Goal: Task Accomplishment & Management: Complete application form

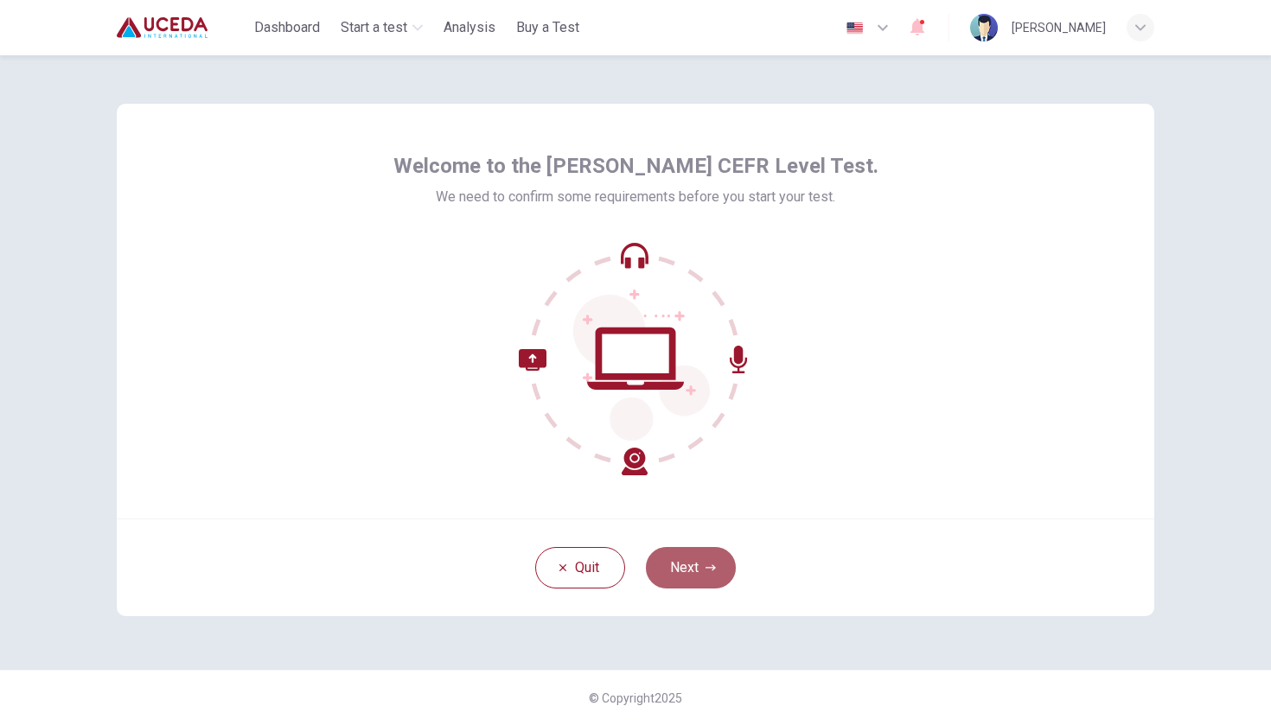
click at [701, 565] on button "Next" at bounding box center [691, 568] width 90 height 42
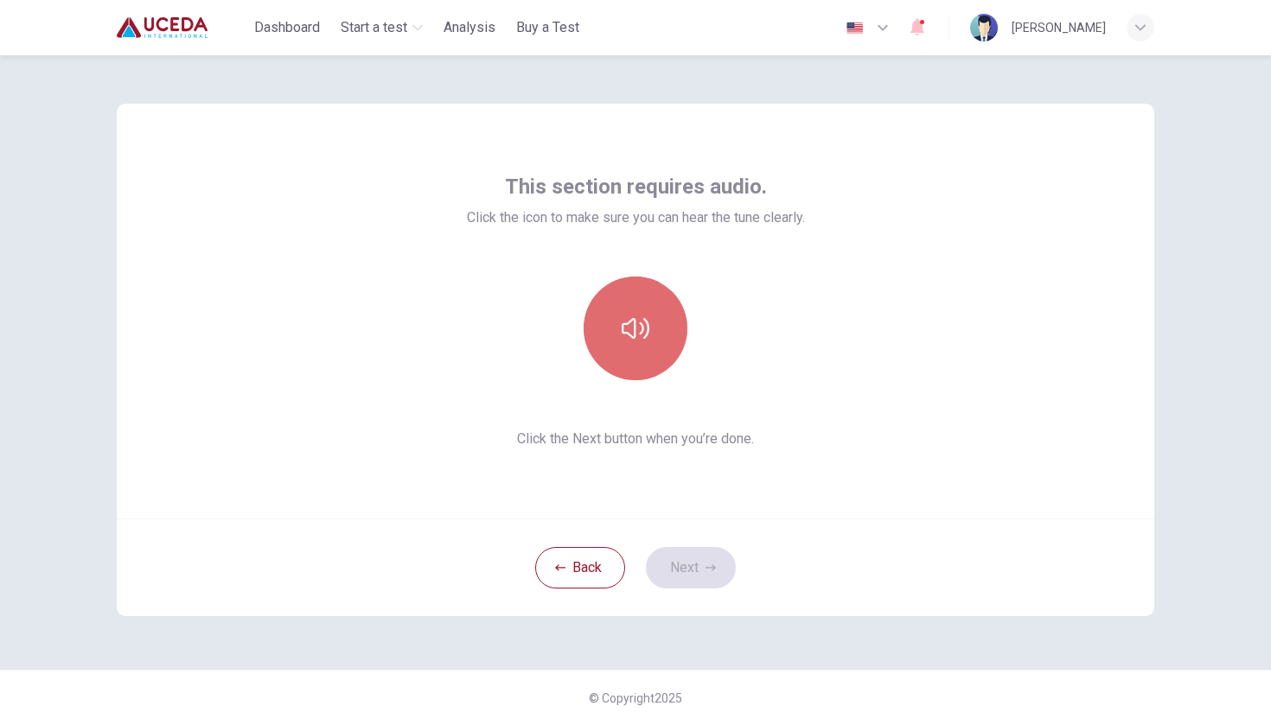
click at [642, 337] on icon "button" at bounding box center [636, 329] width 28 height 28
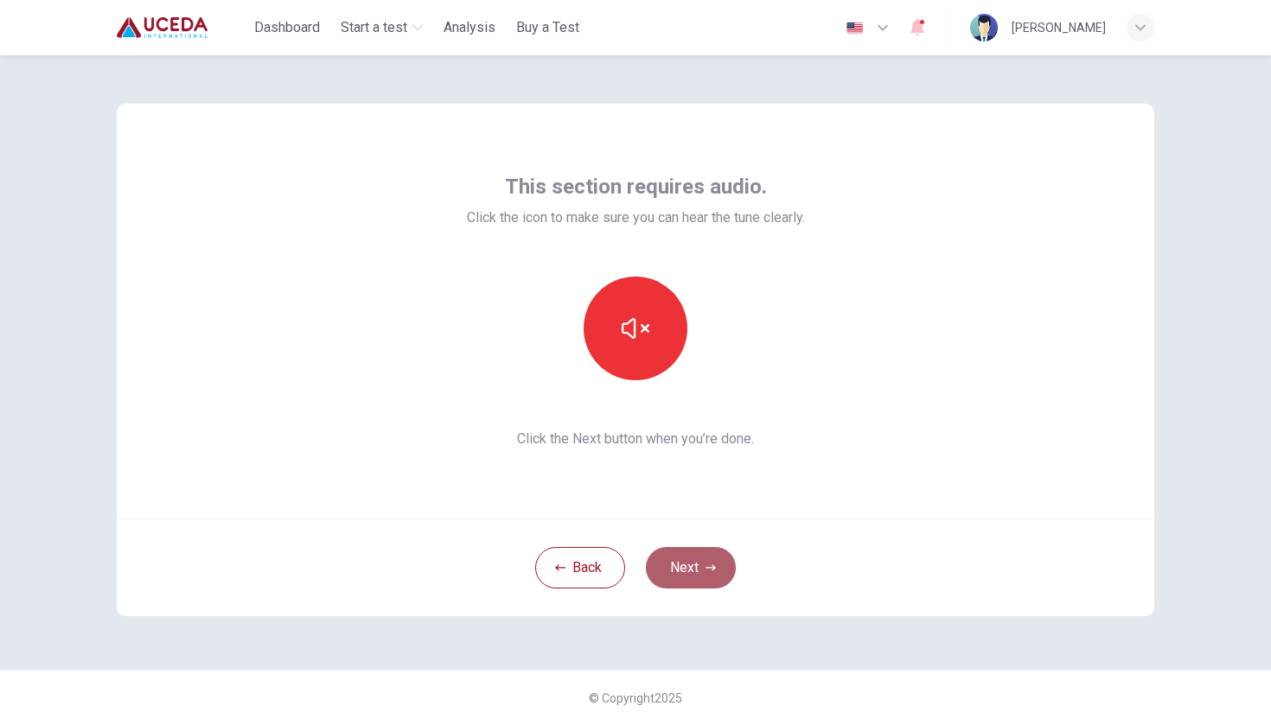
click at [694, 578] on button "Next" at bounding box center [691, 568] width 90 height 42
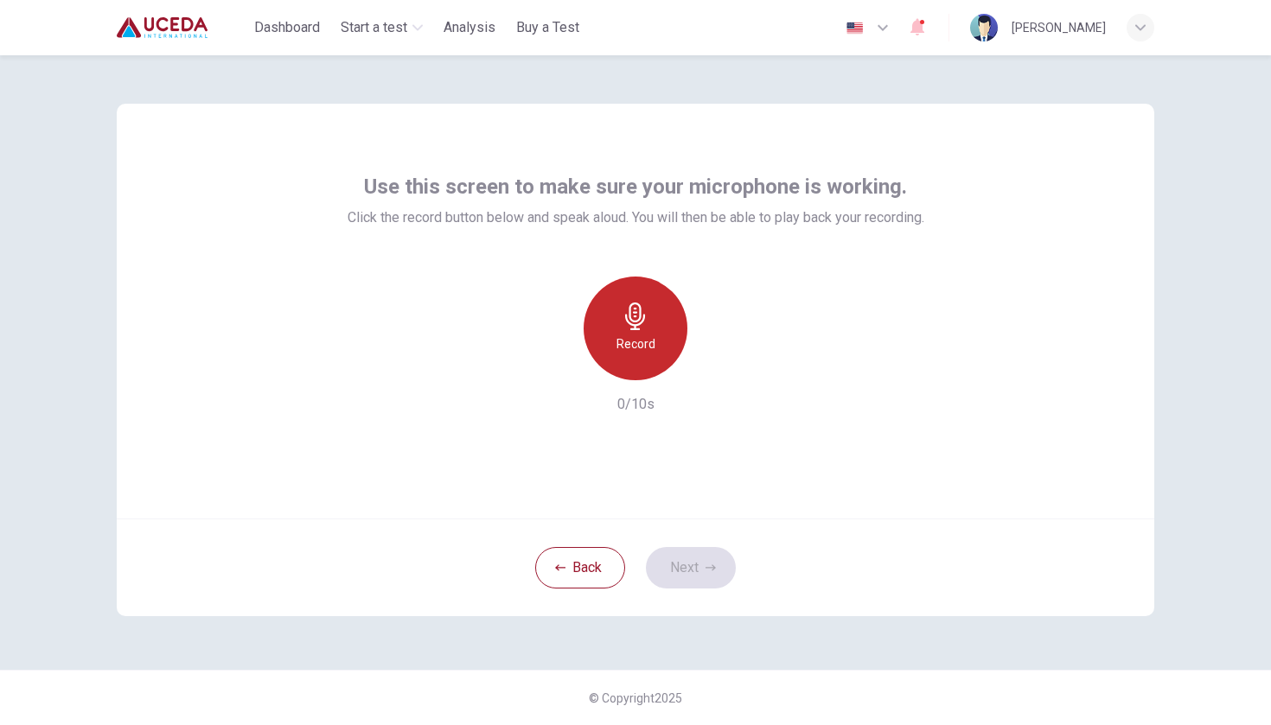
click at [627, 314] on icon "button" at bounding box center [636, 317] width 28 height 28
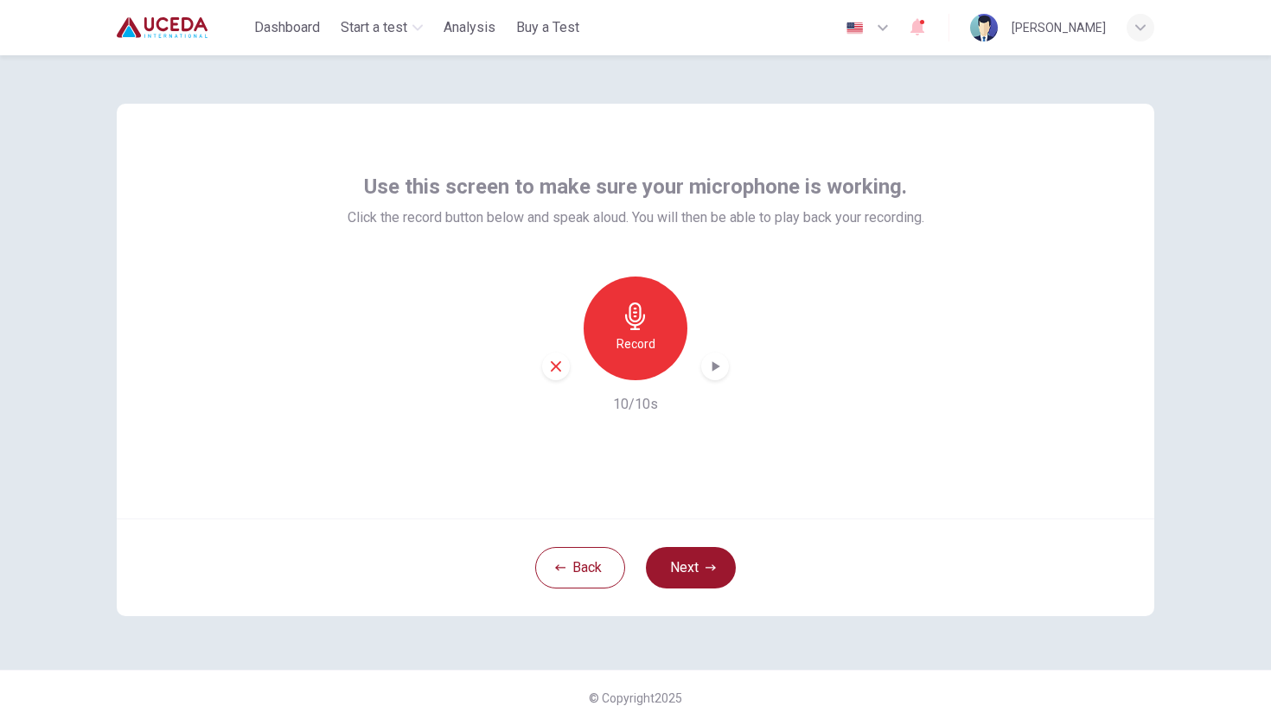
drag, startPoint x: 681, startPoint y: 556, endPoint x: 795, endPoint y: 451, distance: 154.8
click at [795, 451] on div "Use this screen to make sure your microphone is working. Click the record butto…" at bounding box center [636, 360] width 1038 height 513
click at [687, 561] on button "Next" at bounding box center [691, 568] width 90 height 42
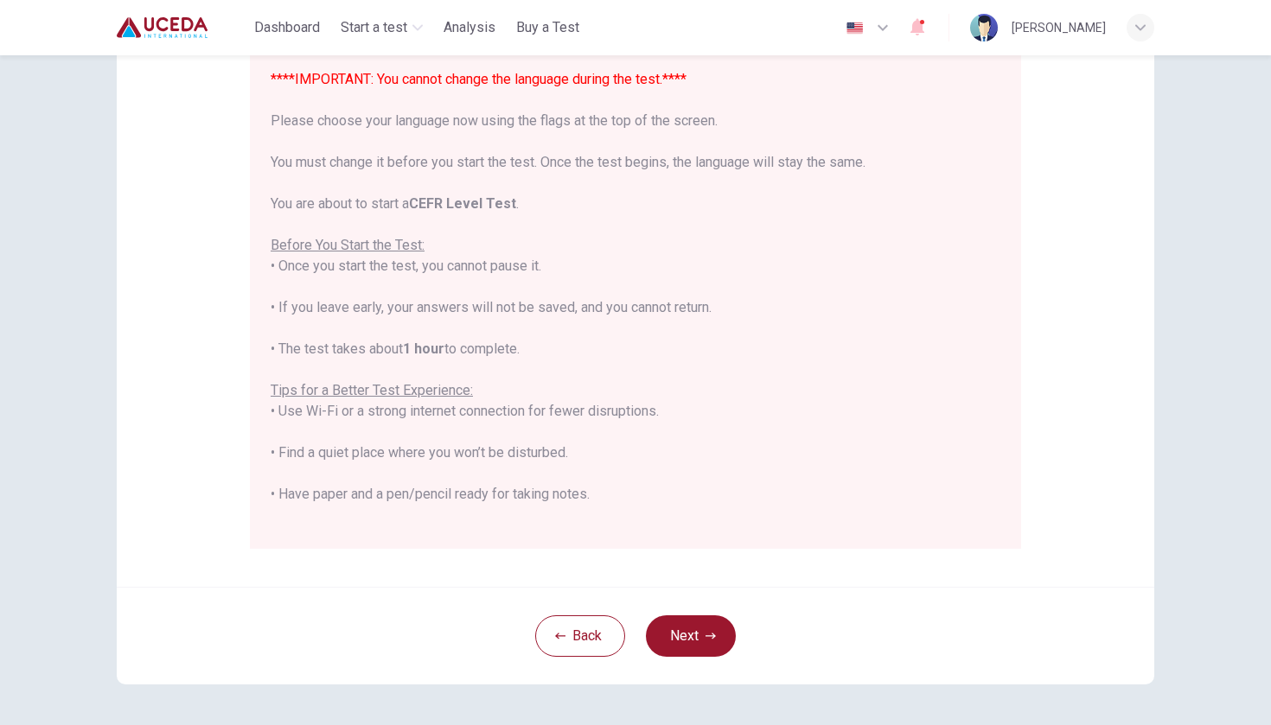
scroll to position [225, 0]
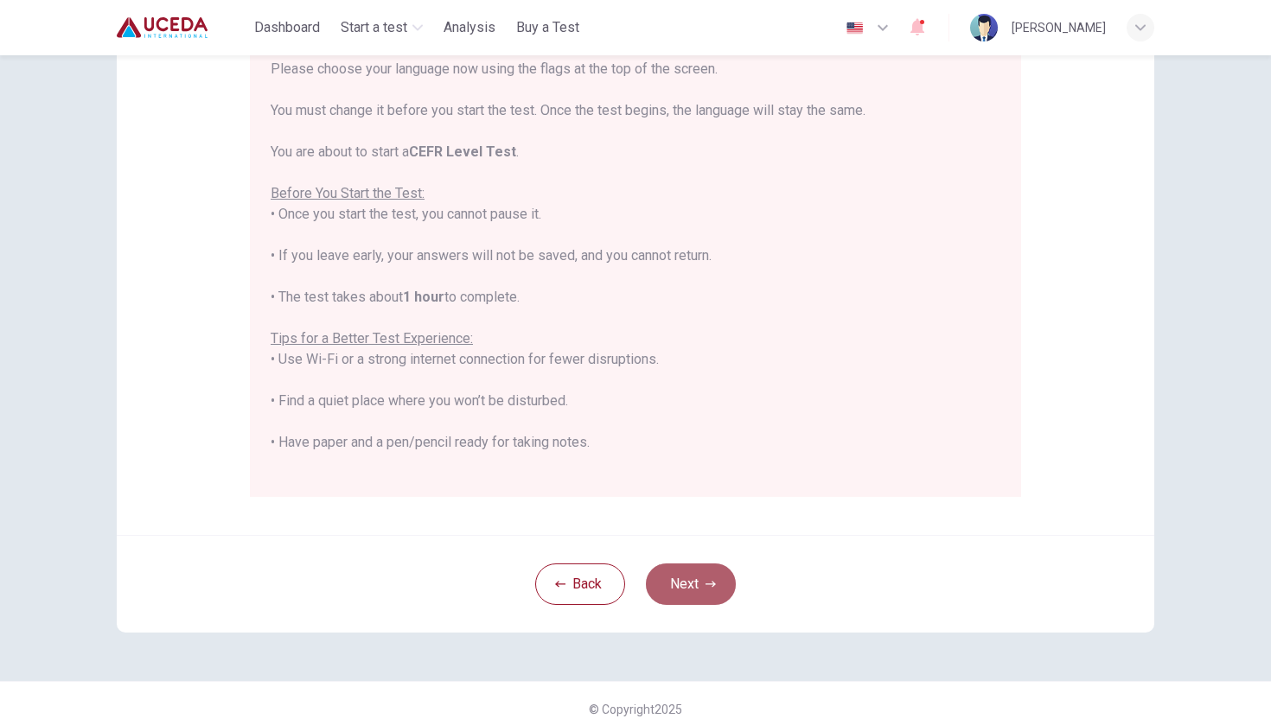
click at [700, 587] on button "Next" at bounding box center [691, 585] width 90 height 42
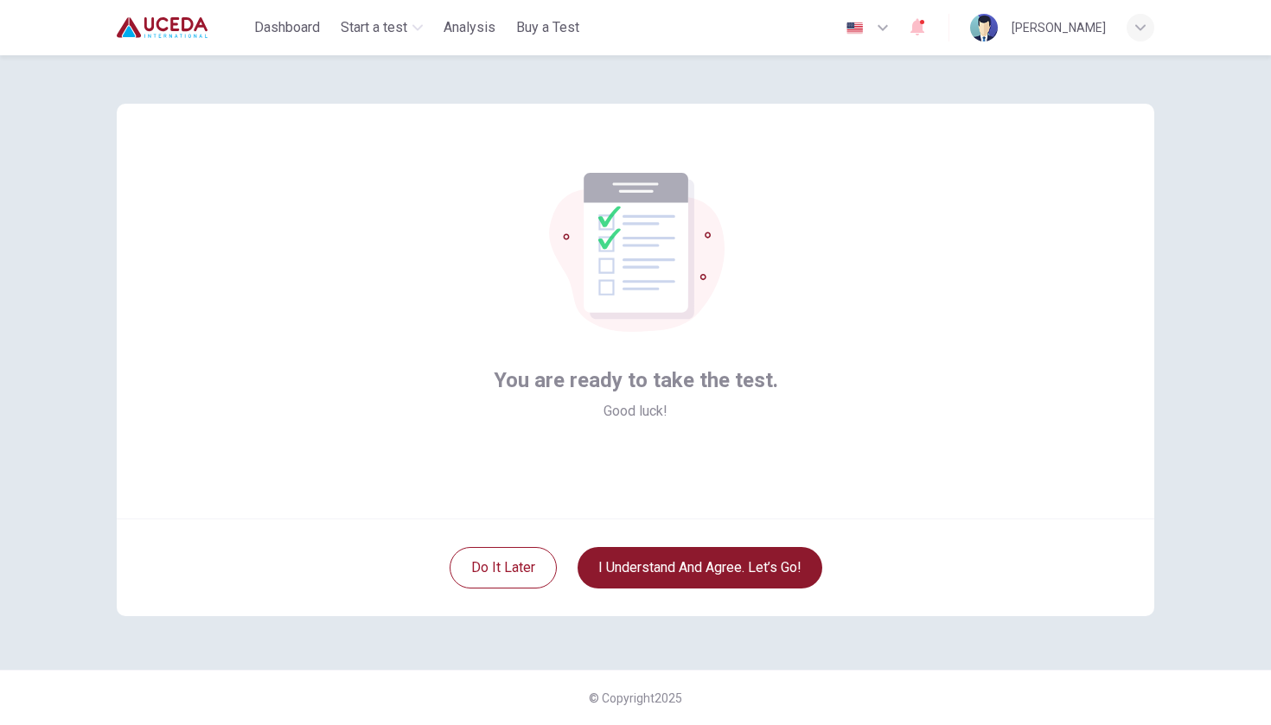
scroll to position [0, 0]
click at [713, 571] on button "I understand and agree. Let’s go!" at bounding box center [700, 568] width 245 height 42
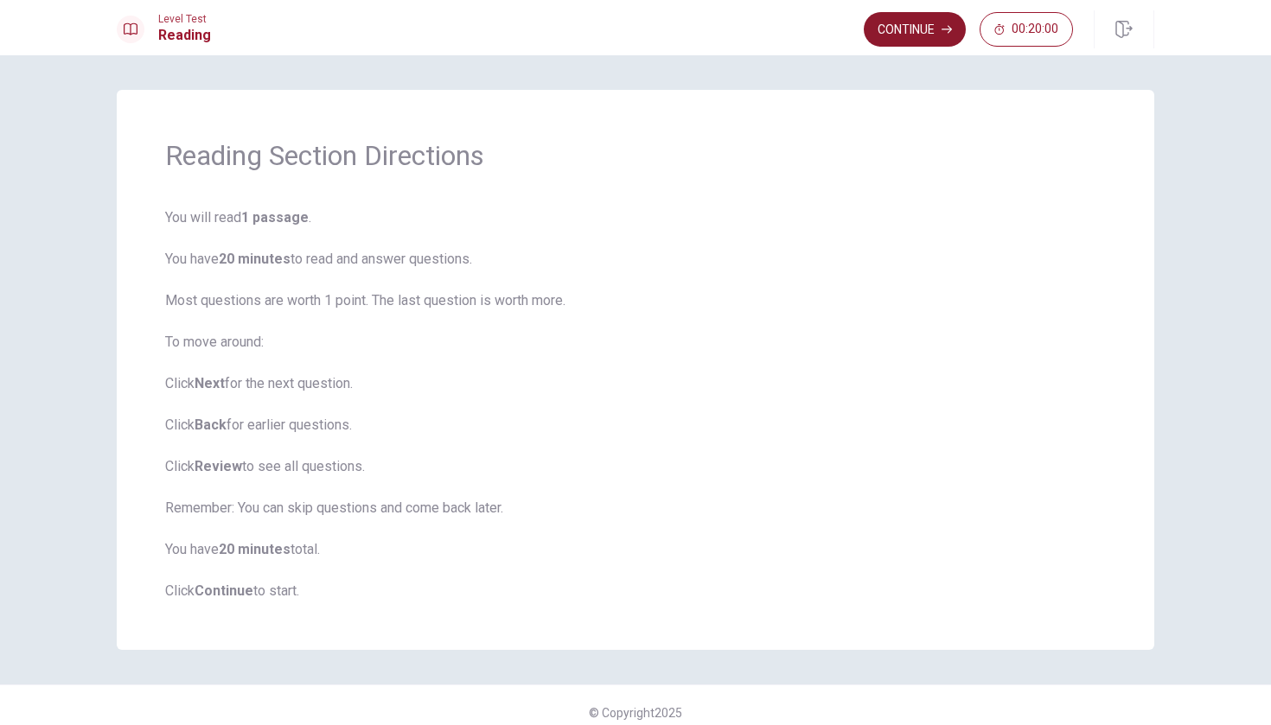
click at [917, 29] on button "Continue" at bounding box center [915, 29] width 102 height 35
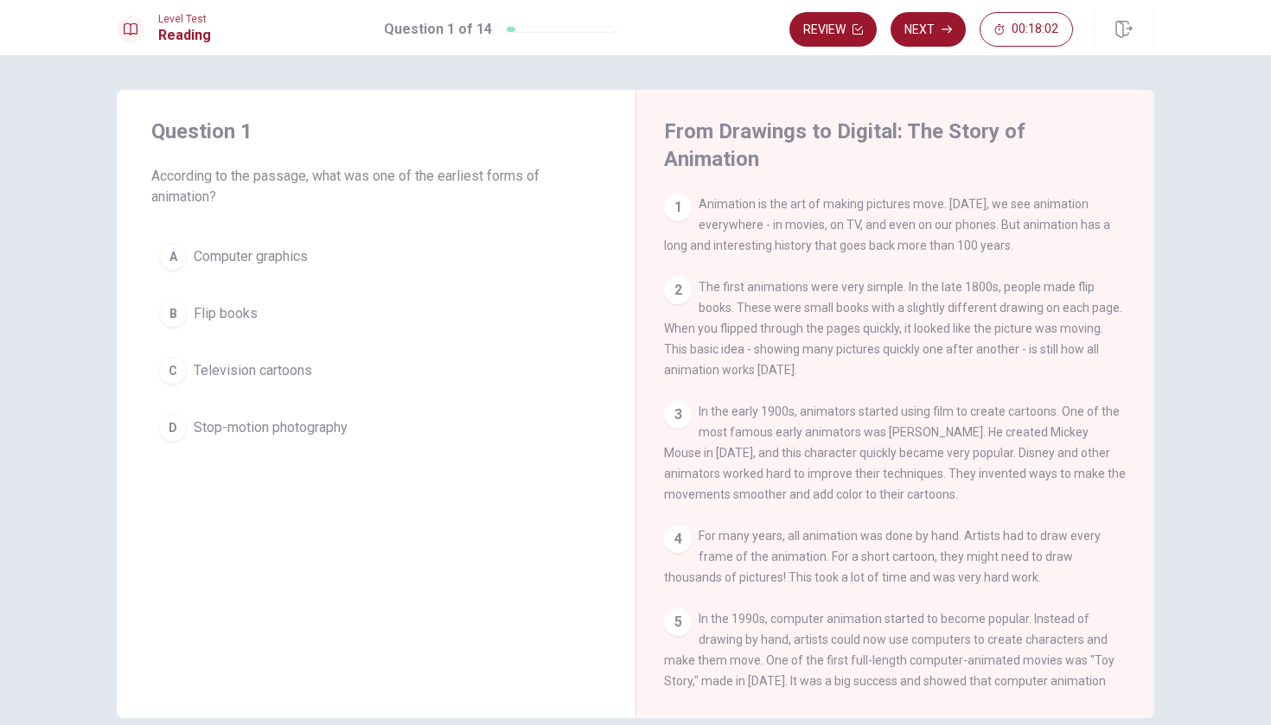
click at [180, 315] on div "B" at bounding box center [173, 314] width 28 height 28
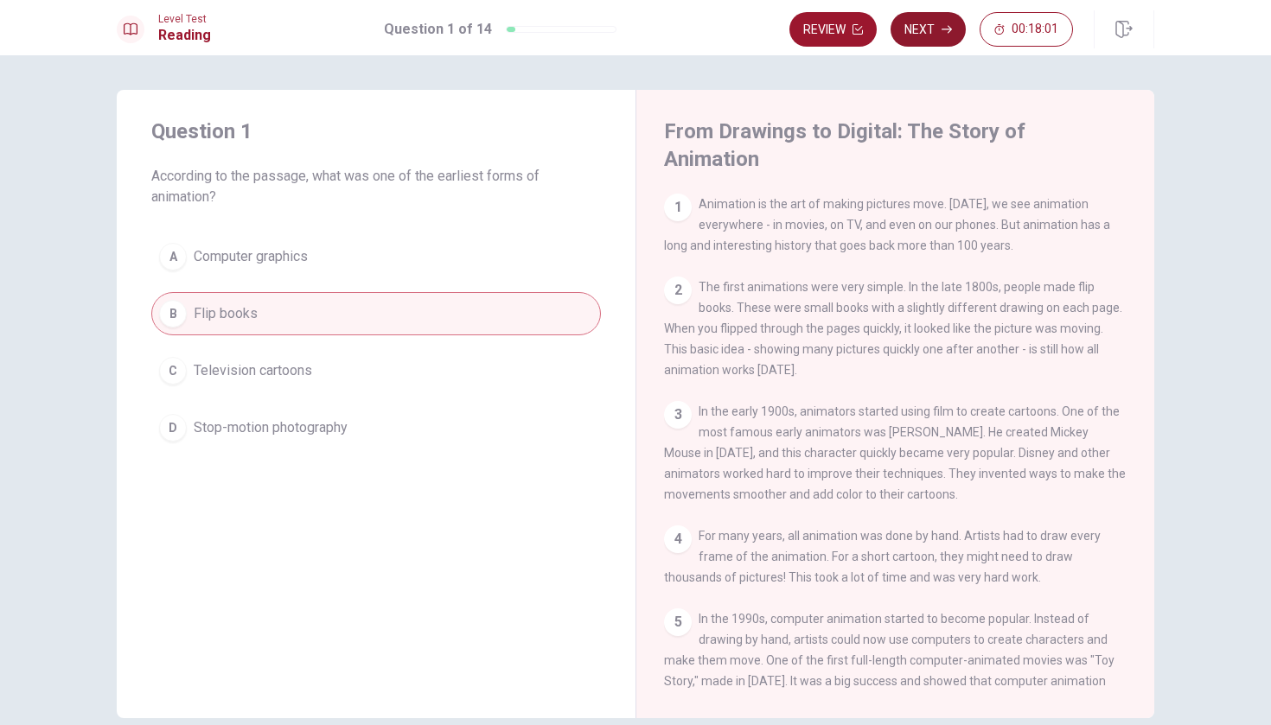
click at [943, 33] on icon "button" at bounding box center [947, 29] width 10 height 10
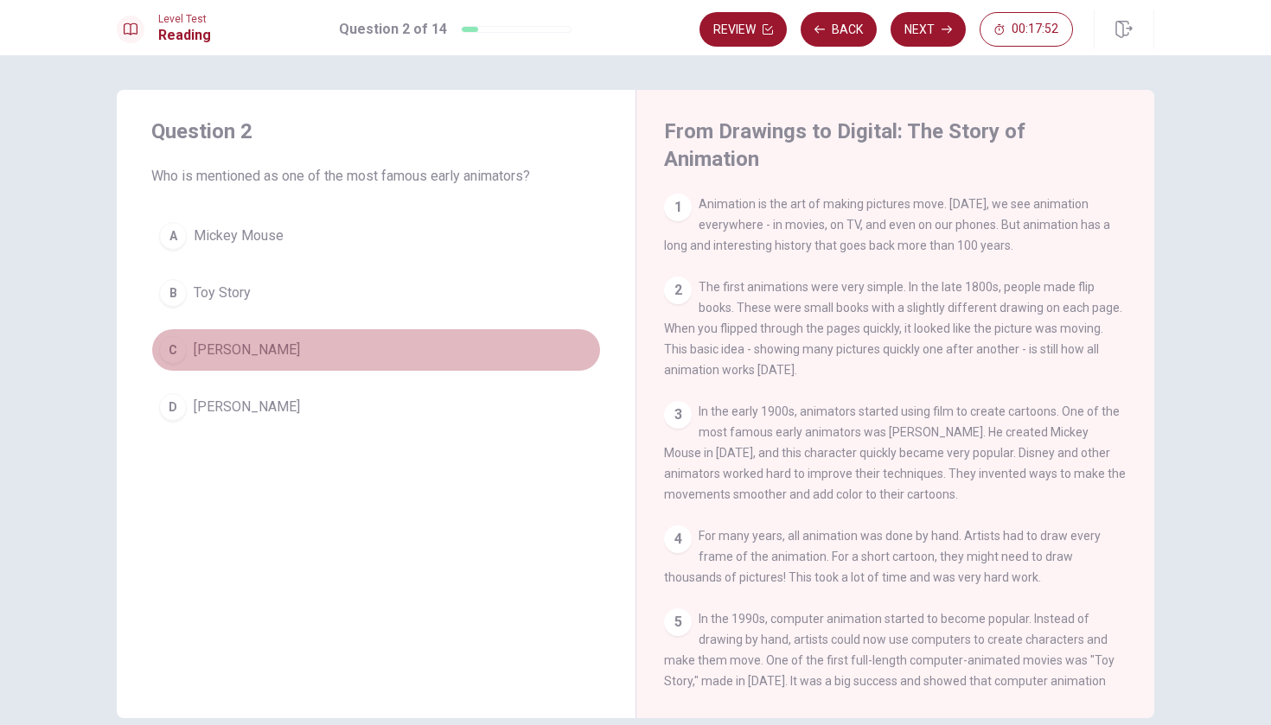
click at [180, 345] on div "C" at bounding box center [173, 350] width 28 height 28
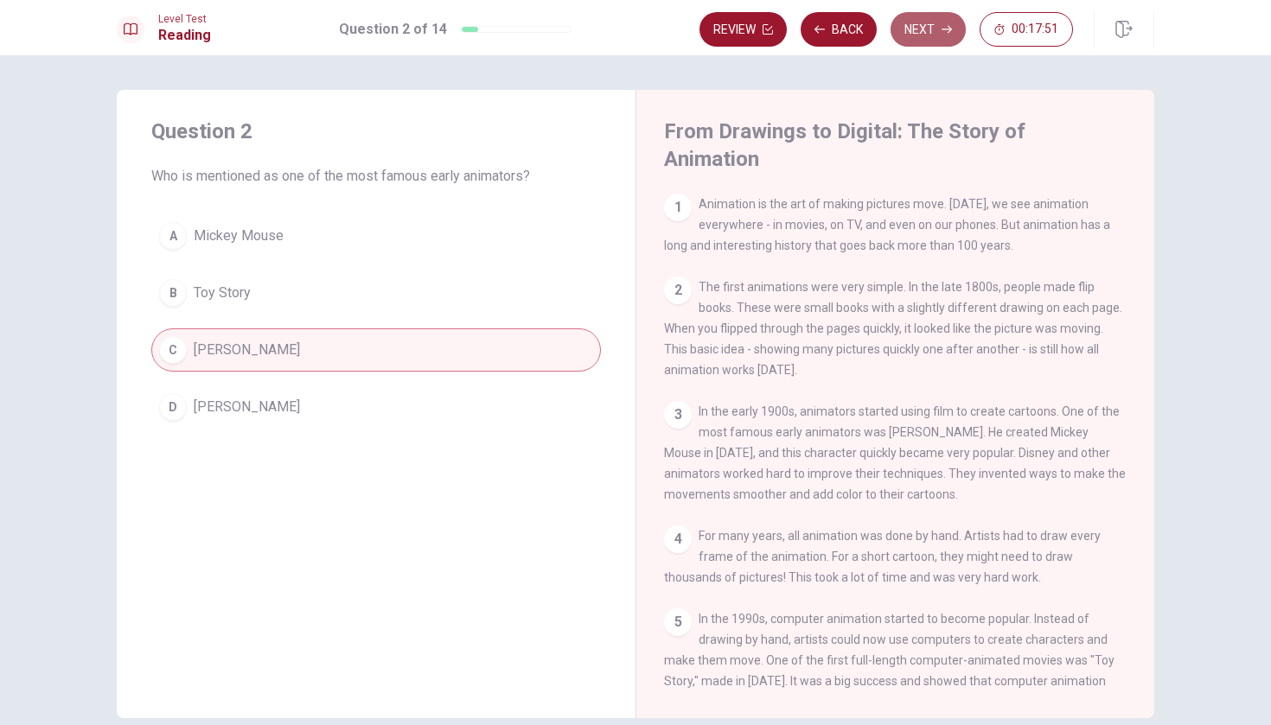
click at [936, 22] on button "Next" at bounding box center [928, 29] width 75 height 35
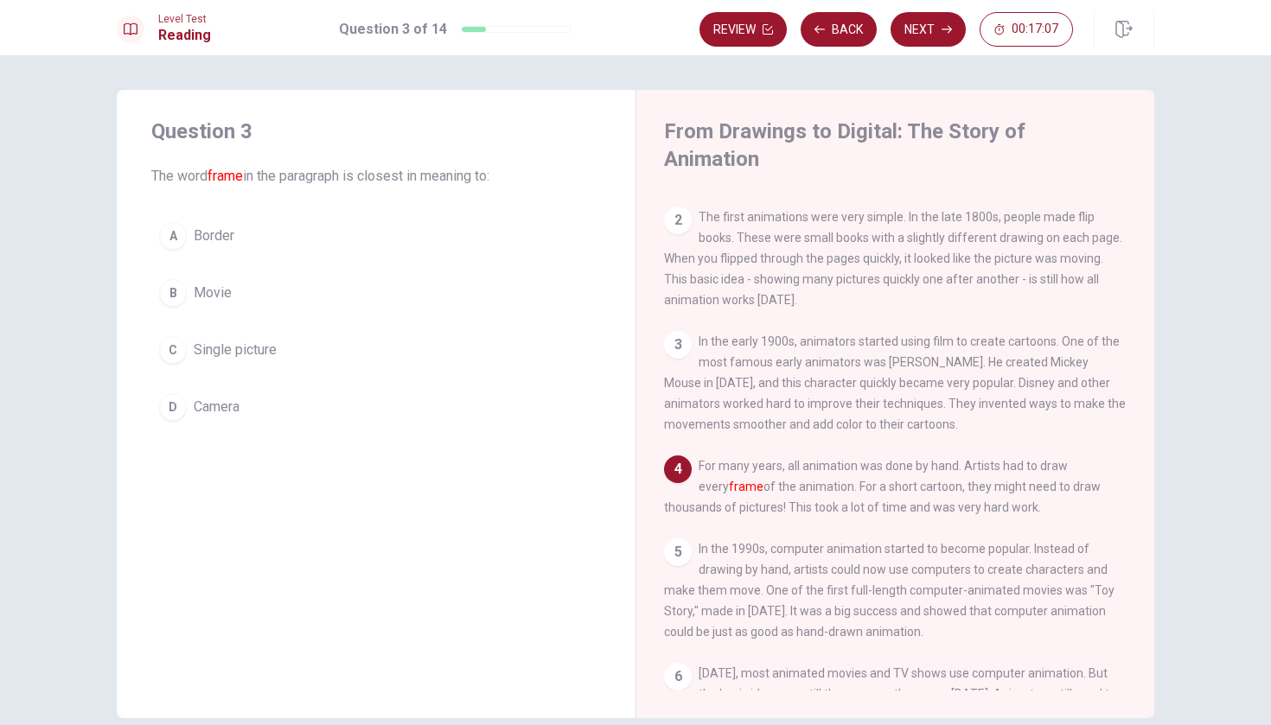
click at [172, 351] on div "C" at bounding box center [173, 350] width 28 height 28
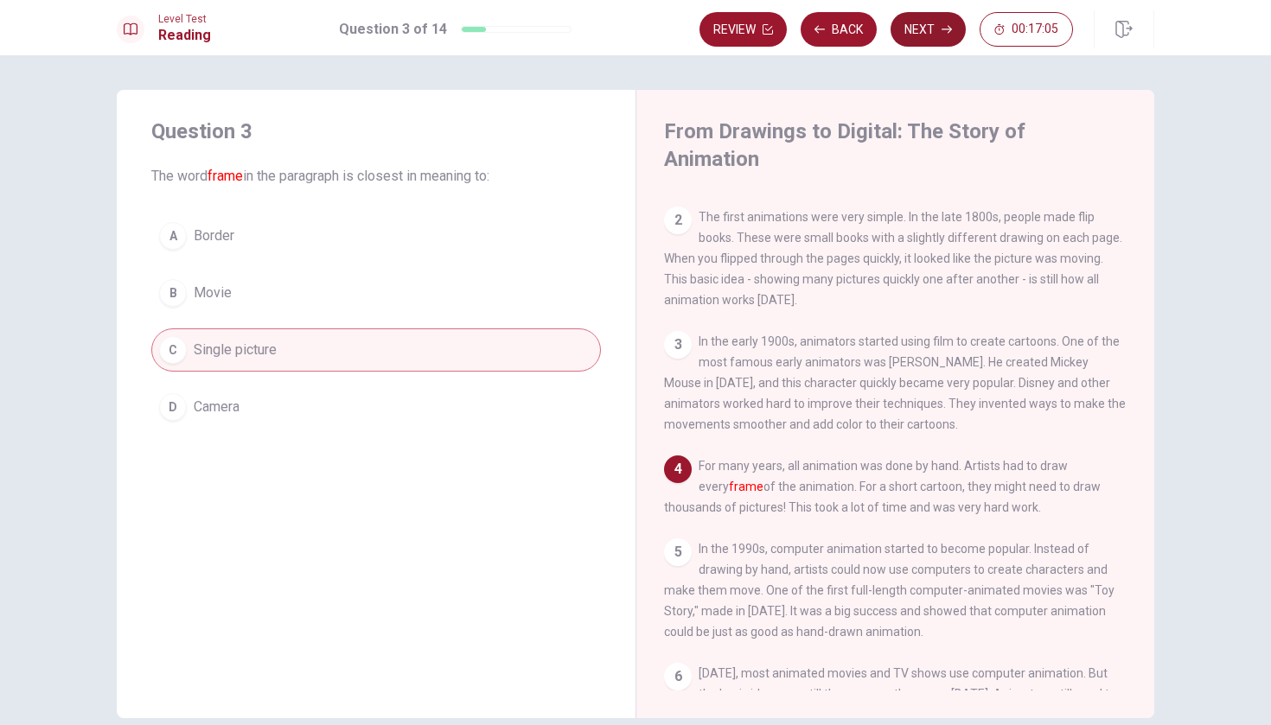
click at [936, 38] on button "Next" at bounding box center [928, 29] width 75 height 35
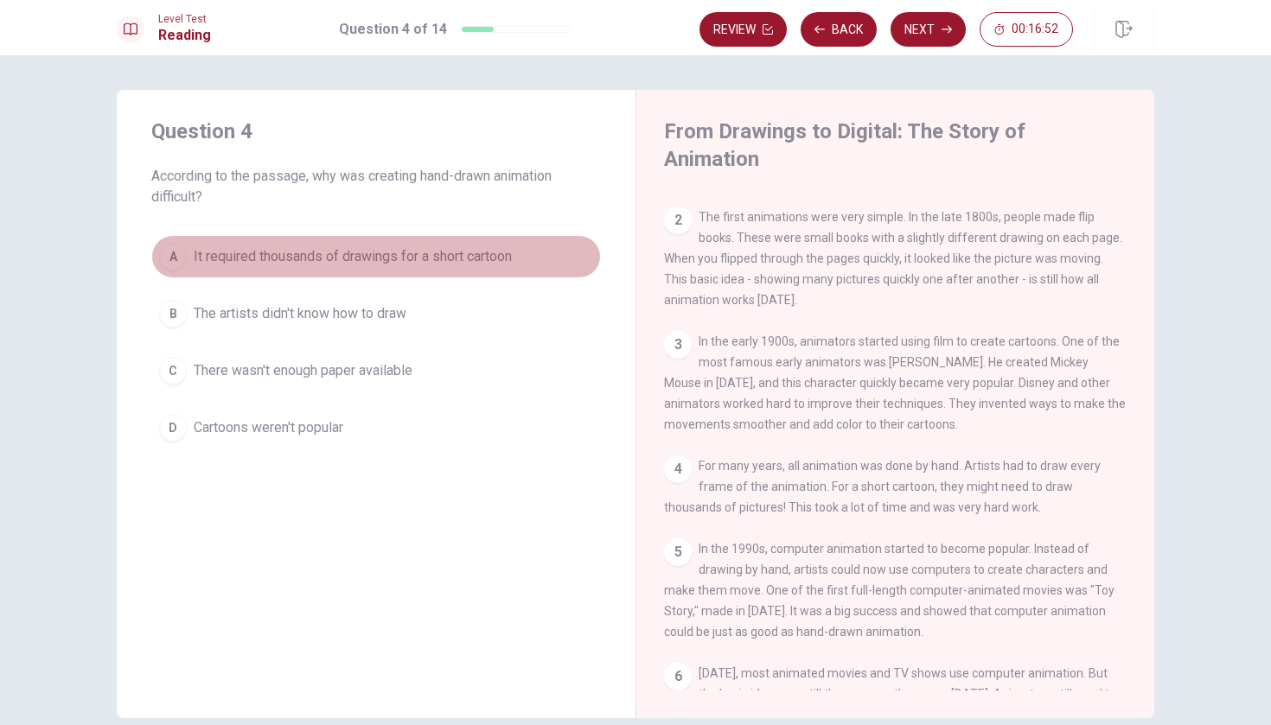
click at [185, 250] on div "A" at bounding box center [173, 257] width 28 height 28
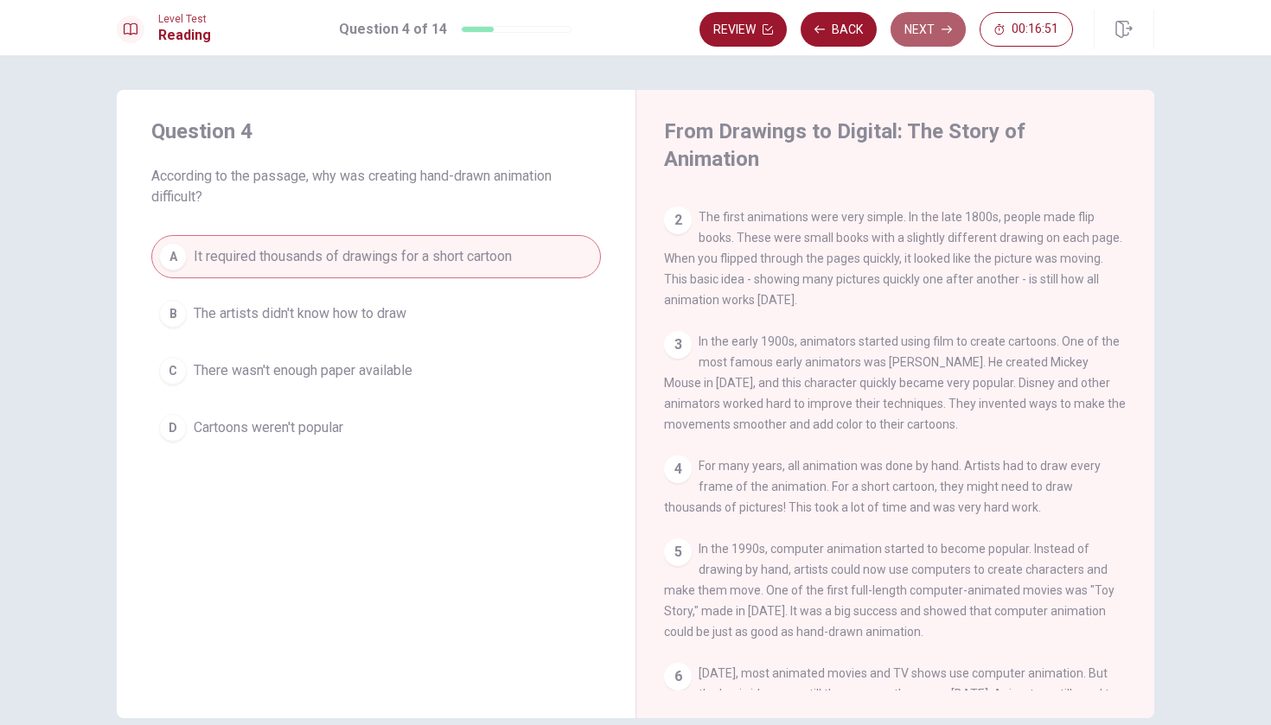
click at [932, 34] on button "Next" at bounding box center [928, 29] width 75 height 35
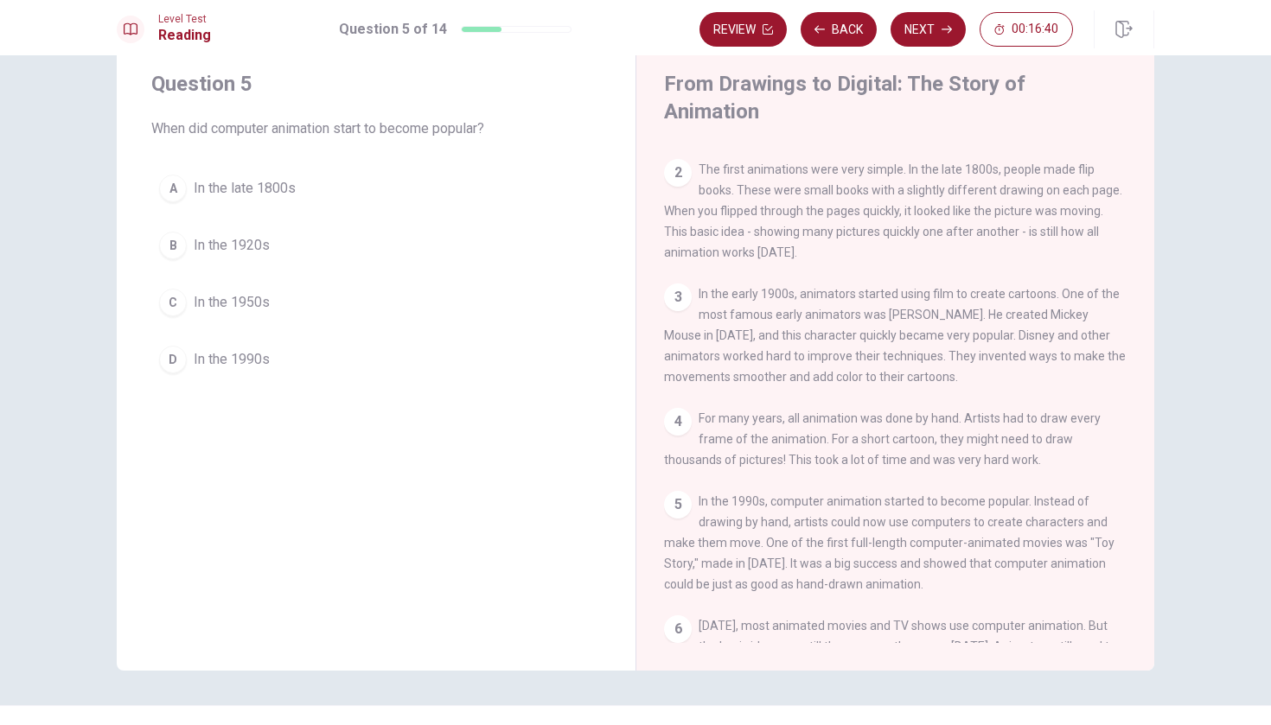
scroll to position [12, 0]
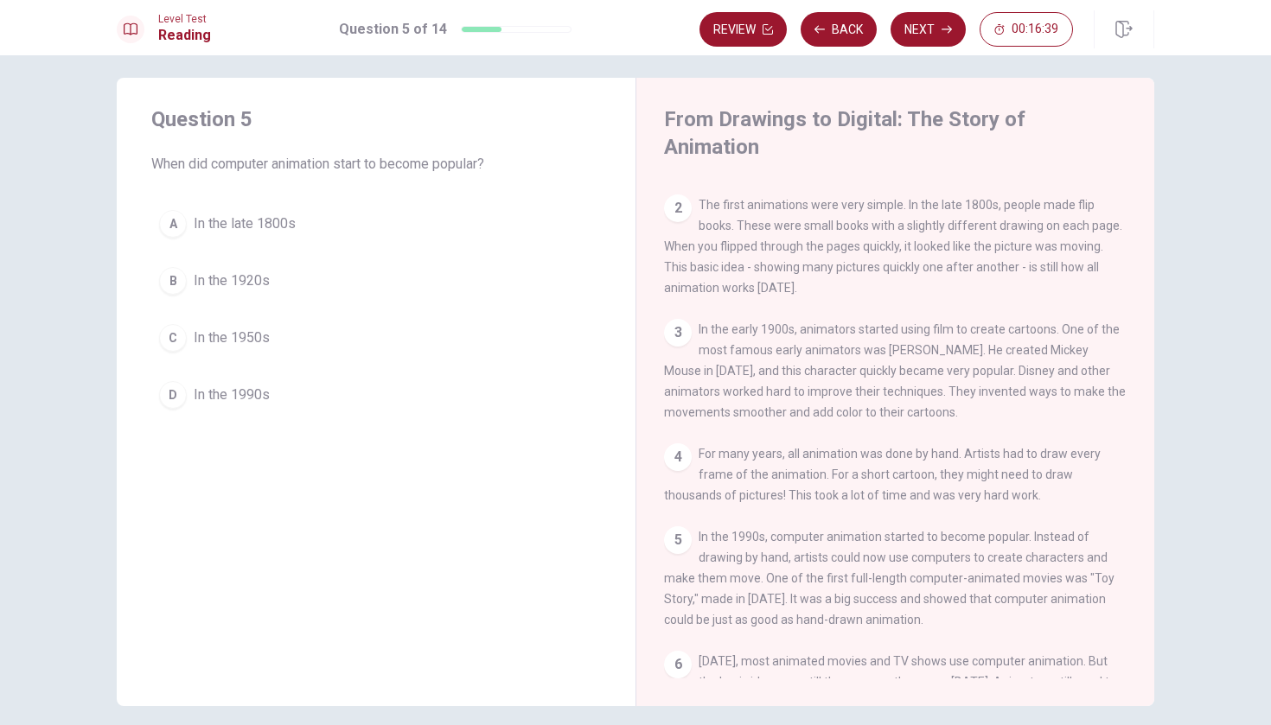
click at [1117, 527] on div "5 In the 1990s, computer animation started to become popular. Instead of drawin…" at bounding box center [895, 579] width 463 height 104
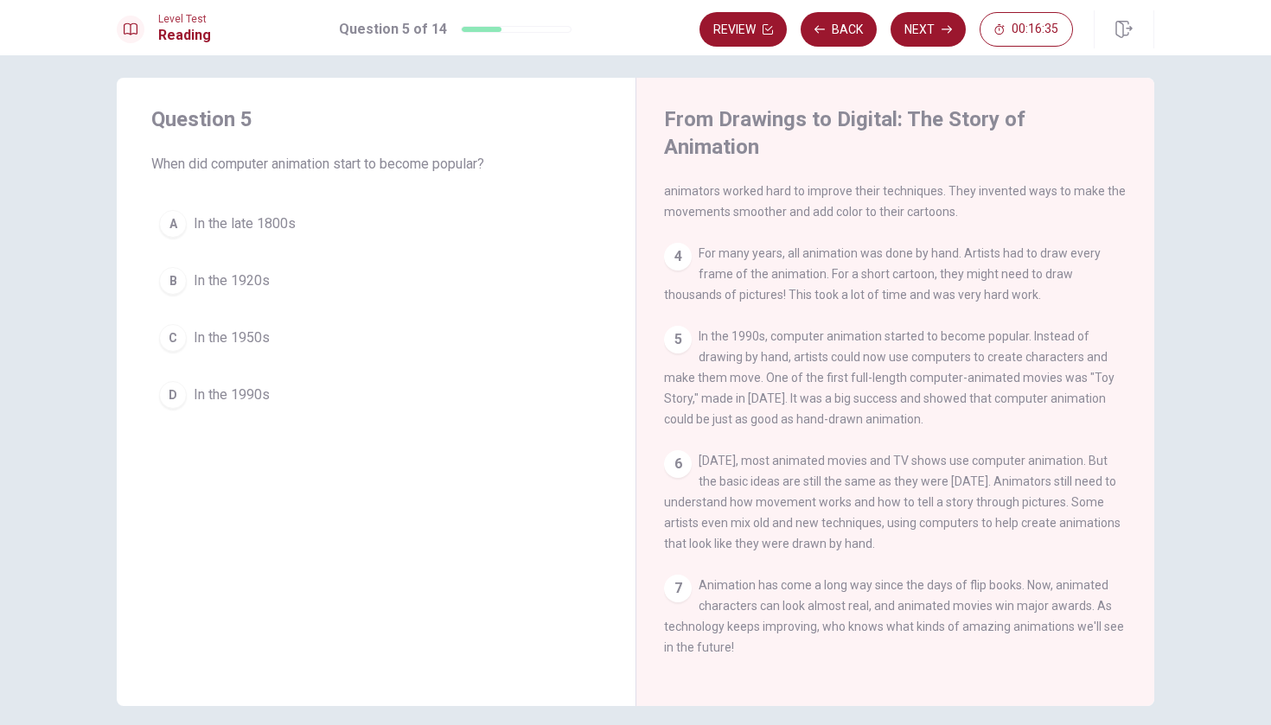
scroll to position [271, 0]
click at [167, 389] on div "D" at bounding box center [173, 395] width 28 height 28
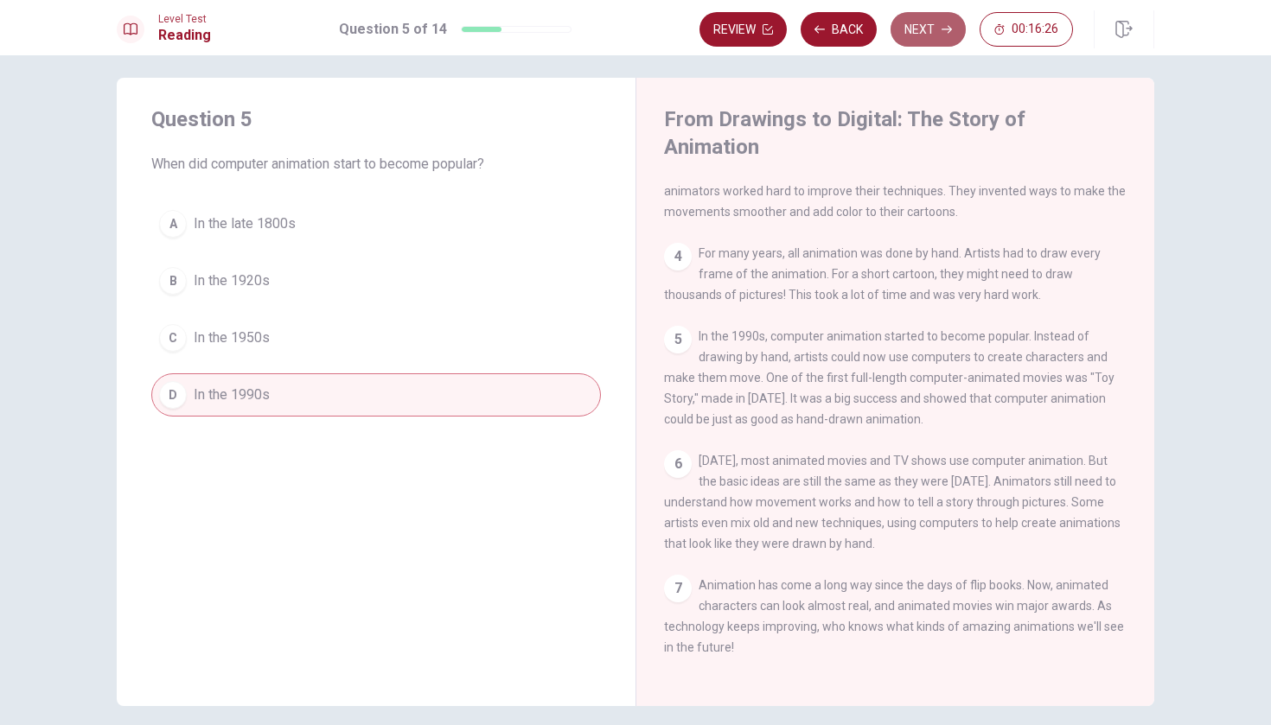
click at [928, 33] on button "Next" at bounding box center [928, 29] width 75 height 35
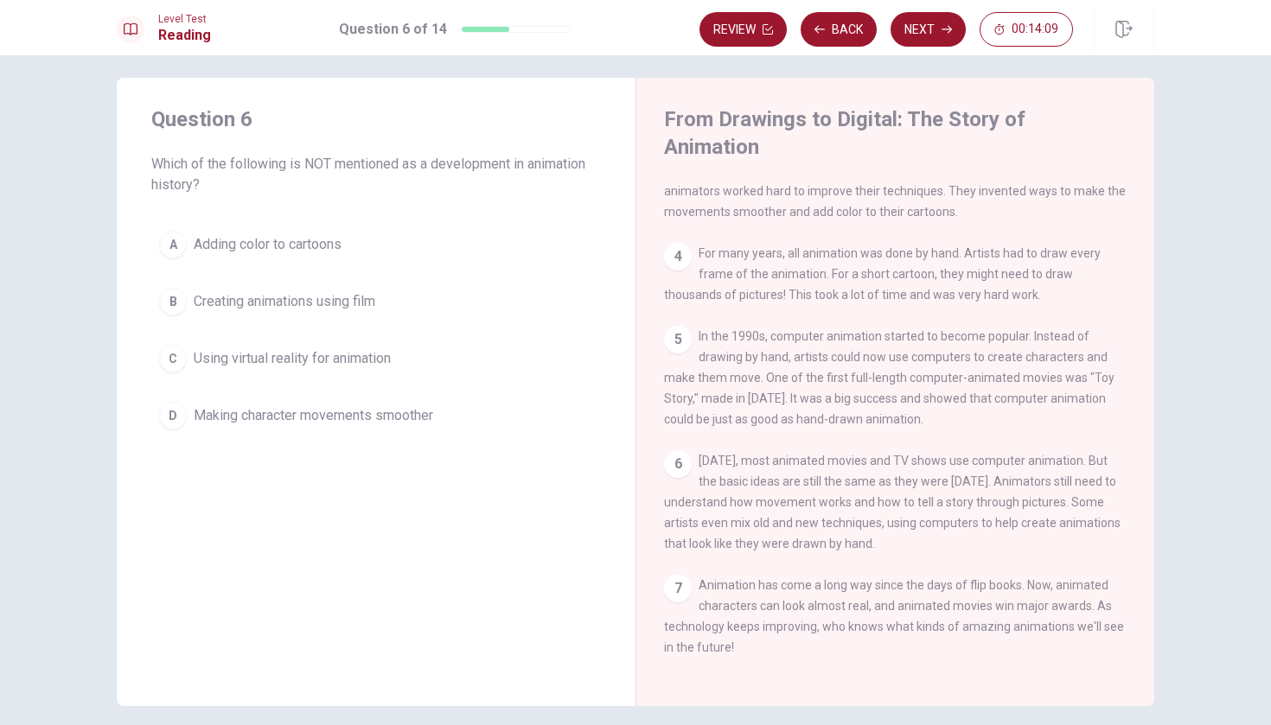
click at [176, 363] on div "C" at bounding box center [173, 359] width 28 height 28
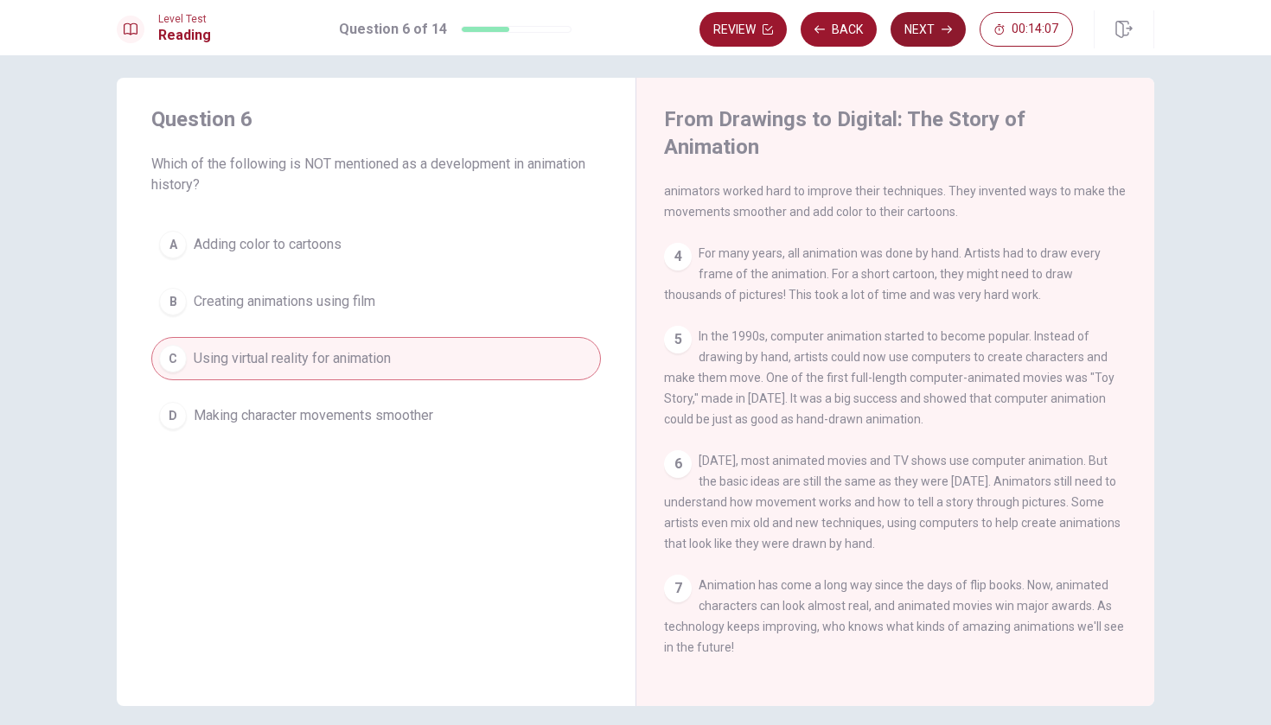
click at [932, 35] on button "Next" at bounding box center [928, 29] width 75 height 35
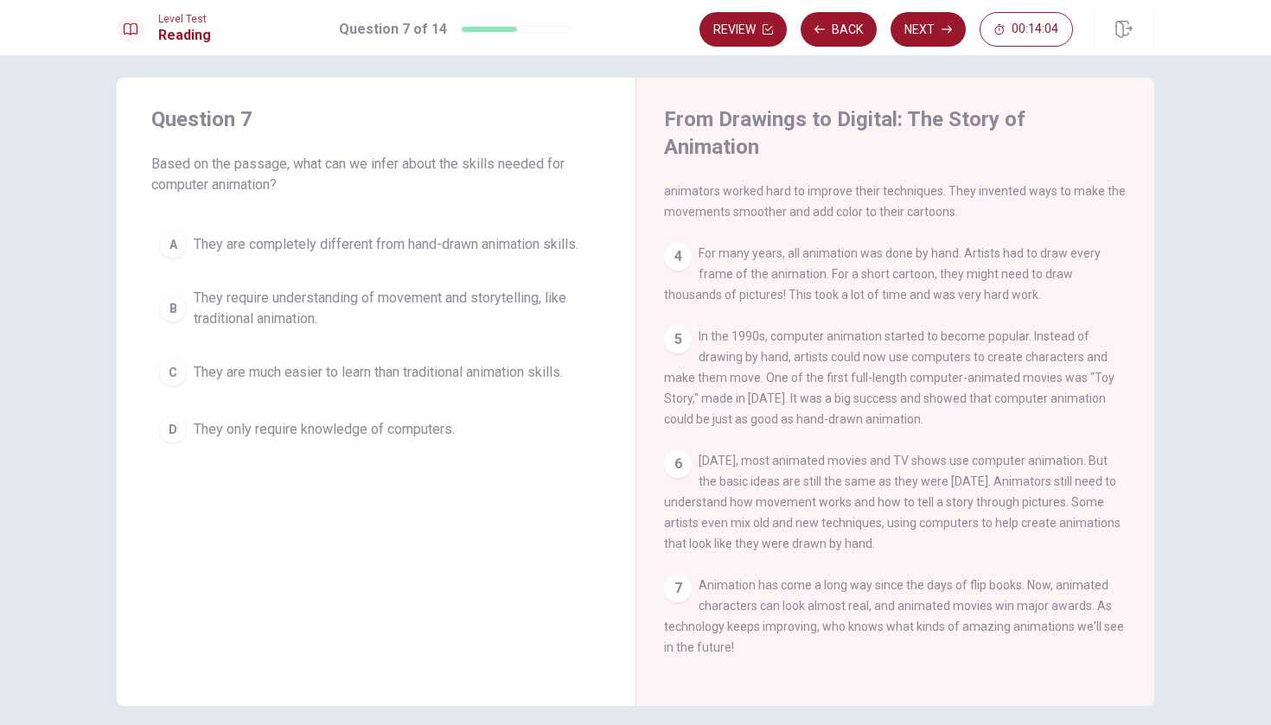
click at [1137, 554] on div "1 Animation is the art of making pictures move. [DATE], we see animation everyw…" at bounding box center [907, 430] width 486 height 497
drag, startPoint x: 1143, startPoint y: 575, endPoint x: 1142, endPoint y: 611, distance: 36.3
click at [1142, 610] on div "1 Animation is the art of making pictures move. [DATE], we see animation everyw…" at bounding box center [907, 430] width 486 height 497
click at [1089, 246] on span "For many years, all animation was done by hand. Artists had to draw every frame…" at bounding box center [882, 273] width 437 height 55
drag, startPoint x: 1157, startPoint y: 250, endPoint x: 1150, endPoint y: 216, distance: 34.4
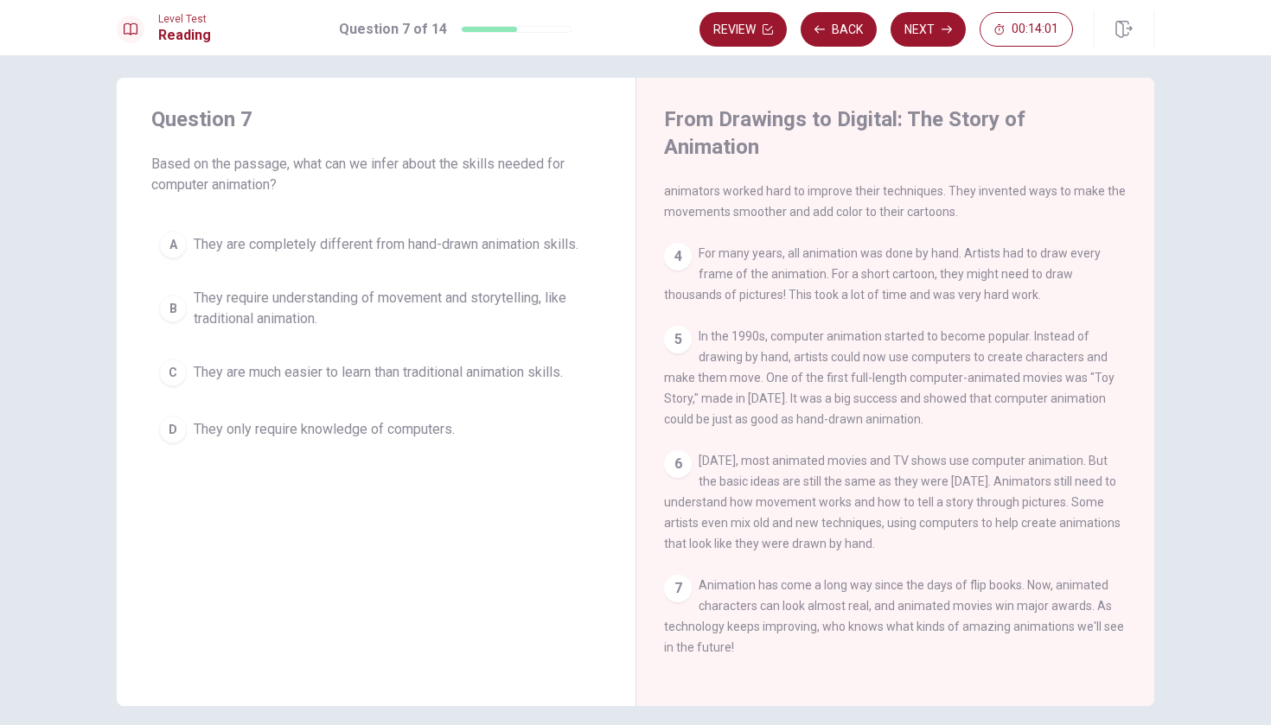
click at [1150, 216] on div "Question 7 Based on the passage, what can we infer about the skills needed for …" at bounding box center [635, 392] width 1093 height 629
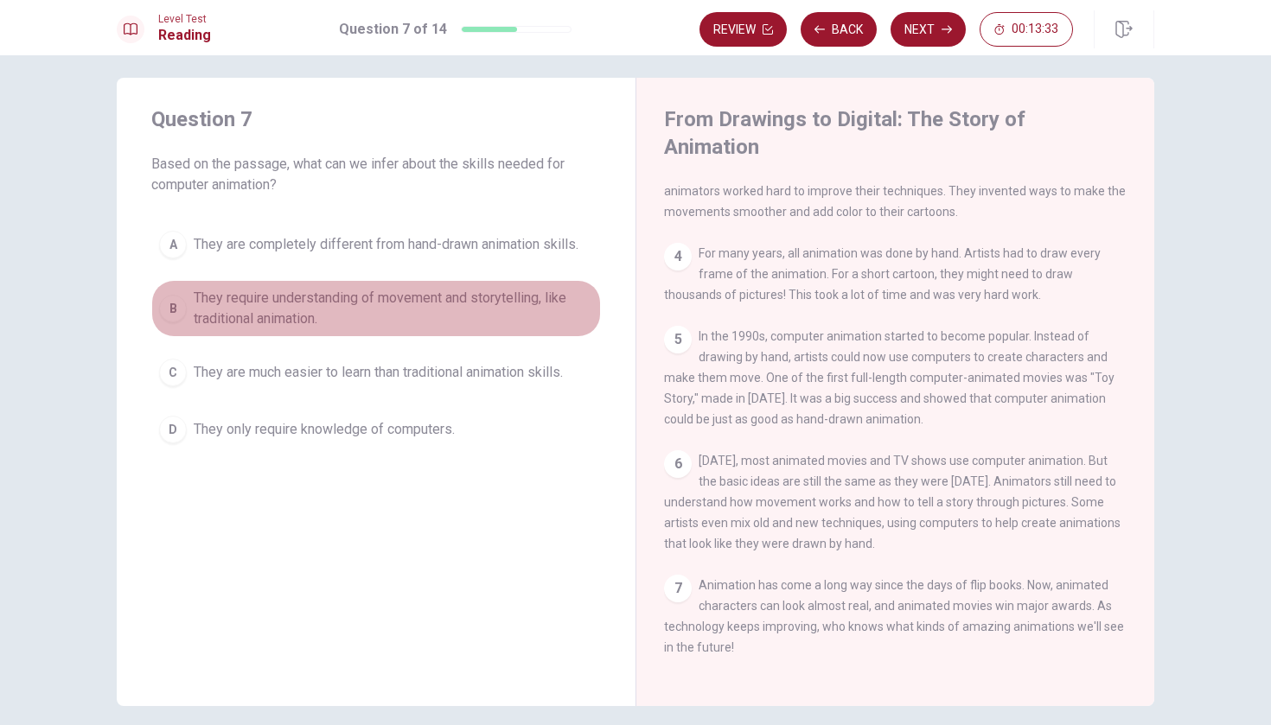
click at [178, 302] on div "B" at bounding box center [173, 309] width 28 height 28
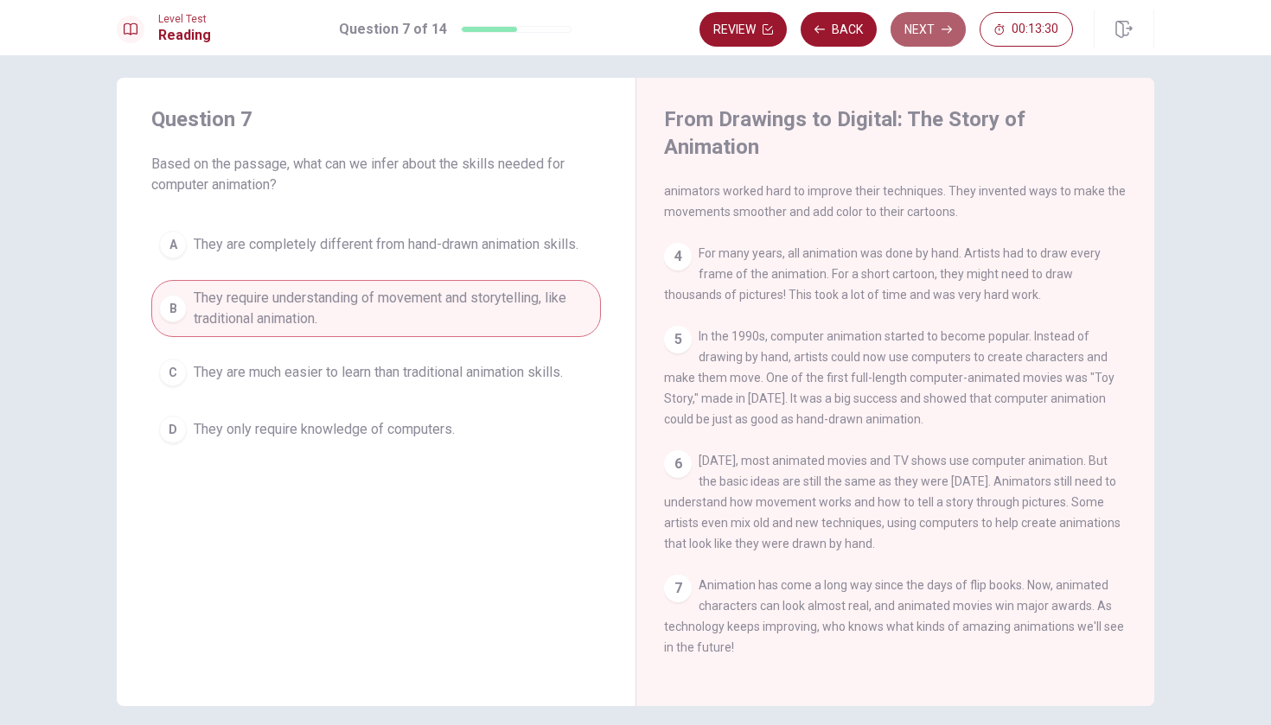
click at [940, 22] on button "Next" at bounding box center [928, 29] width 75 height 35
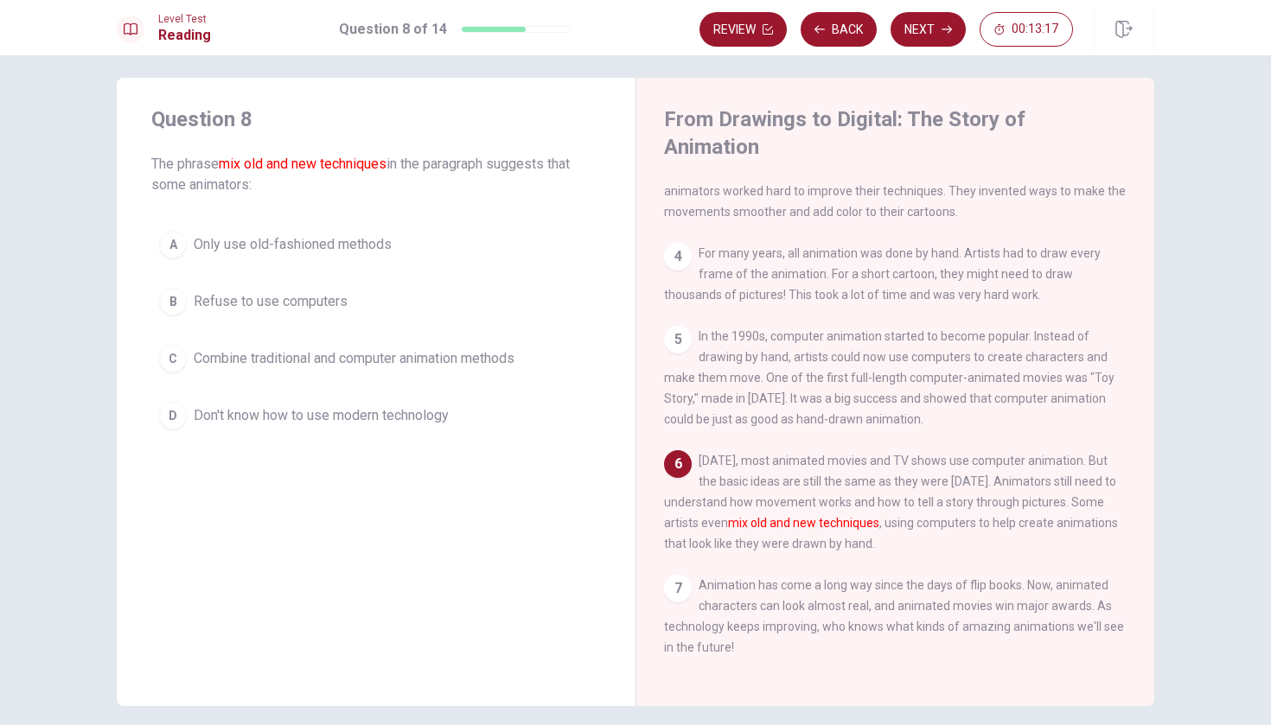
click at [179, 352] on div "C" at bounding box center [173, 359] width 28 height 28
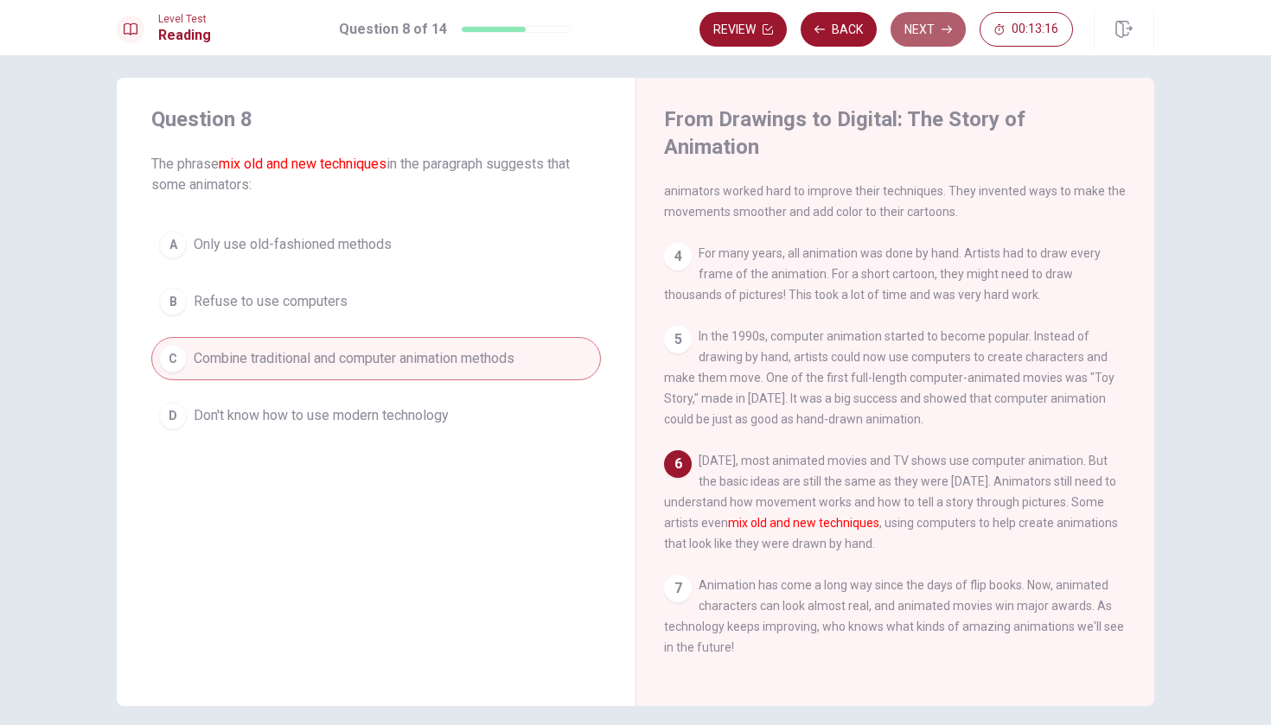
click at [917, 37] on button "Next" at bounding box center [928, 29] width 75 height 35
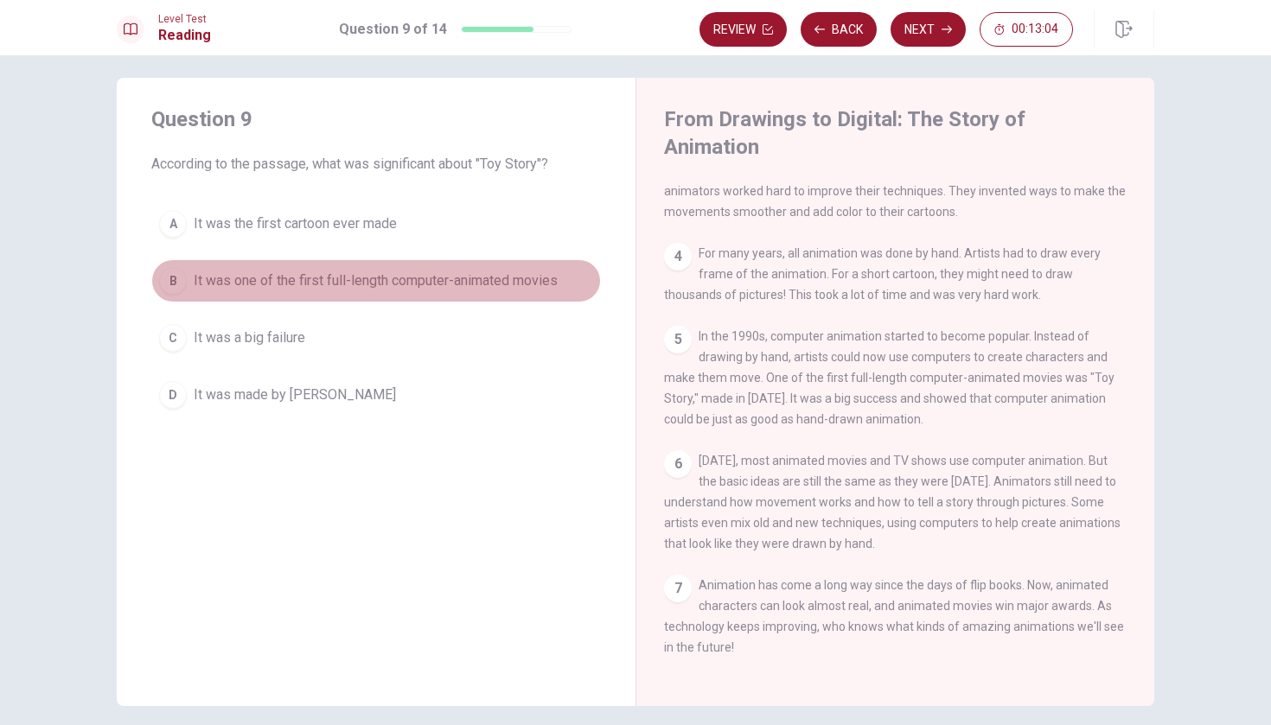
click at [169, 292] on div "B" at bounding box center [173, 281] width 28 height 28
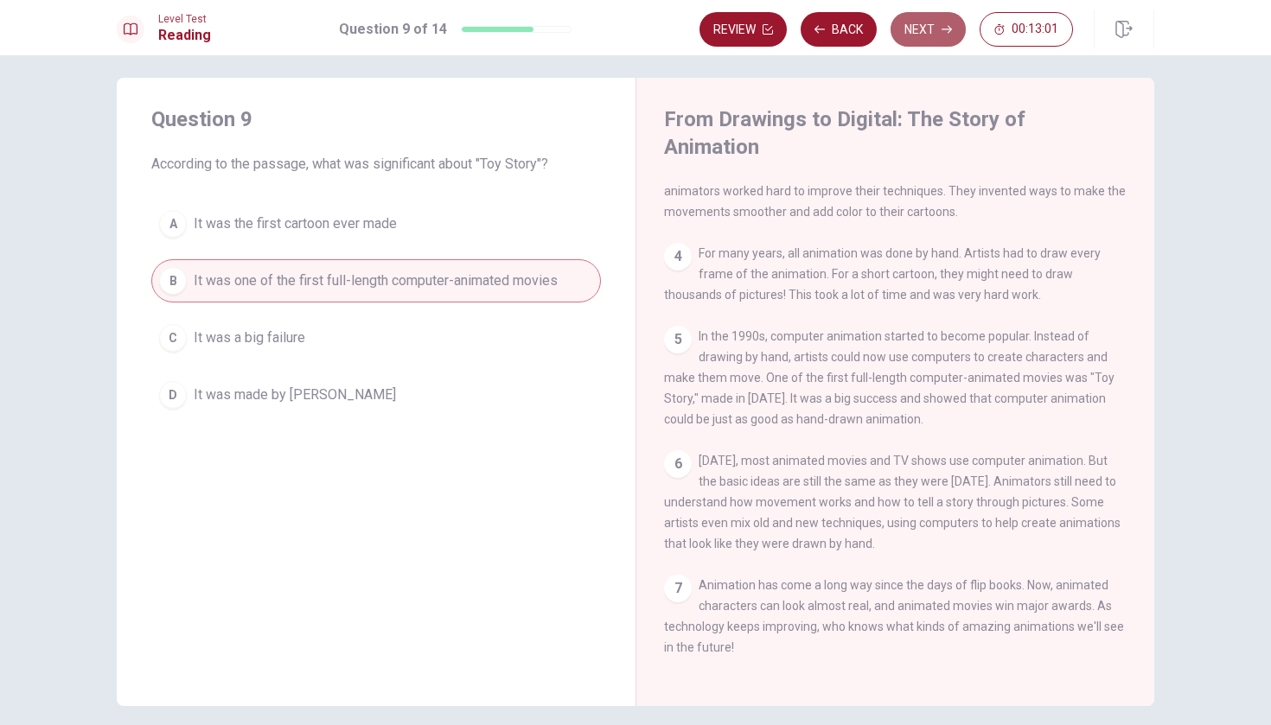
click at [930, 35] on button "Next" at bounding box center [928, 29] width 75 height 35
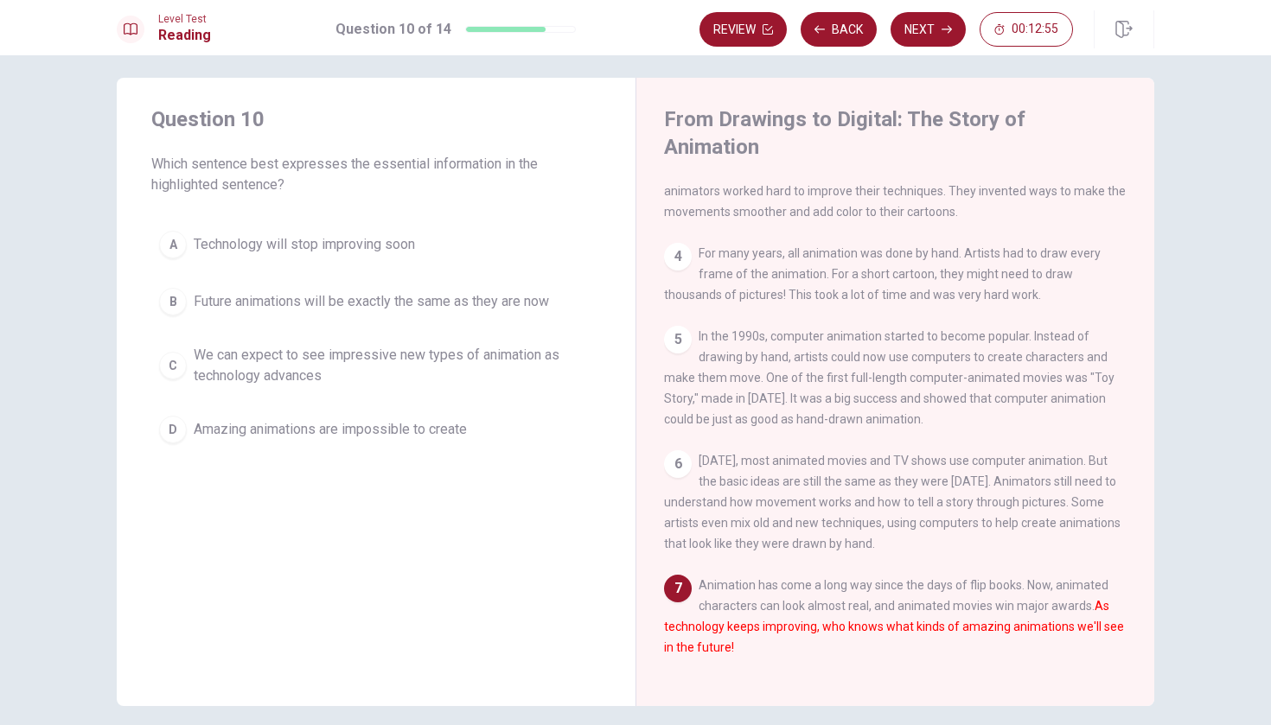
click at [1058, 543] on div "1 Animation is the art of making pictures move. [DATE], we see animation everyw…" at bounding box center [907, 430] width 486 height 497
click at [175, 374] on div "C" at bounding box center [173, 366] width 28 height 28
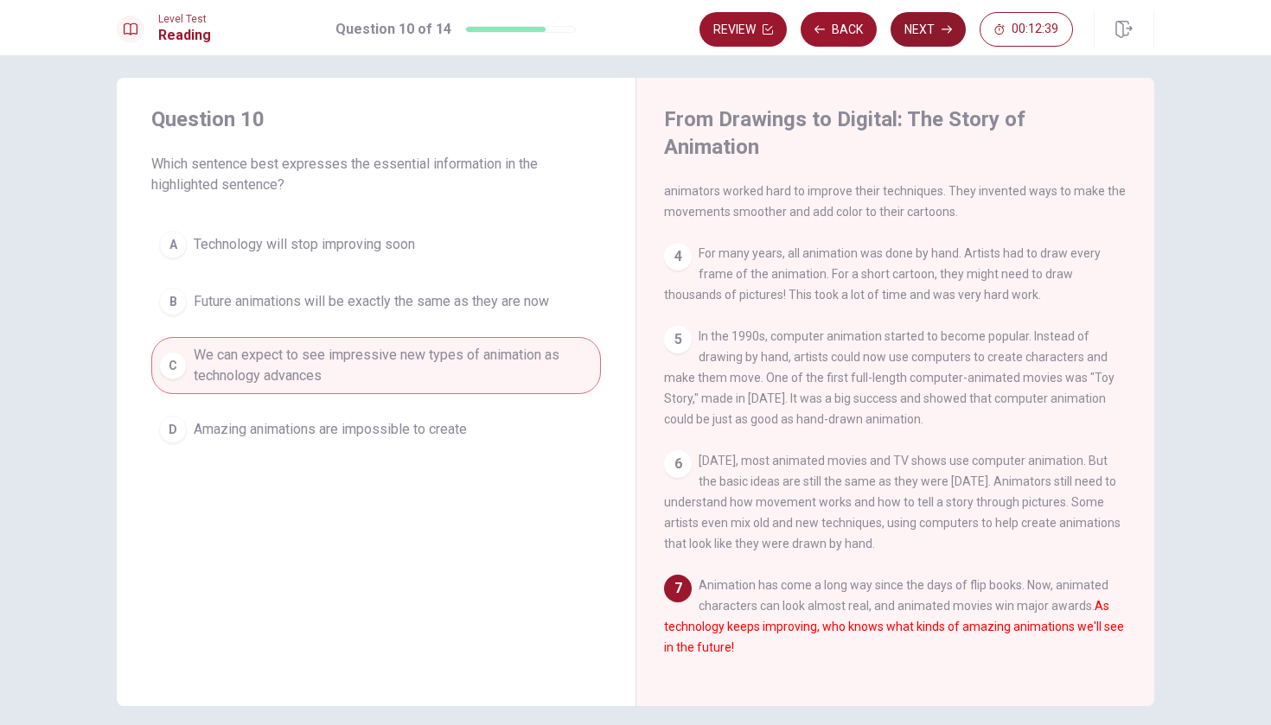
click at [944, 29] on icon "button" at bounding box center [947, 30] width 10 height 8
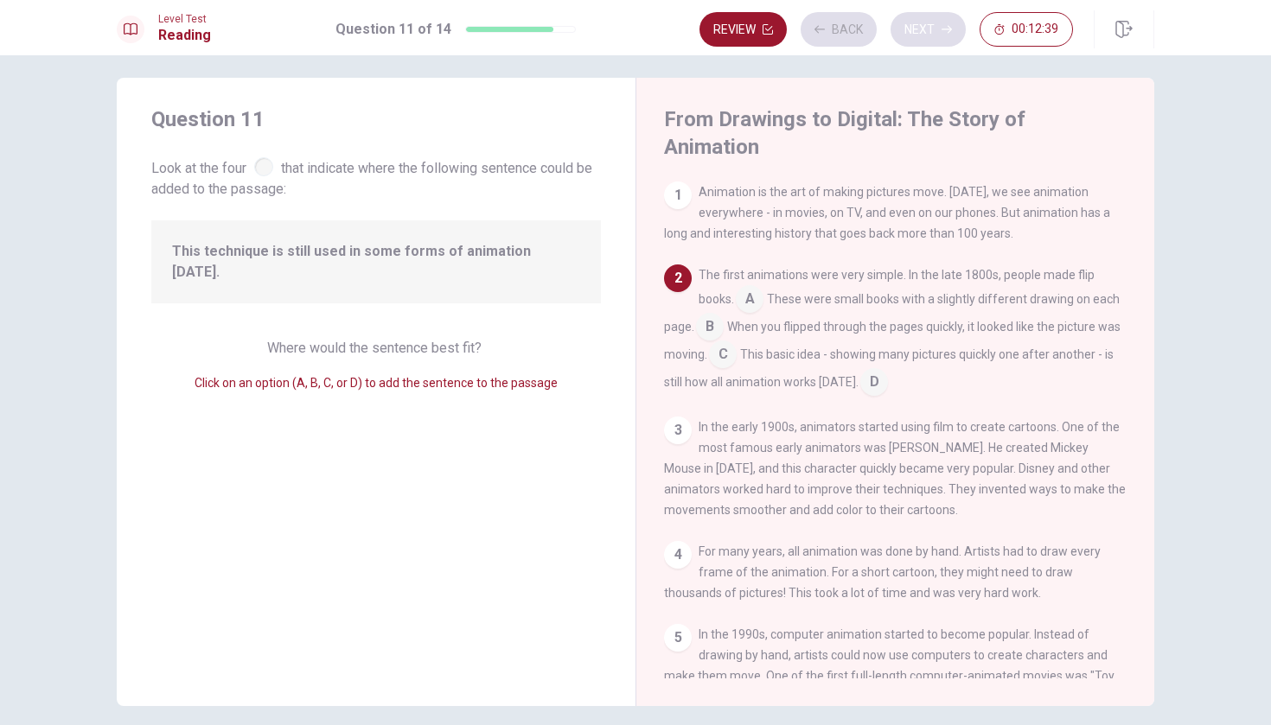
scroll to position [83, 0]
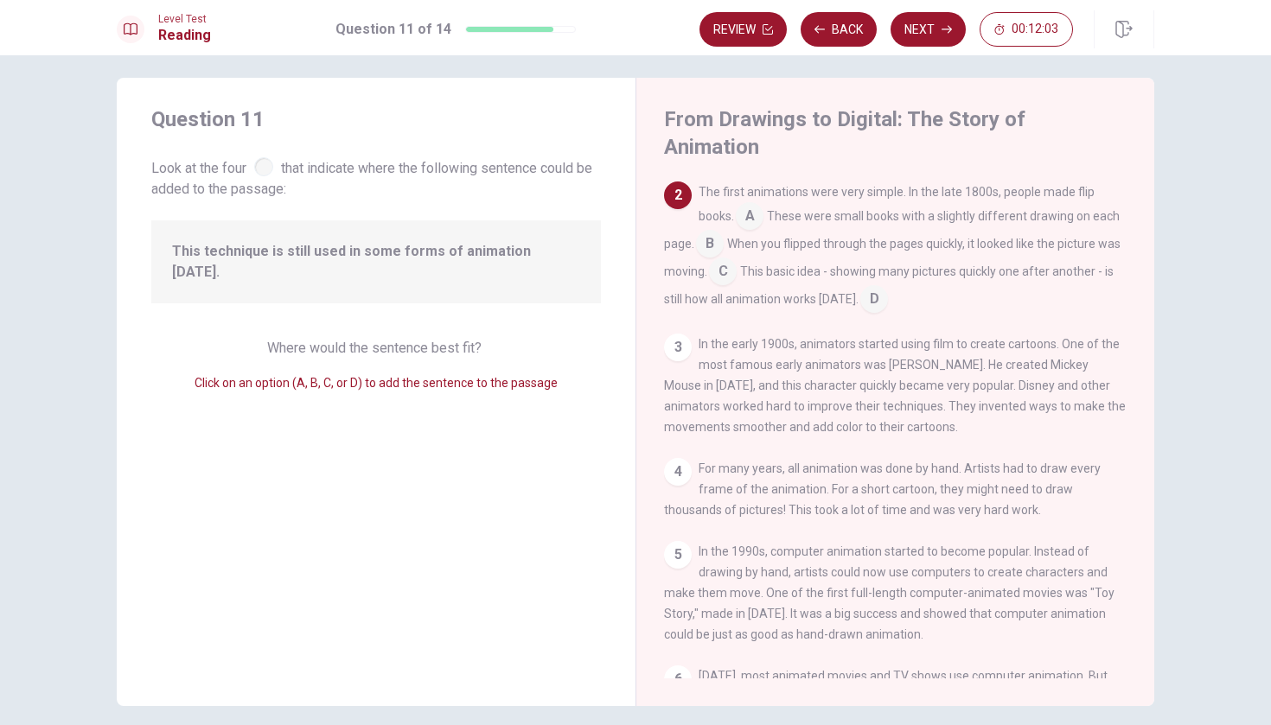
click at [868, 287] on input at bounding box center [874, 301] width 28 height 28
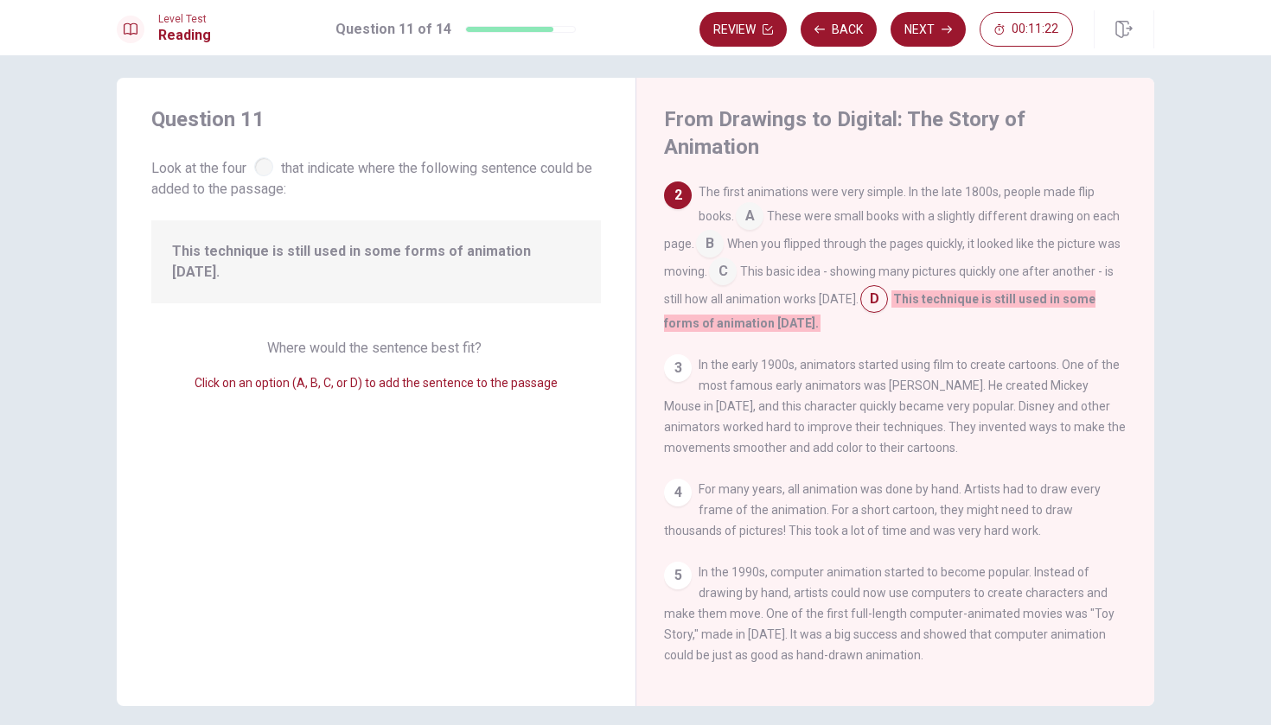
click at [745, 204] on input at bounding box center [750, 218] width 28 height 28
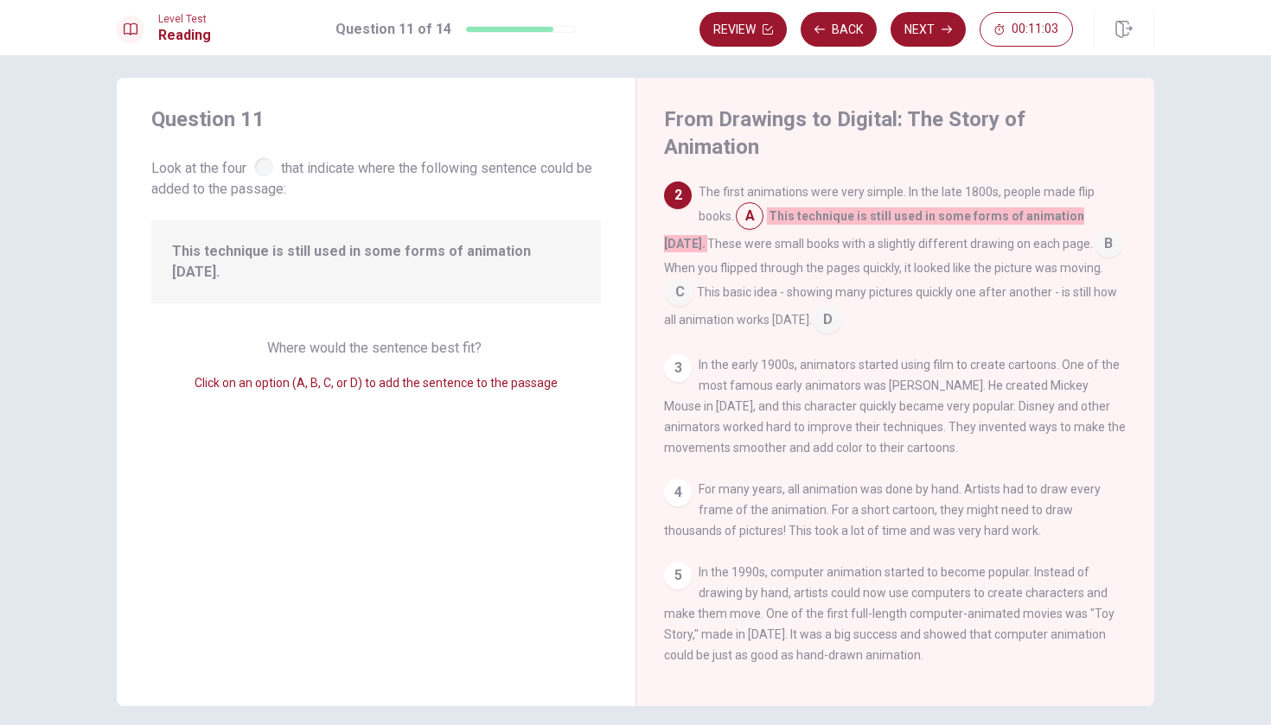
click at [693, 280] on input at bounding box center [680, 294] width 28 height 28
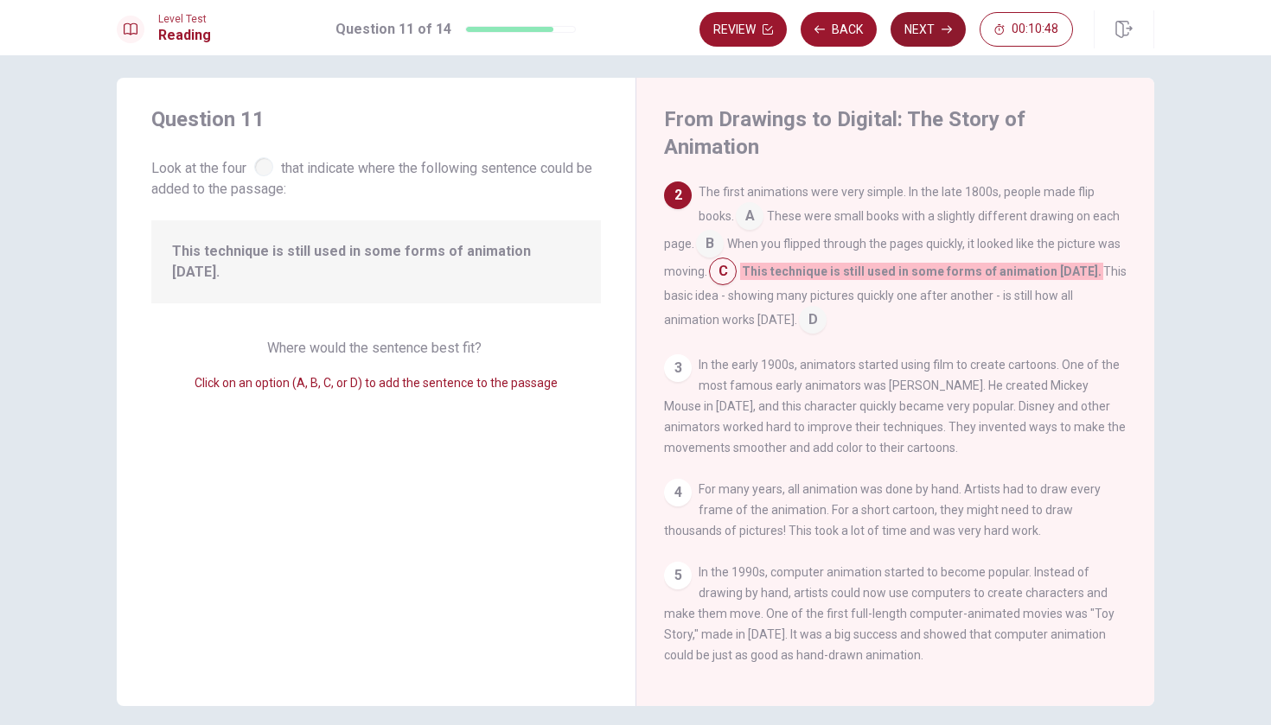
click at [938, 35] on button "Next" at bounding box center [928, 29] width 75 height 35
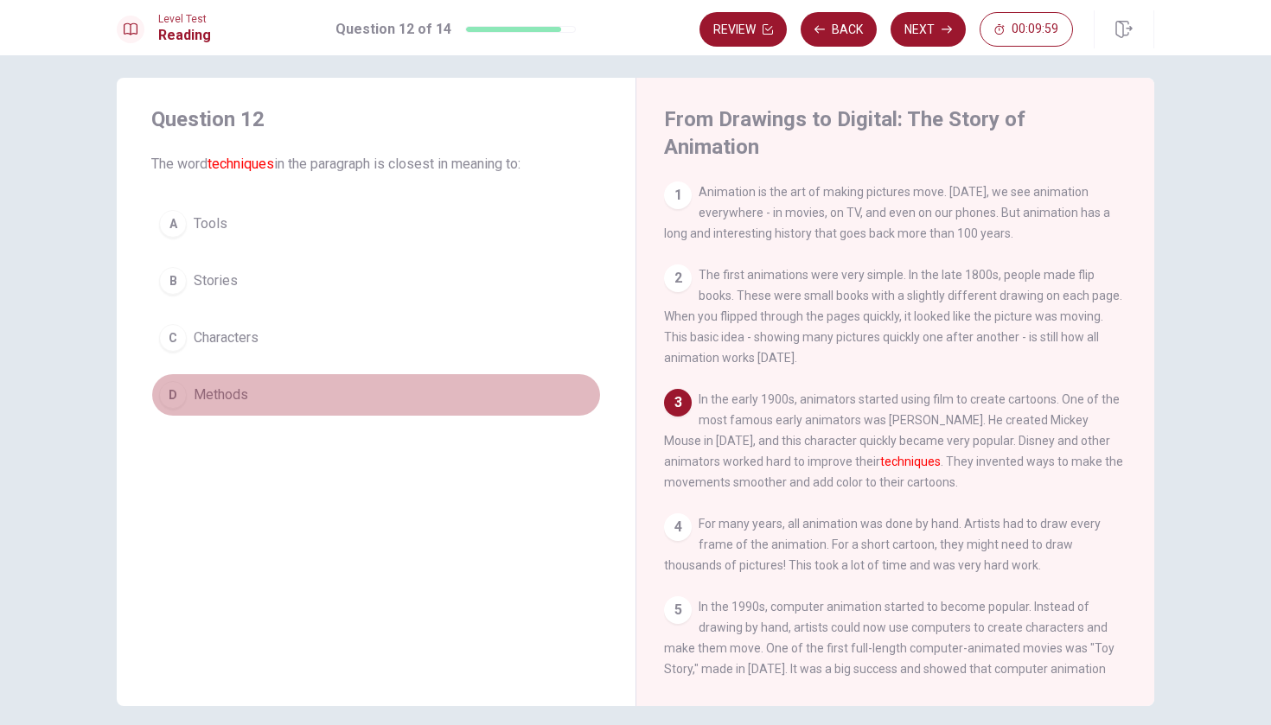
click at [176, 393] on div "D" at bounding box center [173, 395] width 28 height 28
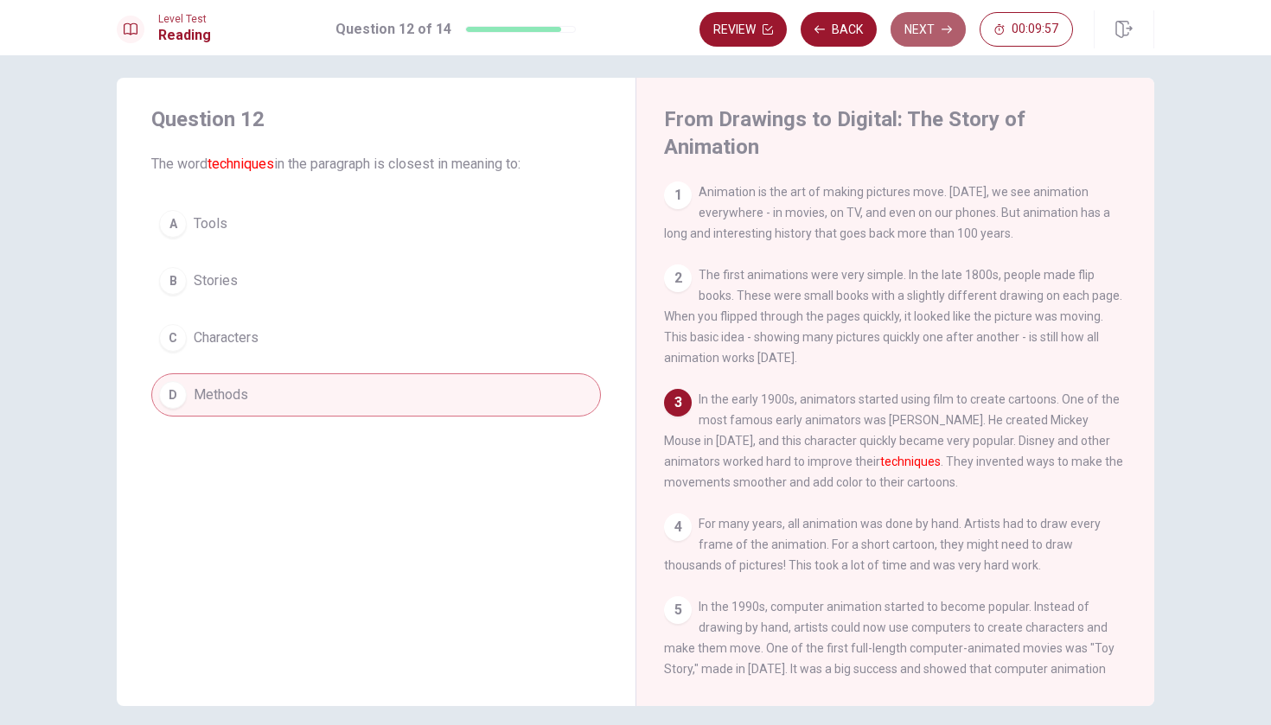
click at [933, 24] on button "Next" at bounding box center [928, 29] width 75 height 35
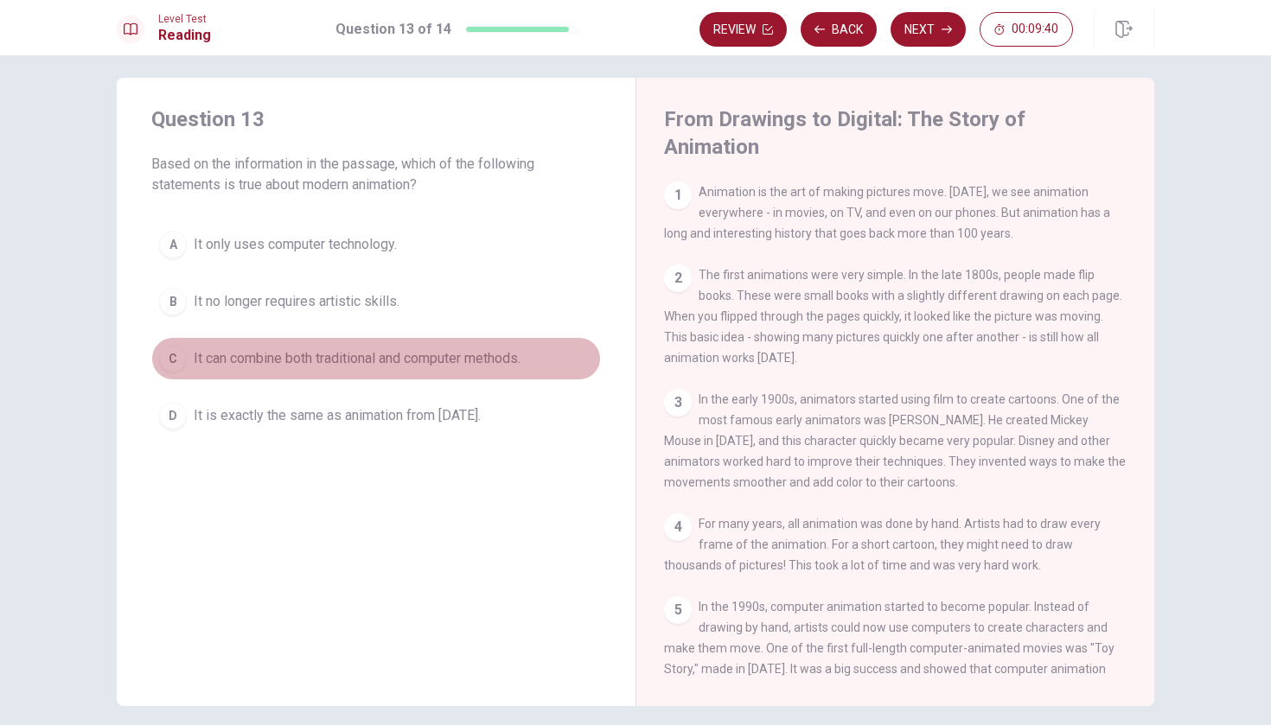
click at [180, 361] on div "C" at bounding box center [173, 359] width 28 height 28
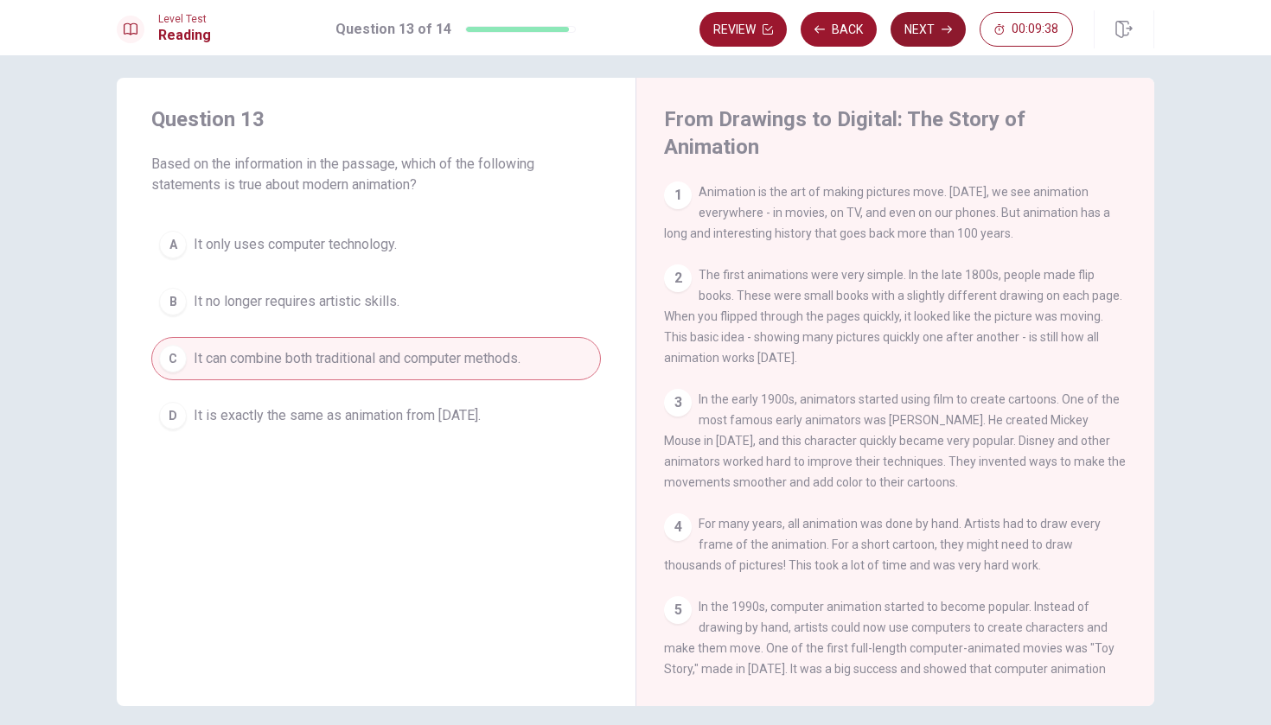
click at [917, 25] on button "Next" at bounding box center [928, 29] width 75 height 35
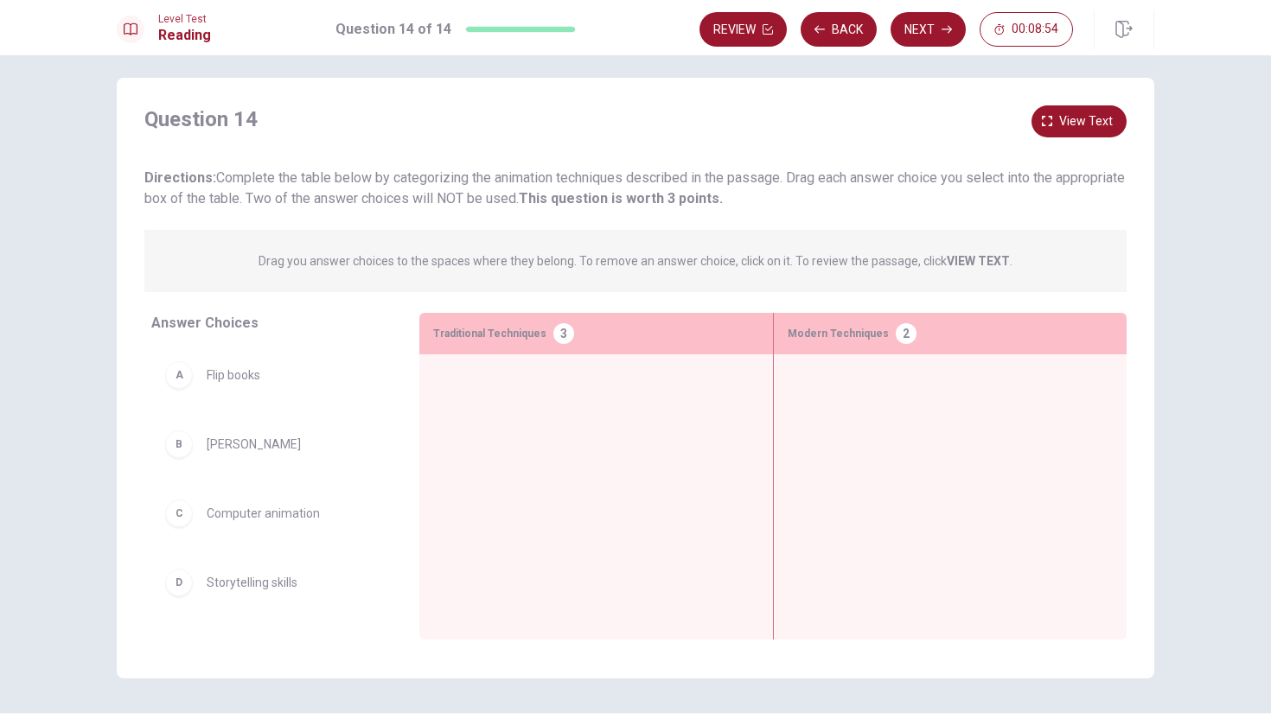
click at [1139, 477] on div "Answer Choices A Flip books B [PERSON_NAME] Disney C Computer animation D Story…" at bounding box center [636, 480] width 1038 height 335
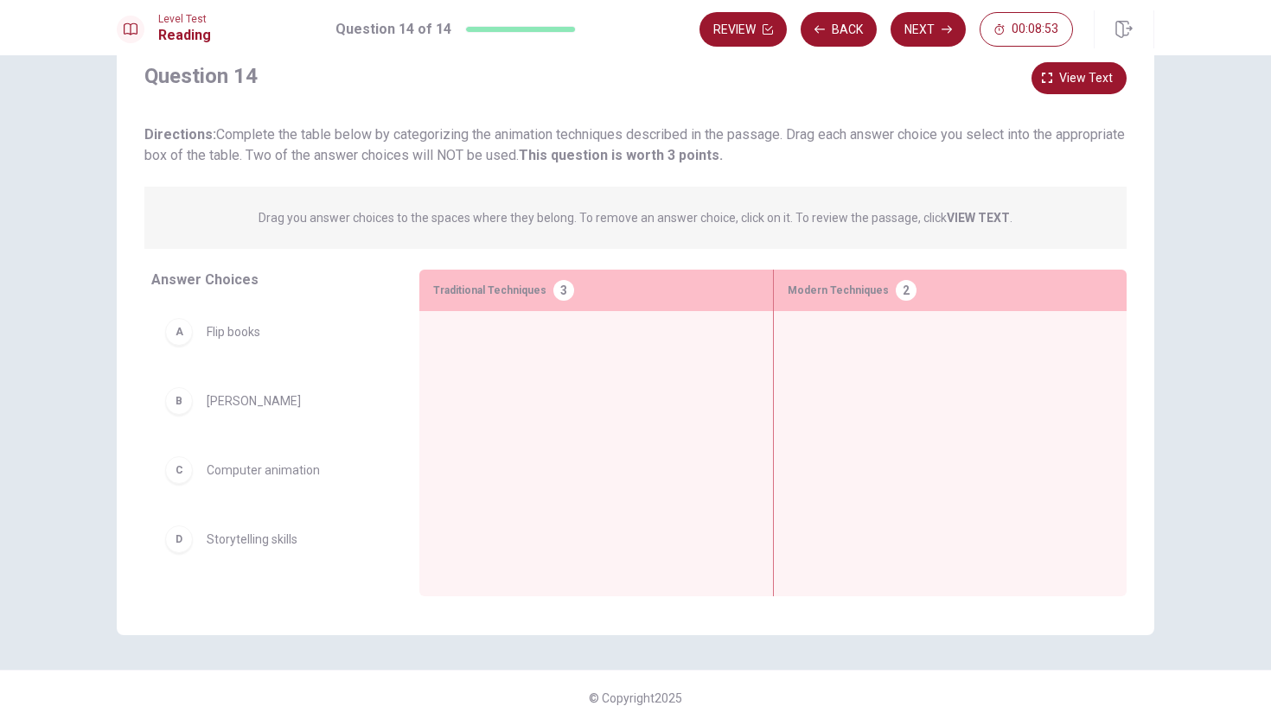
scroll to position [55, 0]
click at [375, 464] on div "C Computer animation" at bounding box center [271, 471] width 213 height 28
drag, startPoint x: 372, startPoint y: 496, endPoint x: 380, endPoint y: 320, distance: 176.6
drag, startPoint x: 295, startPoint y: 550, endPoint x: 932, endPoint y: 357, distance: 665.8
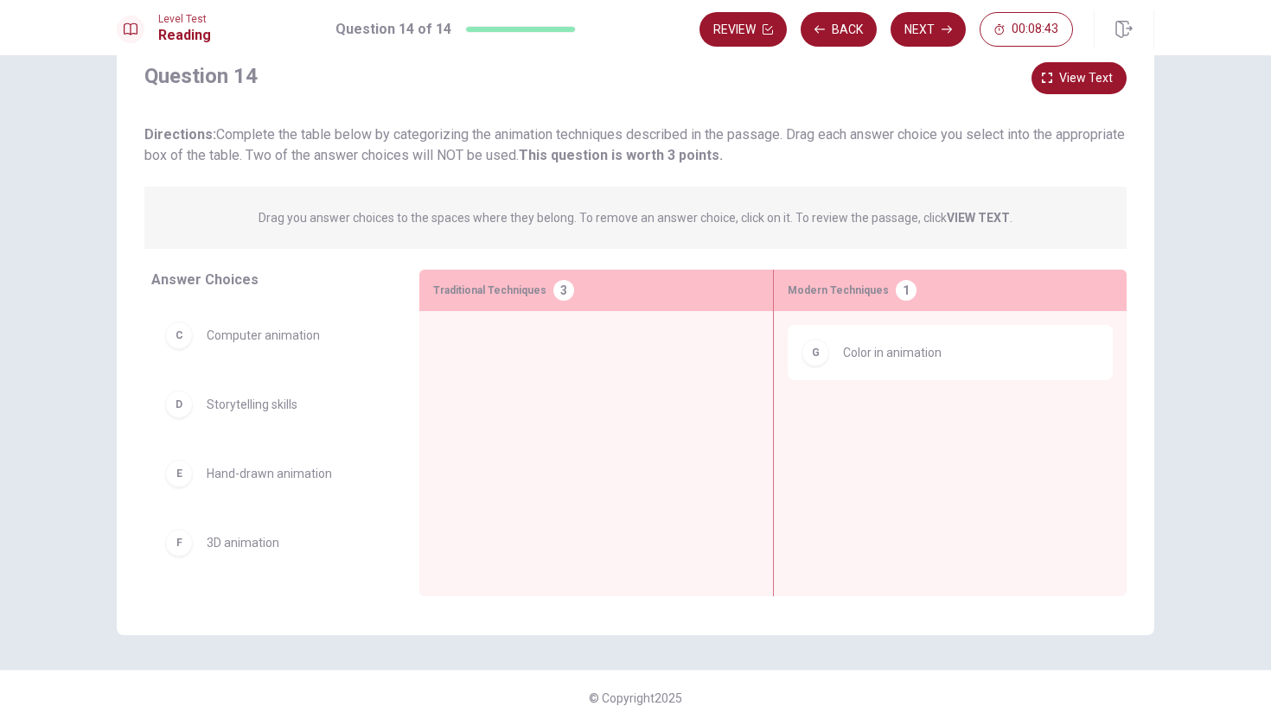
scroll to position [135, 0]
drag, startPoint x: 317, startPoint y: 484, endPoint x: 594, endPoint y: 351, distance: 307.1
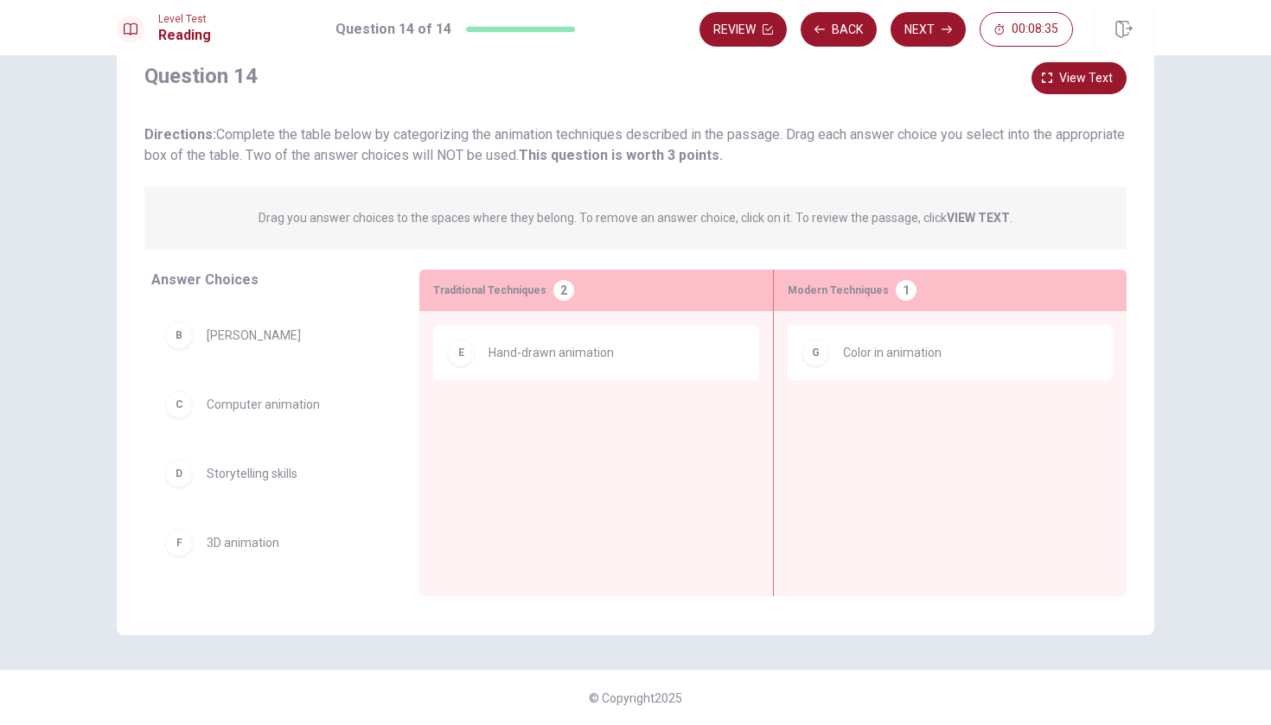
scroll to position [66, 0]
drag, startPoint x: 257, startPoint y: 489, endPoint x: 552, endPoint y: 409, distance: 305.4
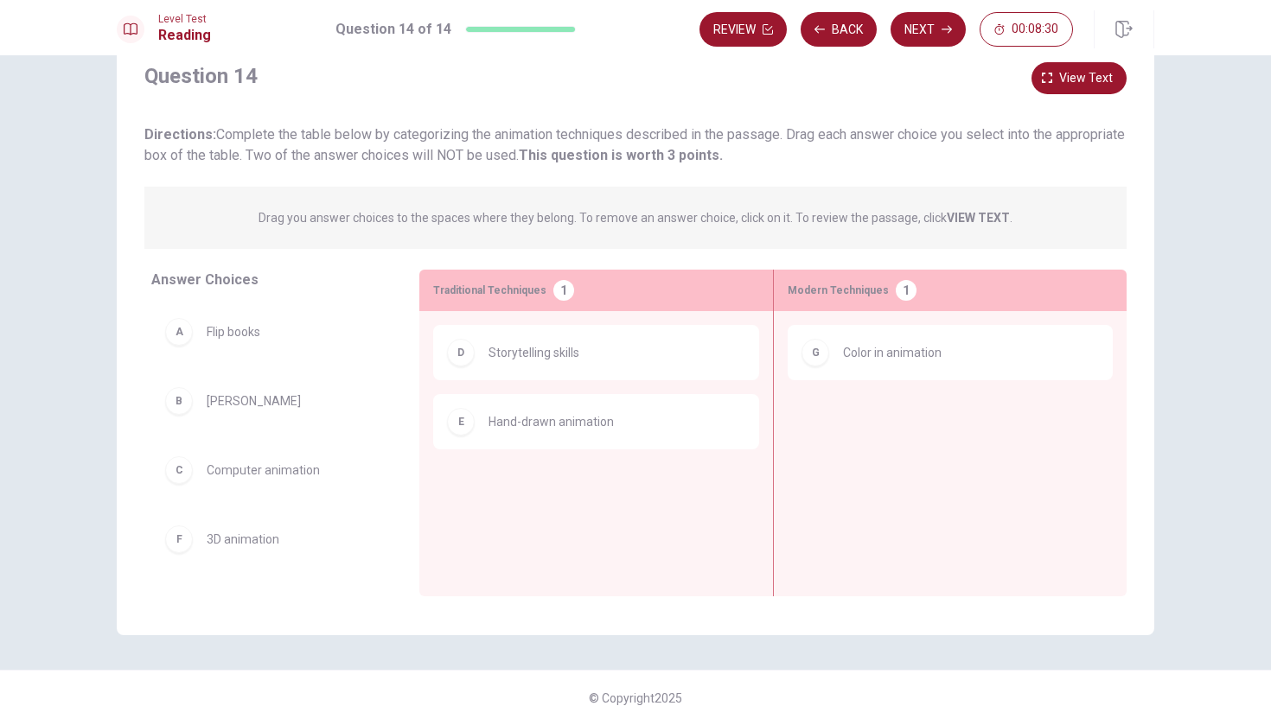
scroll to position [0, 0]
drag, startPoint x: 289, startPoint y: 485, endPoint x: 906, endPoint y: 416, distance: 621.2
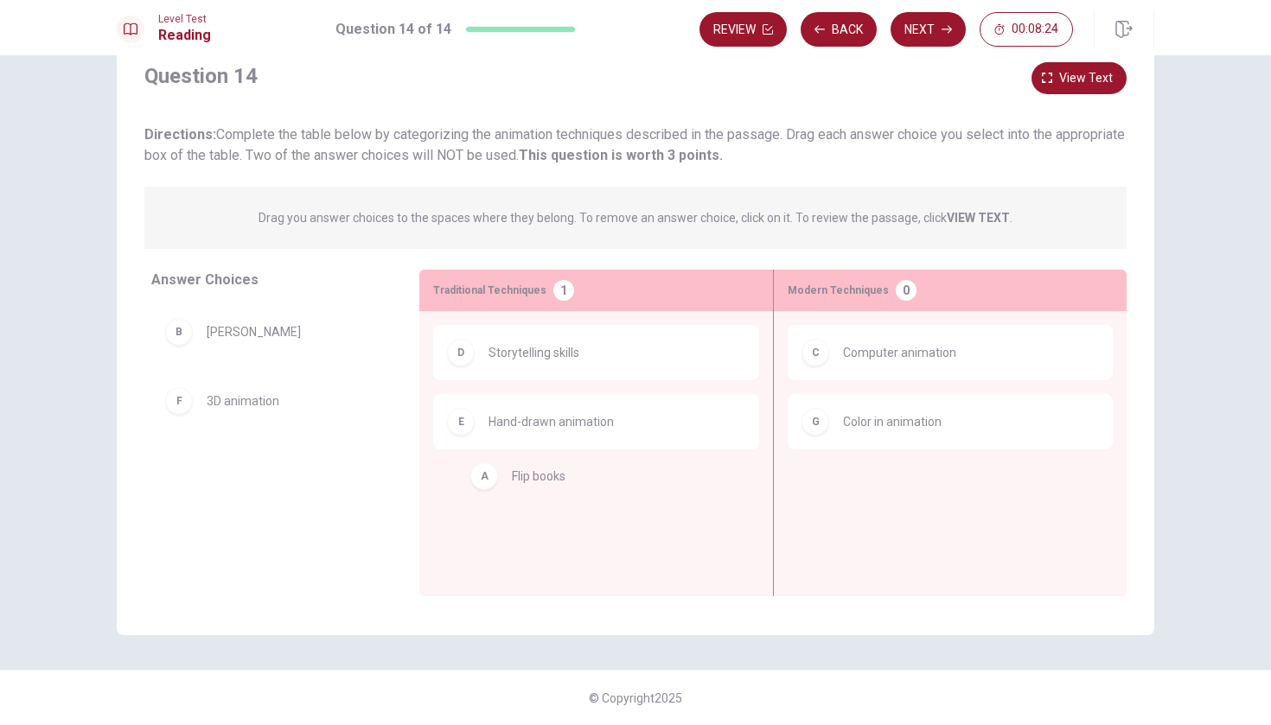
drag, startPoint x: 278, startPoint y: 341, endPoint x: 597, endPoint y: 482, distance: 349.1
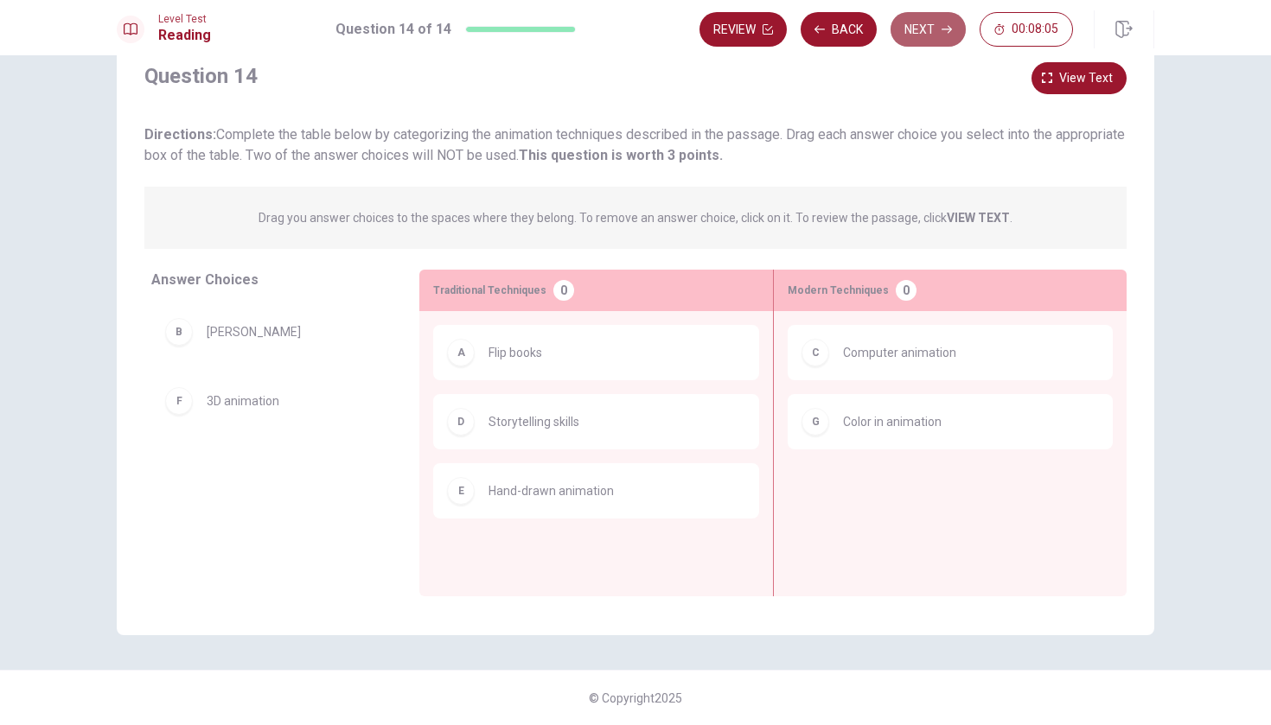
click at [937, 26] on button "Next" at bounding box center [928, 29] width 75 height 35
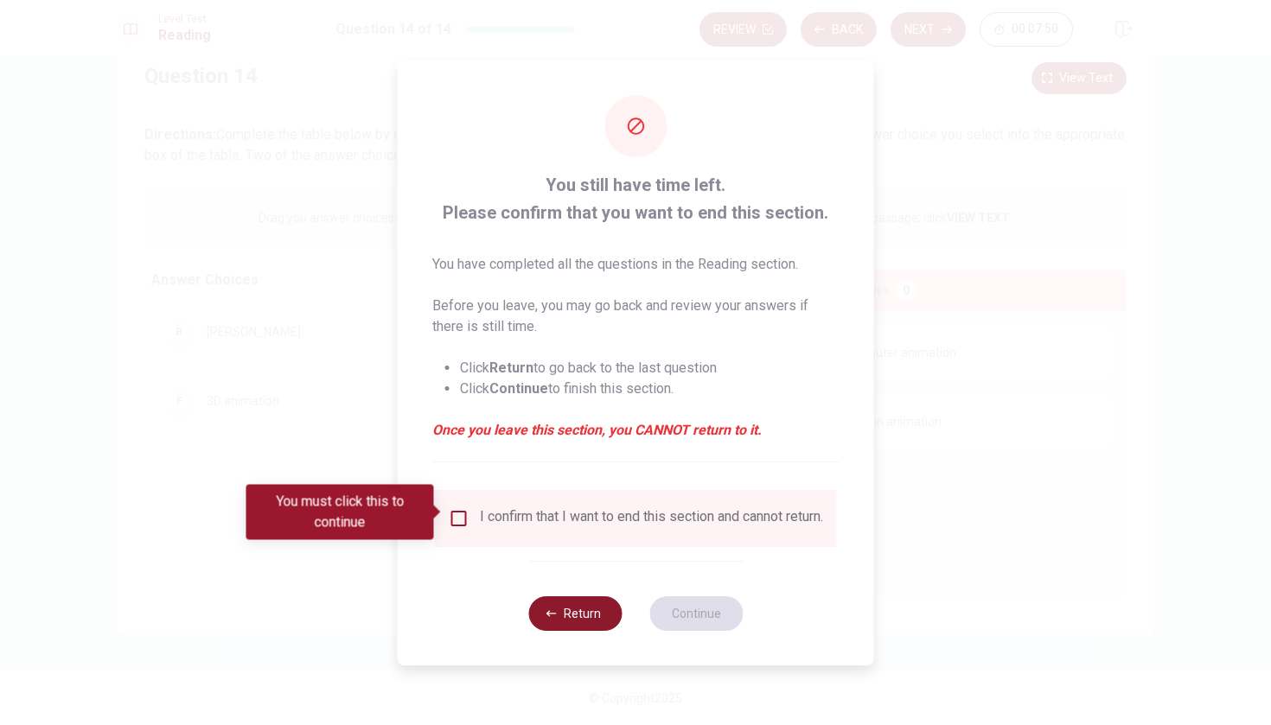
click at [594, 615] on button "Return" at bounding box center [574, 614] width 93 height 35
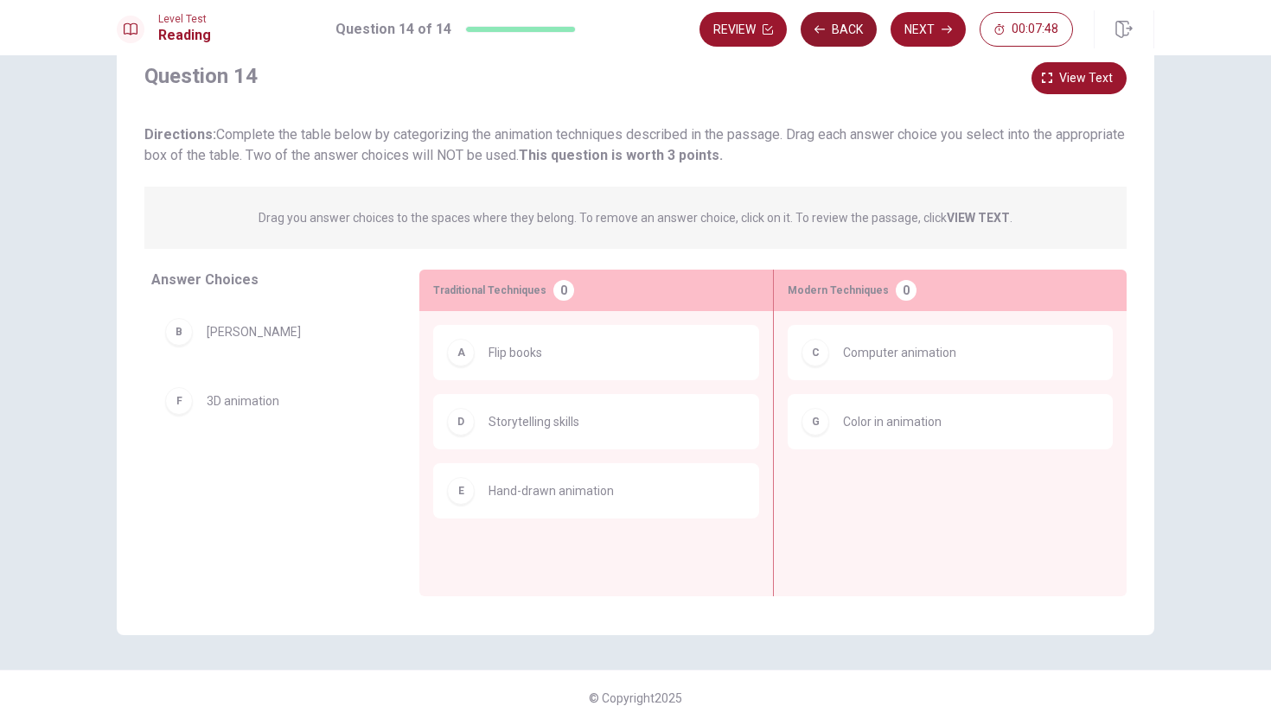
click at [847, 35] on button "Back" at bounding box center [839, 29] width 76 height 35
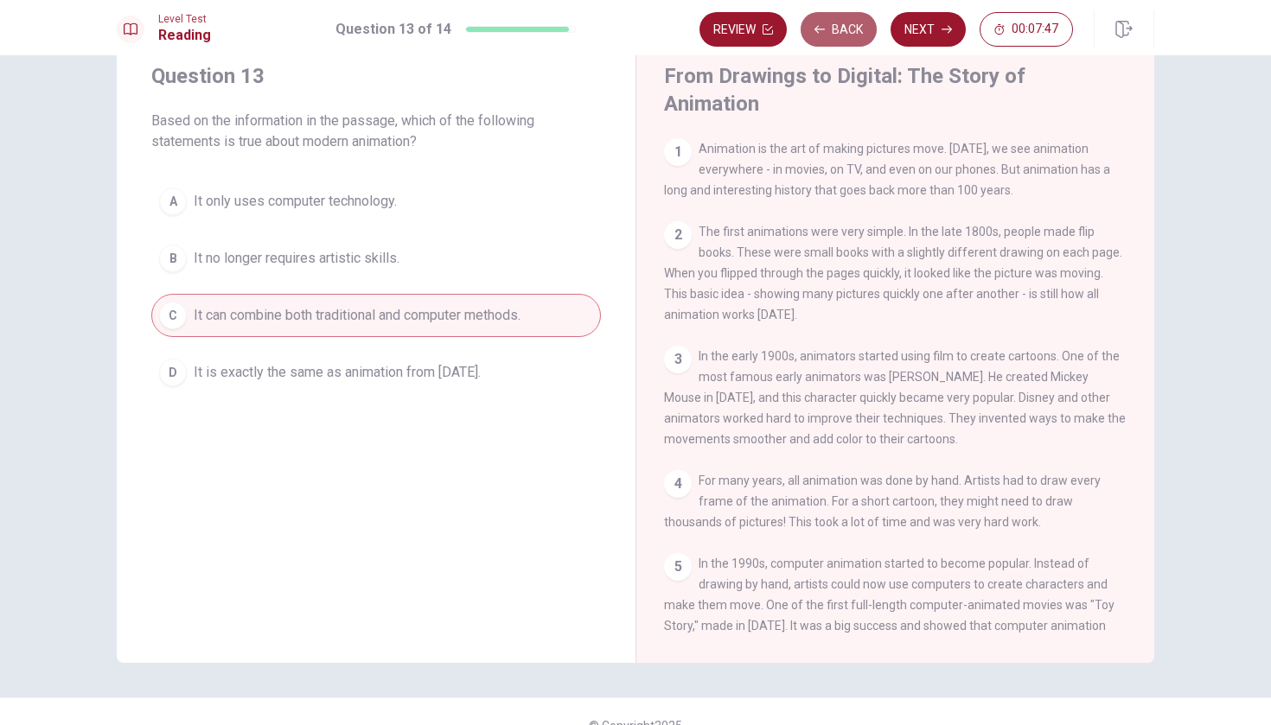
click at [847, 35] on button "Back" at bounding box center [839, 29] width 76 height 35
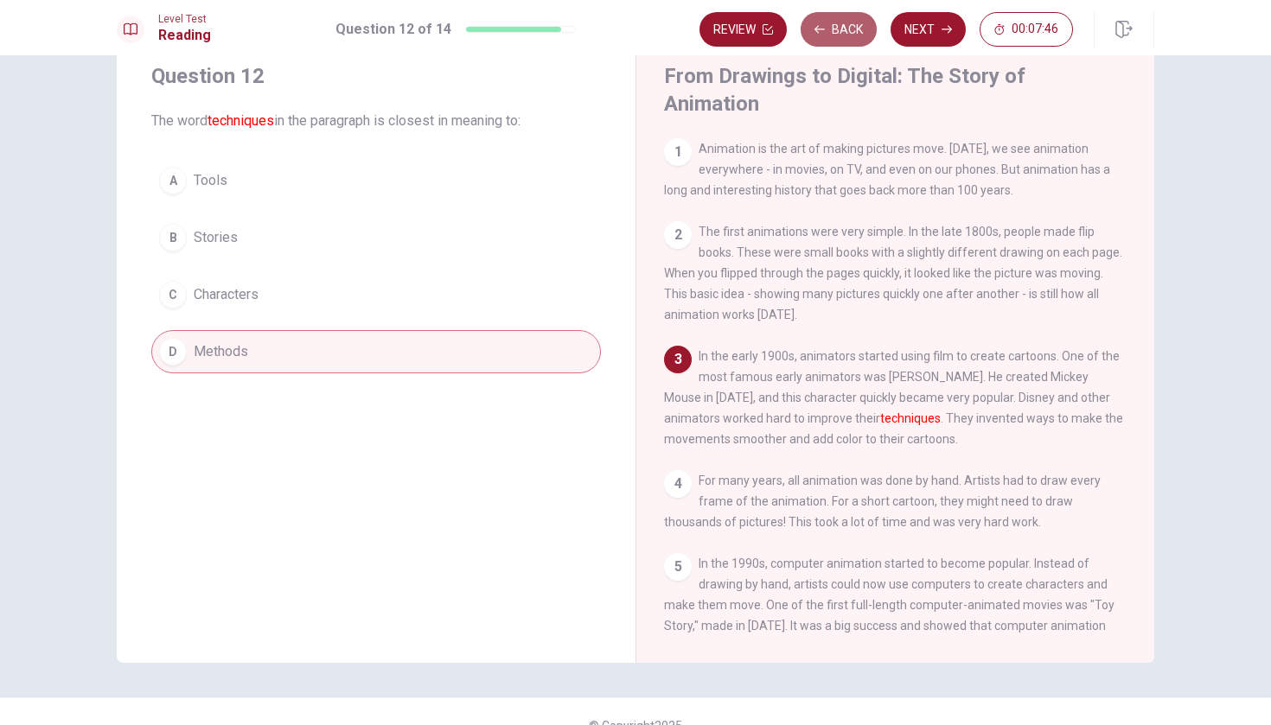
click at [847, 35] on button "Back" at bounding box center [839, 29] width 76 height 35
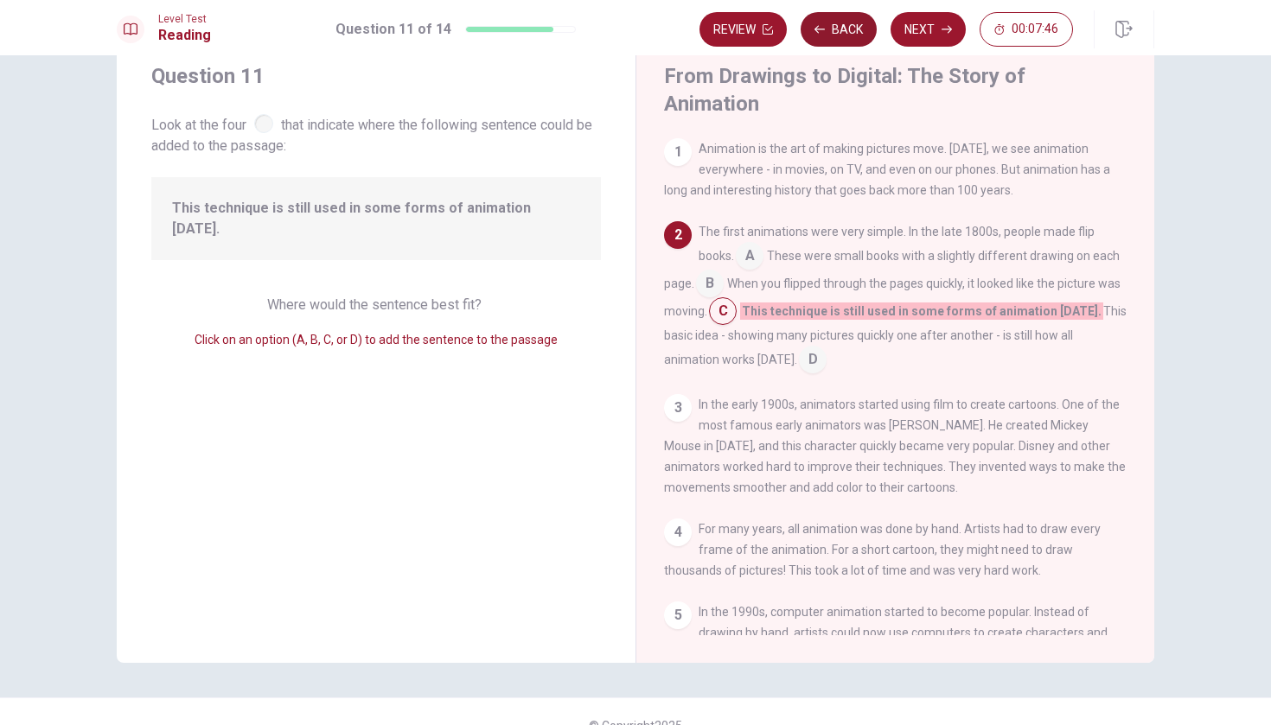
scroll to position [83, 0]
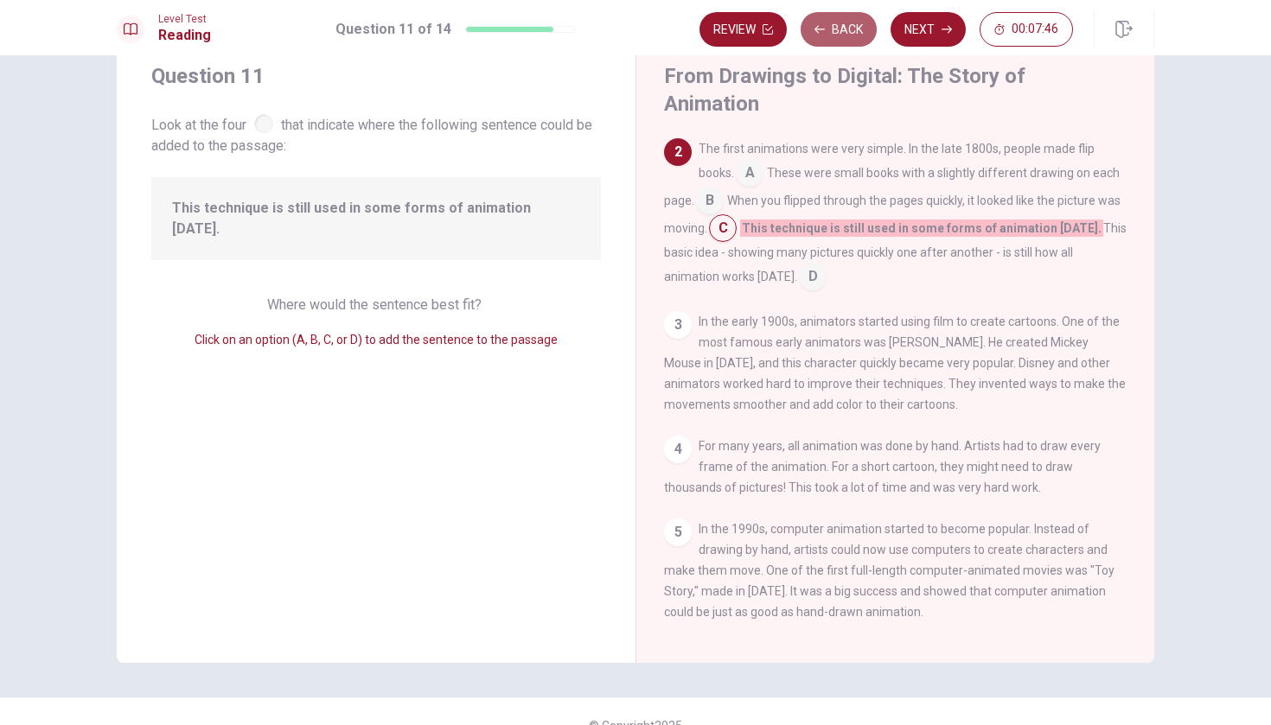
click at [847, 35] on button "Back" at bounding box center [839, 29] width 76 height 35
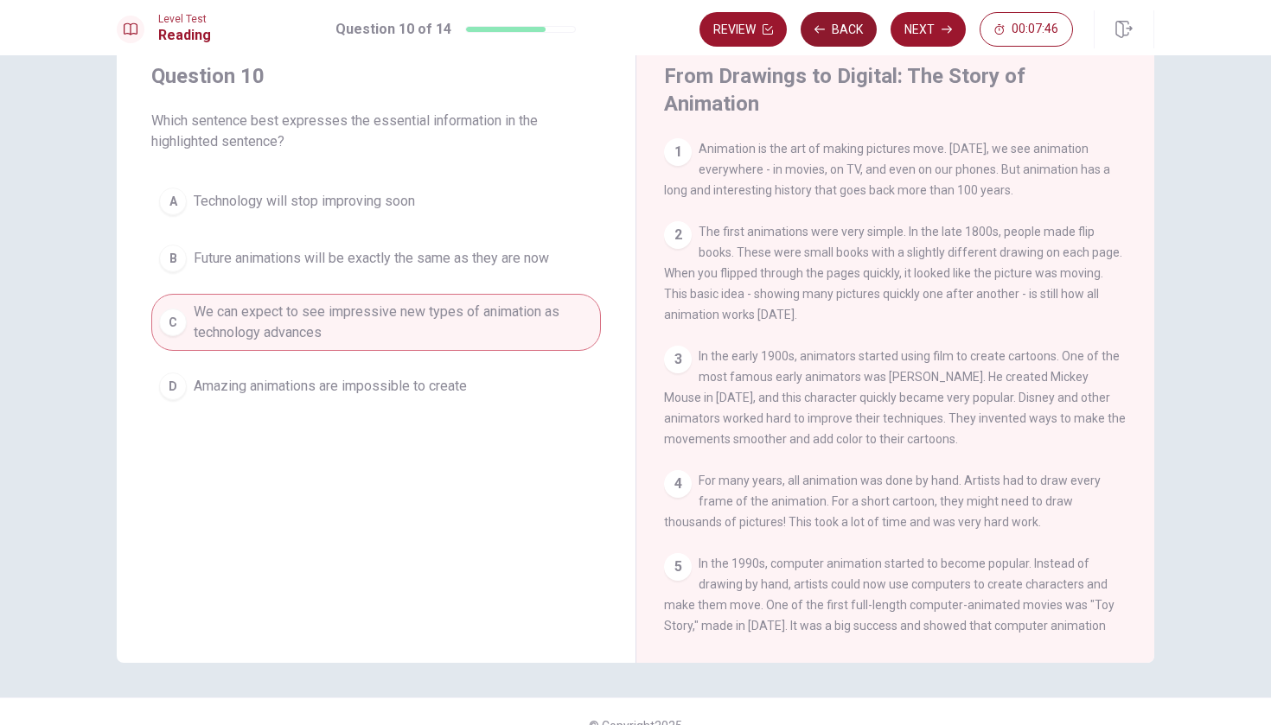
click at [847, 35] on button "Back" at bounding box center [839, 29] width 76 height 35
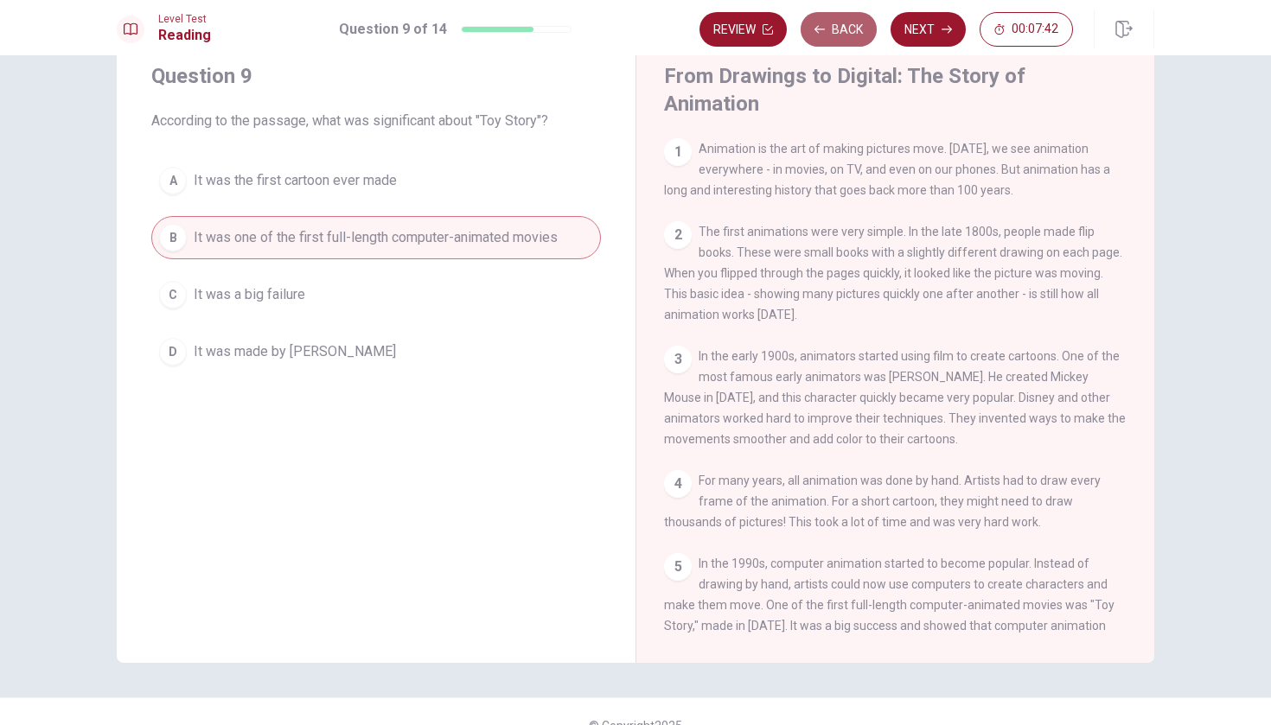
click at [847, 35] on button "Back" at bounding box center [839, 29] width 76 height 35
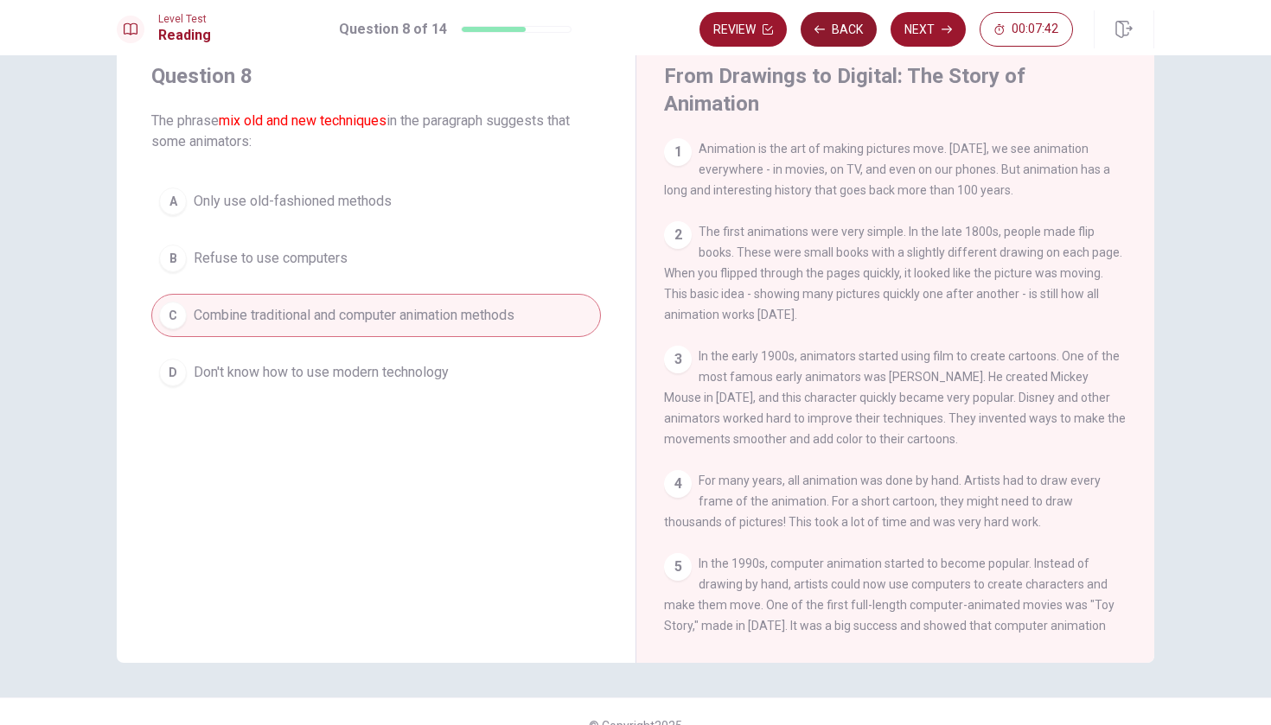
scroll to position [271, 0]
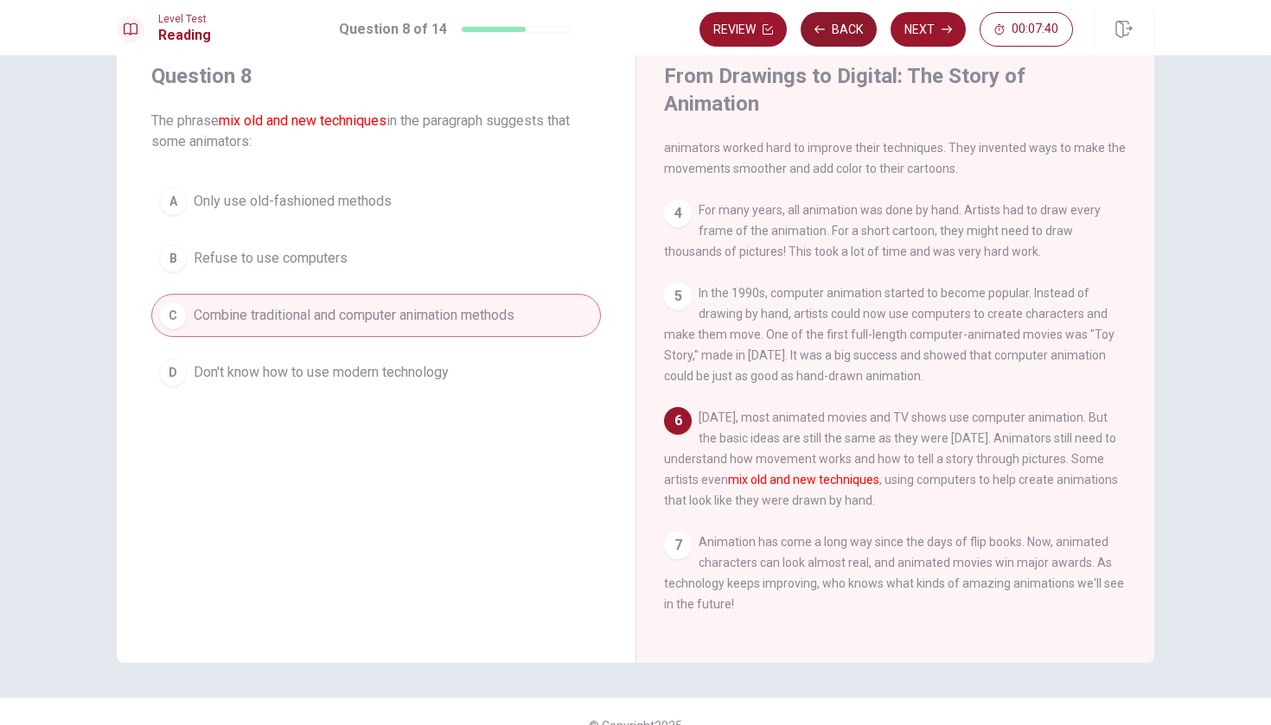
click at [847, 35] on button "Back" at bounding box center [839, 29] width 76 height 35
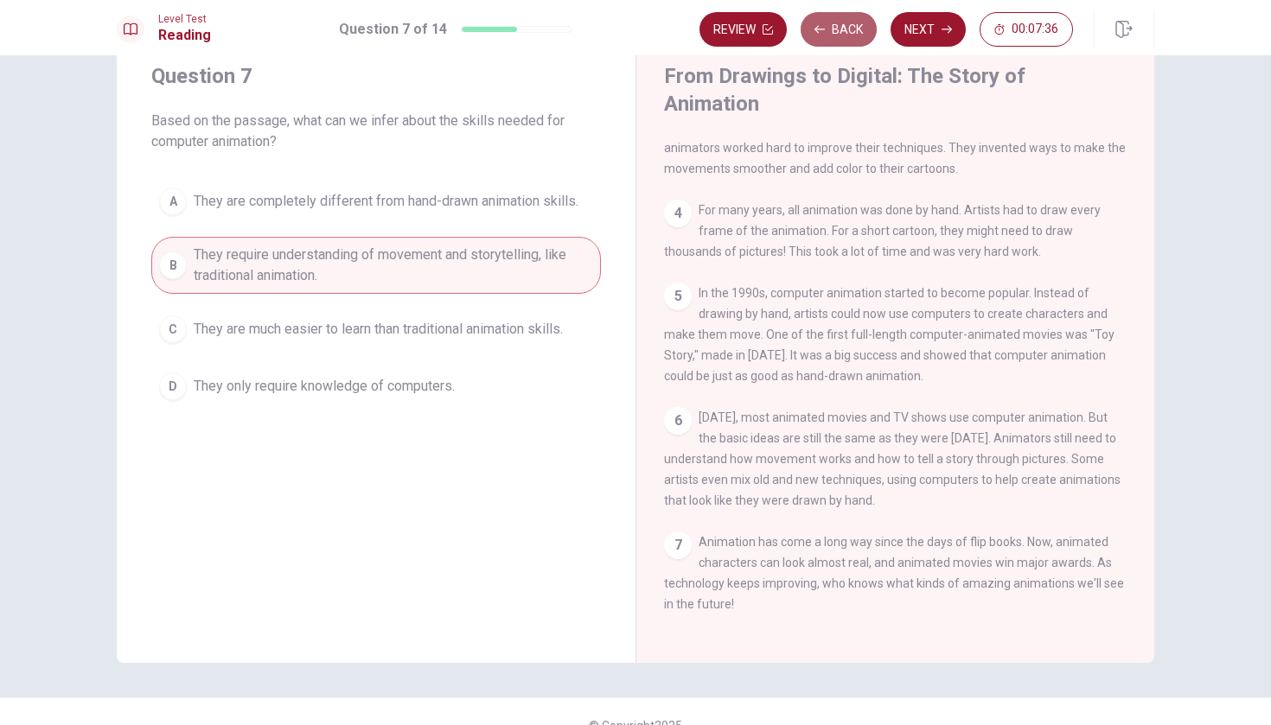
click at [847, 35] on button "Back" at bounding box center [839, 29] width 76 height 35
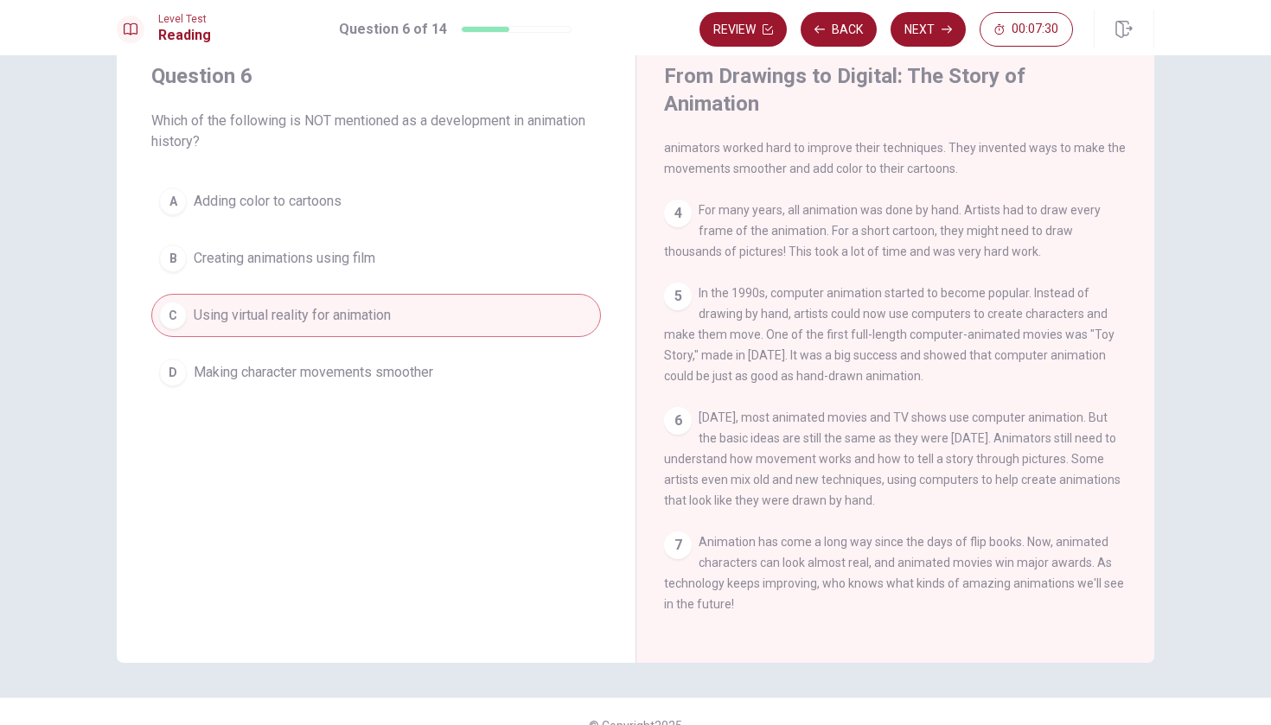
click at [1114, 283] on div "5 In the 1990s, computer animation started to become popular. Instead of drawin…" at bounding box center [895, 335] width 463 height 104
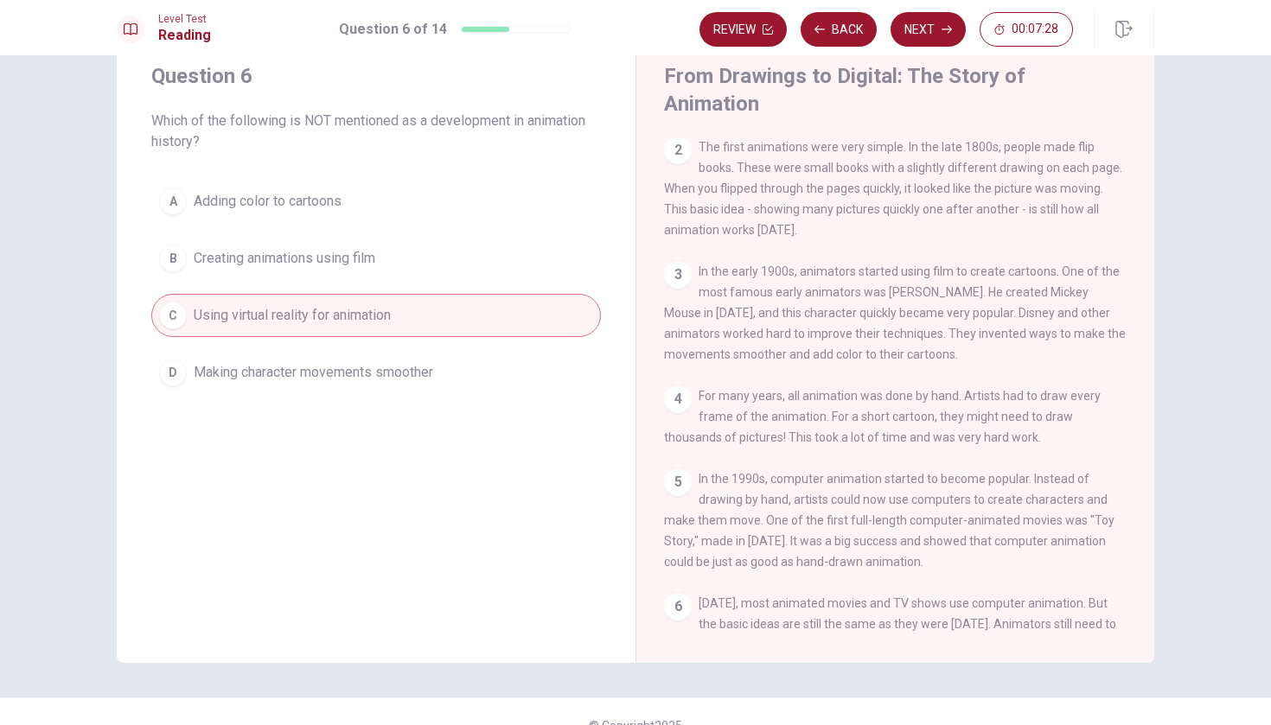
scroll to position [64, 0]
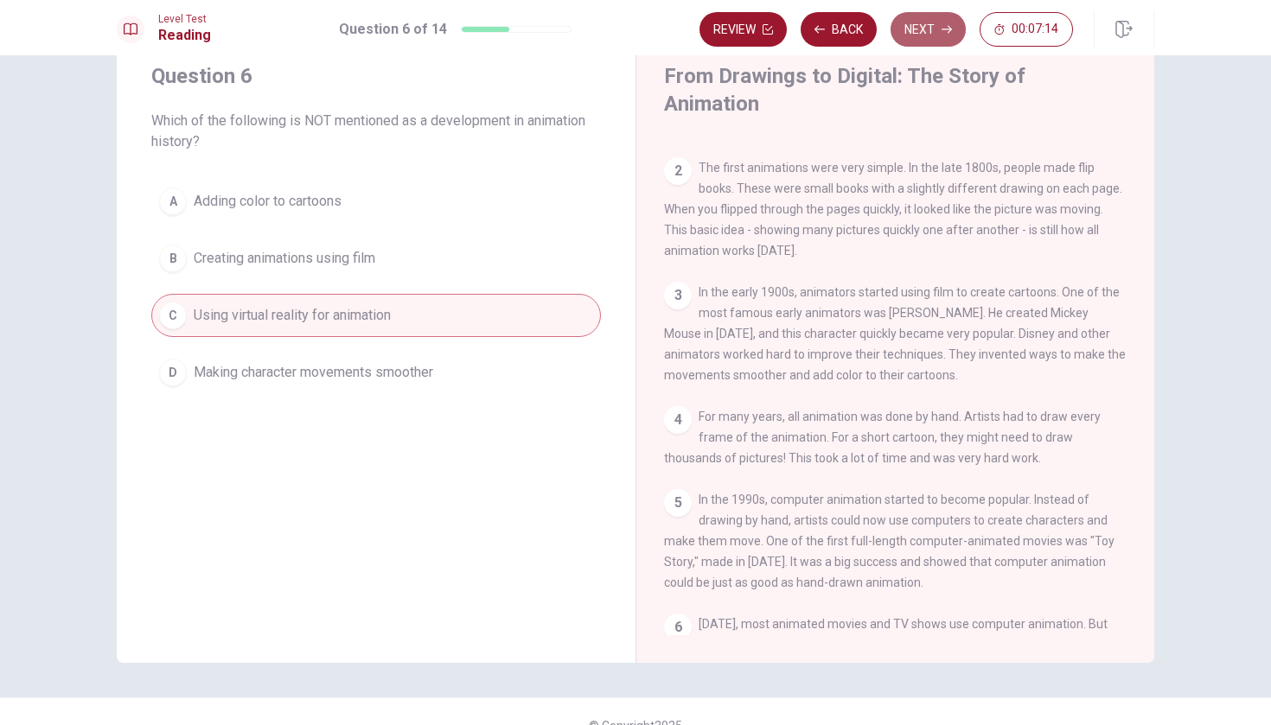
click at [936, 29] on button "Next" at bounding box center [928, 29] width 75 height 35
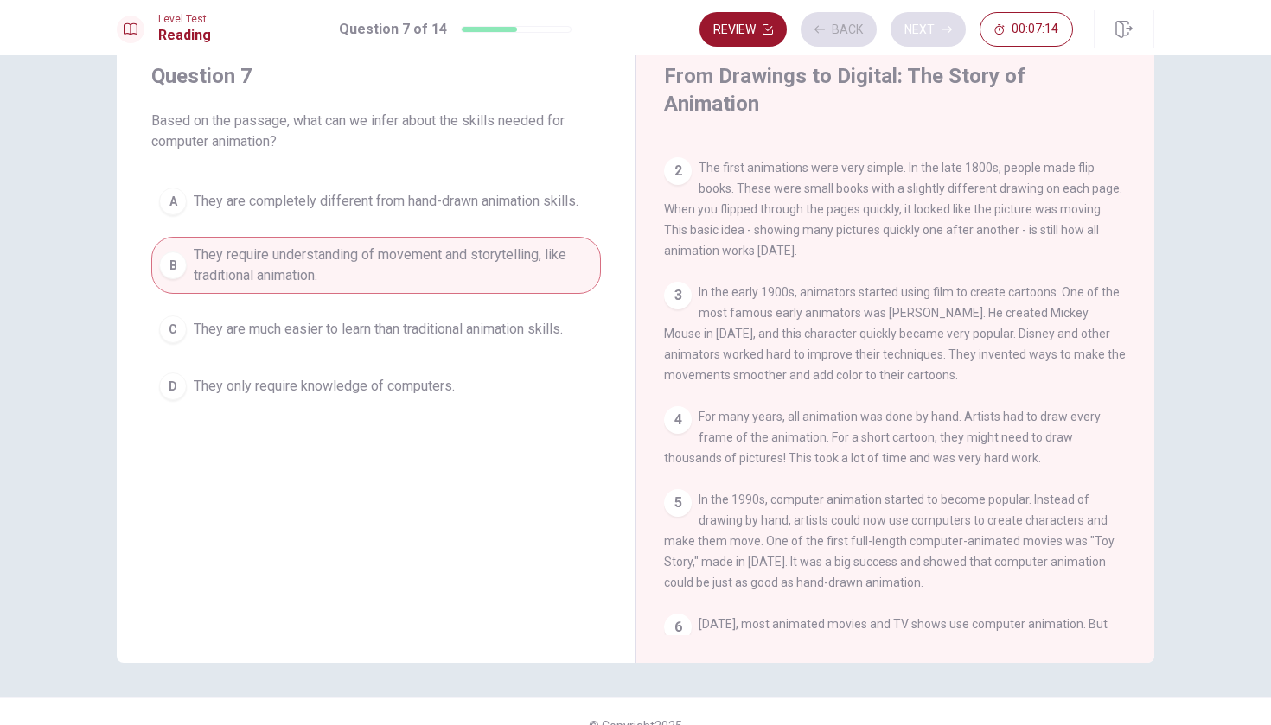
click at [936, 29] on div "Review Back Next 00:07:14" at bounding box center [887, 29] width 374 height 35
click at [936, 29] on button "Next" at bounding box center [928, 29] width 75 height 35
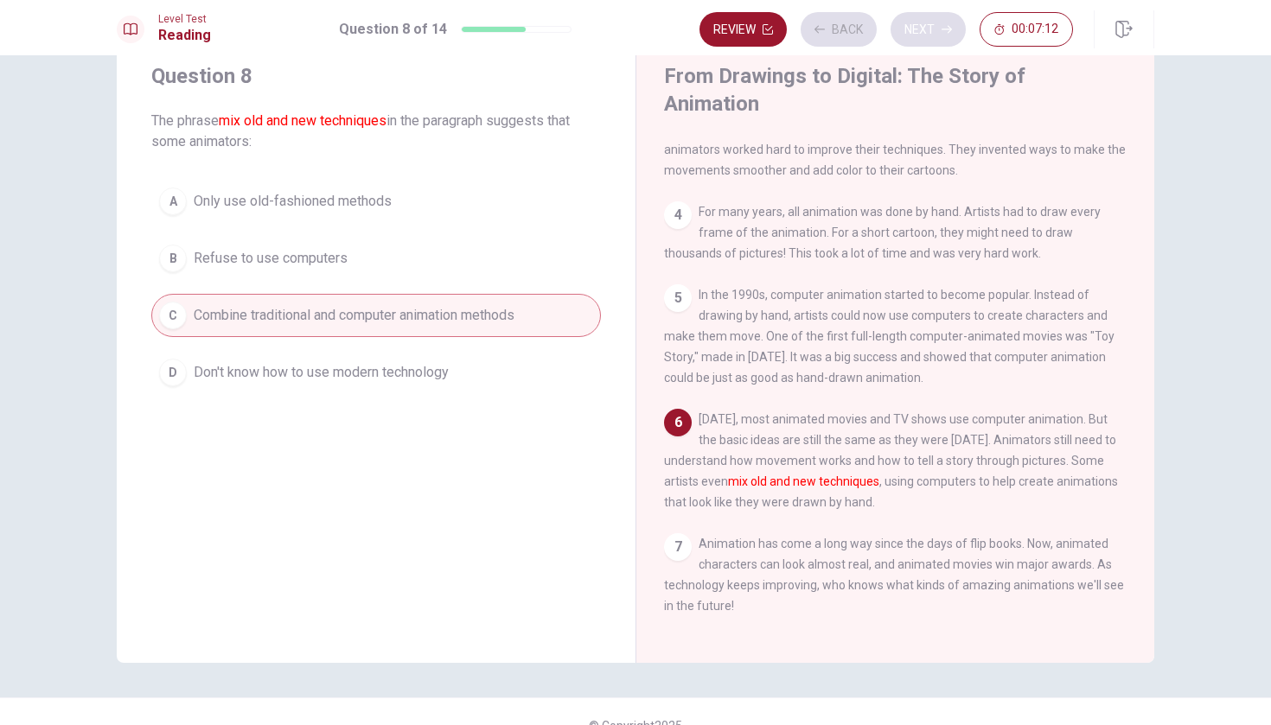
scroll to position [271, 0]
click at [936, 29] on button "Next" at bounding box center [928, 29] width 75 height 35
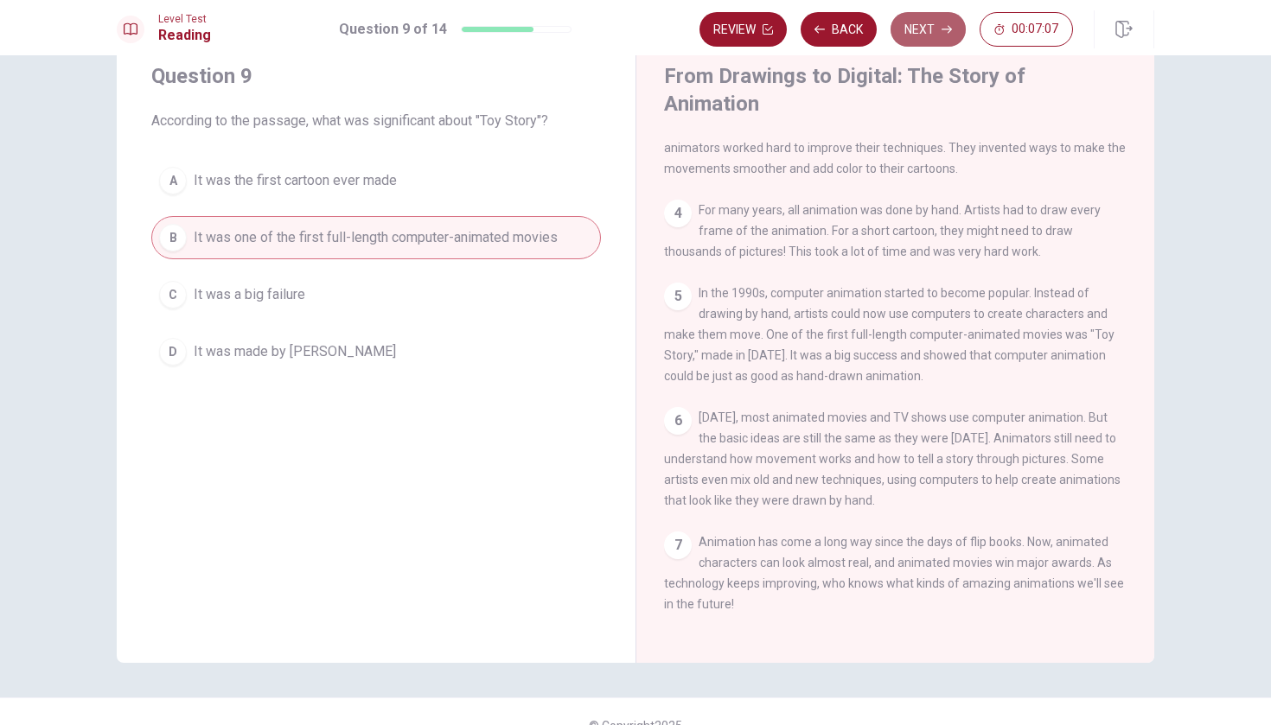
click at [936, 29] on button "Next" at bounding box center [928, 29] width 75 height 35
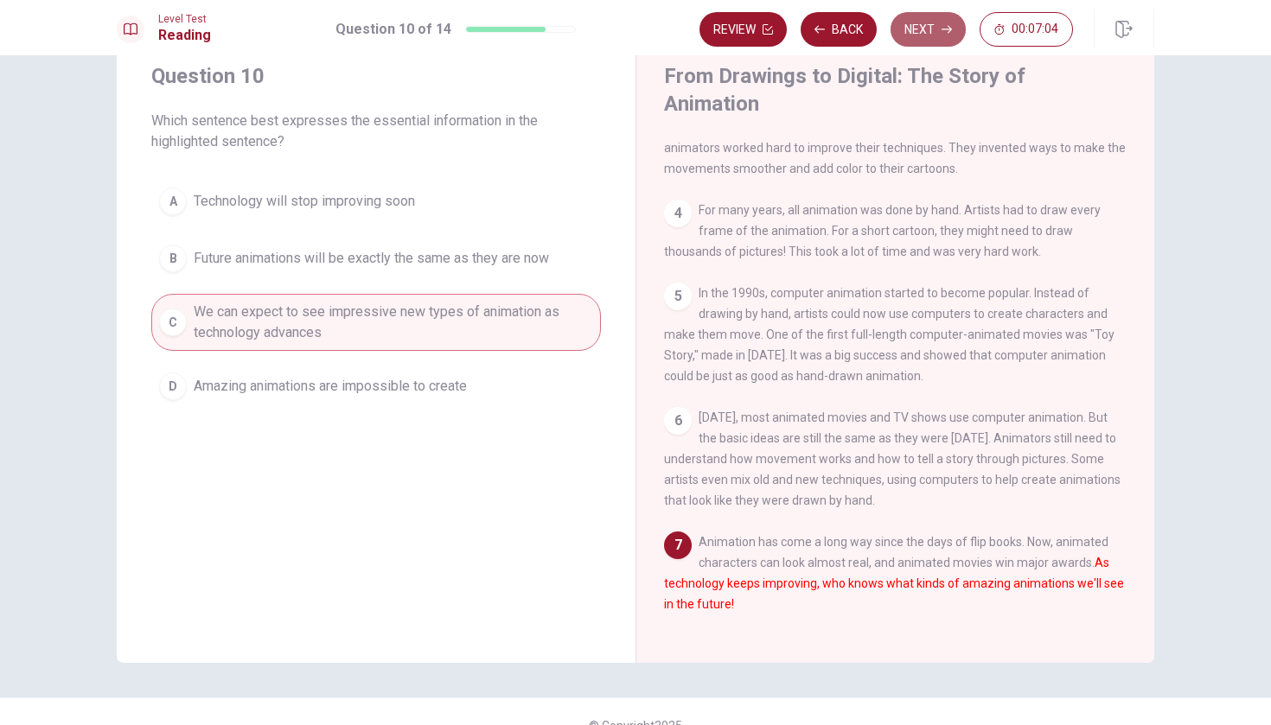
click at [936, 29] on button "Next" at bounding box center [928, 29] width 75 height 35
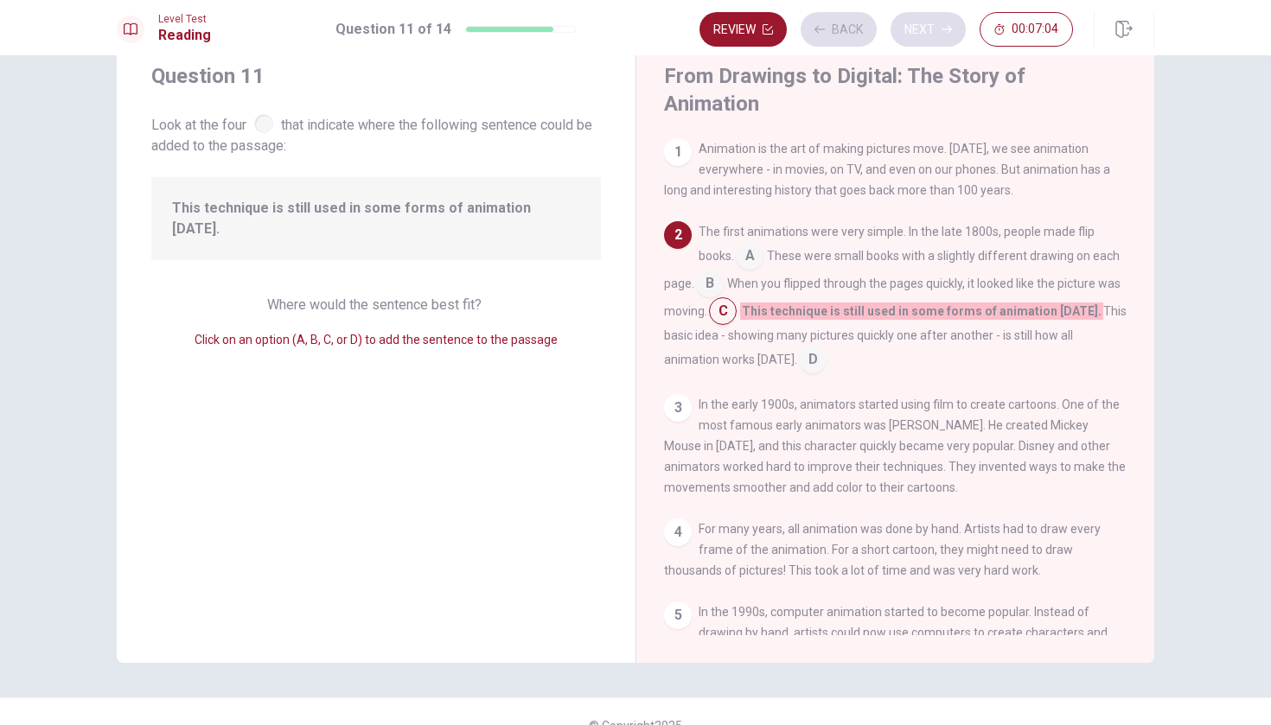
scroll to position [83, 0]
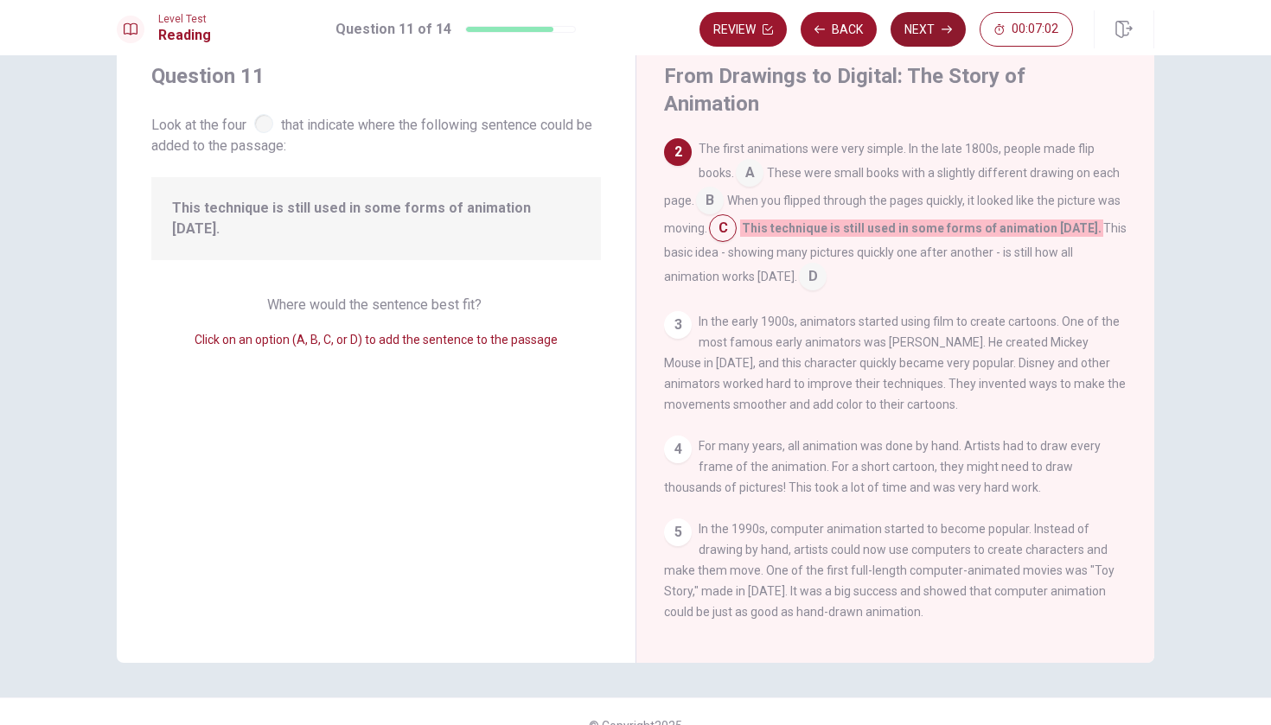
click at [936, 29] on button "Next" at bounding box center [928, 29] width 75 height 35
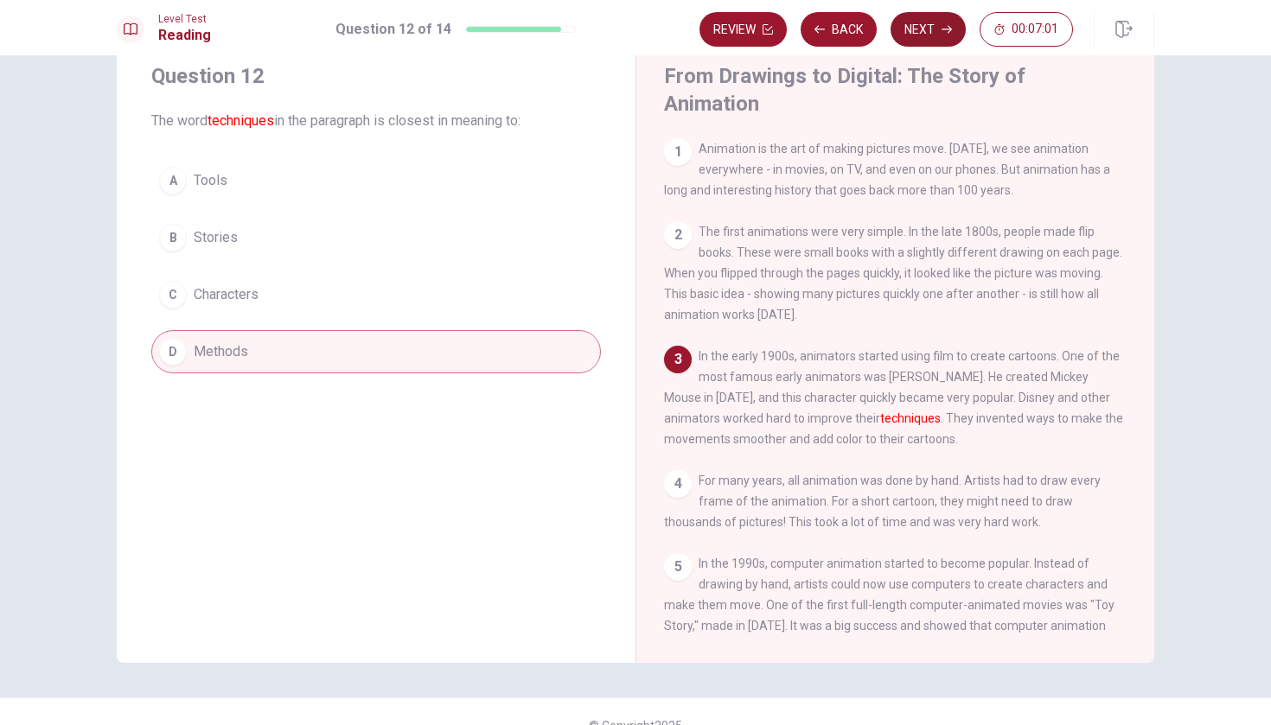
click at [936, 29] on button "Next" at bounding box center [928, 29] width 75 height 35
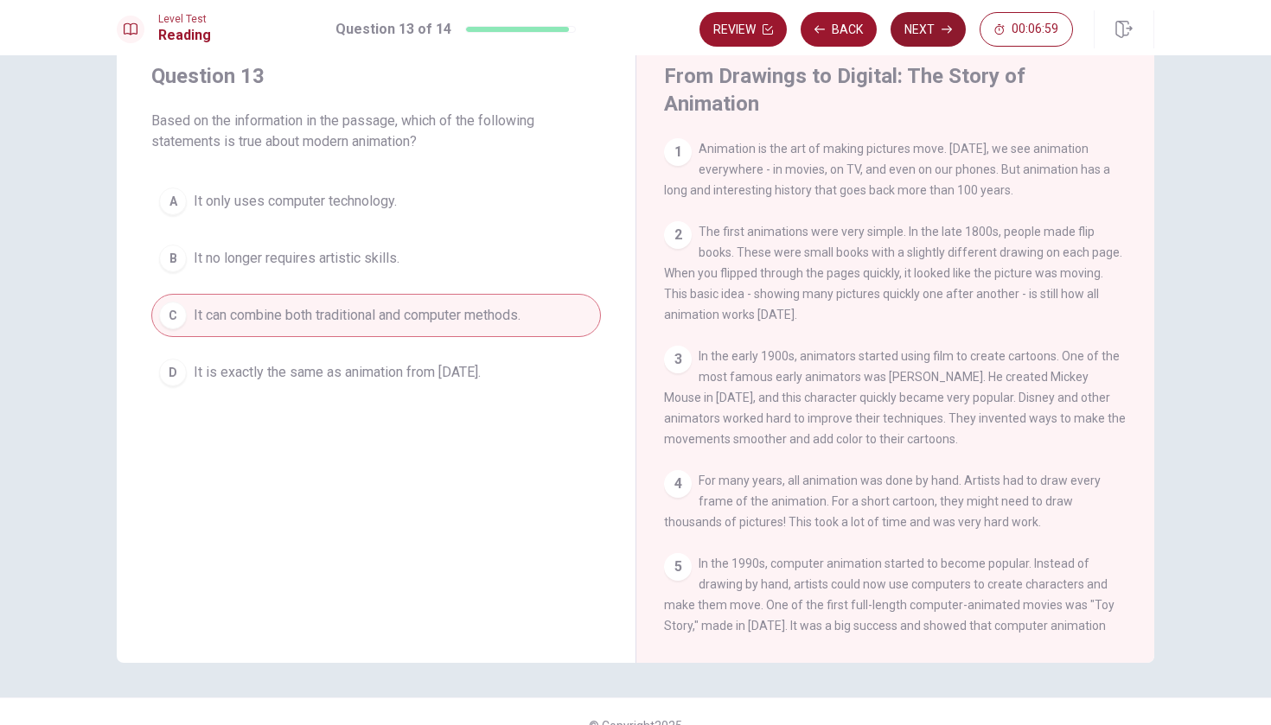
click at [936, 29] on button "Next" at bounding box center [928, 29] width 75 height 35
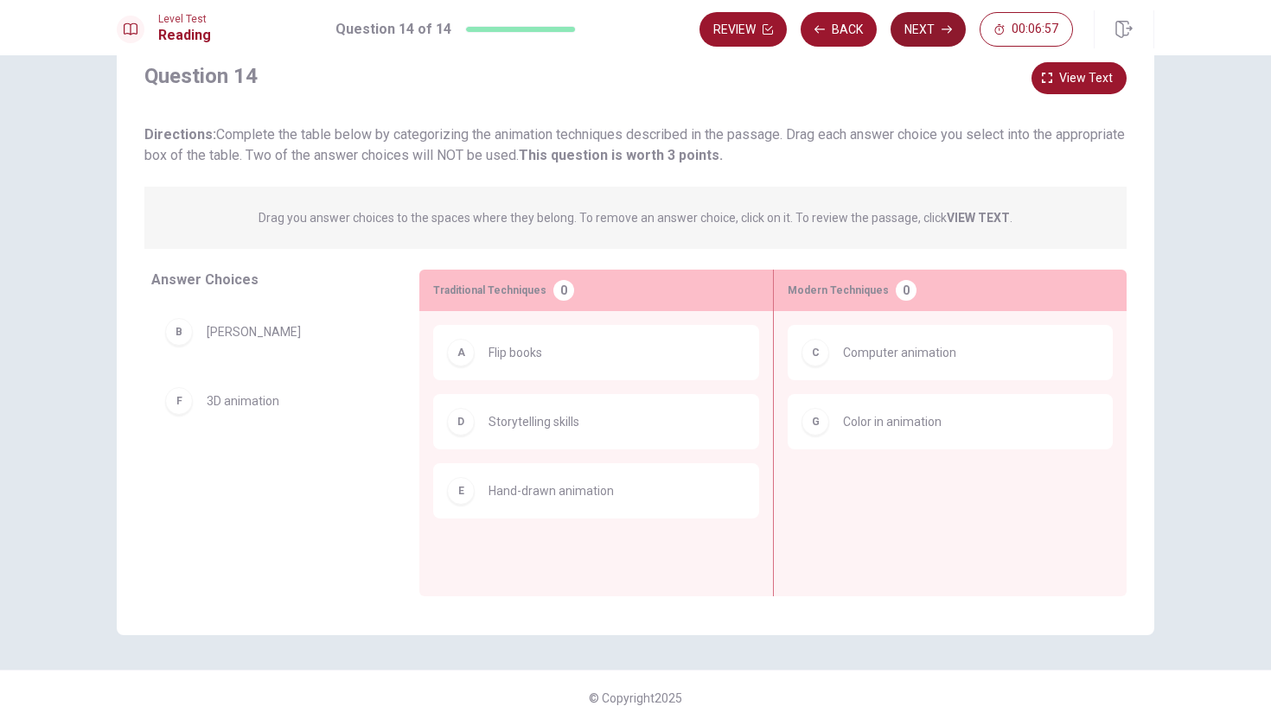
click at [936, 29] on button "Next" at bounding box center [928, 29] width 75 height 35
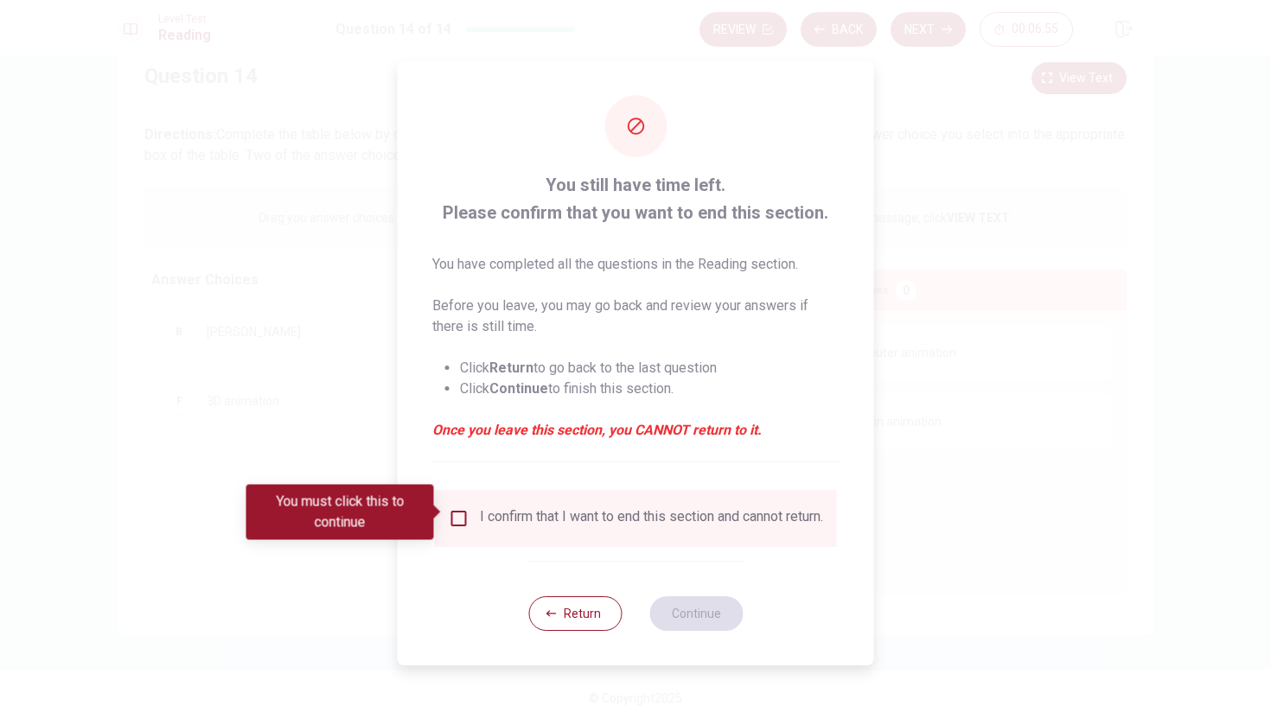
click at [464, 517] on input "You must click this to continue" at bounding box center [459, 518] width 21 height 21
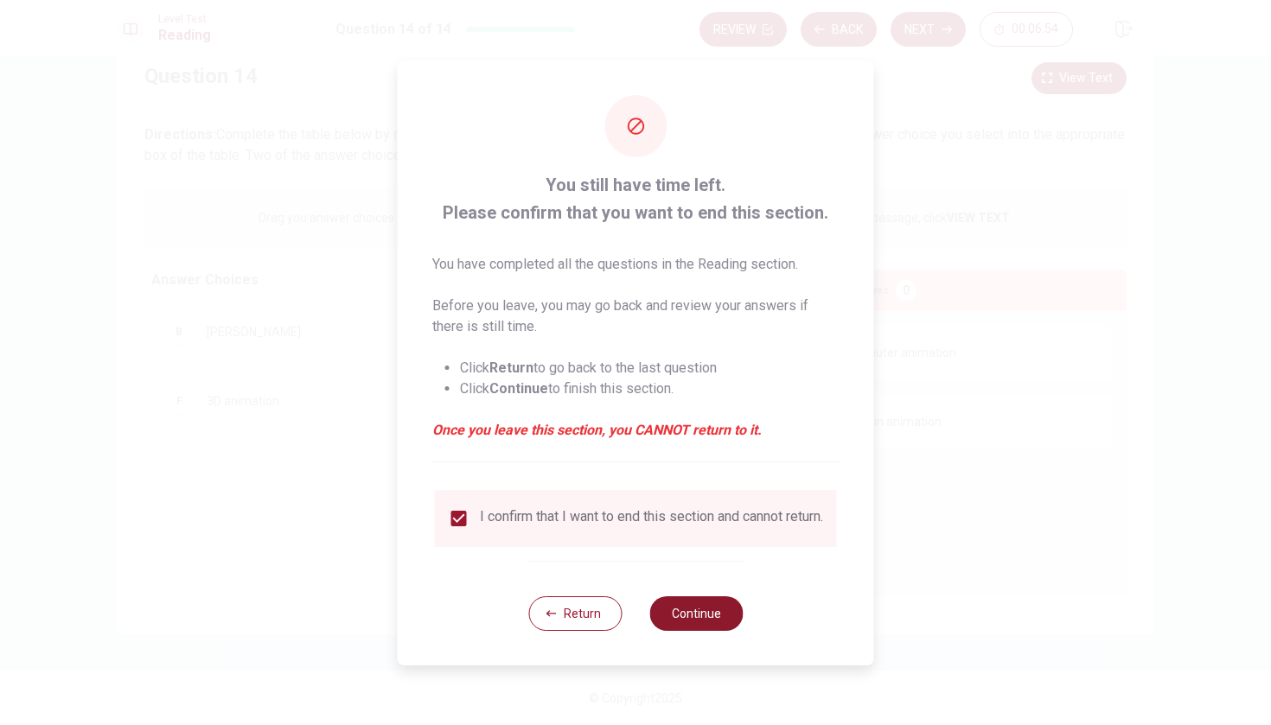
click at [700, 623] on button "Continue" at bounding box center [695, 614] width 93 height 35
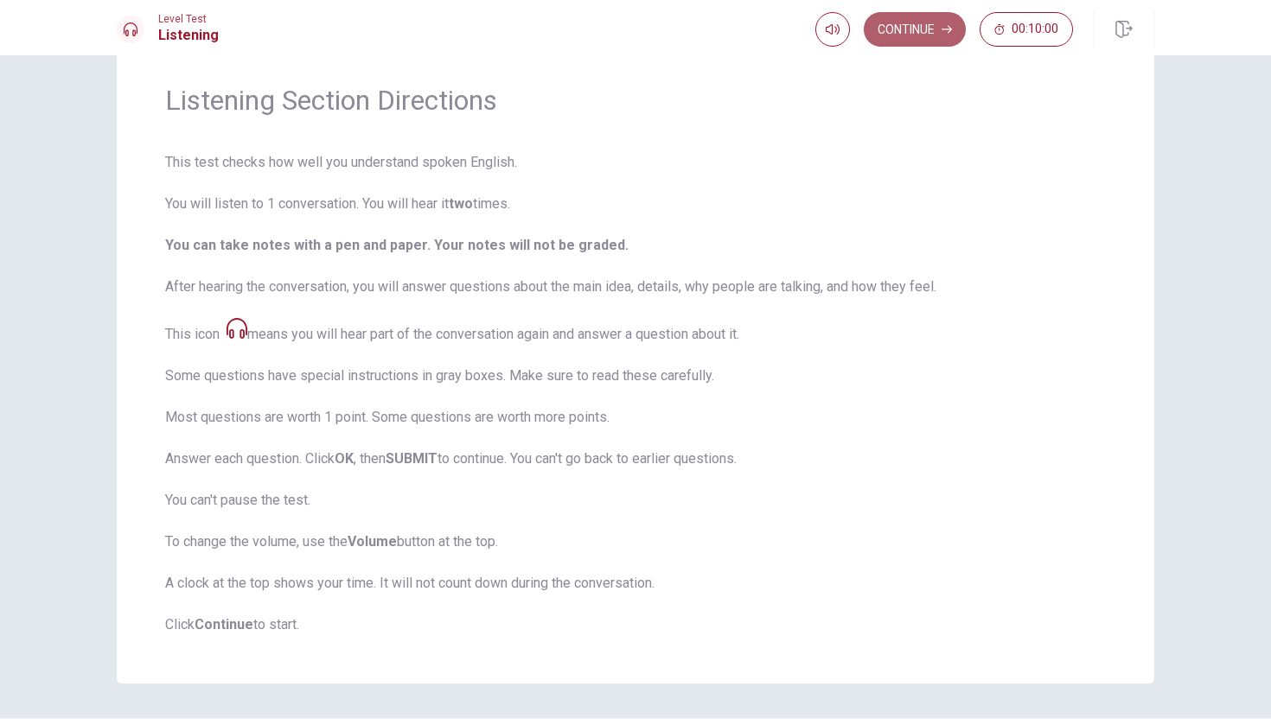
click at [943, 35] on button "Continue" at bounding box center [915, 29] width 102 height 35
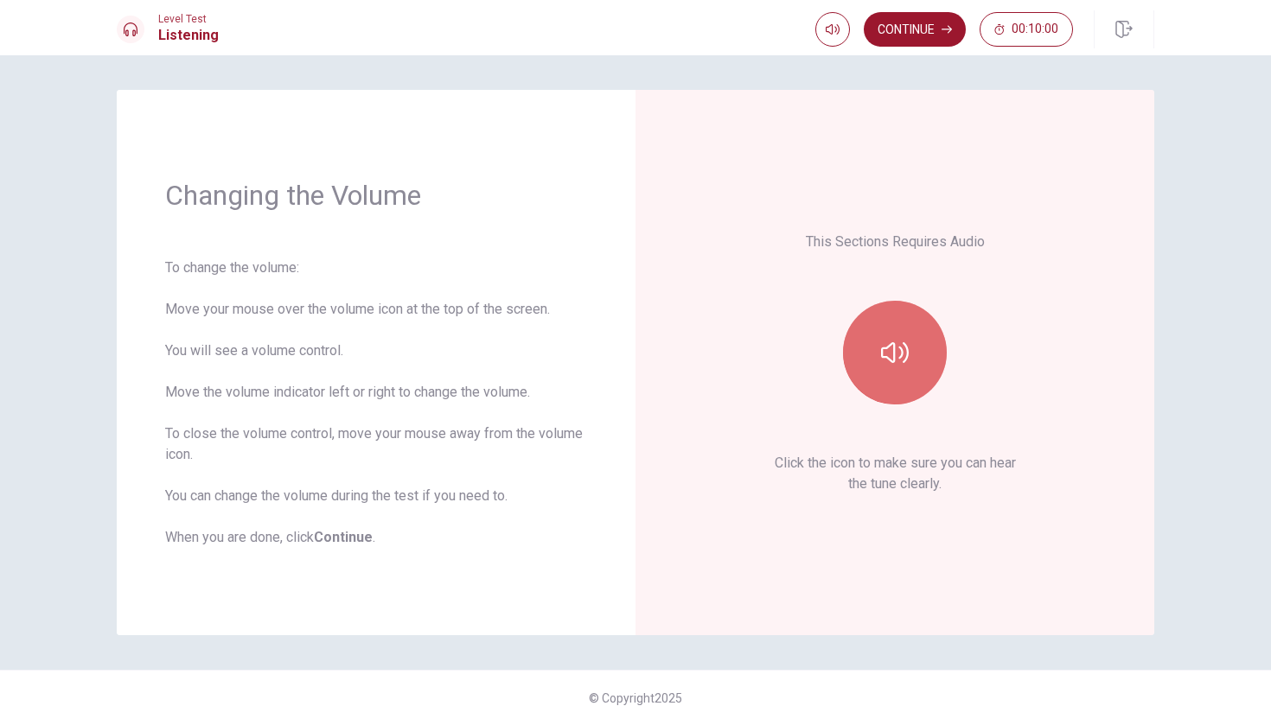
click at [895, 341] on icon "button" at bounding box center [895, 353] width 28 height 28
drag, startPoint x: 906, startPoint y: 326, endPoint x: 898, endPoint y: 397, distance: 71.4
click at [898, 397] on button "button" at bounding box center [895, 353] width 104 height 104
drag, startPoint x: 902, startPoint y: 367, endPoint x: 908, endPoint y: 278, distance: 90.1
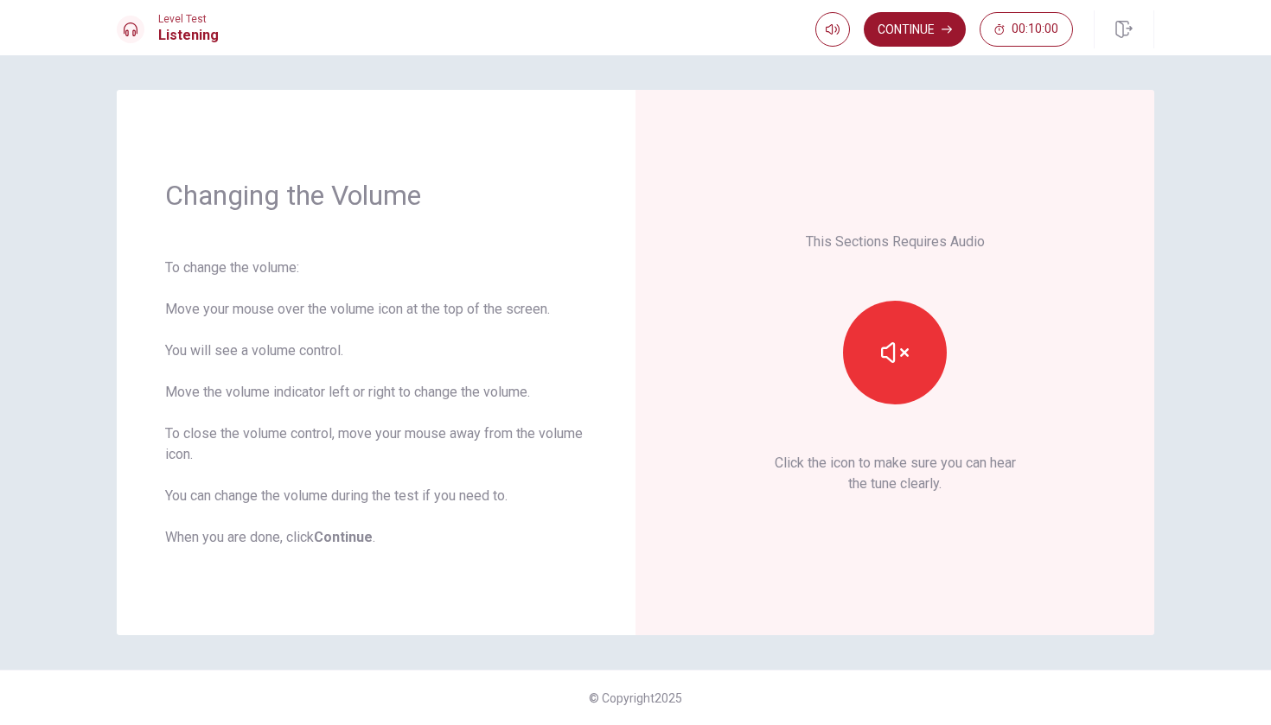
click at [908, 278] on div "This Sections Requires Audio Click the icon to make sure you can hear the tune …" at bounding box center [895, 362] width 422 height 449
click at [893, 349] on icon "button" at bounding box center [895, 352] width 28 height 21
click at [893, 349] on icon "button" at bounding box center [895, 353] width 28 height 28
click at [922, 29] on button "Continue" at bounding box center [915, 29] width 102 height 35
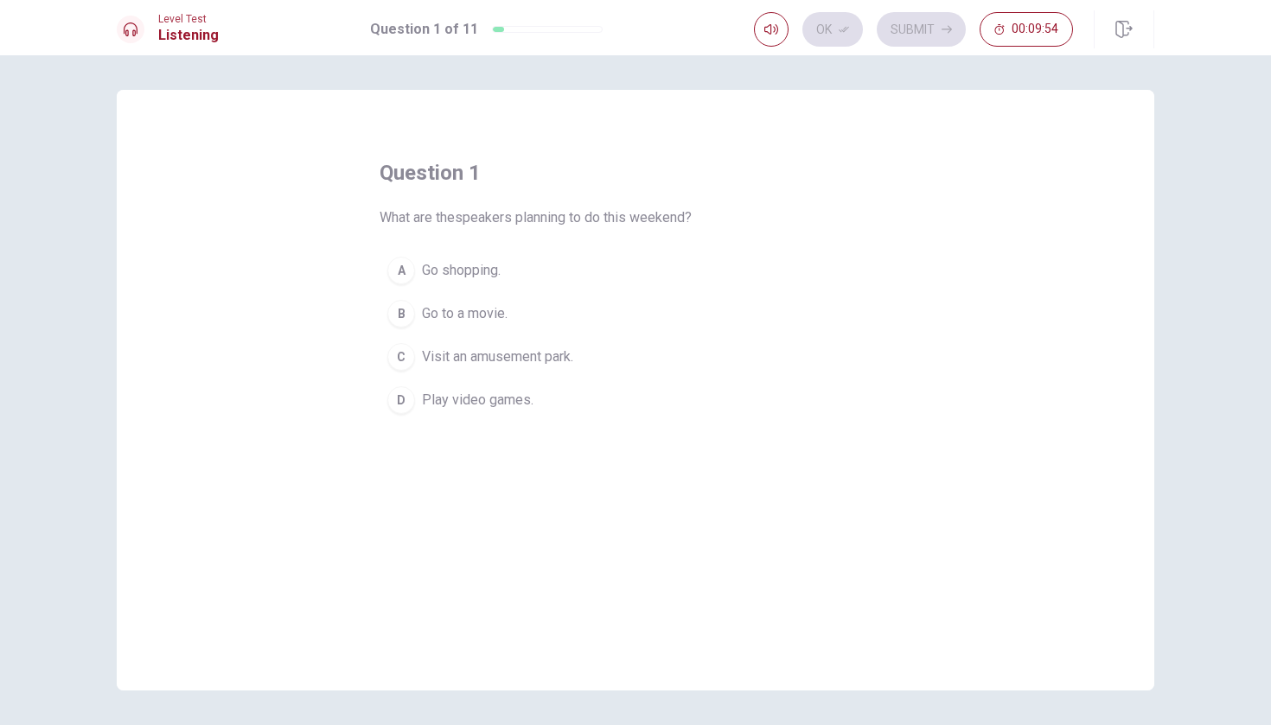
click at [406, 351] on div "C" at bounding box center [401, 357] width 28 height 28
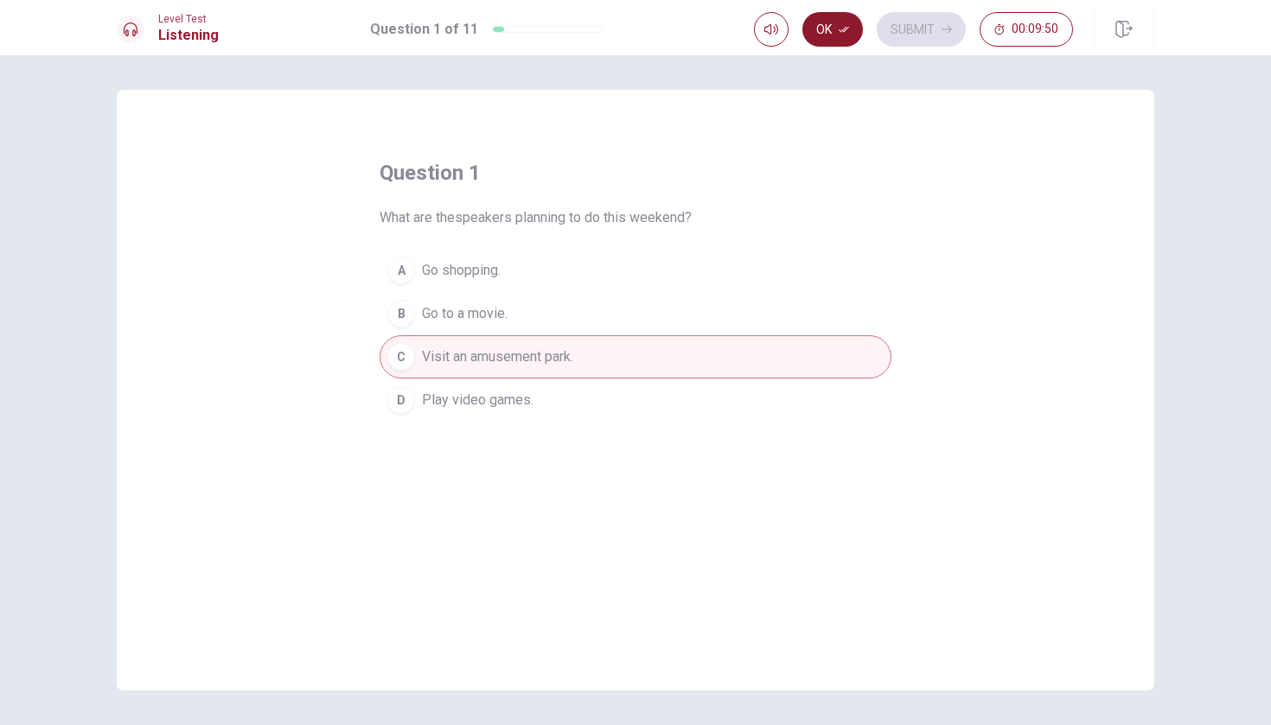
click at [827, 30] on button "Ok" at bounding box center [832, 29] width 61 height 35
click at [922, 23] on button "Submit" at bounding box center [921, 29] width 89 height 35
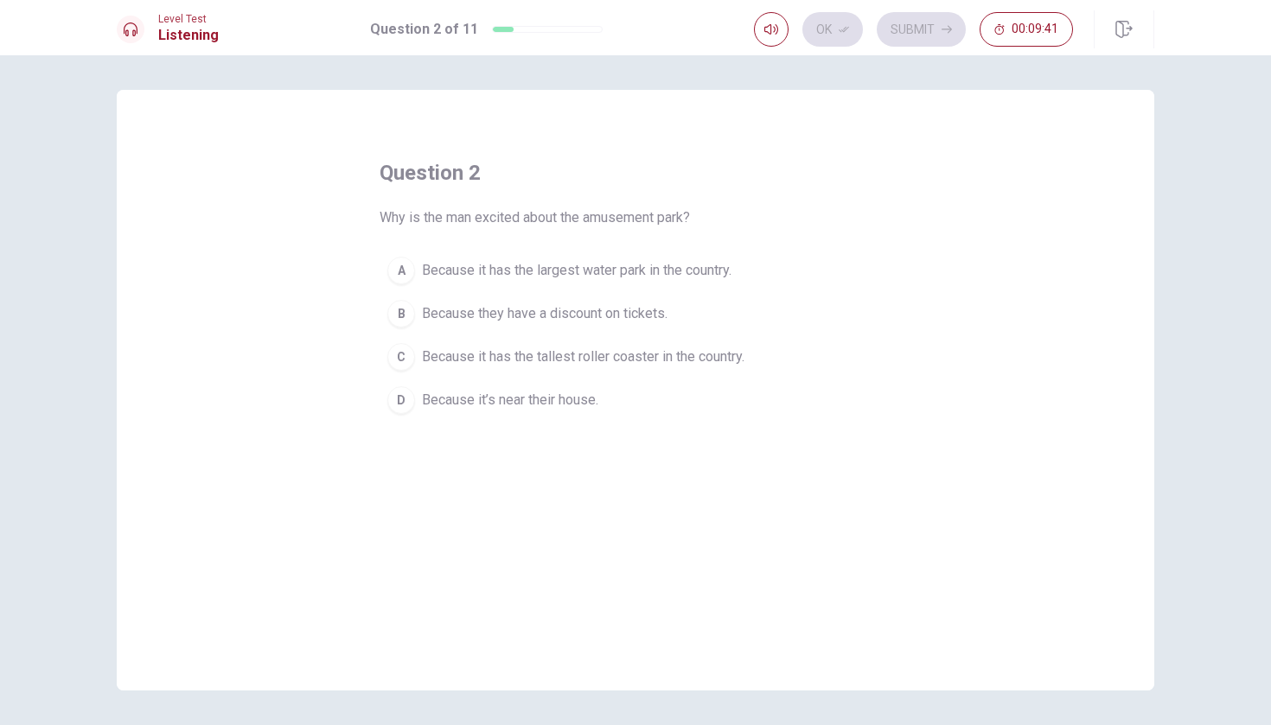
click at [403, 357] on div "C" at bounding box center [401, 357] width 28 height 28
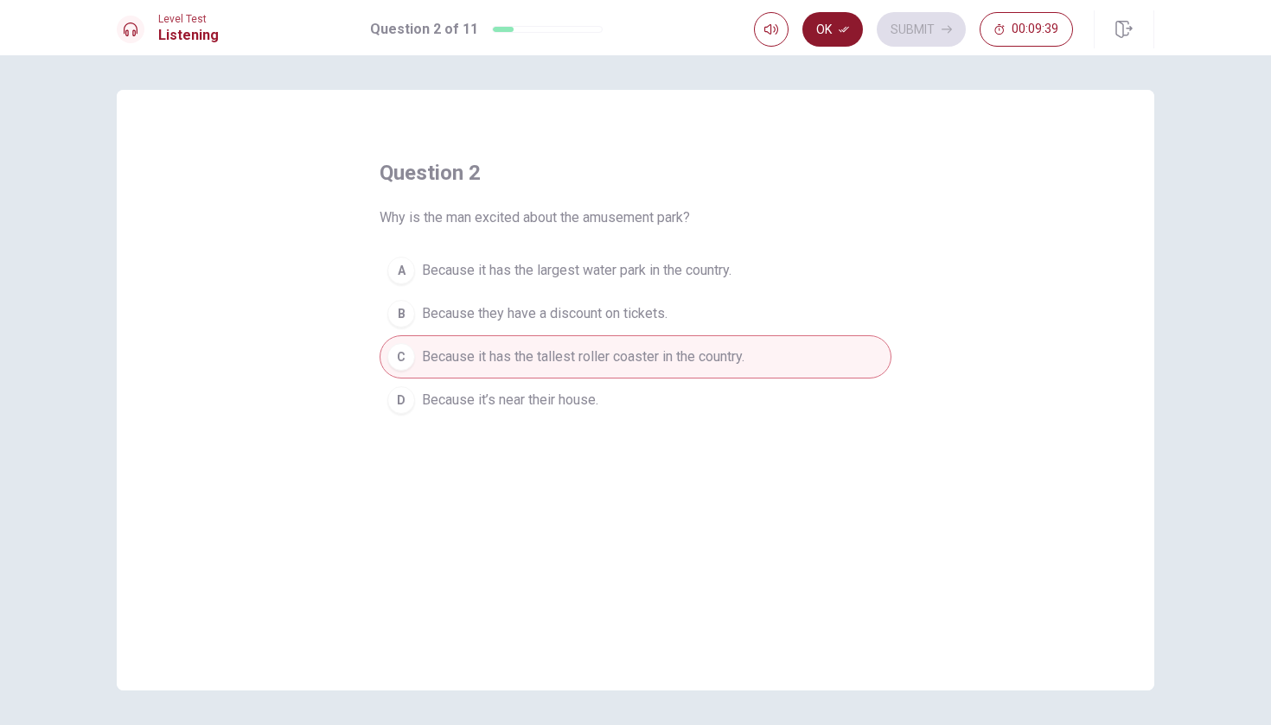
click at [828, 29] on button "Ok" at bounding box center [832, 29] width 61 height 35
click at [941, 41] on button "Submit" at bounding box center [921, 29] width 89 height 35
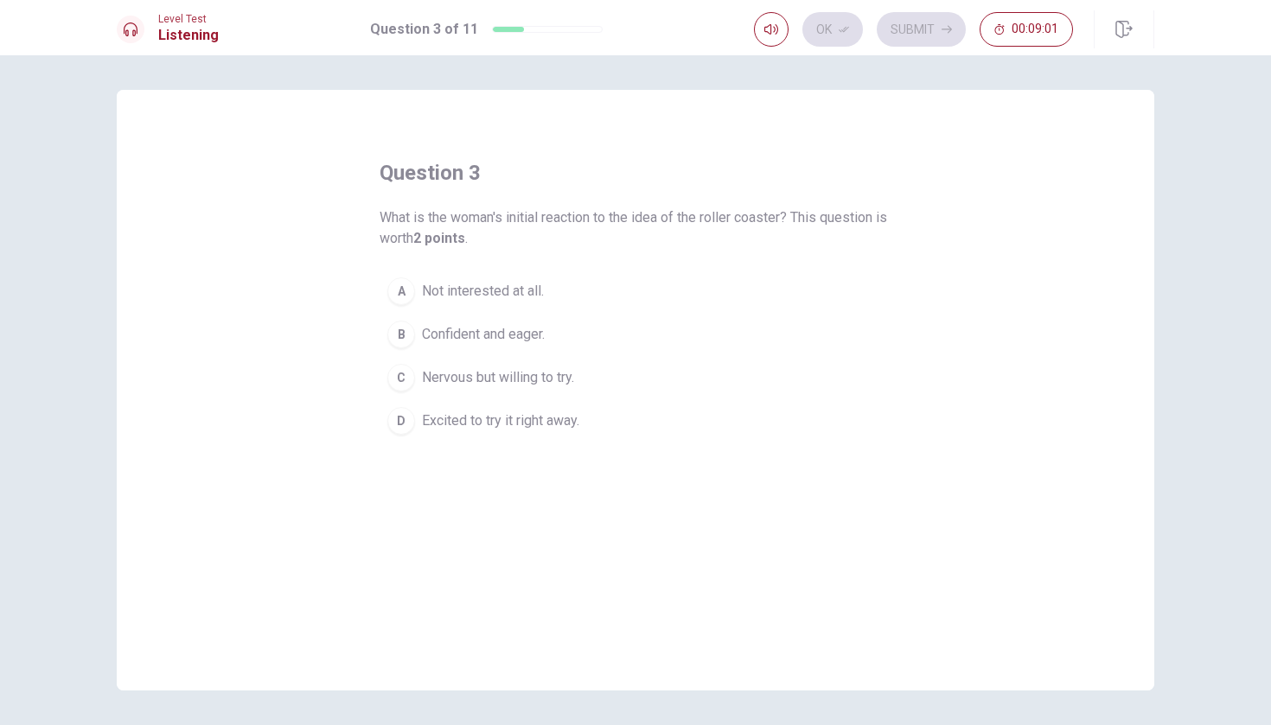
click at [404, 338] on div "B" at bounding box center [401, 335] width 28 height 28
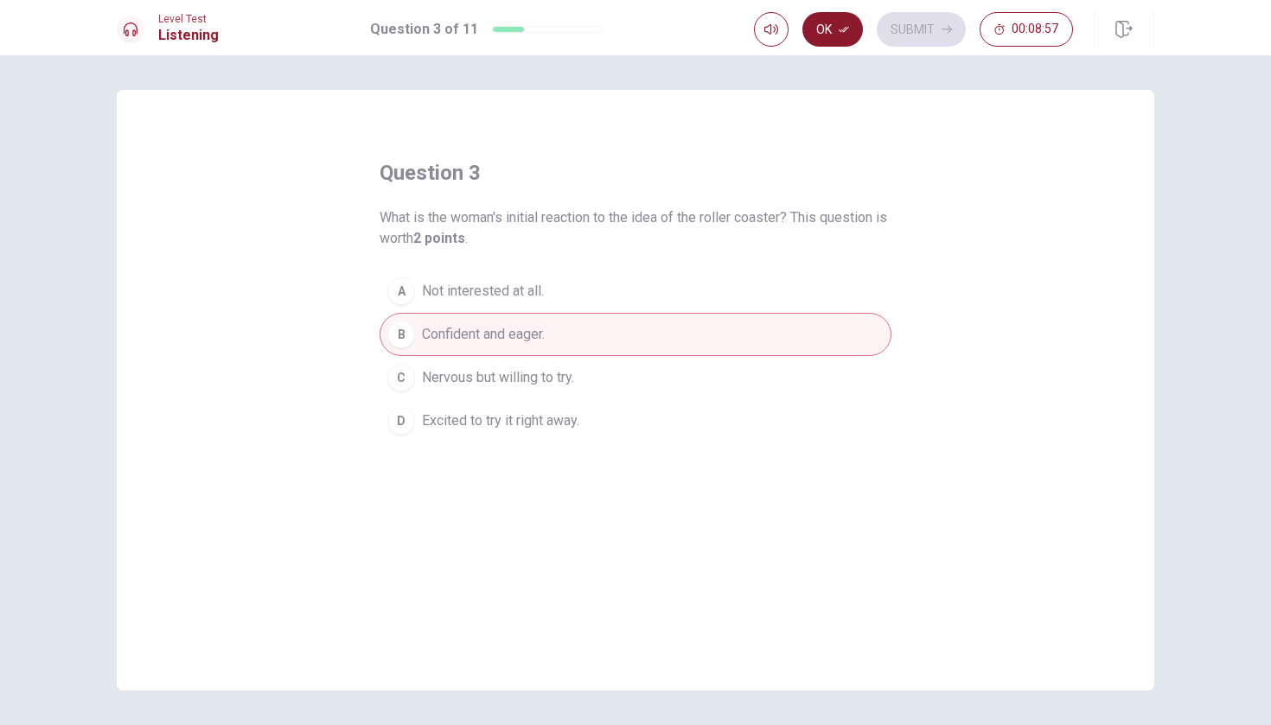
click at [842, 35] on button "Ok" at bounding box center [832, 29] width 61 height 35
click at [948, 33] on icon "button" at bounding box center [947, 30] width 10 height 8
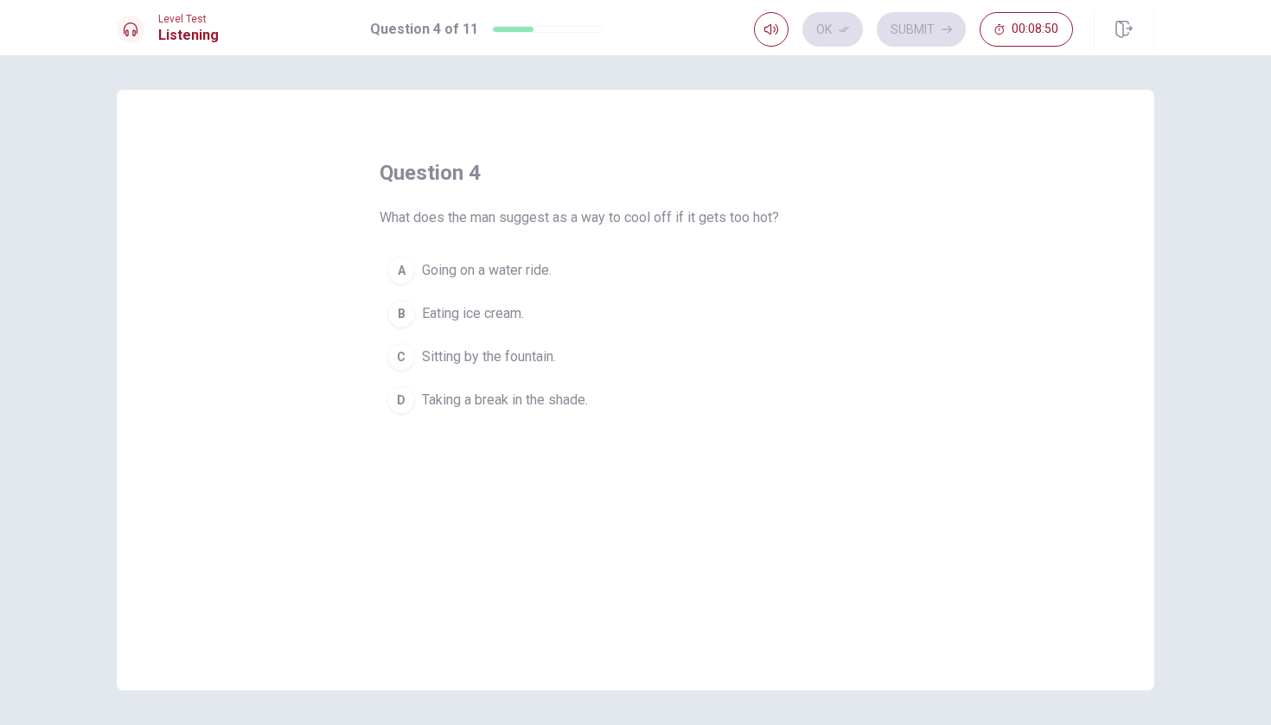
click at [406, 268] on div "A" at bounding box center [401, 271] width 28 height 28
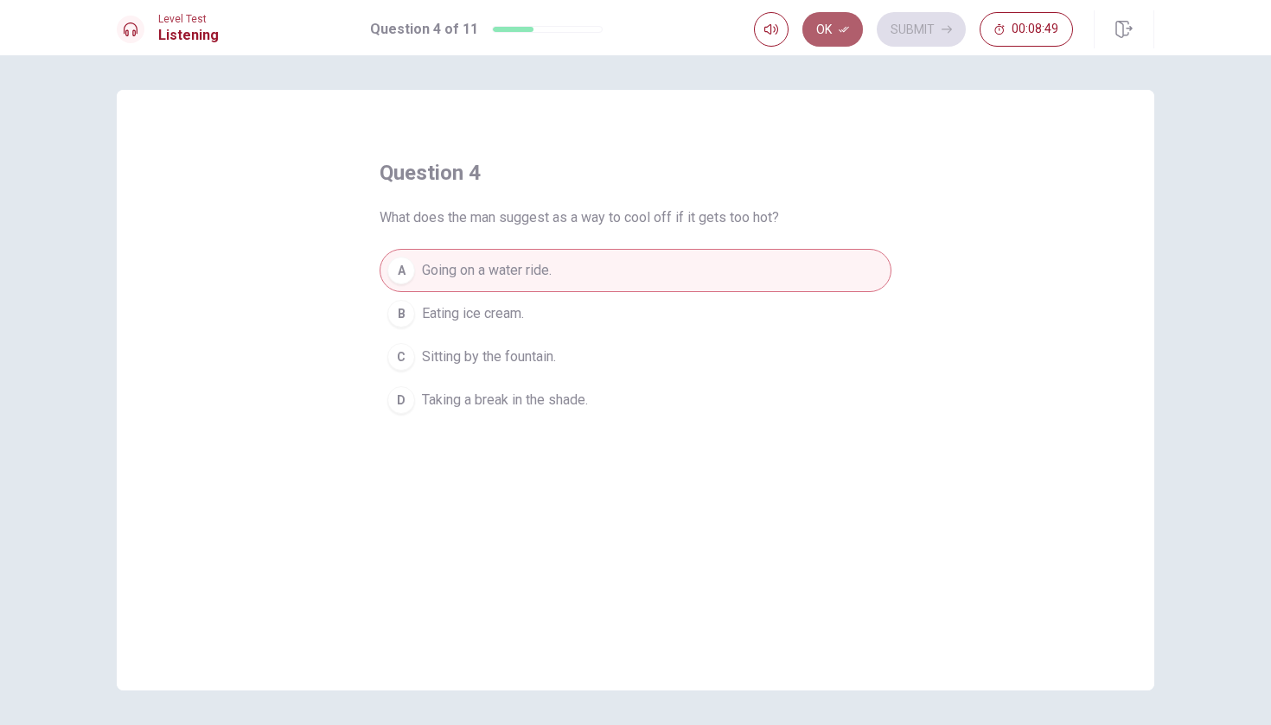
click at [855, 25] on button "Ok" at bounding box center [832, 29] width 61 height 35
click at [929, 28] on button "Submit" at bounding box center [921, 29] width 89 height 35
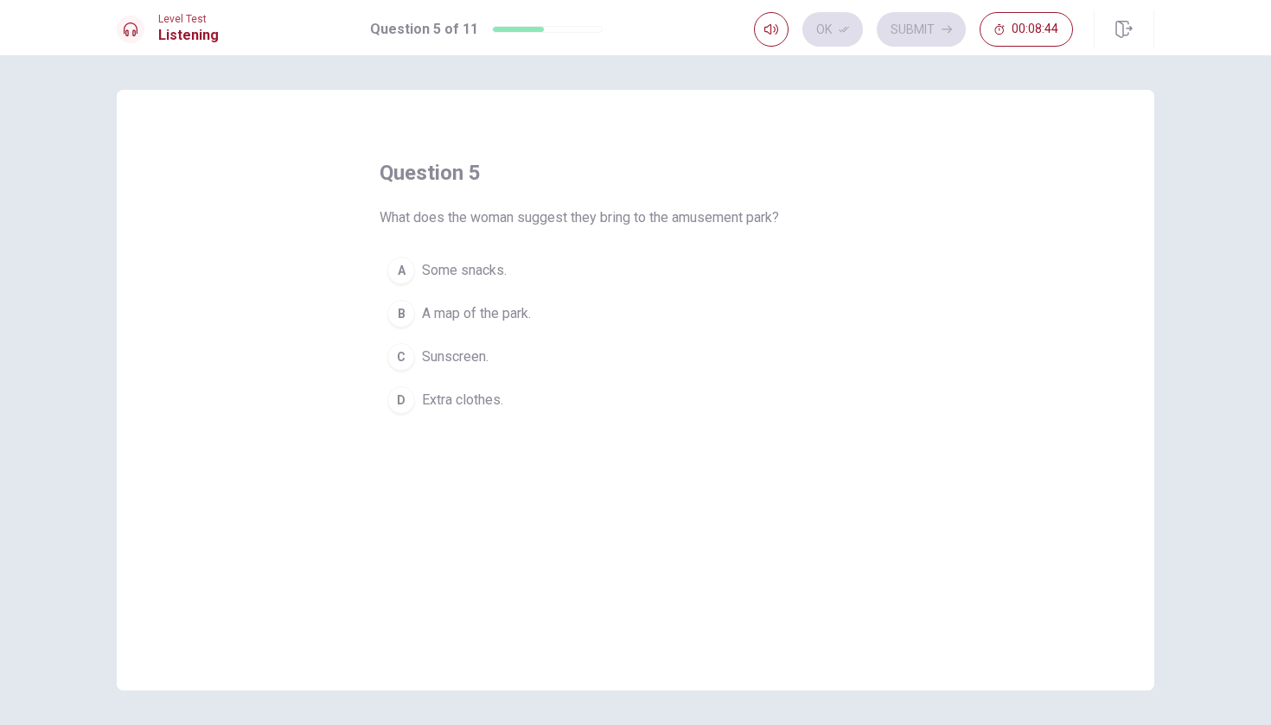
click at [411, 407] on div "D" at bounding box center [401, 400] width 28 height 28
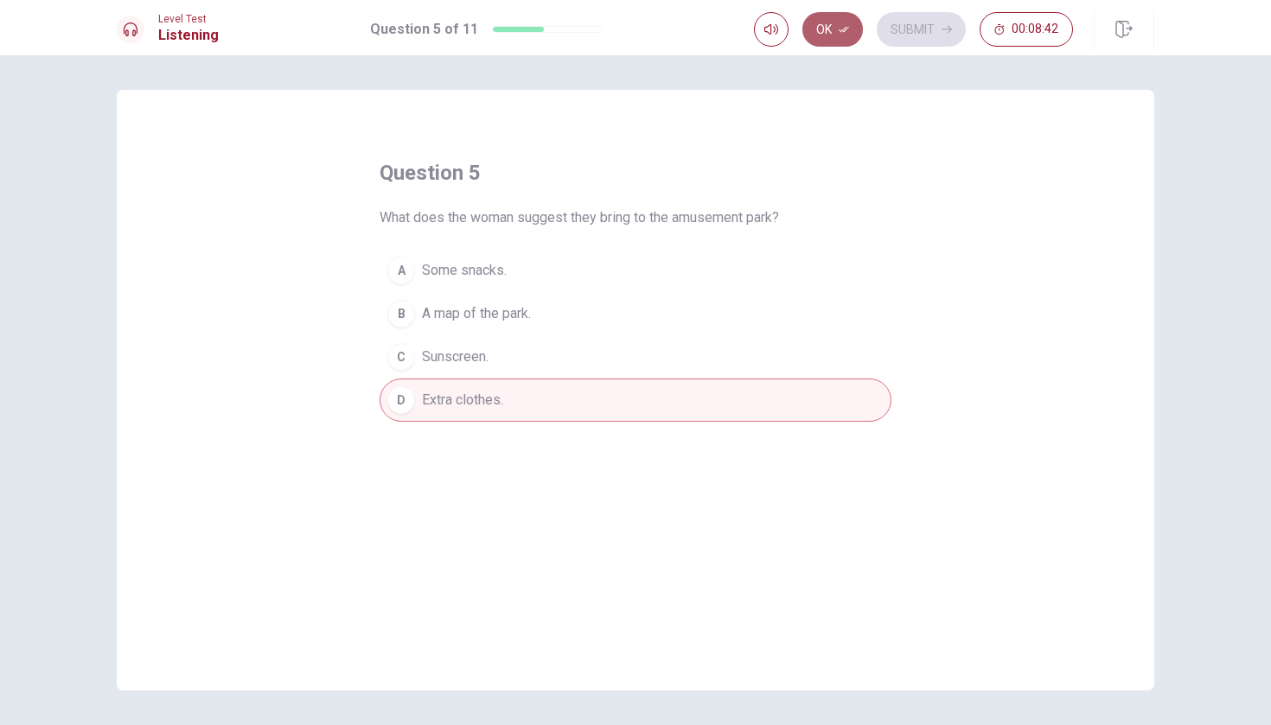
click at [840, 25] on icon "button" at bounding box center [844, 29] width 10 height 10
click at [948, 24] on icon "button" at bounding box center [947, 29] width 10 height 10
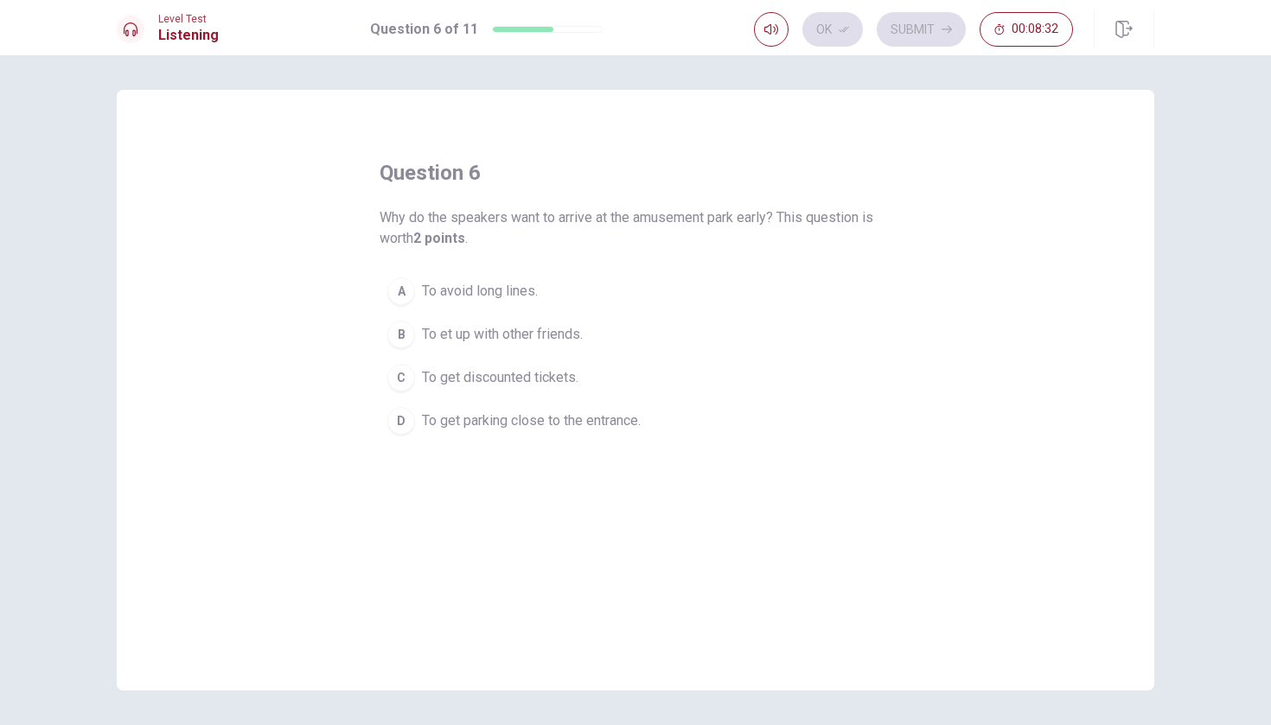
click at [404, 297] on div "A" at bounding box center [401, 292] width 28 height 28
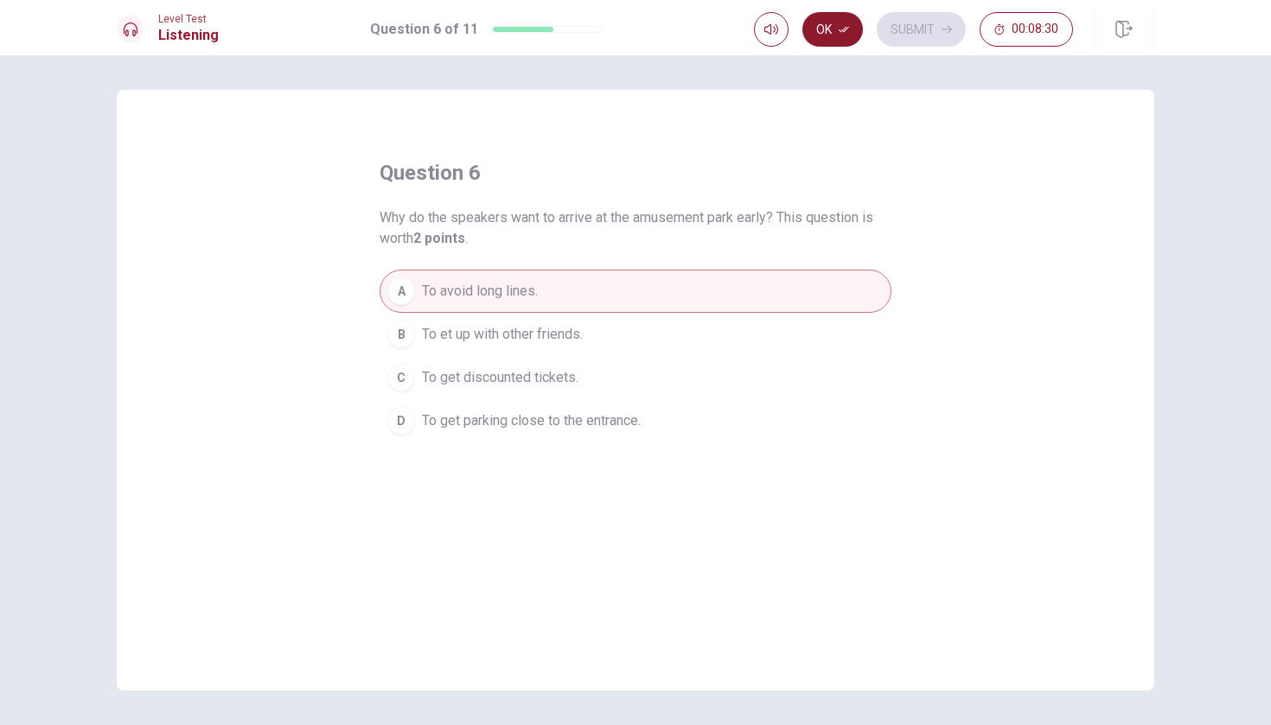
click at [835, 29] on button "Ok" at bounding box center [832, 29] width 61 height 35
click at [914, 31] on button "Submit" at bounding box center [921, 29] width 89 height 35
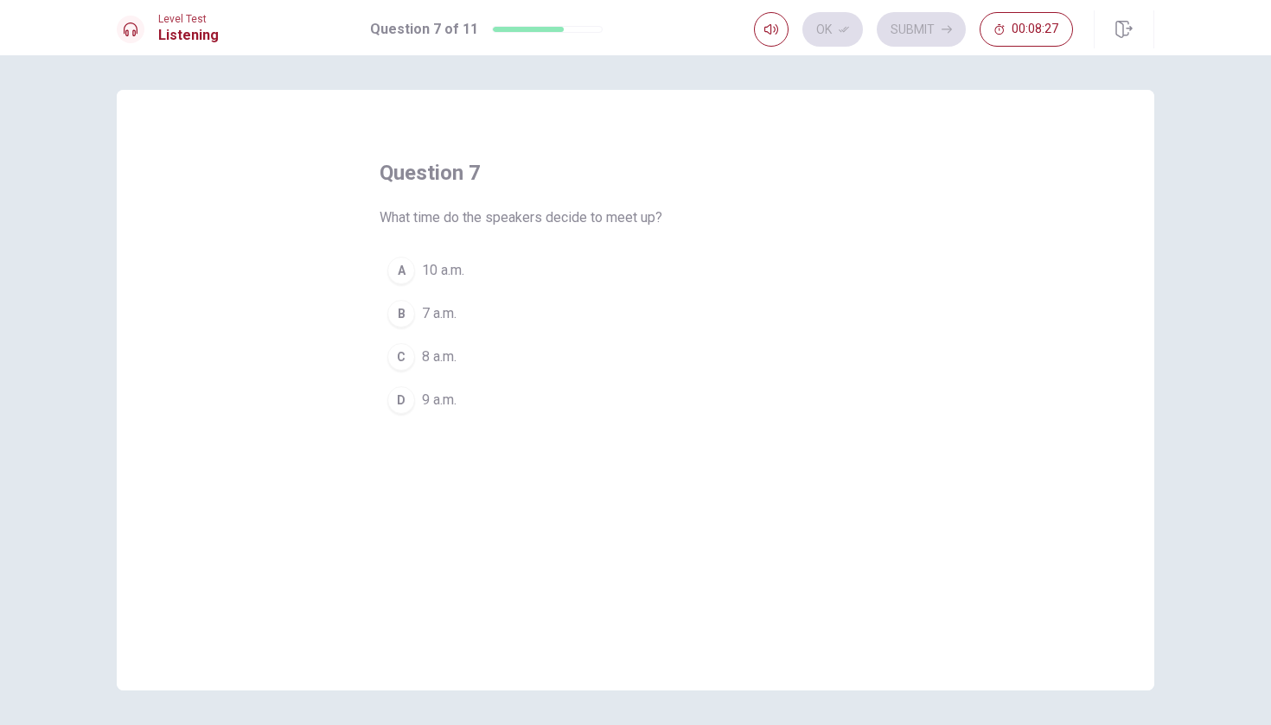
click at [393, 395] on div "D" at bounding box center [401, 400] width 28 height 28
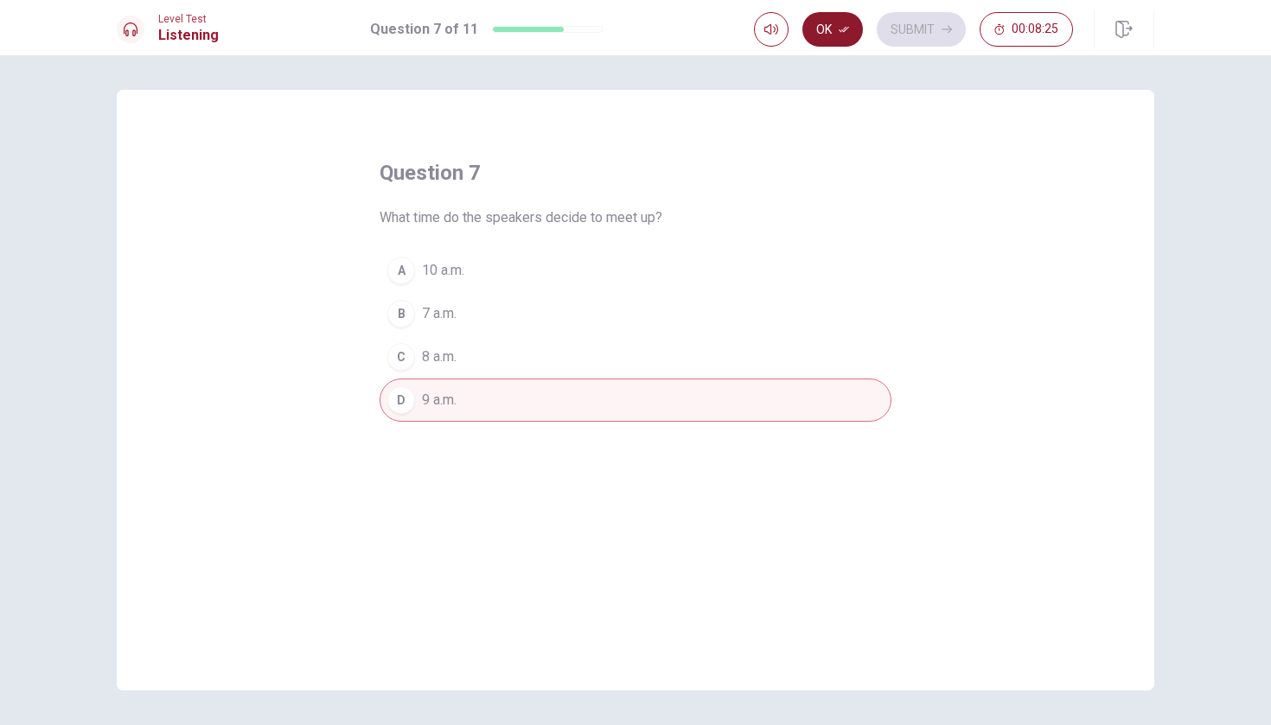
click at [834, 29] on button "Ok" at bounding box center [832, 29] width 61 height 35
click at [908, 28] on button "Submit" at bounding box center [921, 29] width 89 height 35
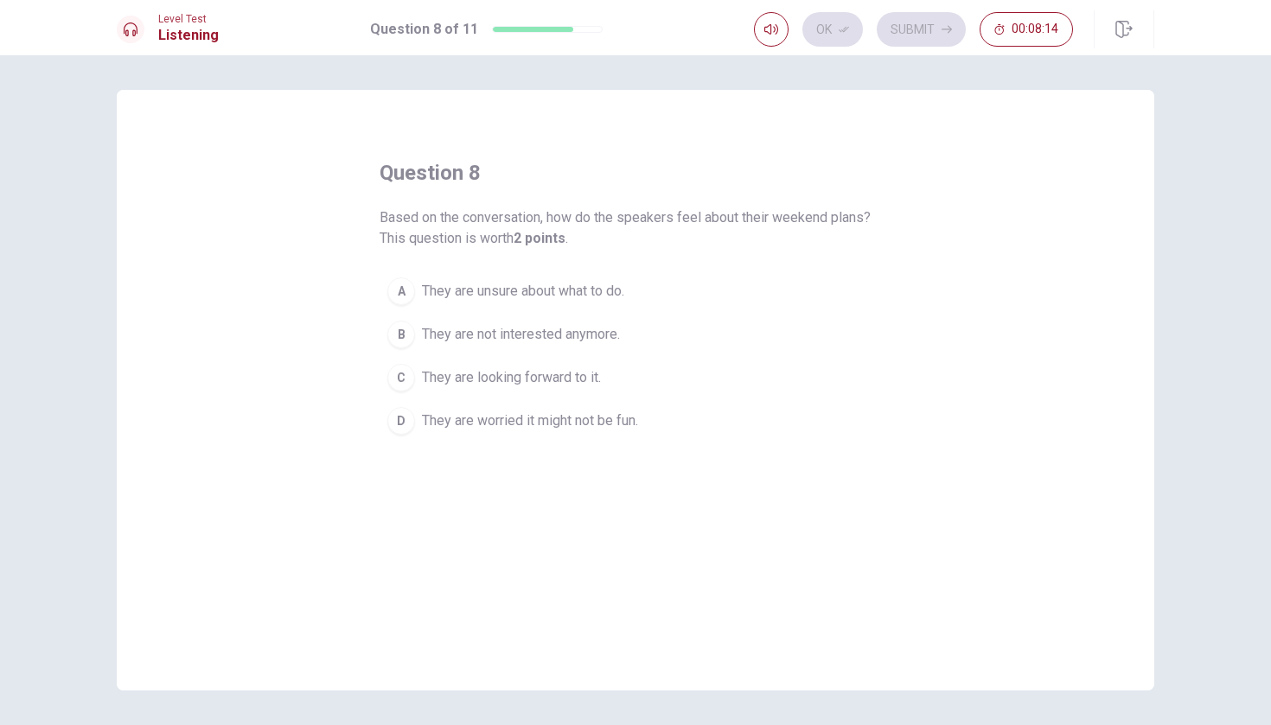
click at [407, 374] on div "C" at bounding box center [401, 378] width 28 height 28
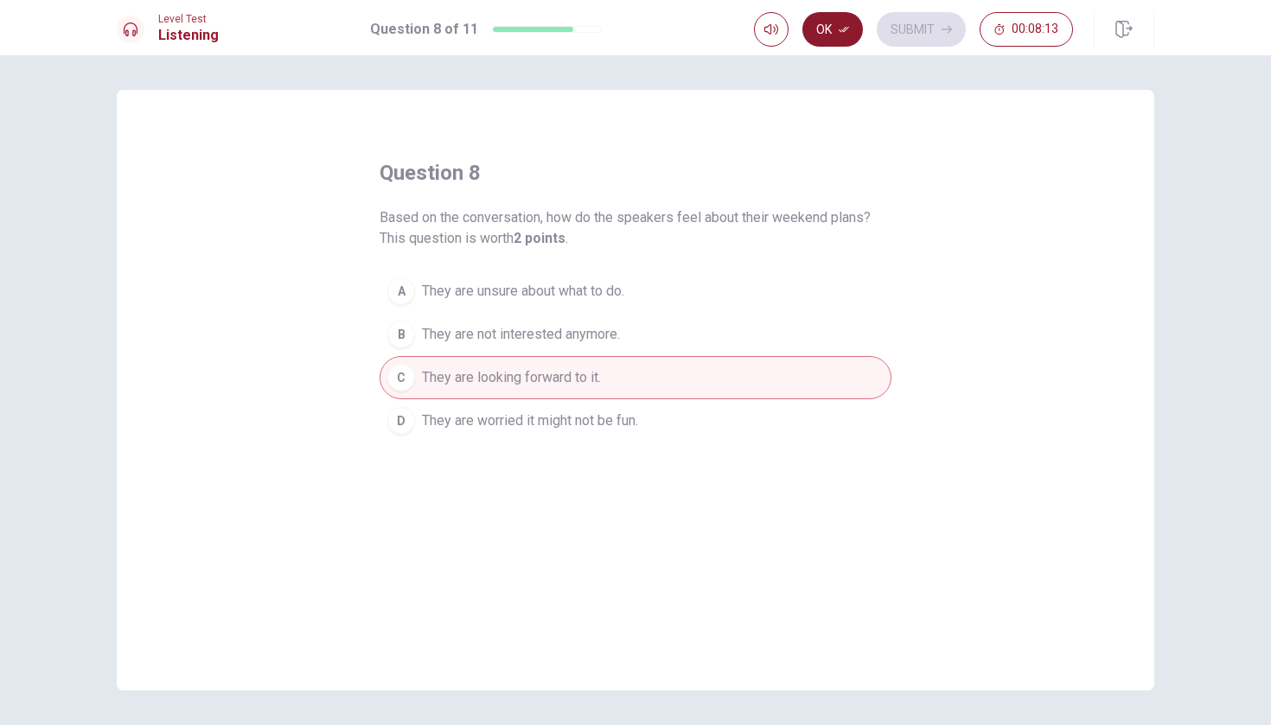
click at [837, 16] on button "Ok" at bounding box center [832, 29] width 61 height 35
click at [772, 26] on icon "button" at bounding box center [771, 29] width 14 height 14
click at [912, 32] on button "Submit" at bounding box center [921, 29] width 89 height 35
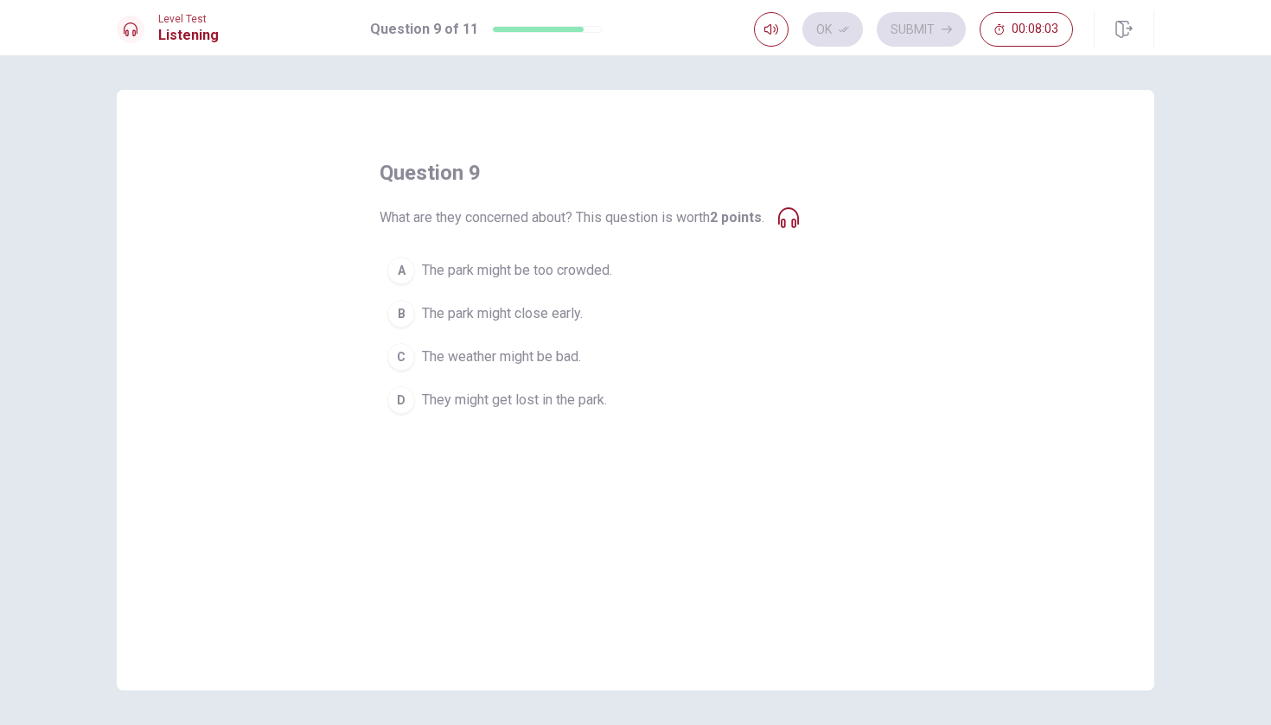
click at [491, 263] on span "The park might be too crowded." at bounding box center [517, 270] width 190 height 21
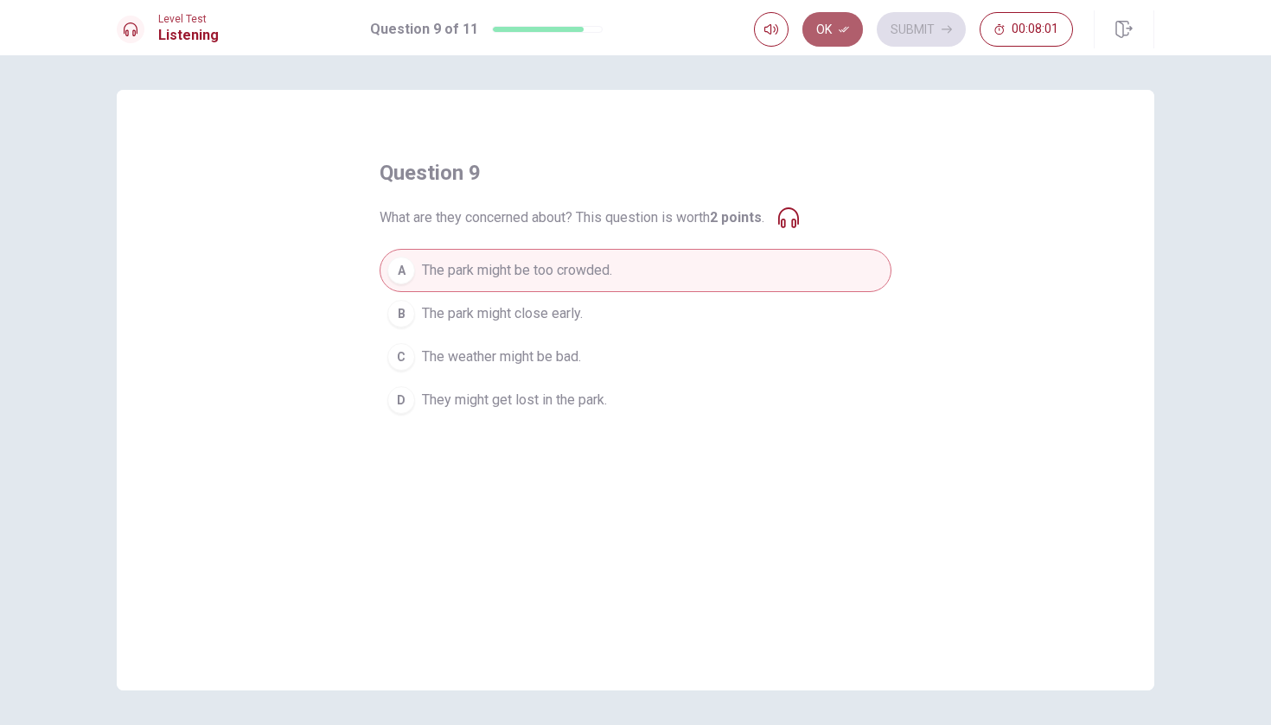
click at [838, 33] on button "Ok" at bounding box center [832, 29] width 61 height 35
click at [923, 28] on button "Submit" at bounding box center [921, 29] width 89 height 35
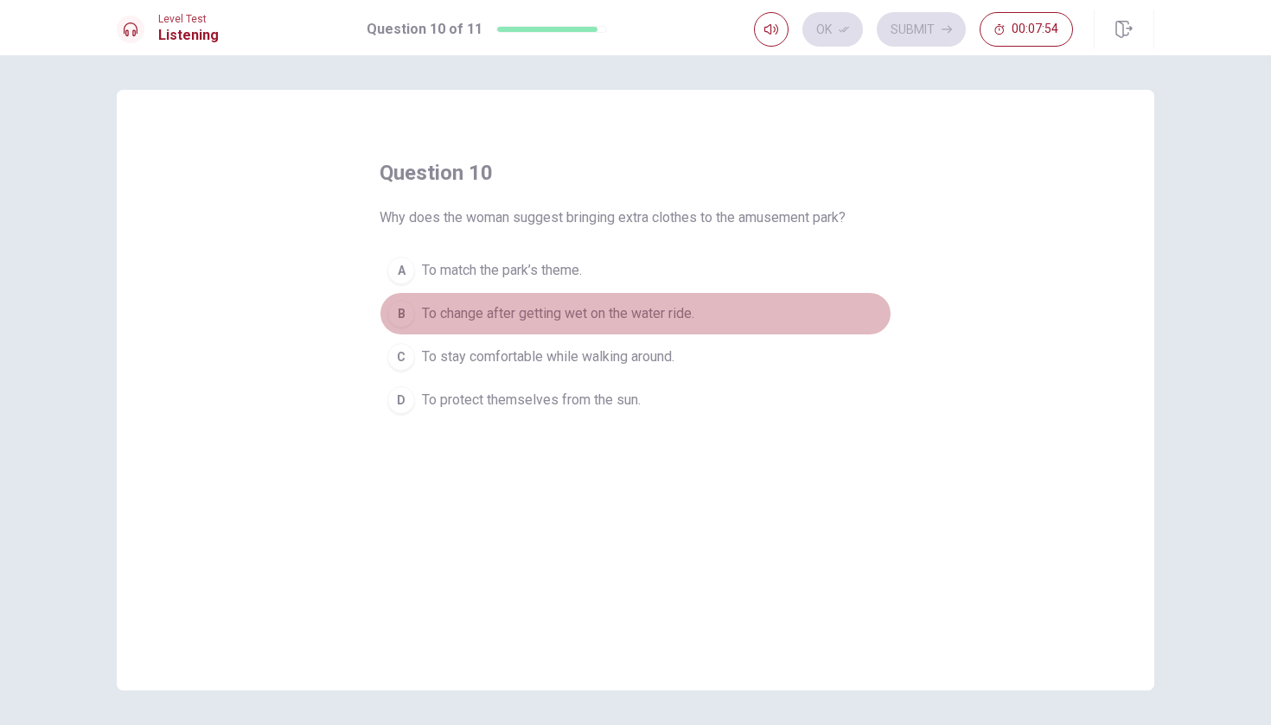
click at [486, 314] on span "To change after getting wet on the water ride." at bounding box center [558, 313] width 272 height 21
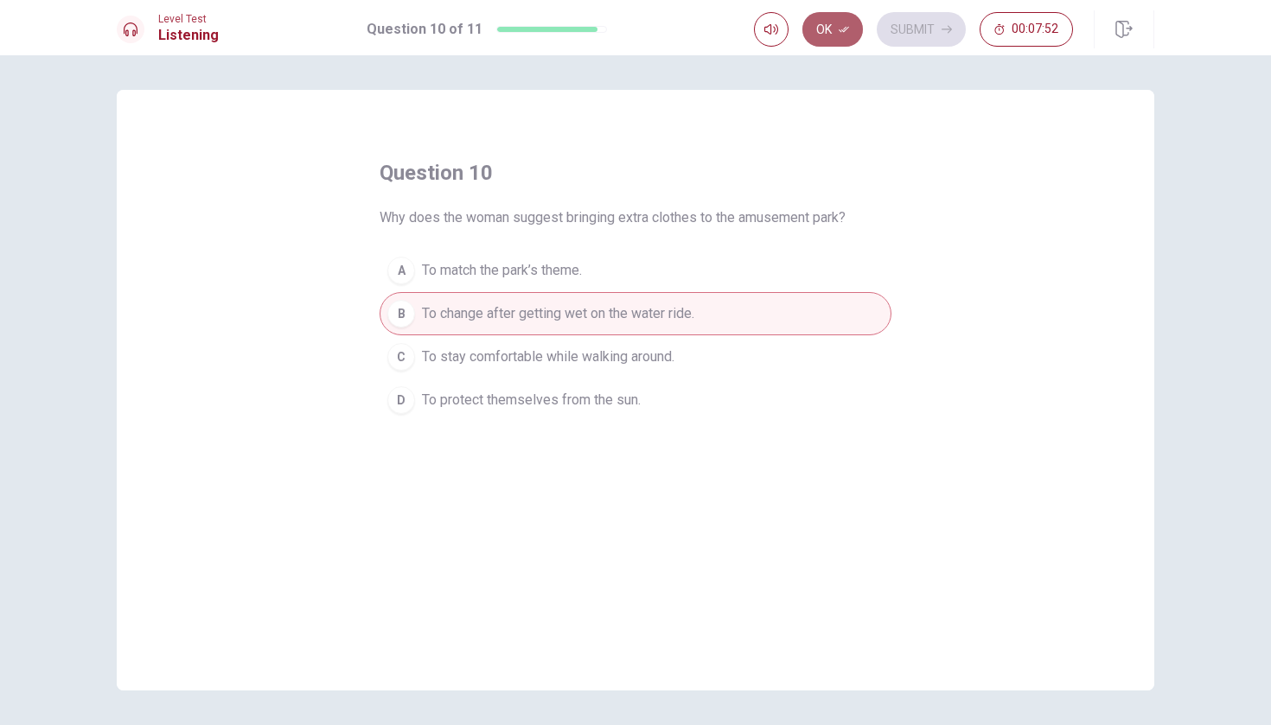
click at [835, 38] on button "Ok" at bounding box center [832, 29] width 61 height 35
click at [940, 28] on button "Submit" at bounding box center [921, 29] width 89 height 35
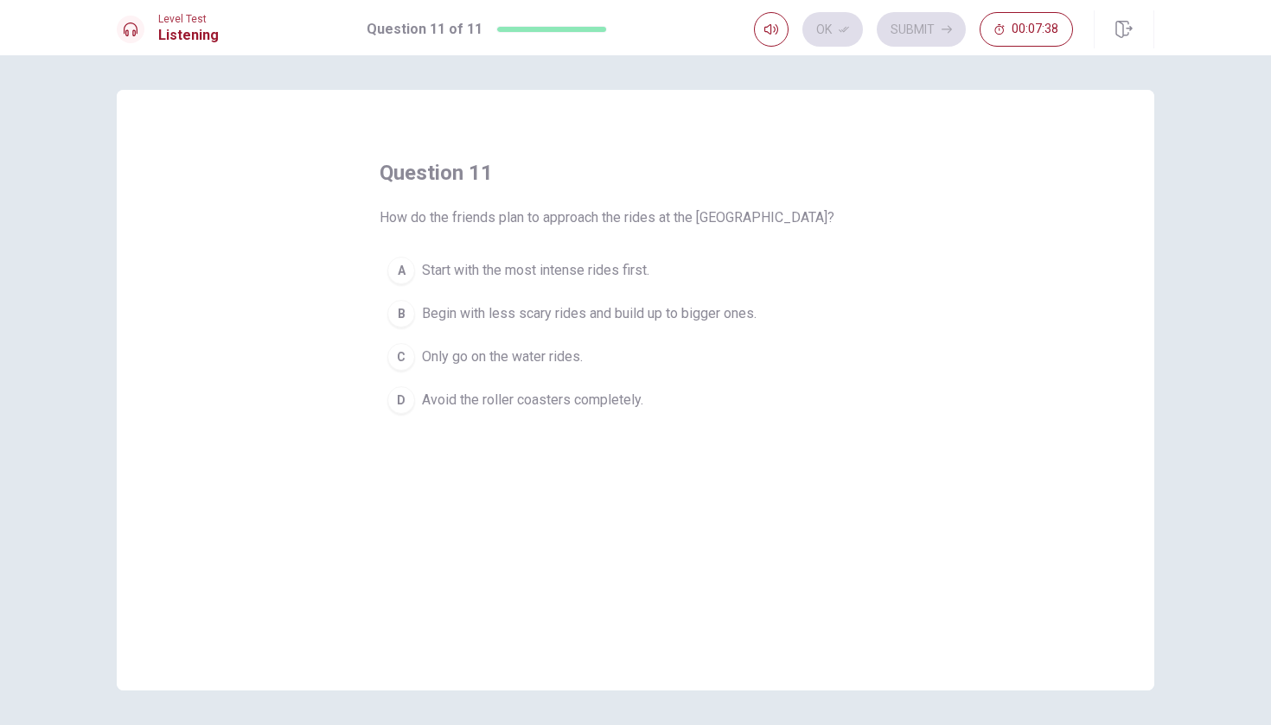
click at [674, 310] on span "Begin with less scary rides and build up to bigger ones." at bounding box center [589, 313] width 335 height 21
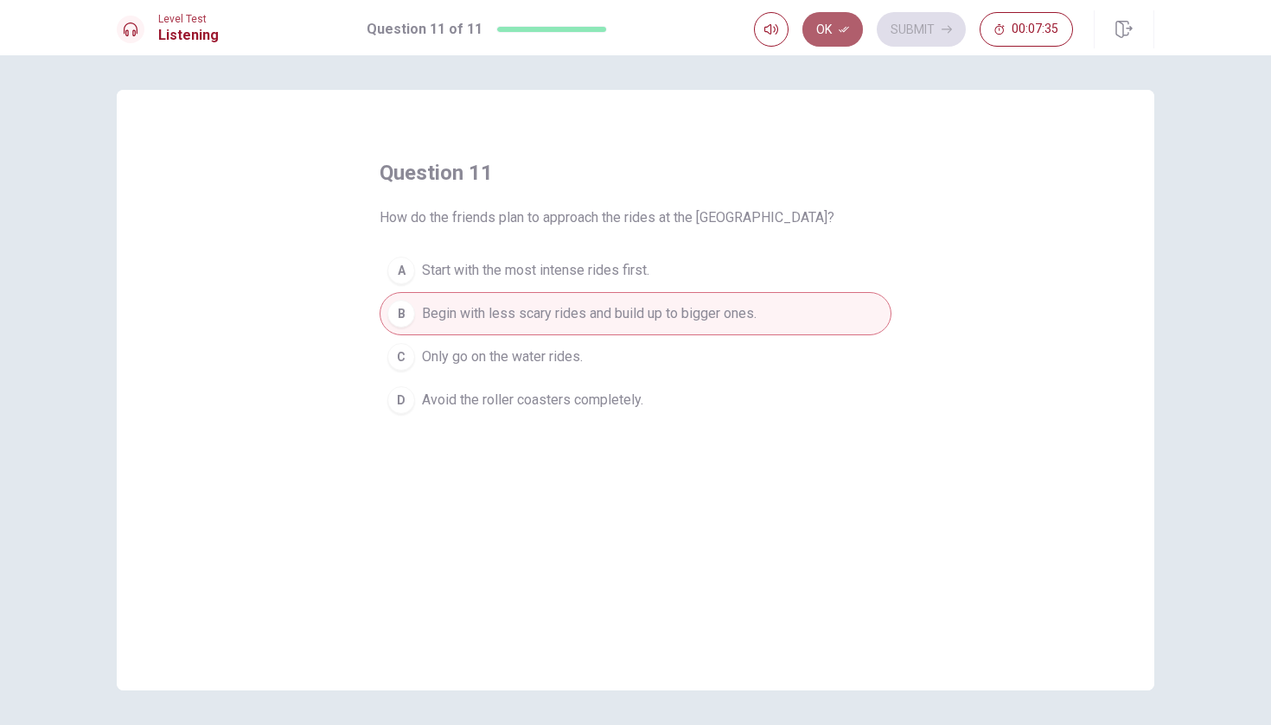
click at [837, 28] on button "Ok" at bounding box center [832, 29] width 61 height 35
click at [930, 29] on button "Submit" at bounding box center [921, 29] width 89 height 35
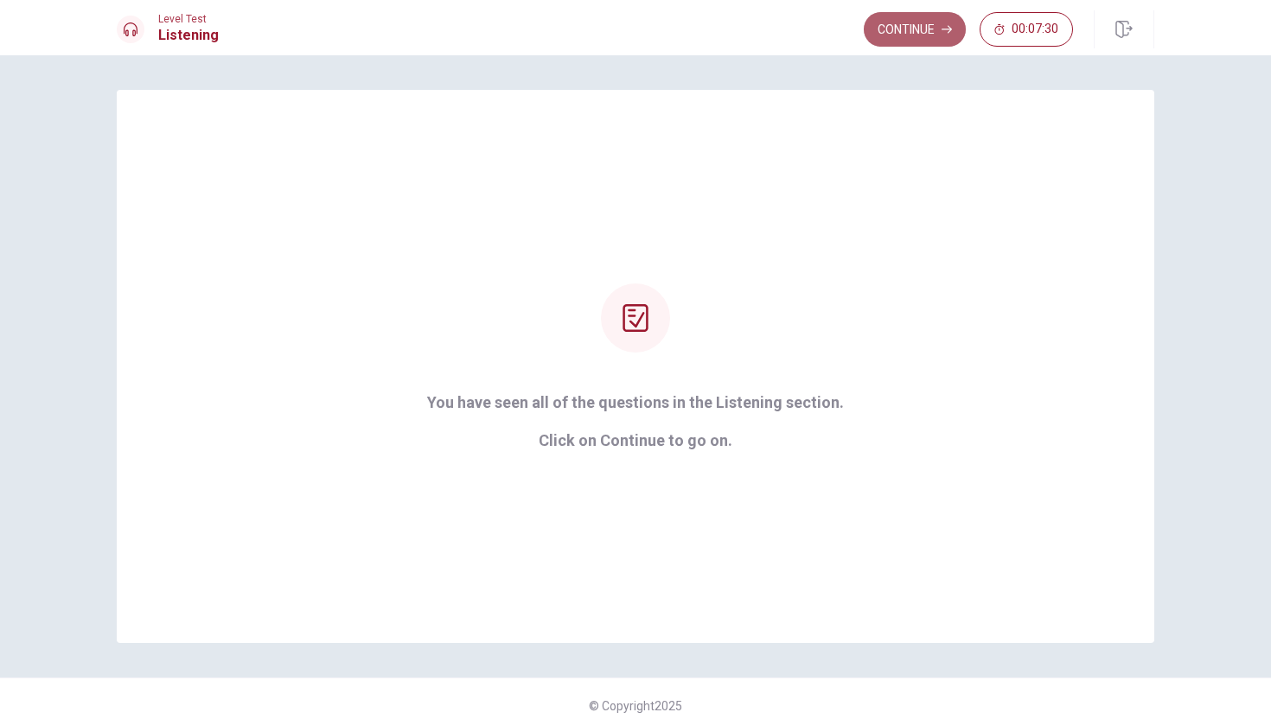
click at [925, 23] on button "Continue" at bounding box center [915, 29] width 102 height 35
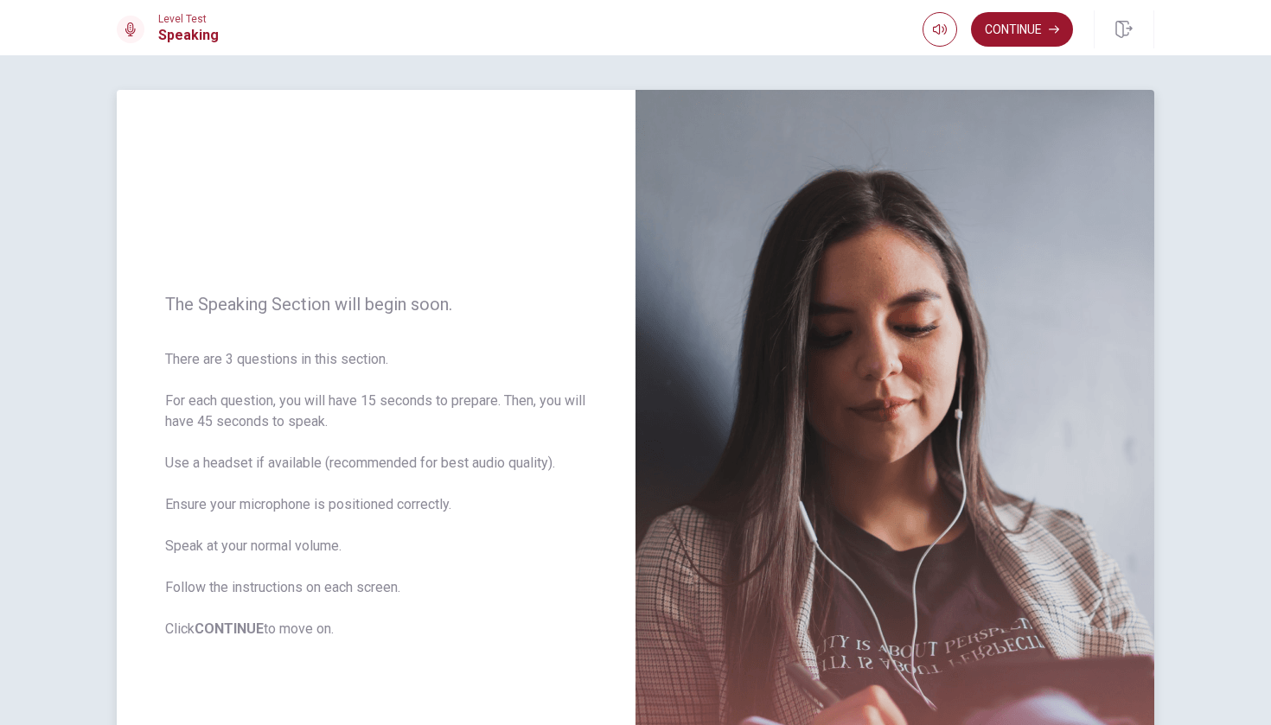
click at [566, 275] on div "The Speaking Section will begin soon. There are 3 questions in this section. Fo…" at bounding box center [376, 467] width 519 height 754
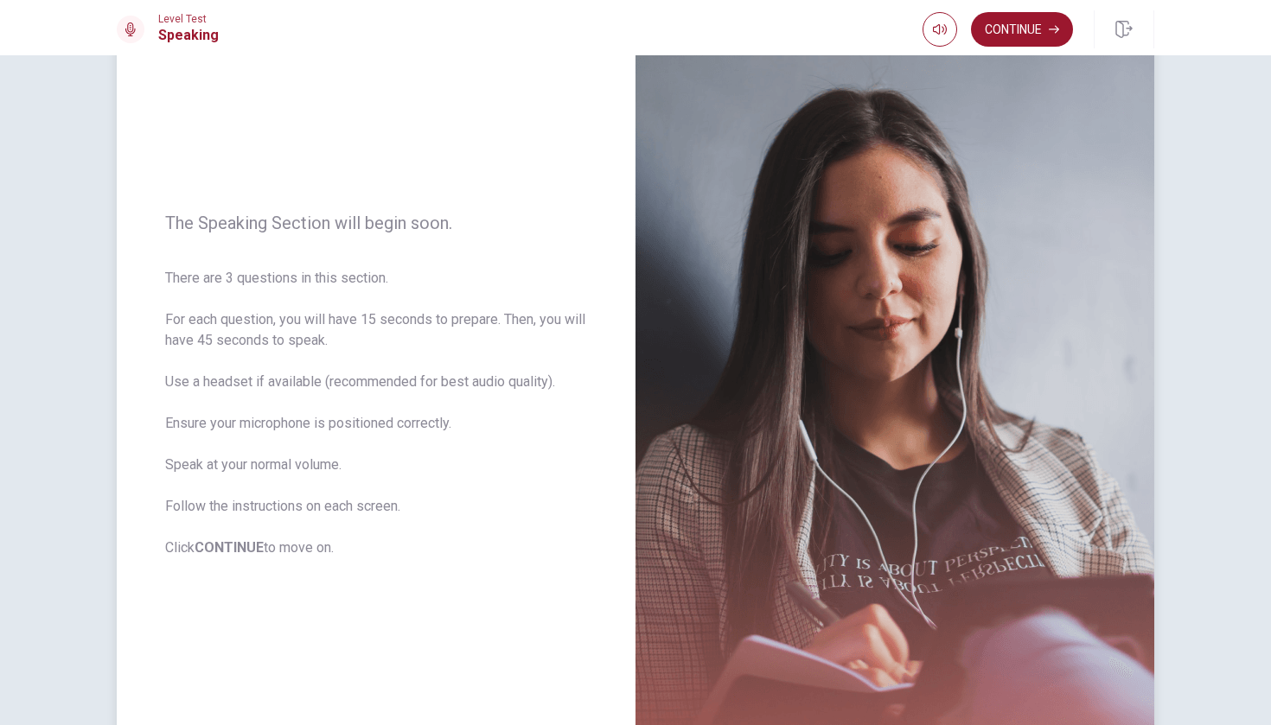
scroll to position [162, 0]
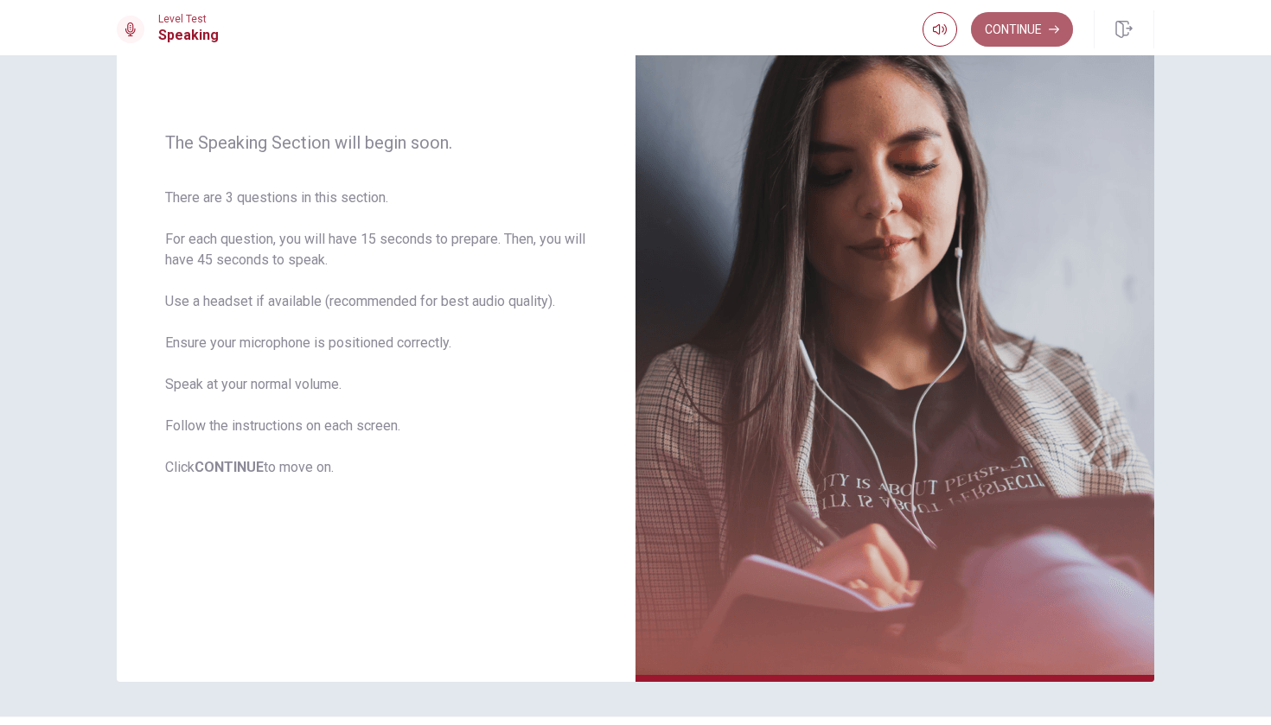
click at [1029, 27] on button "Continue" at bounding box center [1022, 29] width 102 height 35
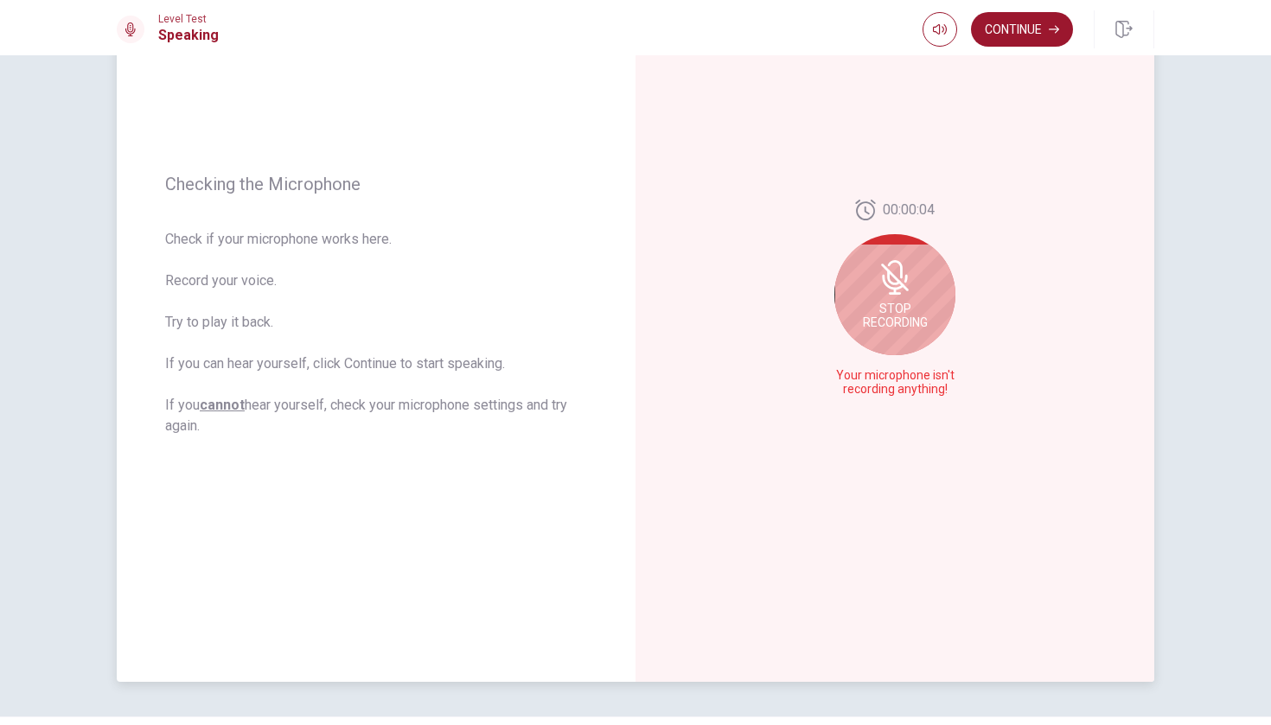
click at [907, 261] on icon at bounding box center [895, 277] width 35 height 35
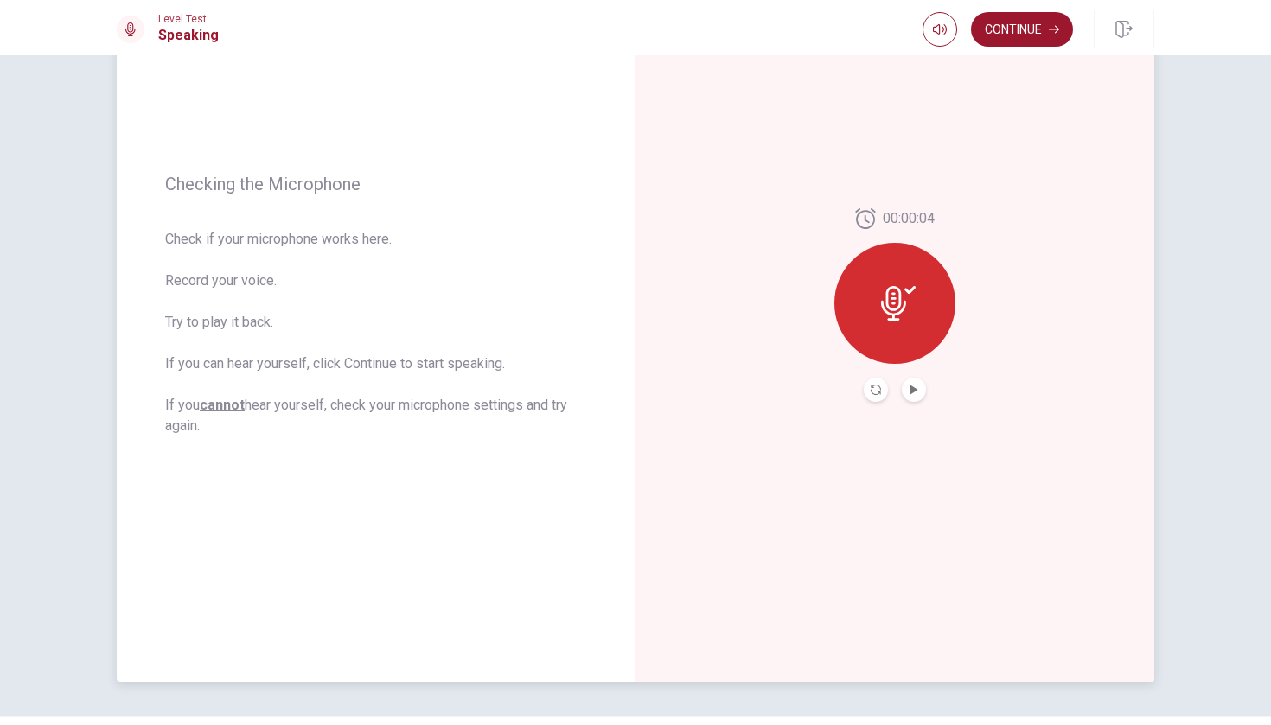
click at [895, 300] on icon at bounding box center [893, 303] width 25 height 35
click at [912, 389] on icon "Play Audio" at bounding box center [914, 390] width 8 height 10
click at [912, 389] on icon "Pause Audio" at bounding box center [914, 390] width 9 height 10
click at [903, 320] on icon at bounding box center [898, 303] width 35 height 35
click at [885, 283] on div at bounding box center [894, 303] width 121 height 121
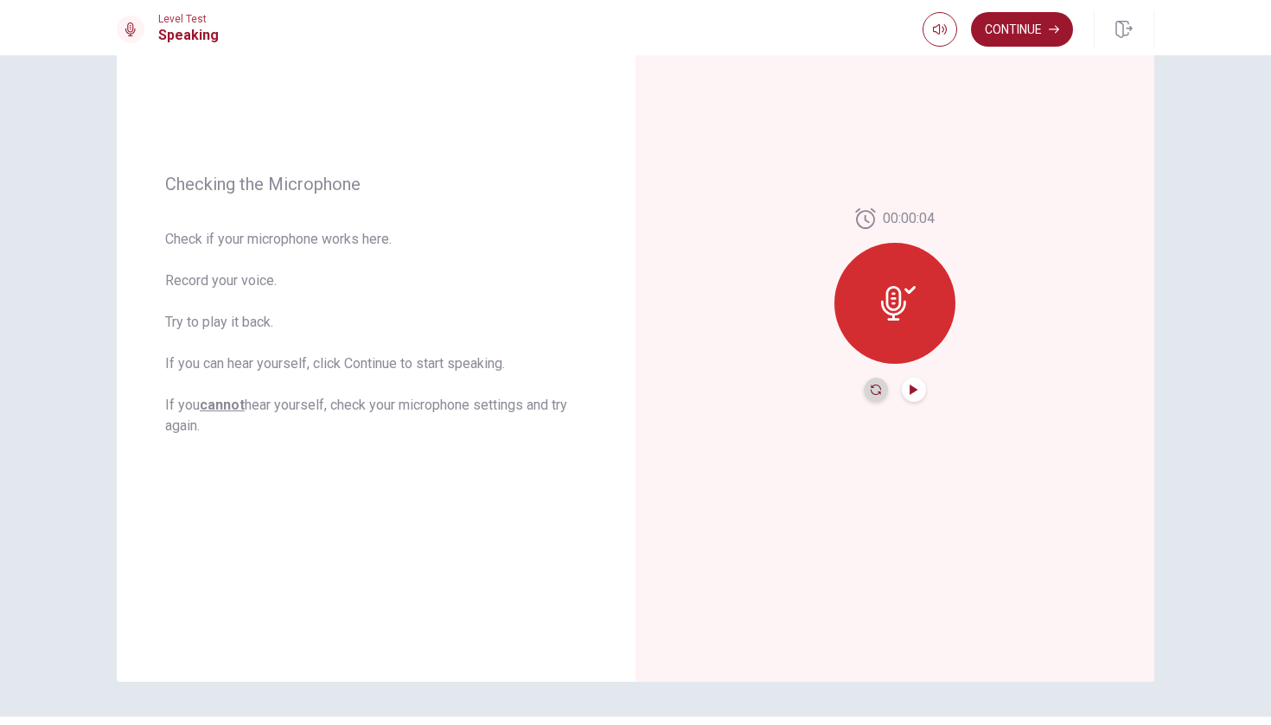
click at [872, 385] on icon "Record Again" at bounding box center [876, 390] width 10 height 10
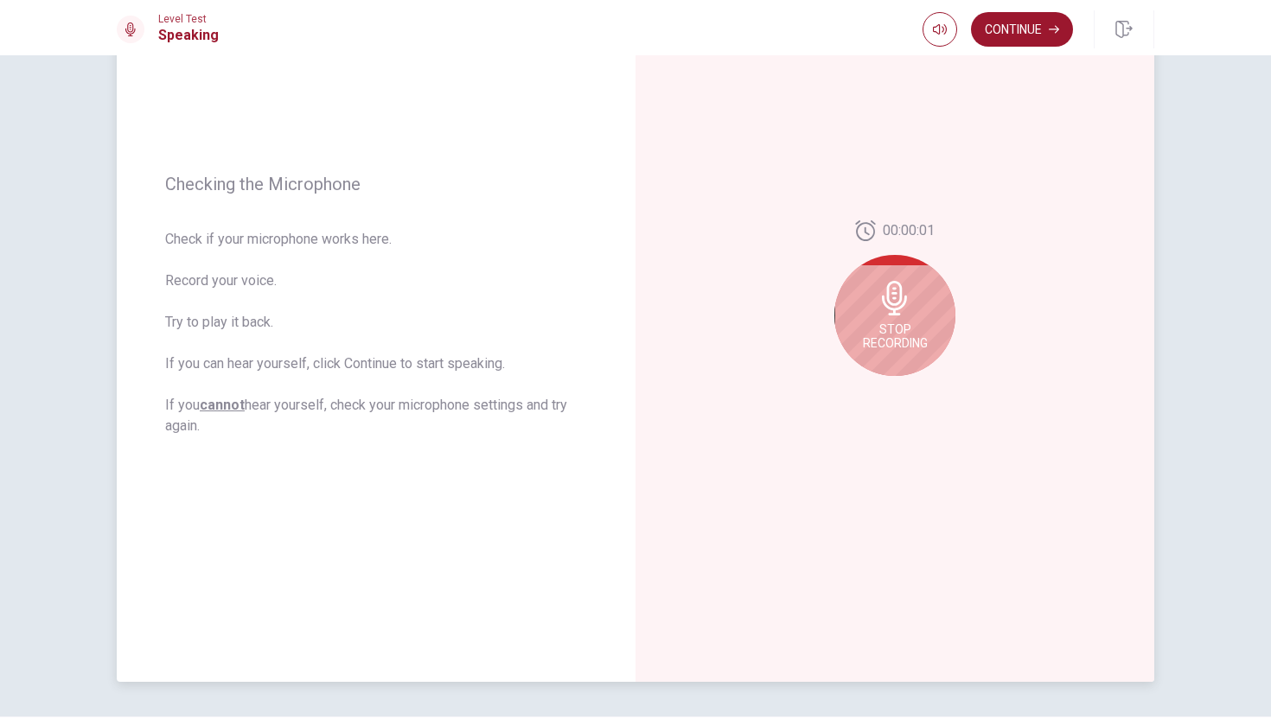
click at [917, 332] on span "Stop Recording" at bounding box center [895, 337] width 65 height 28
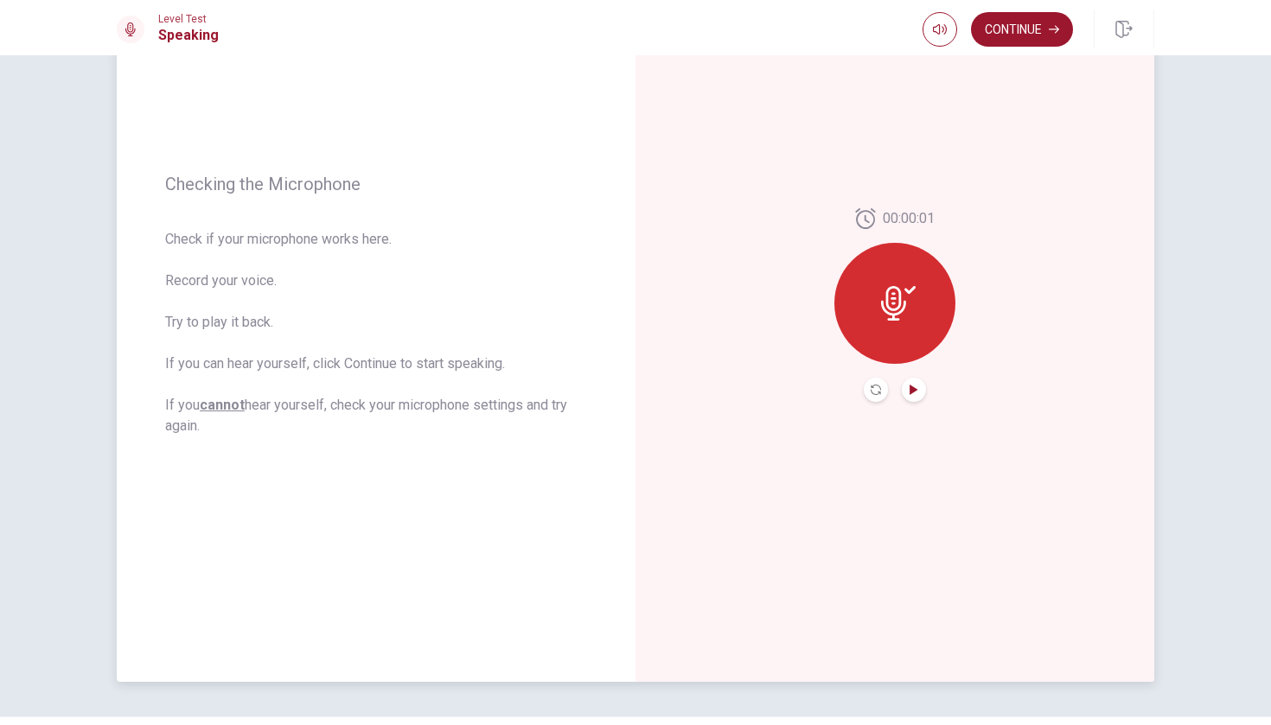
click at [917, 393] on icon "Play Audio" at bounding box center [914, 390] width 10 height 10
click at [996, 36] on button "Continue" at bounding box center [1022, 29] width 102 height 35
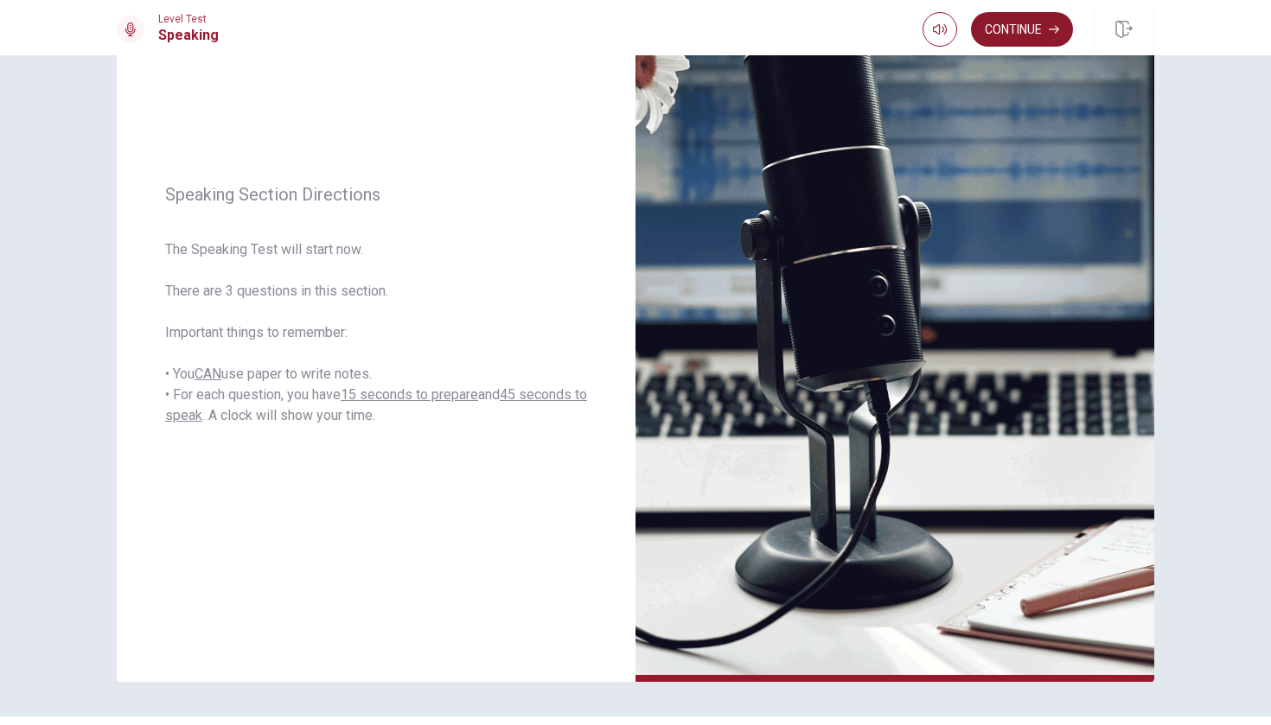
click at [1024, 35] on button "Continue" at bounding box center [1022, 29] width 102 height 35
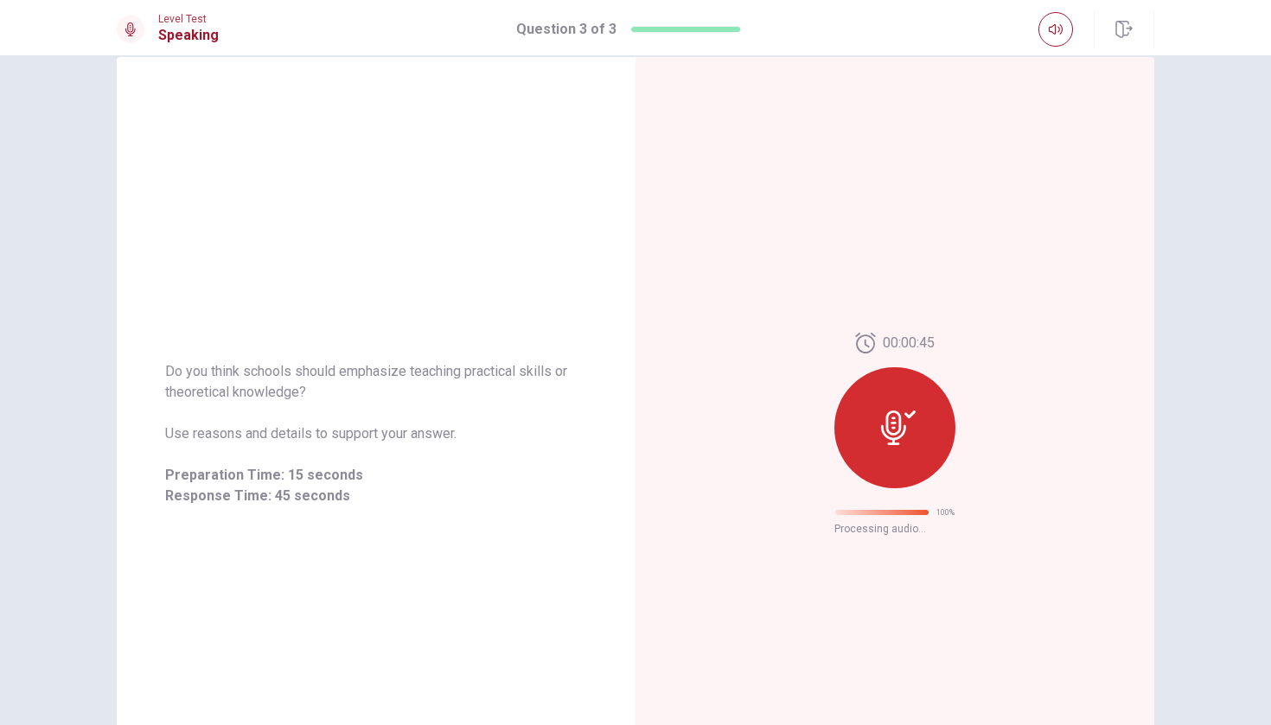
scroll to position [0, 0]
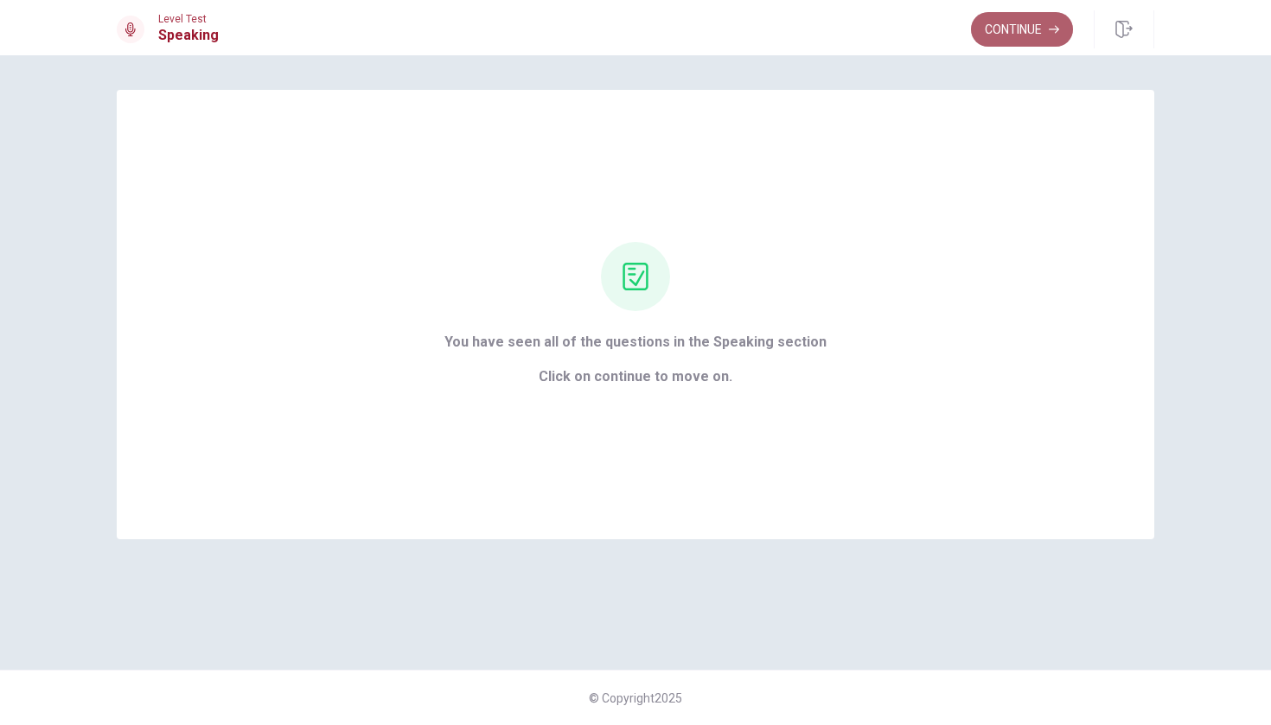
click at [1022, 26] on button "Continue" at bounding box center [1022, 29] width 102 height 35
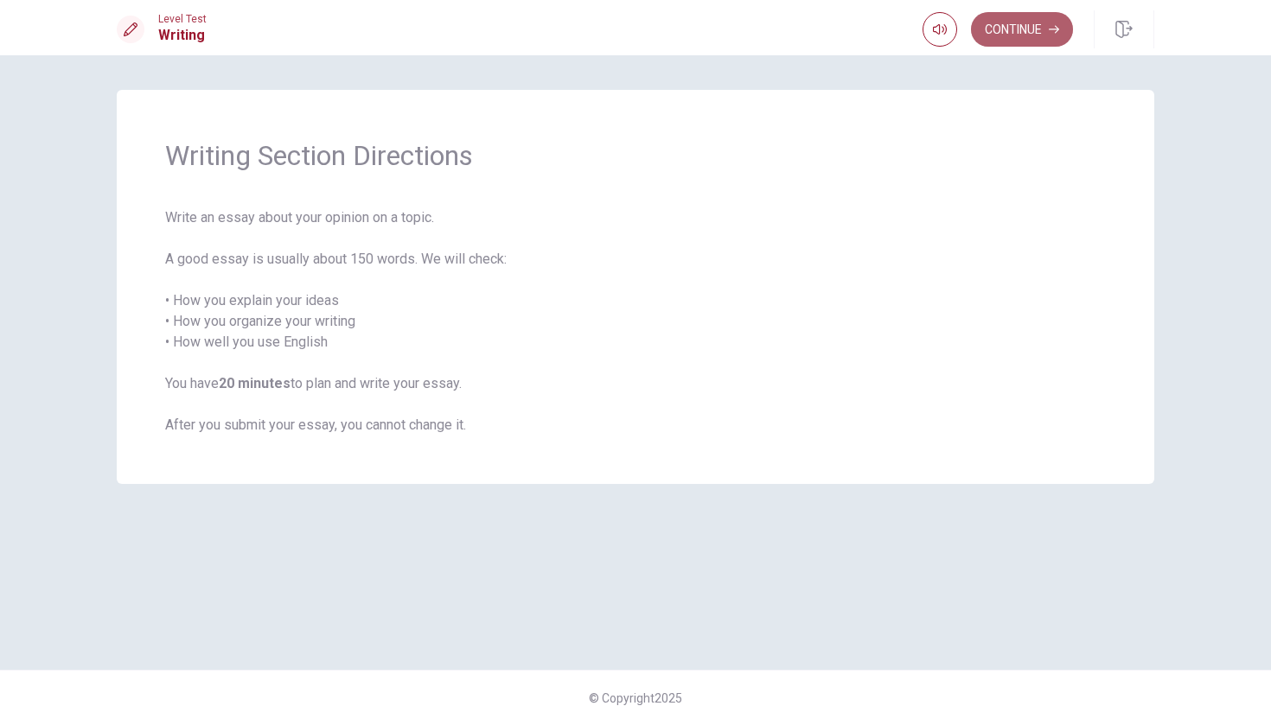
click at [1023, 34] on button "Continue" at bounding box center [1022, 29] width 102 height 35
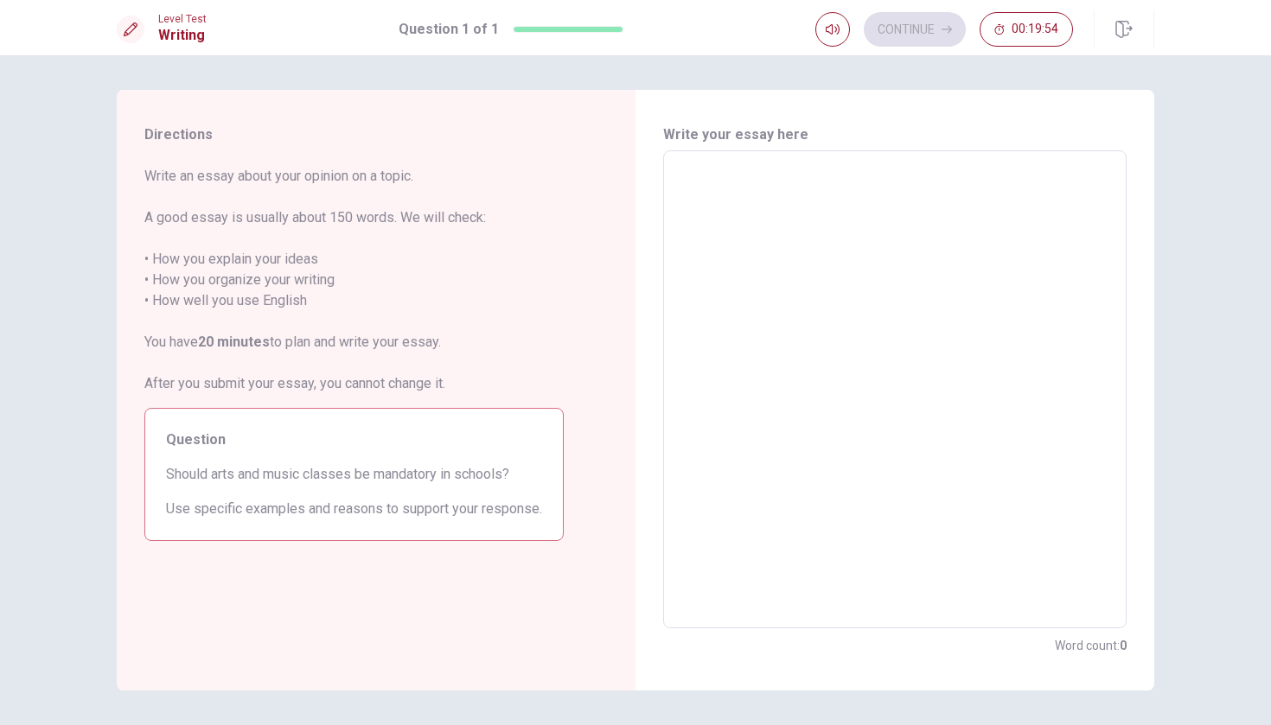
click at [738, 210] on textarea at bounding box center [894, 390] width 439 height 450
type textarea "i"
type textarea "x"
type textarea "i"
type textarea "x"
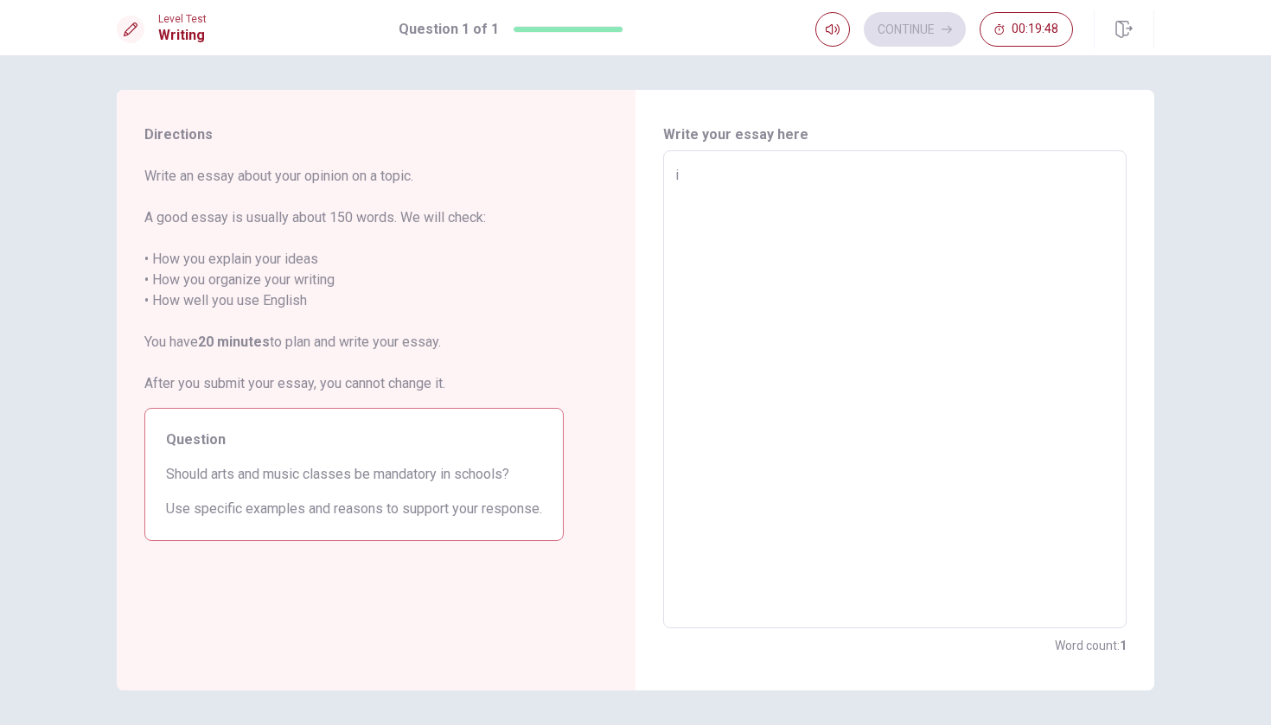
type textarea "i"
type textarea "x"
type textarea "I"
type textarea "x"
type textarea "I"
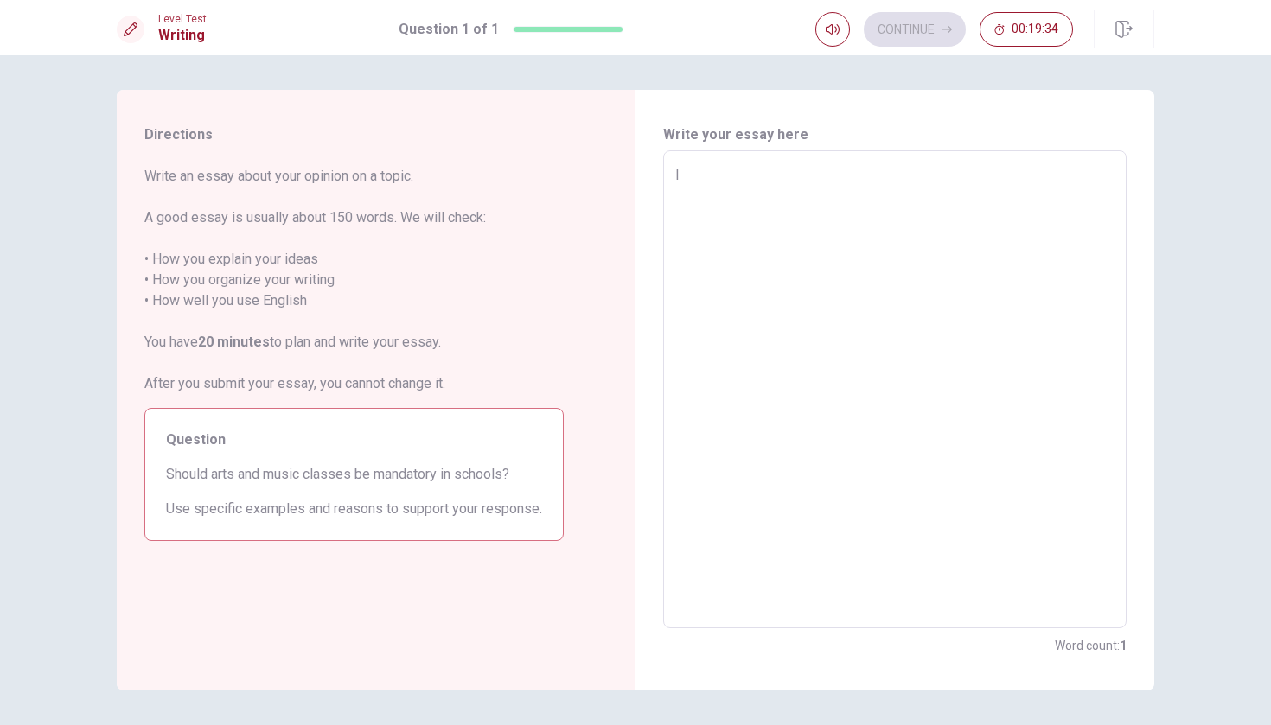
type textarea "x"
type textarea "I t"
type textarea "x"
type textarea "I th"
type textarea "x"
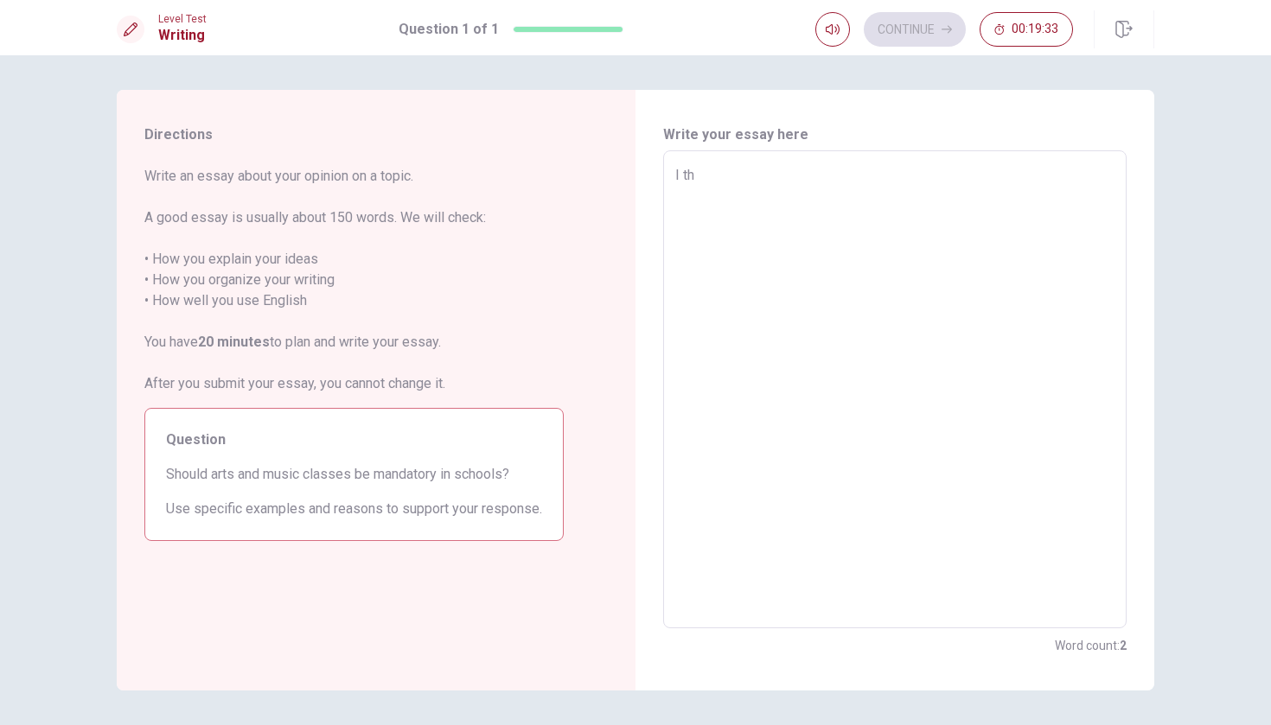
type textarea "I thi"
type textarea "x"
type textarea "I thin"
type textarea "x"
type textarea "I think"
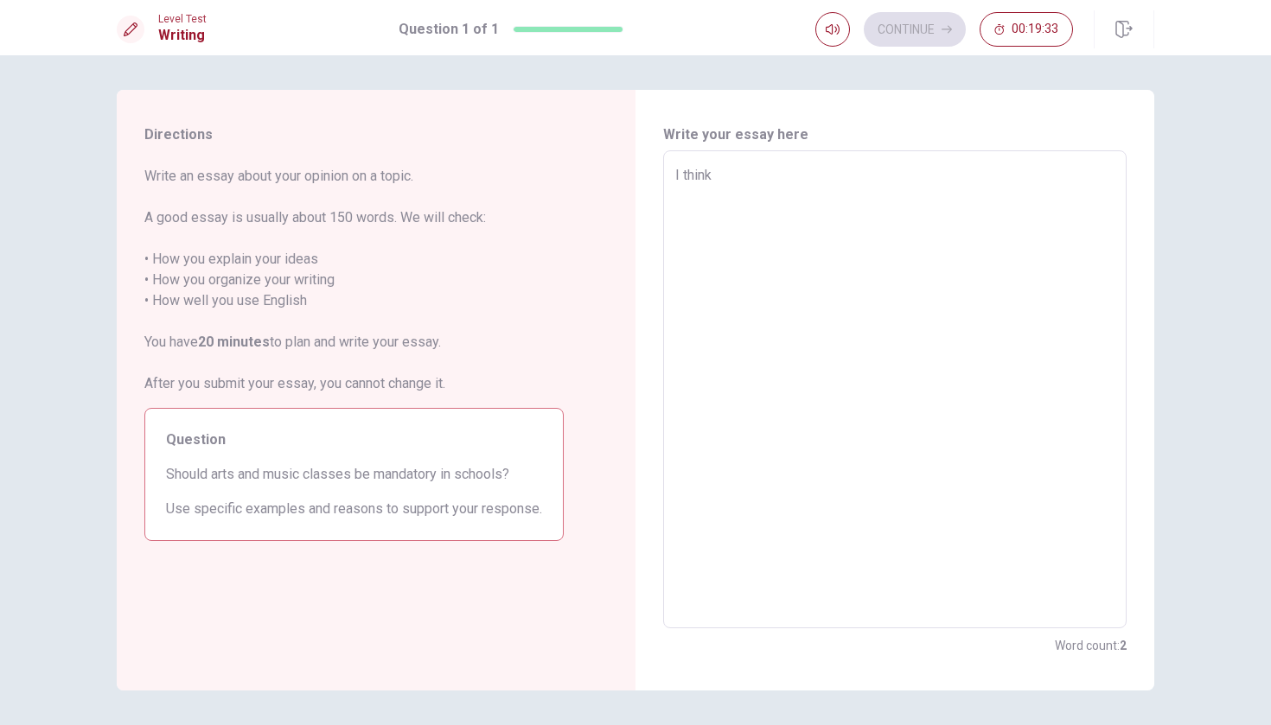
type textarea "x"
type textarea "I think"
type textarea "x"
type textarea "I think a"
type textarea "x"
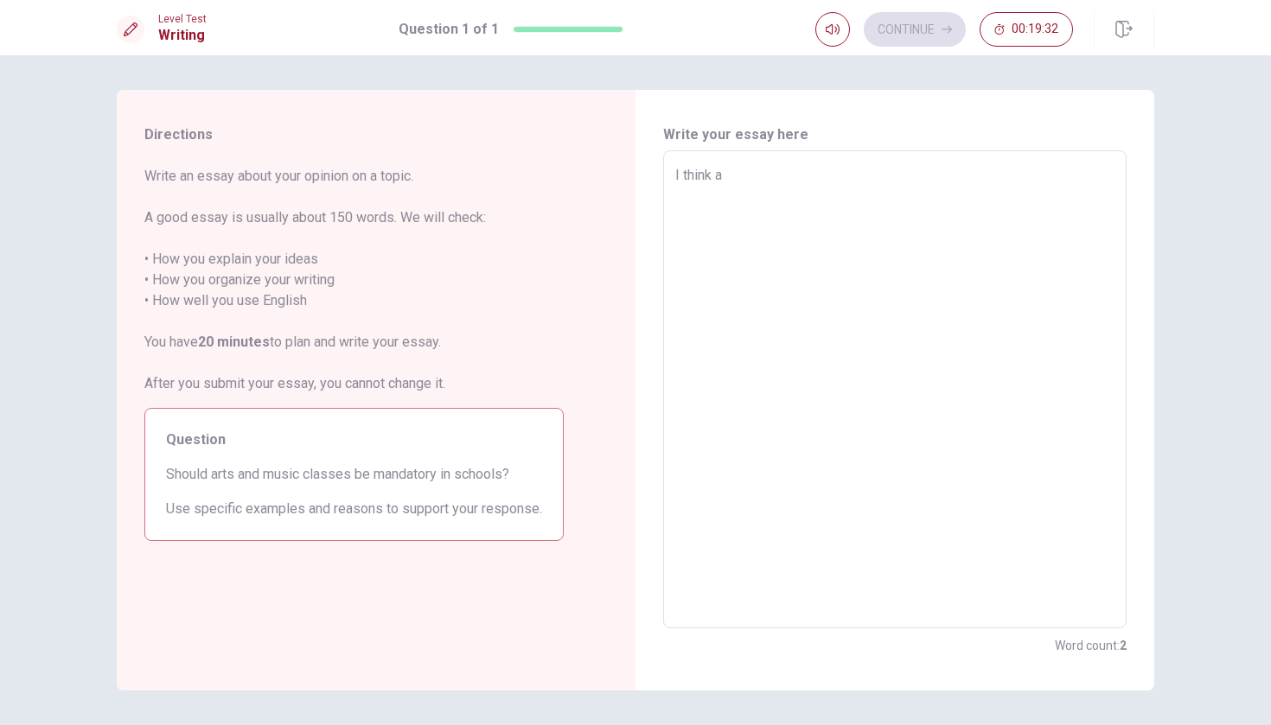
type textarea "I think ar"
type textarea "x"
type textarea "I think art"
type textarea "x"
type textarea "I think arts"
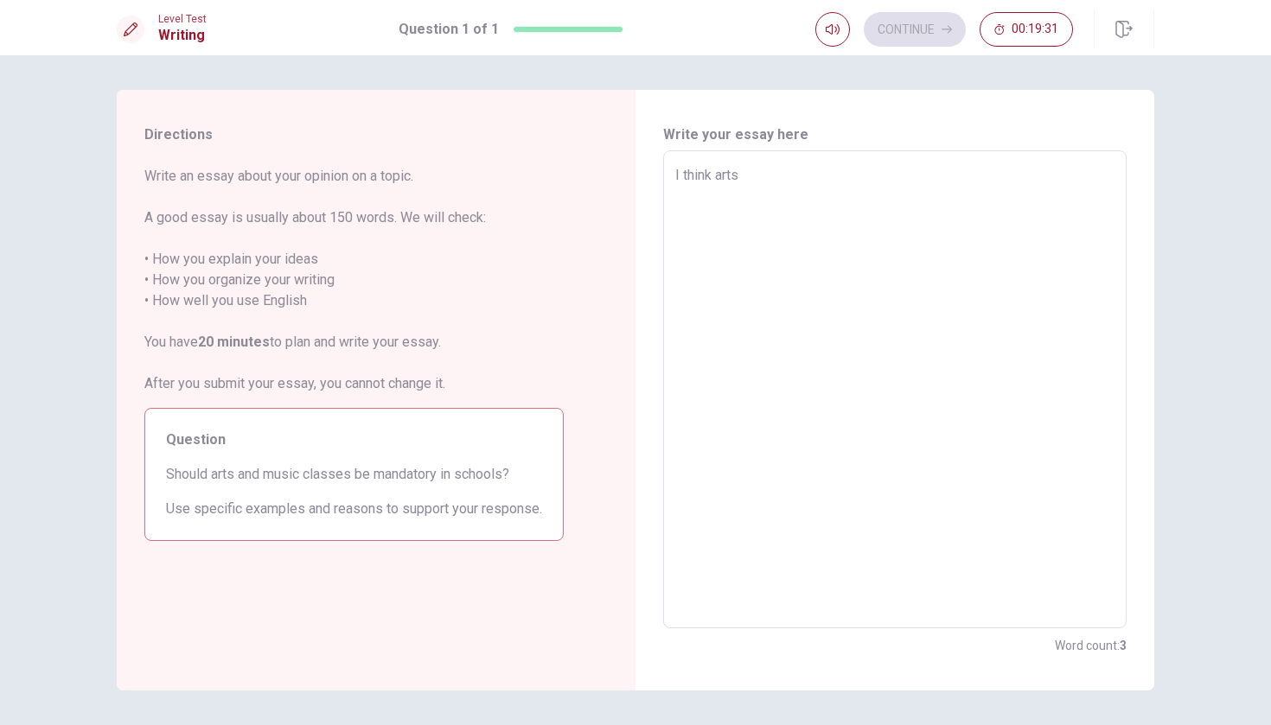
type textarea "x"
type textarea "I think arts"
type textarea "x"
type textarea "I think arts a"
type textarea "x"
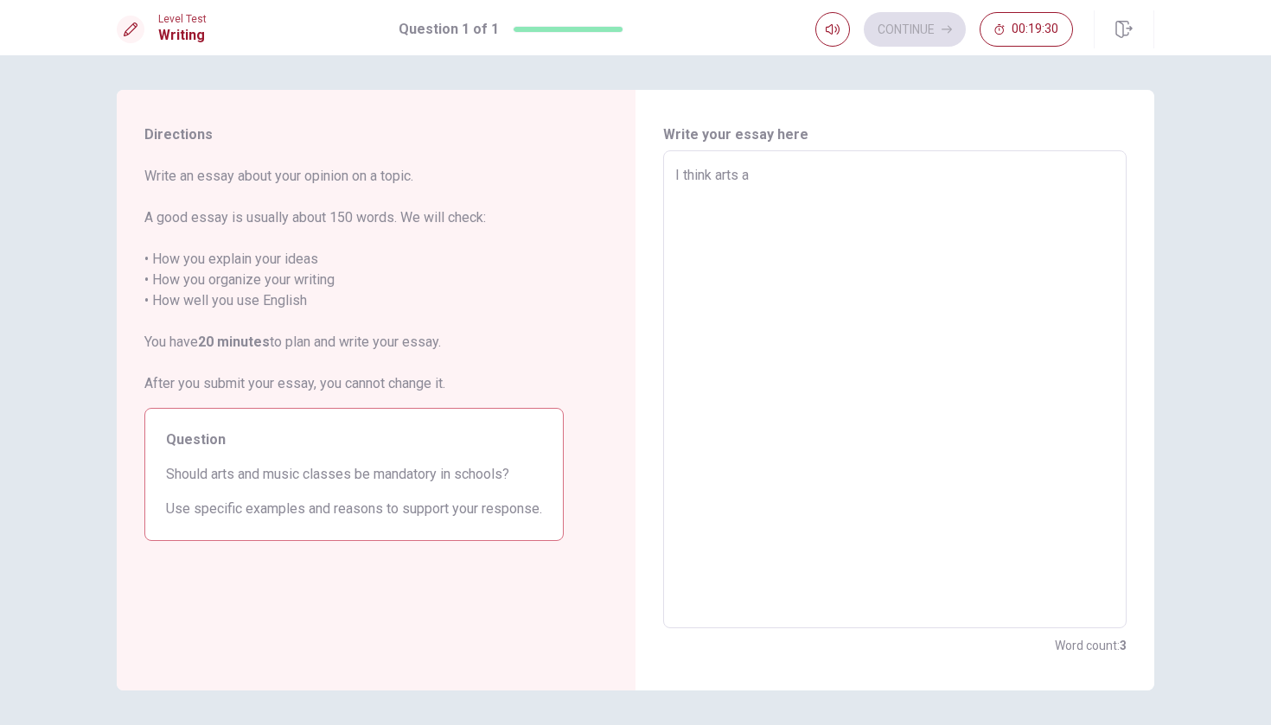
type textarea "I think arts an"
type textarea "x"
type textarea "I think arts and"
type textarea "x"
type textarea "I think arts and"
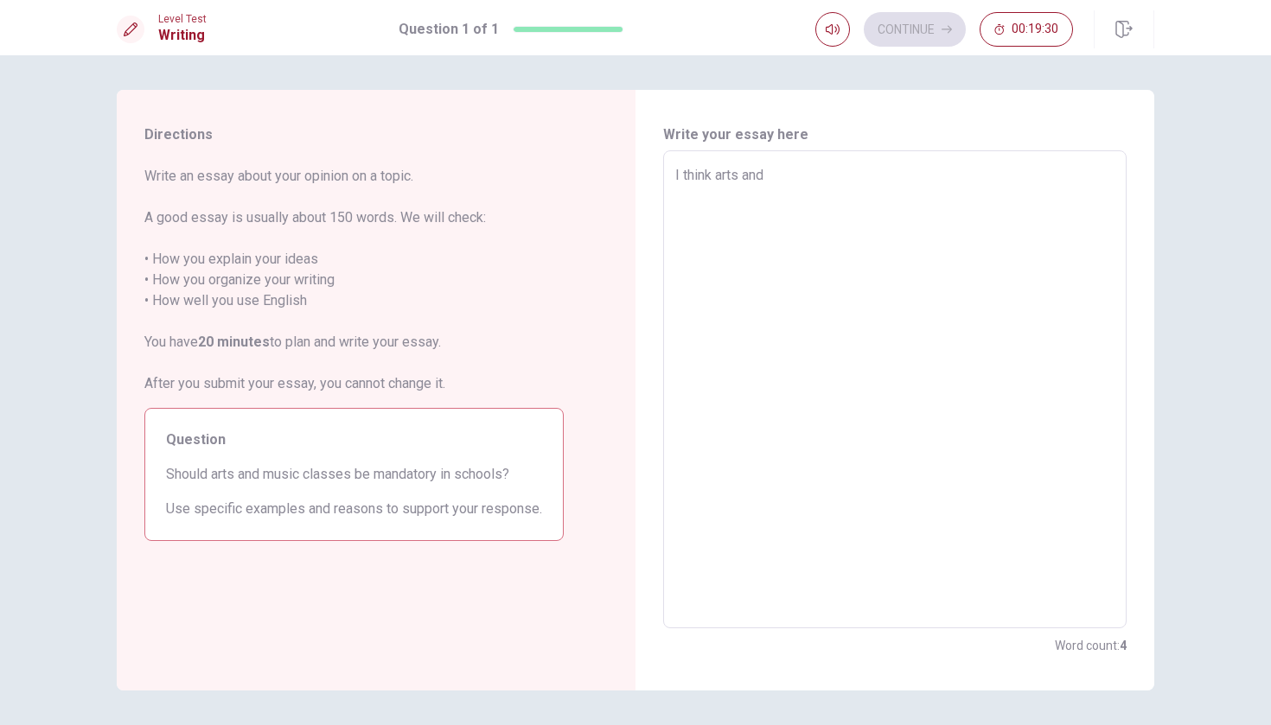
type textarea "x"
type textarea "I think arts and m"
type textarea "x"
type textarea "I think arts and mu"
type textarea "x"
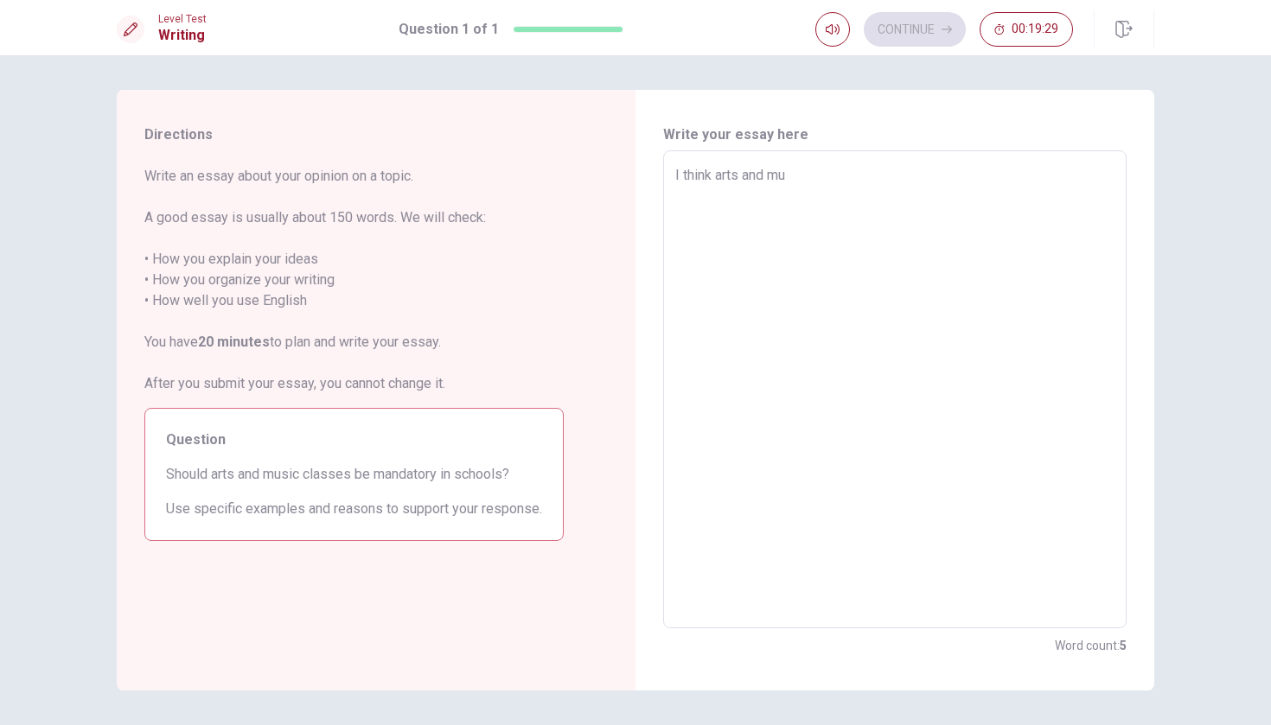
type textarea "I think arts and mus"
type textarea "x"
type textarea "I think arts and musi"
type textarea "x"
type textarea "I think arts and music"
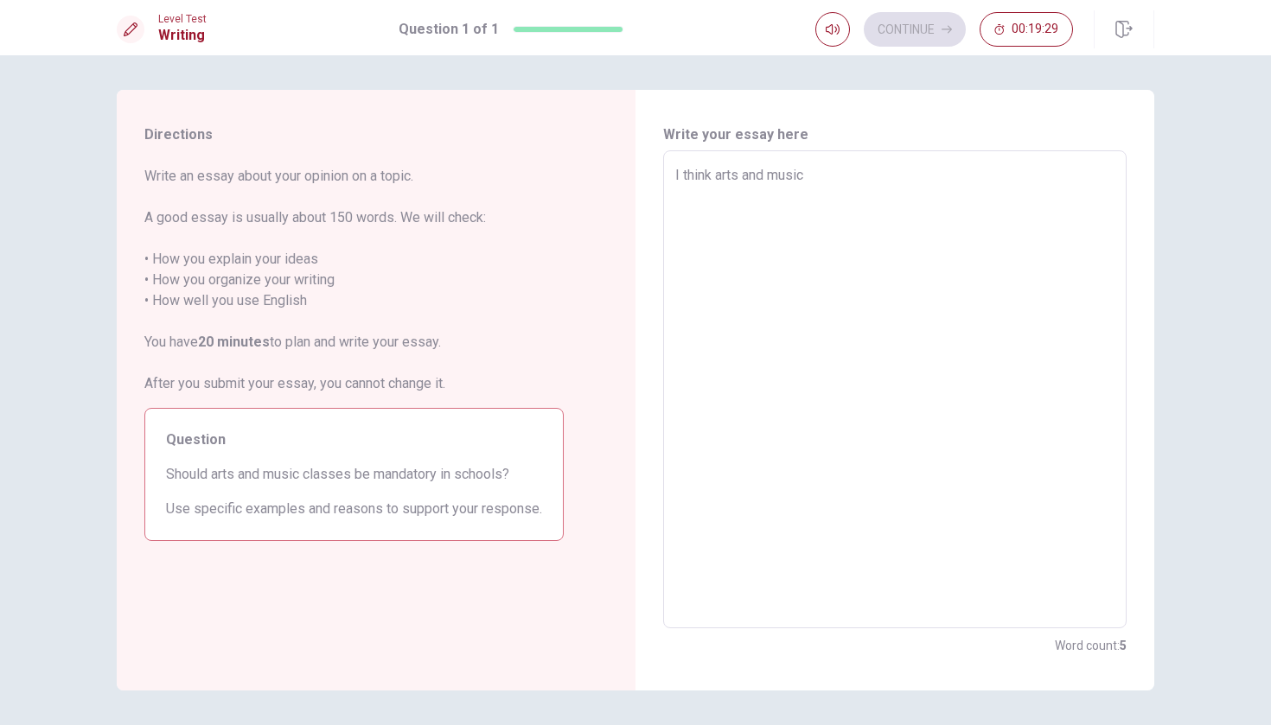
type textarea "x"
type textarea "I think arts and music"
type textarea "x"
type textarea "I think arts and music s"
type textarea "x"
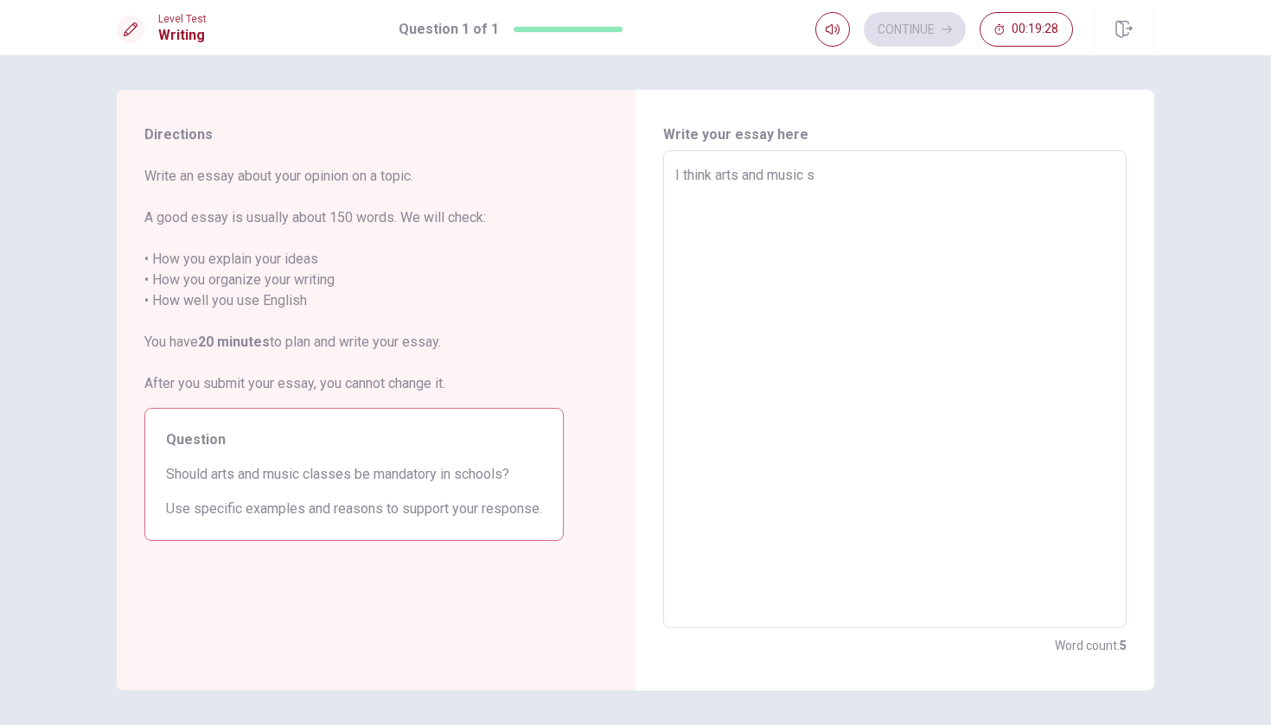
type textarea "I think arts and music sh"
type textarea "x"
type textarea "I think arts and music sho"
type textarea "x"
type textarea "I think arts and music shou"
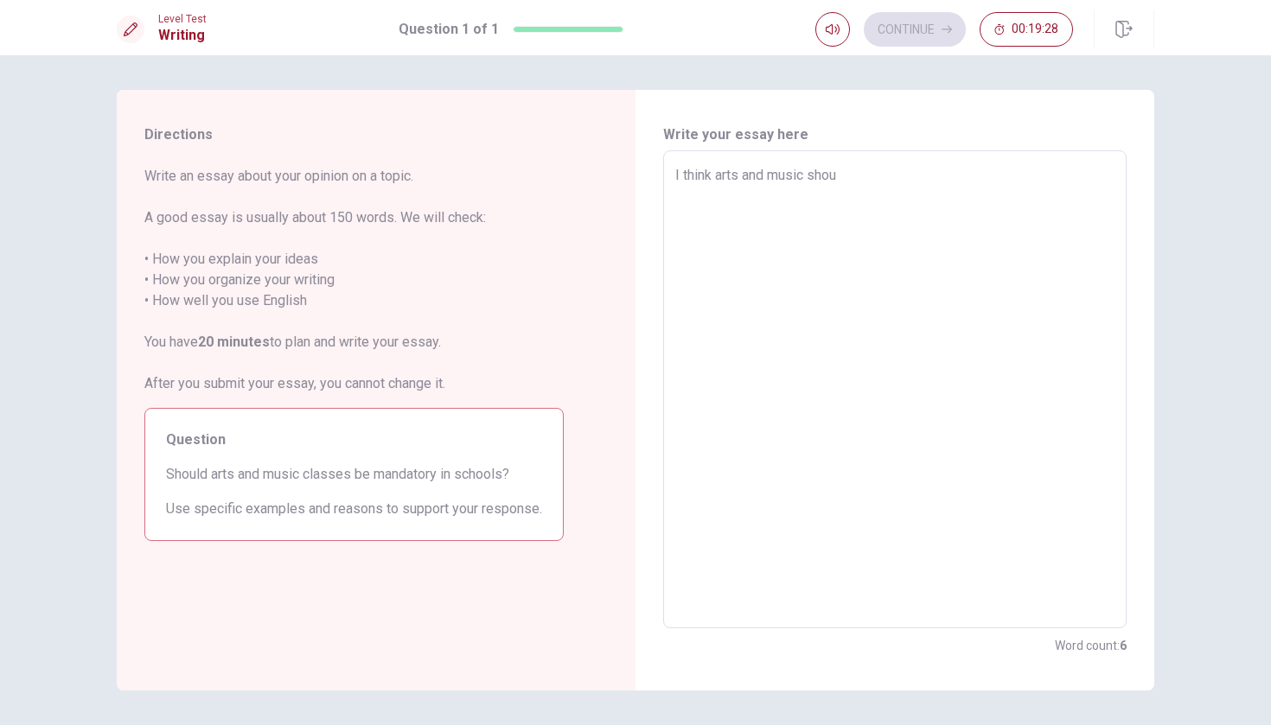
type textarea "x"
type textarea "I think arts and music shoul"
type textarea "x"
type textarea "I think arts and music should"
type textarea "x"
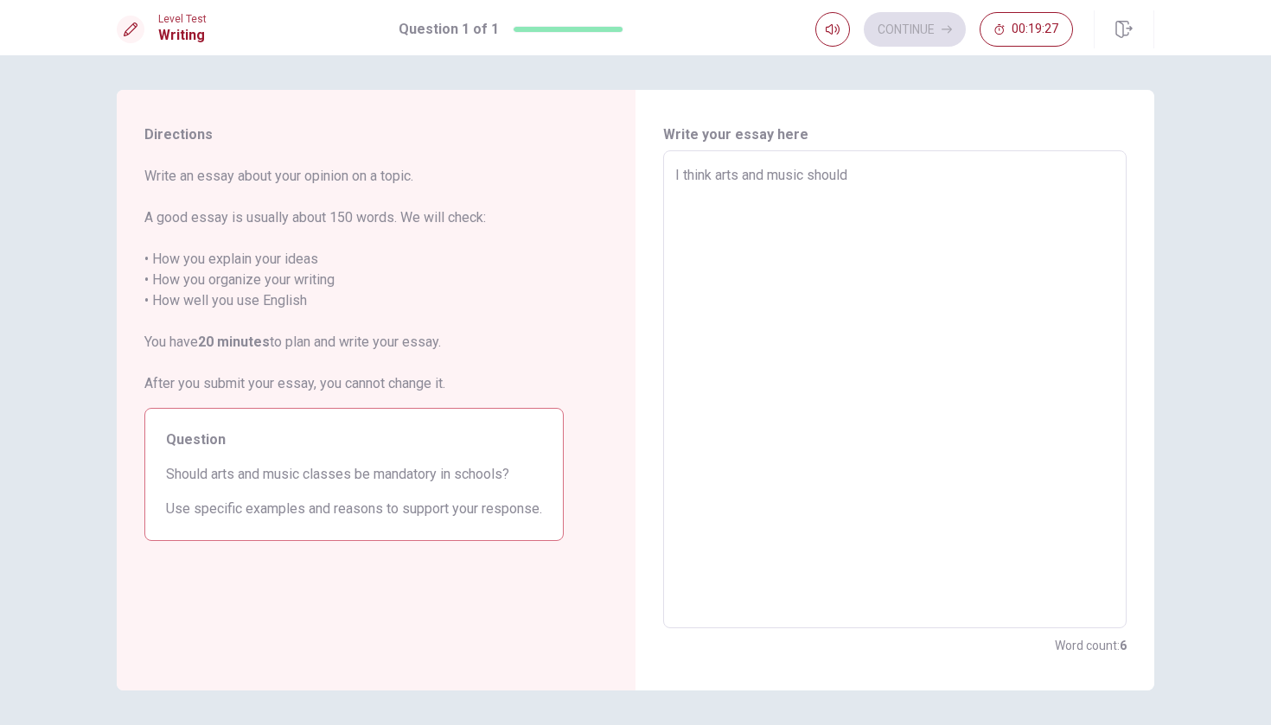
type textarea "I think arts and music should"
type textarea "x"
type textarea "I think arts and music should b"
type textarea "x"
type textarea "I think arts and music should be"
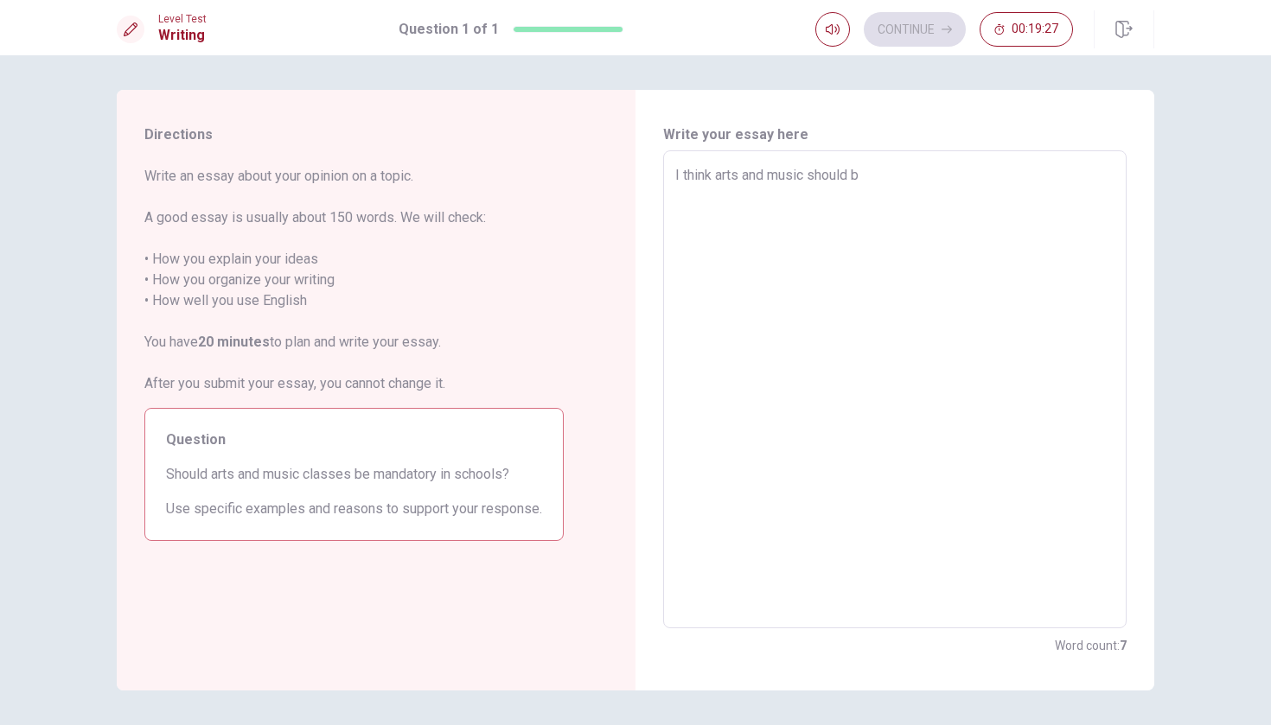
type textarea "x"
type textarea "I think arts and music should be"
type textarea "x"
type textarea "I think arts and music should be t"
type textarea "x"
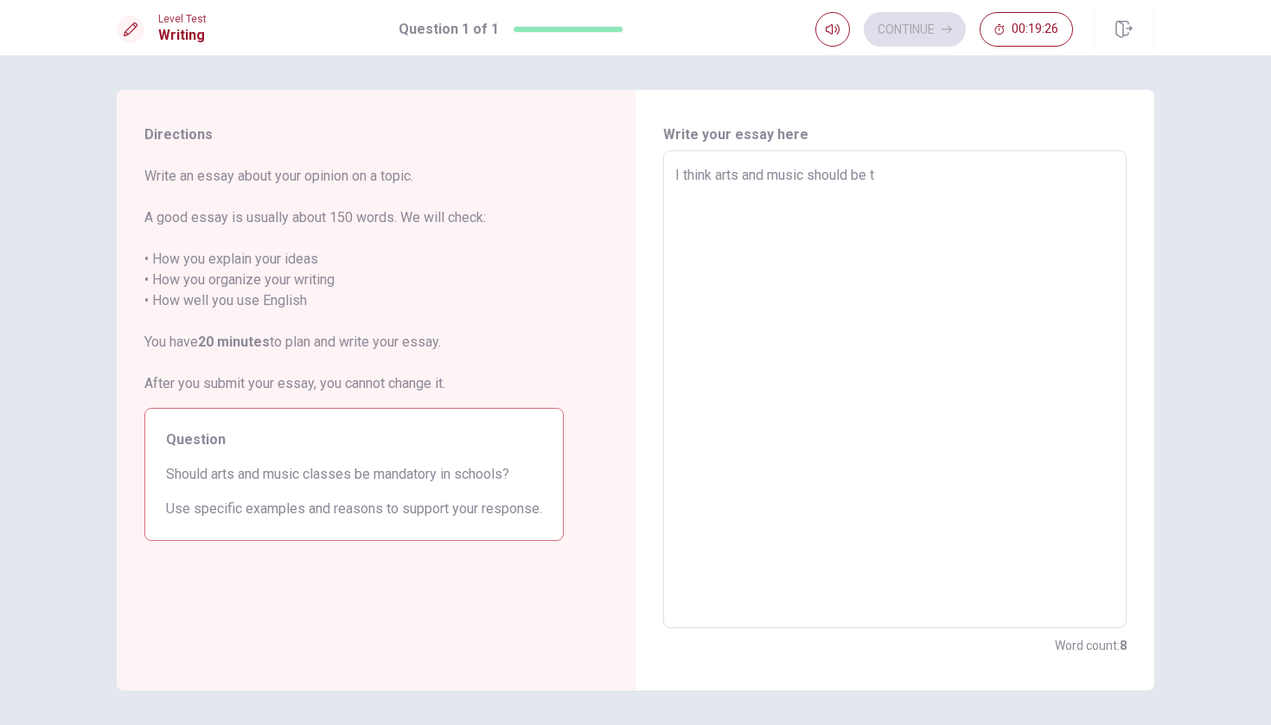
type textarea "I think arts and music should be te"
type textarea "x"
type textarea "I think arts and music should be tea"
type textarea "x"
type textarea "I think arts and music should be teac"
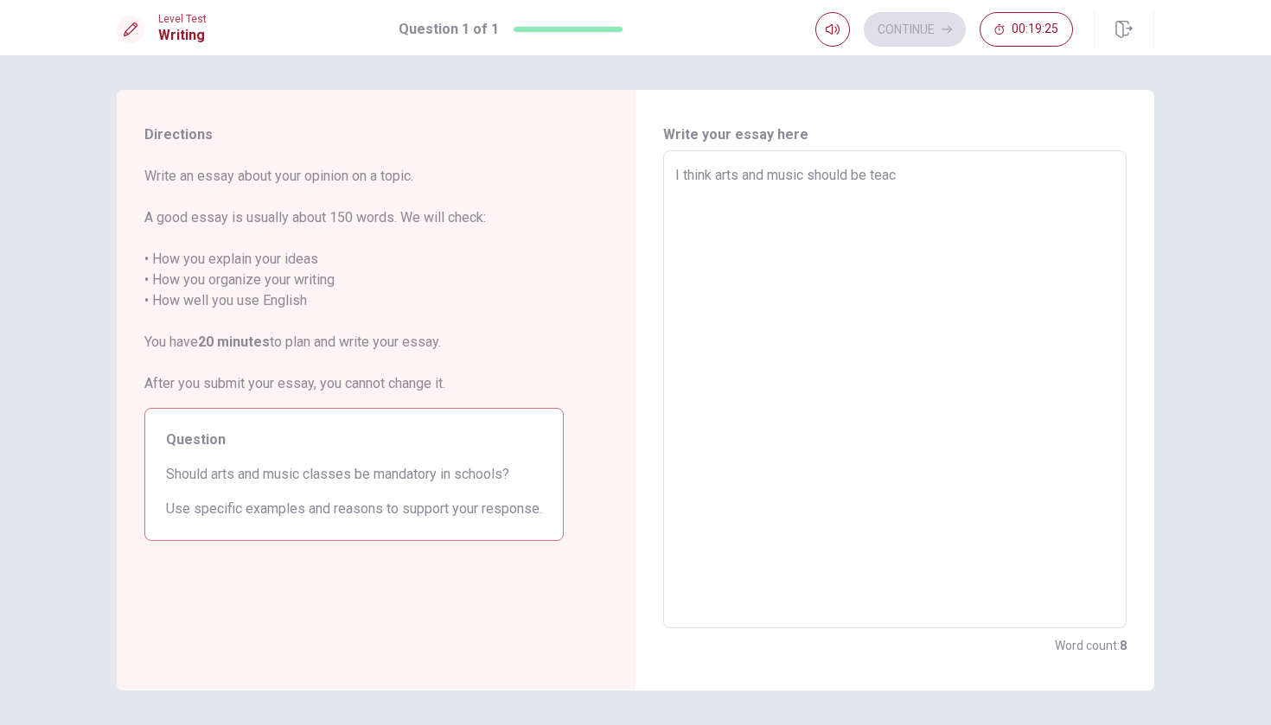
type textarea "x"
type textarea "I think arts and music should be teach"
type textarea "x"
type textarea "I think arts and music should be teach"
type textarea "x"
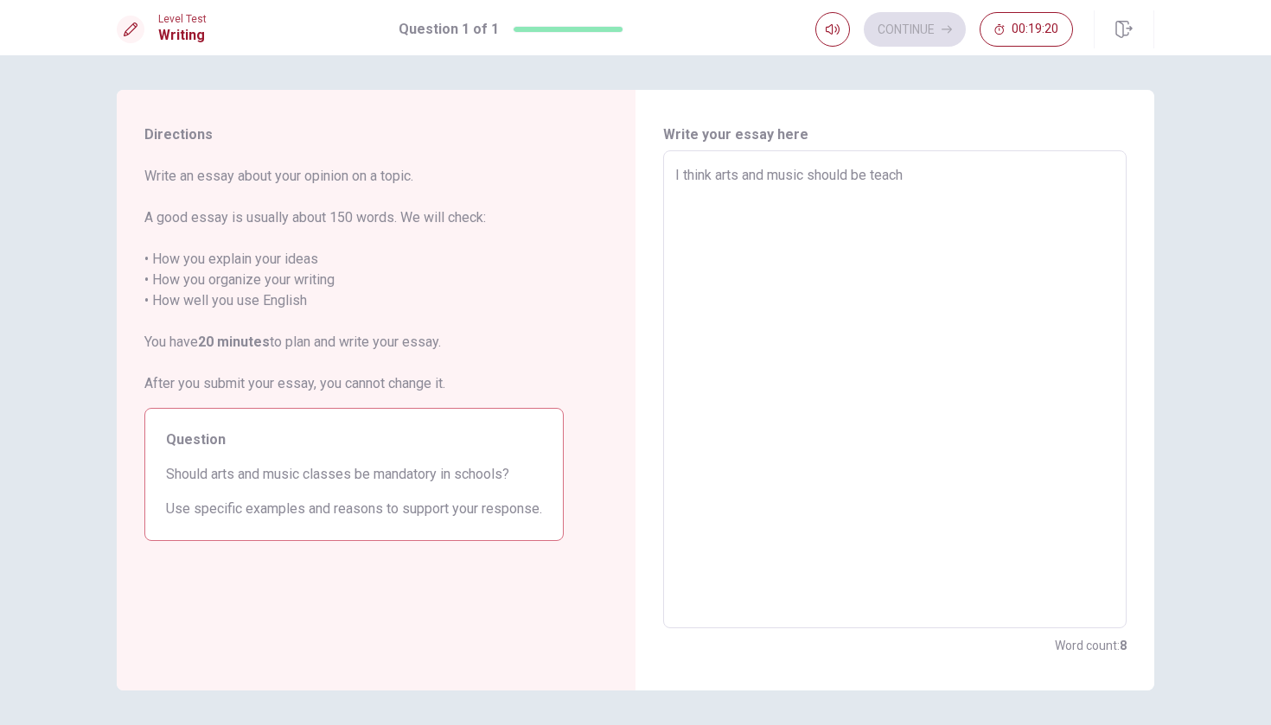
type textarea "I think arts and music should be teach a"
type textarea "x"
type textarea "I think arts and music should be teach at"
type textarea "x"
type textarea "I think arts and music should be teach at"
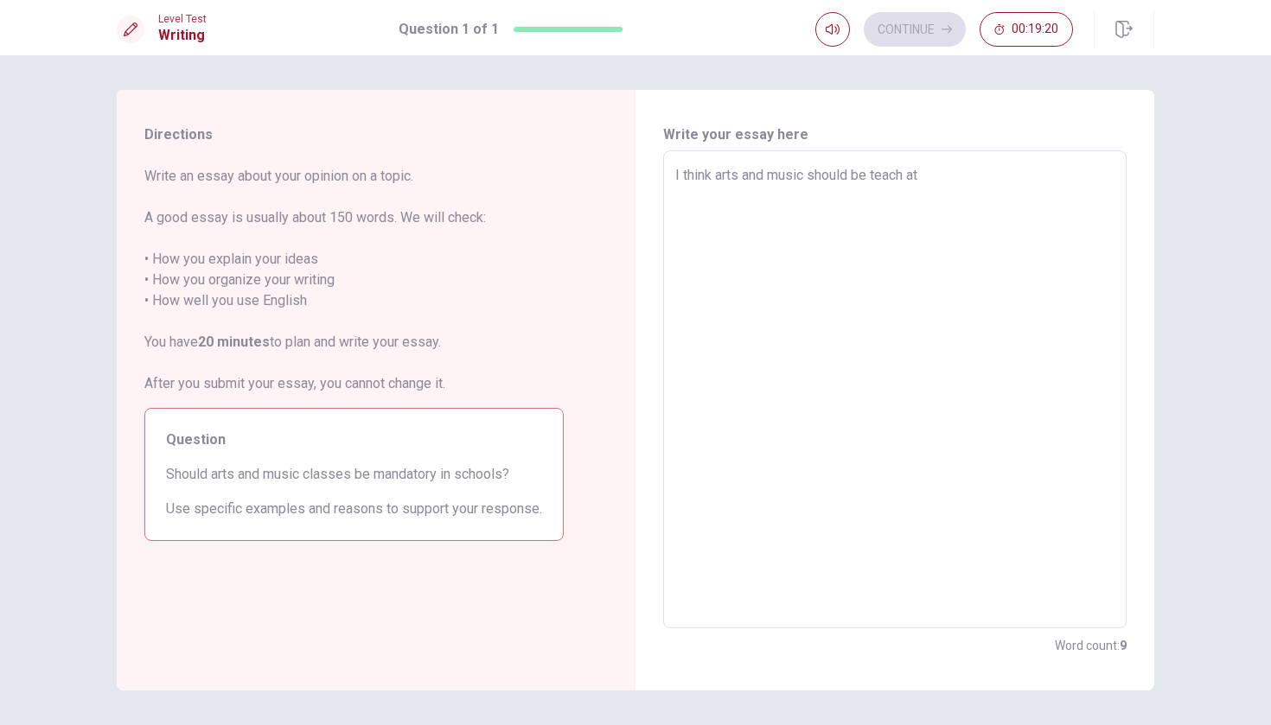
type textarea "x"
type textarea "I think arts and music should be teach at s"
type textarea "x"
type textarea "I think arts and music should be teach at [GEOGRAPHIC_DATA]"
type textarea "x"
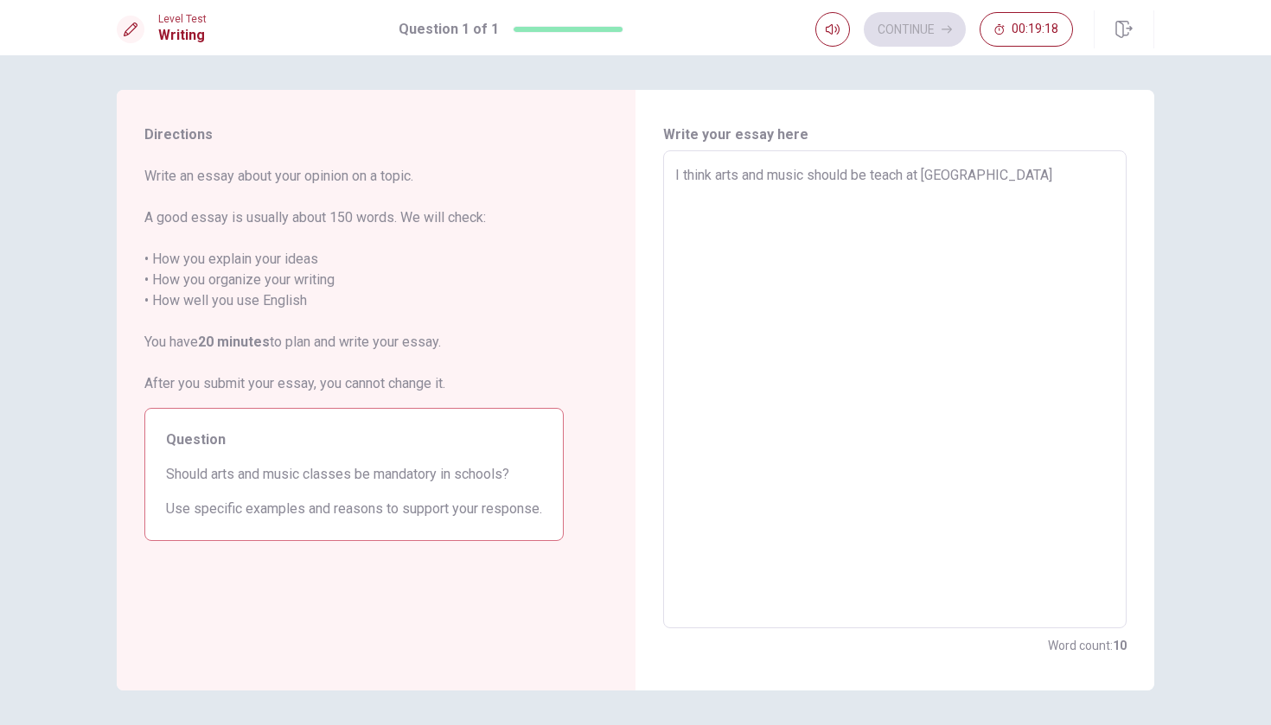
type textarea "I think arts and music should be teach at s"
type textarea "x"
type textarea "I think arts and music should be teach at"
type textarea "x"
type textarea "I think arts and music should be teach at"
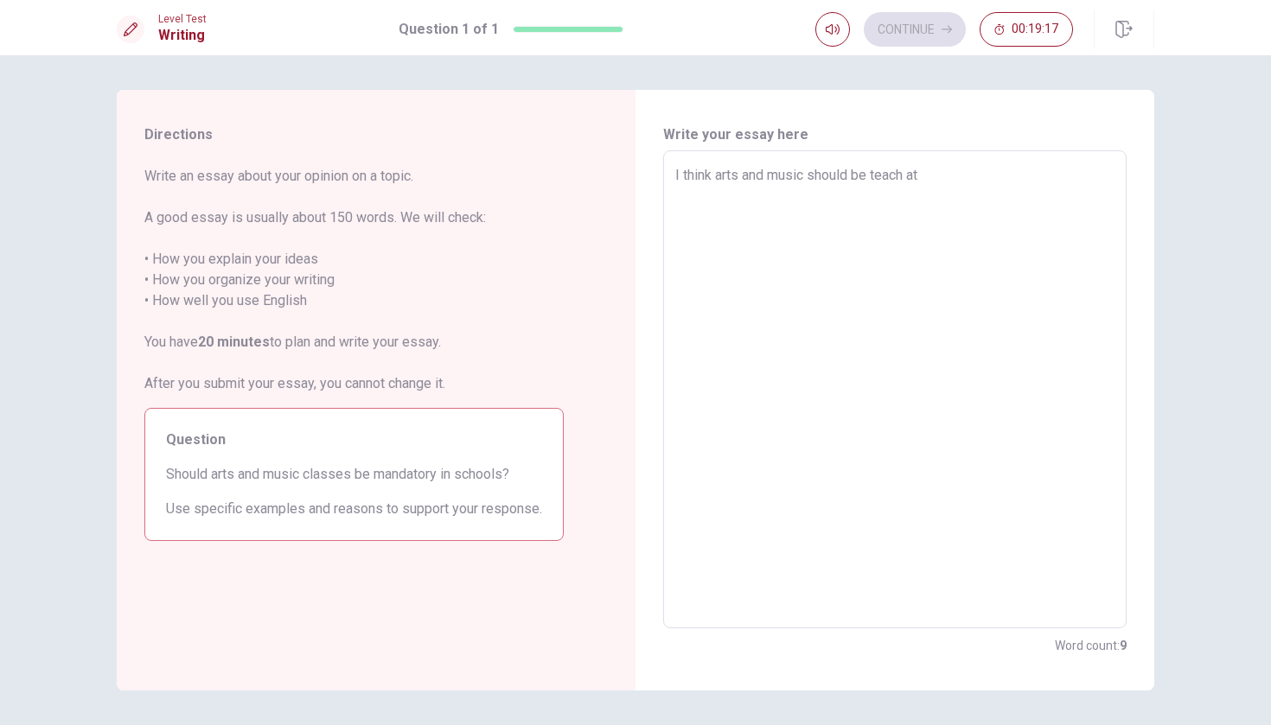
type textarea "x"
type textarea "I think arts and music should be teach a"
type textarea "x"
type textarea "I think arts and music should be teach"
type textarea "x"
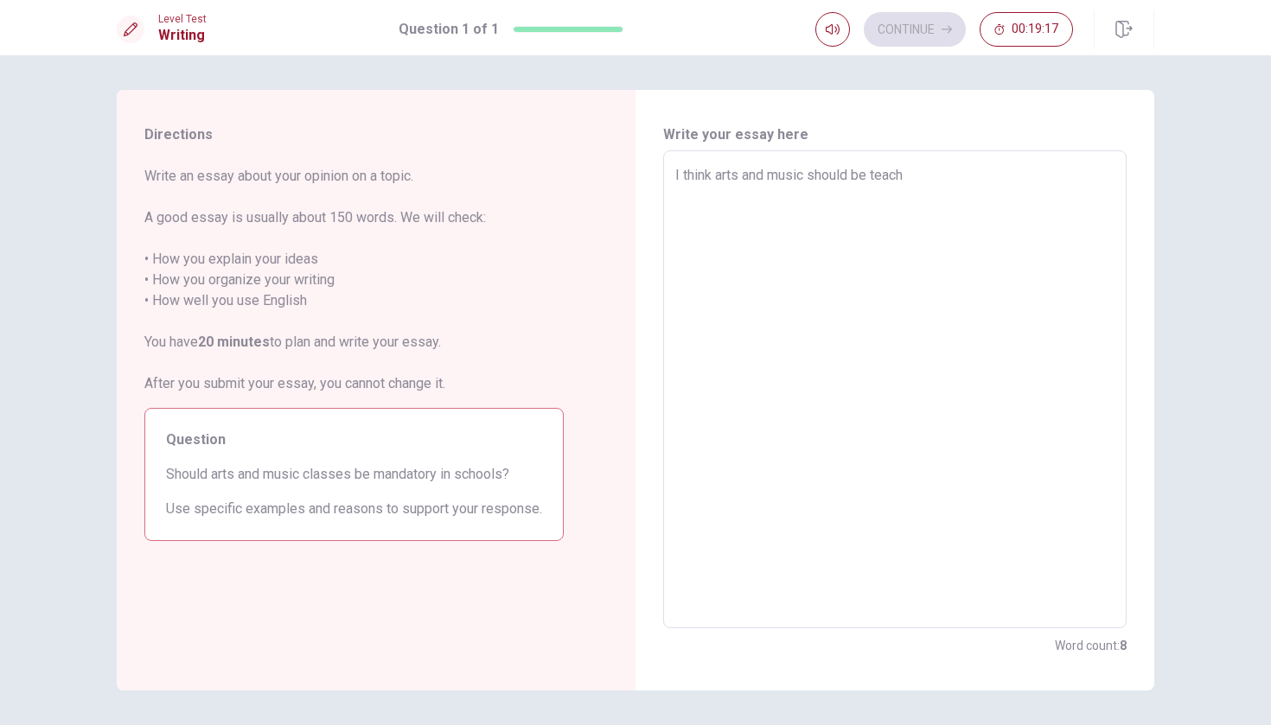
type textarea "I think arts and music should be teach"
type textarea "x"
type textarea "I think arts and music should be teac"
type textarea "x"
type textarea "I think arts and music should be tea"
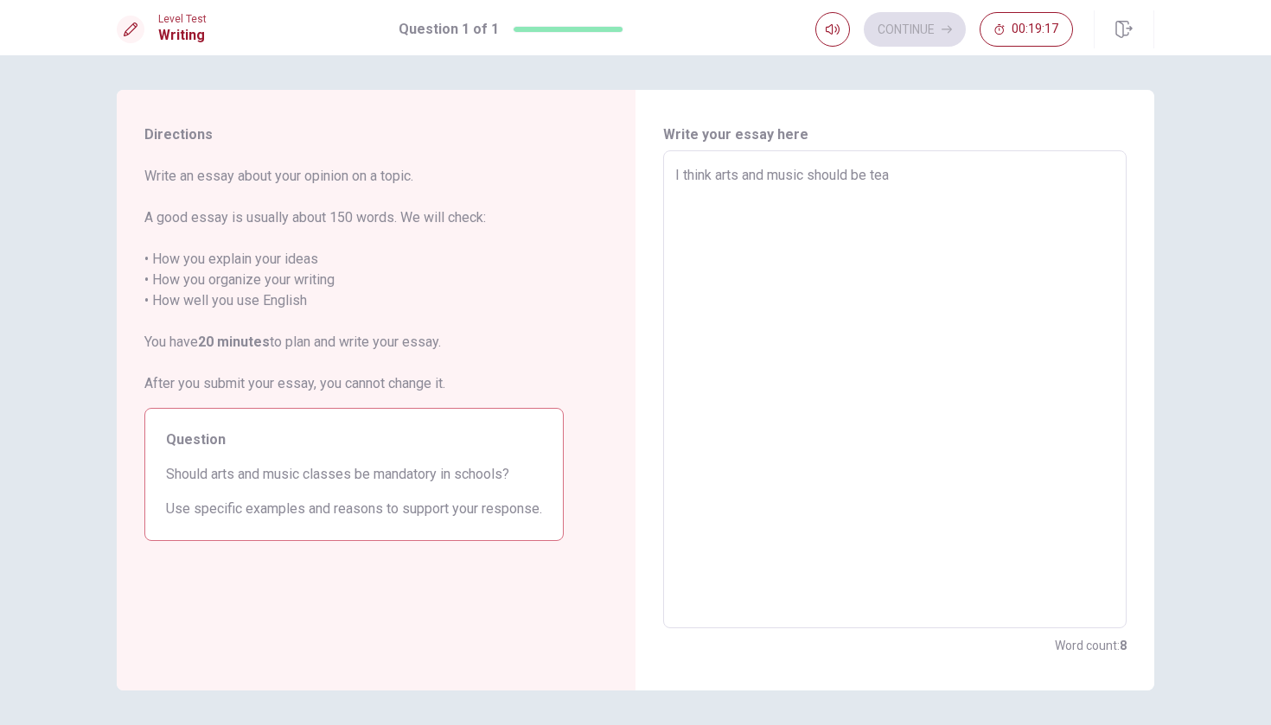
type textarea "x"
type textarea "I think arts and music should be te"
type textarea "x"
type textarea "I think arts and music should be t"
type textarea "x"
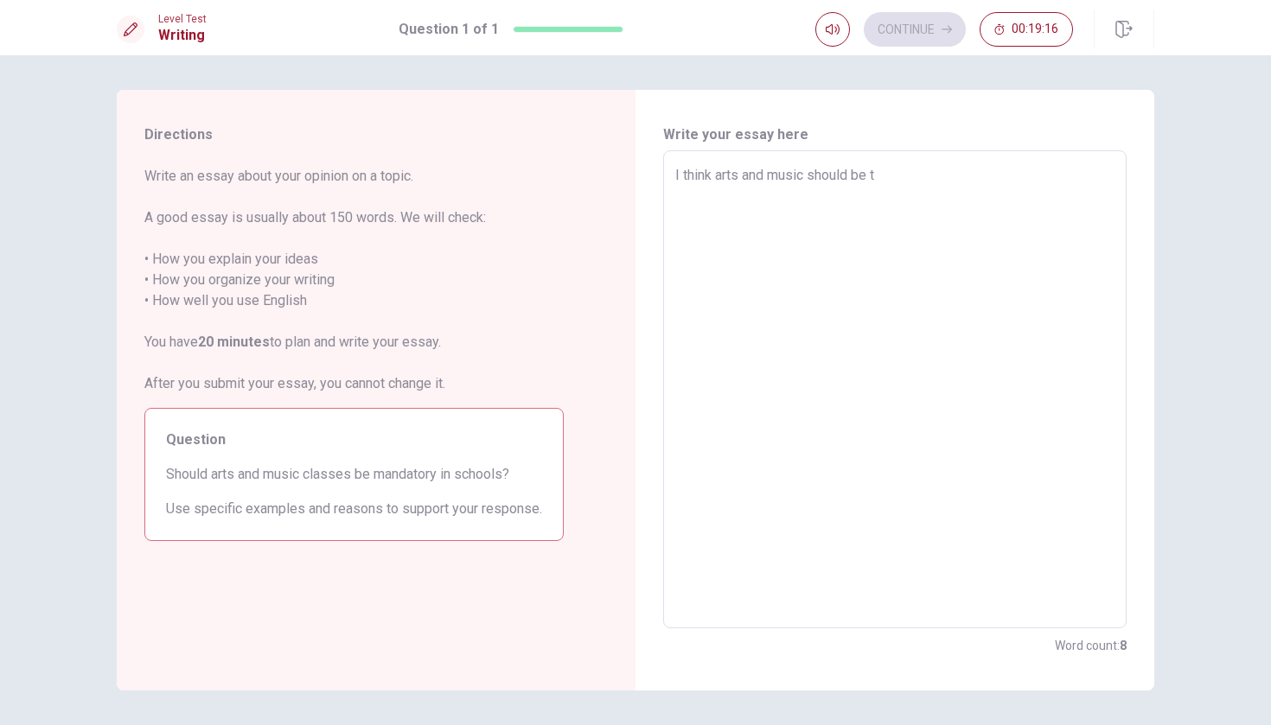
type textarea "I think arts and music should be"
type textarea "x"
type textarea "I think arts and music should be m"
type textarea "x"
type textarea "I think arts and music should be ma"
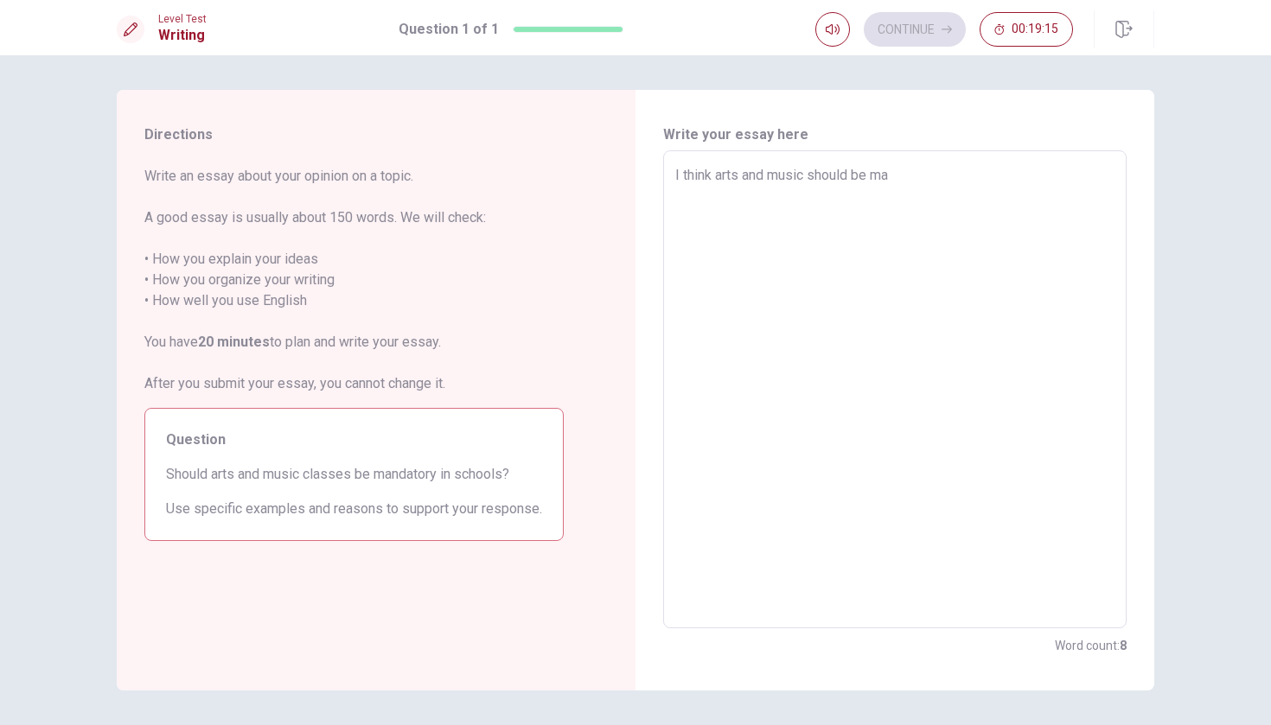
type textarea "x"
type textarea "I think arts and music should be man"
type textarea "x"
type textarea "I think arts and music should be mand"
type textarea "x"
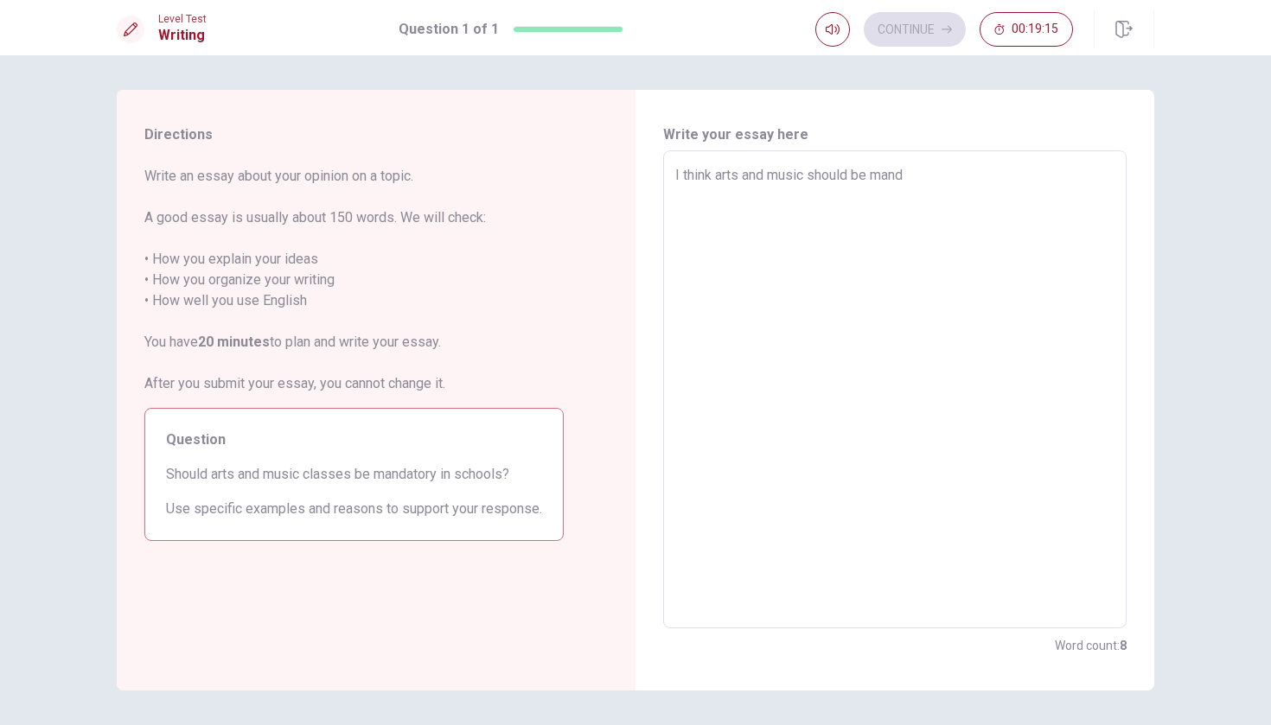
type textarea "I think arts and music should be manda"
type textarea "x"
type textarea "I think arts and music should be mandat"
type textarea "x"
type textarea "I think arts and music should be [PERSON_NAME]"
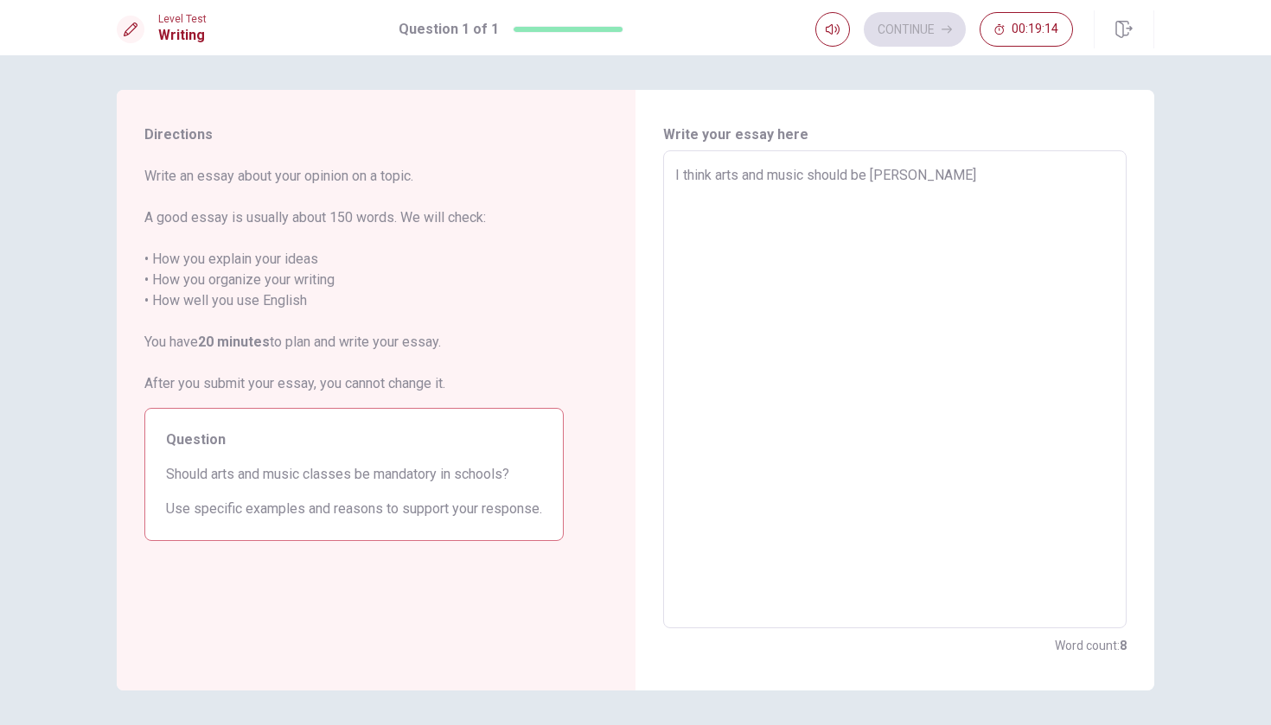
type textarea "x"
type textarea "I think arts and music should be mandator"
type textarea "x"
type textarea "I think arts and music should be mandatory"
type textarea "x"
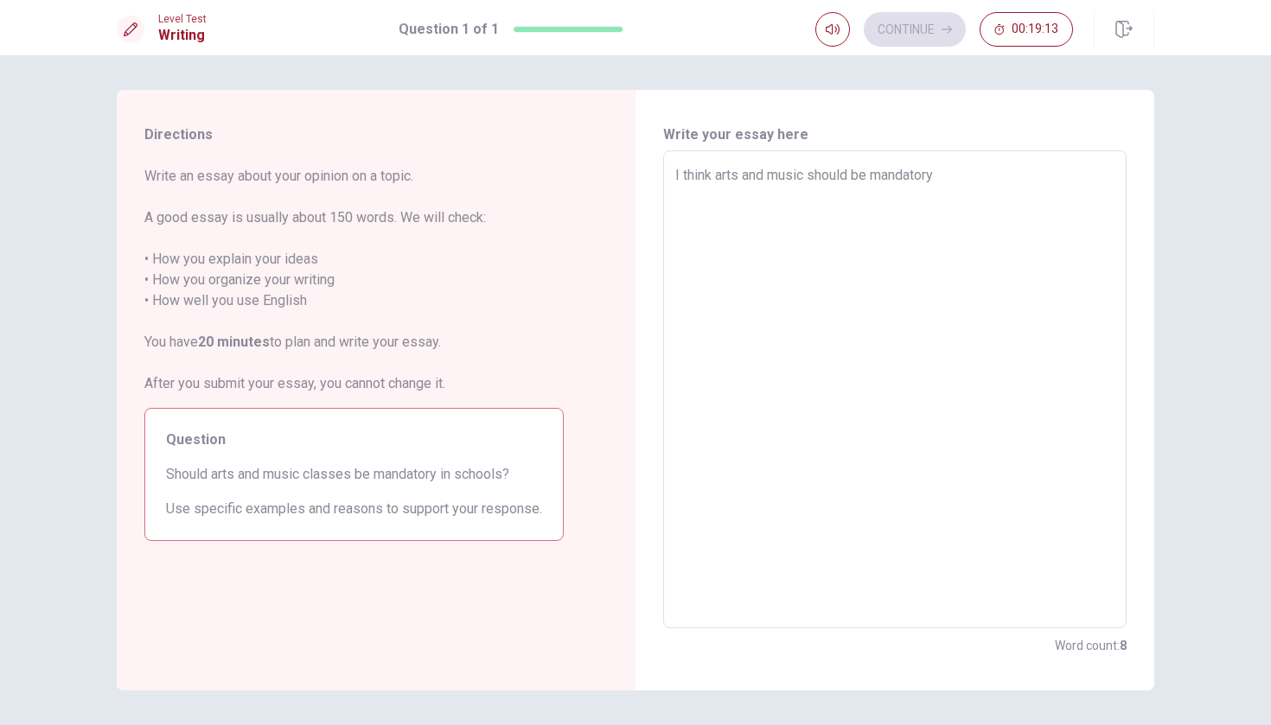
type textarea "I think arts and music should be mandatory"
type textarea "x"
type textarea "I think arts and music should be mandatory c"
type textarea "x"
type textarea "I think arts and music should be mandatory cl"
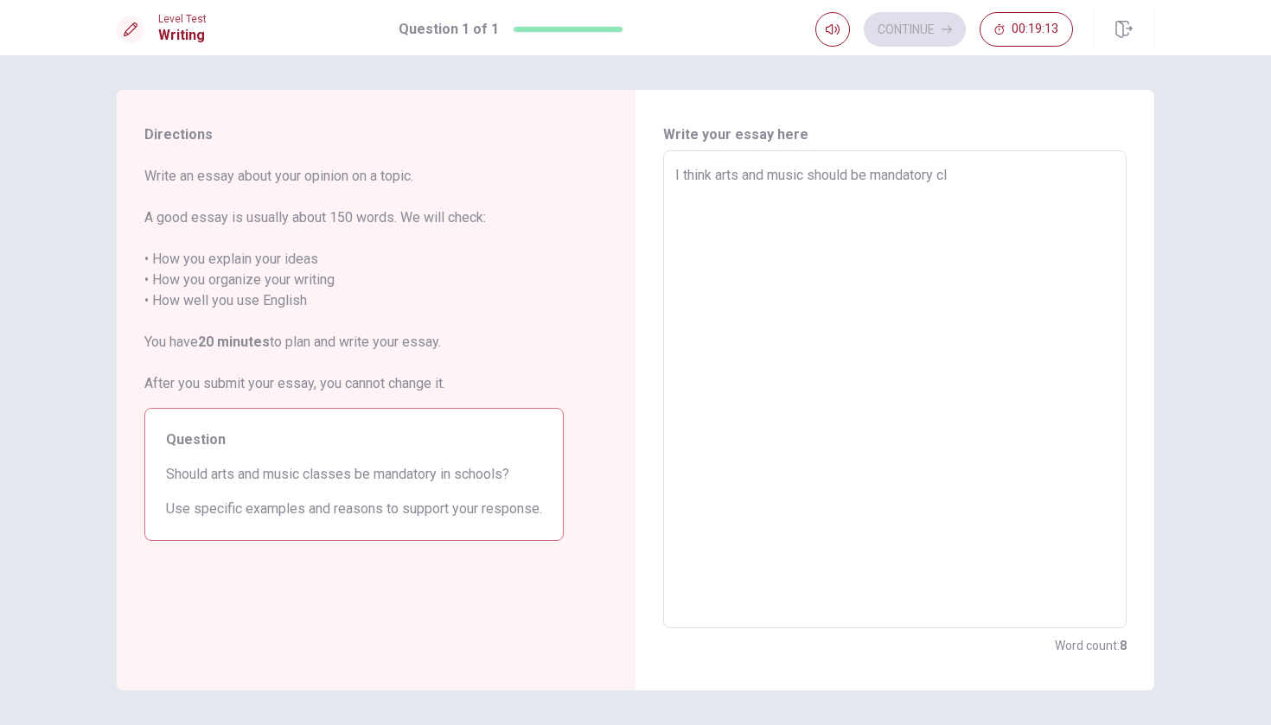
type textarea "x"
type textarea "I think arts and music should be mandatory cla"
type textarea "x"
type textarea "I think arts and music should be mandatory clas"
type textarea "x"
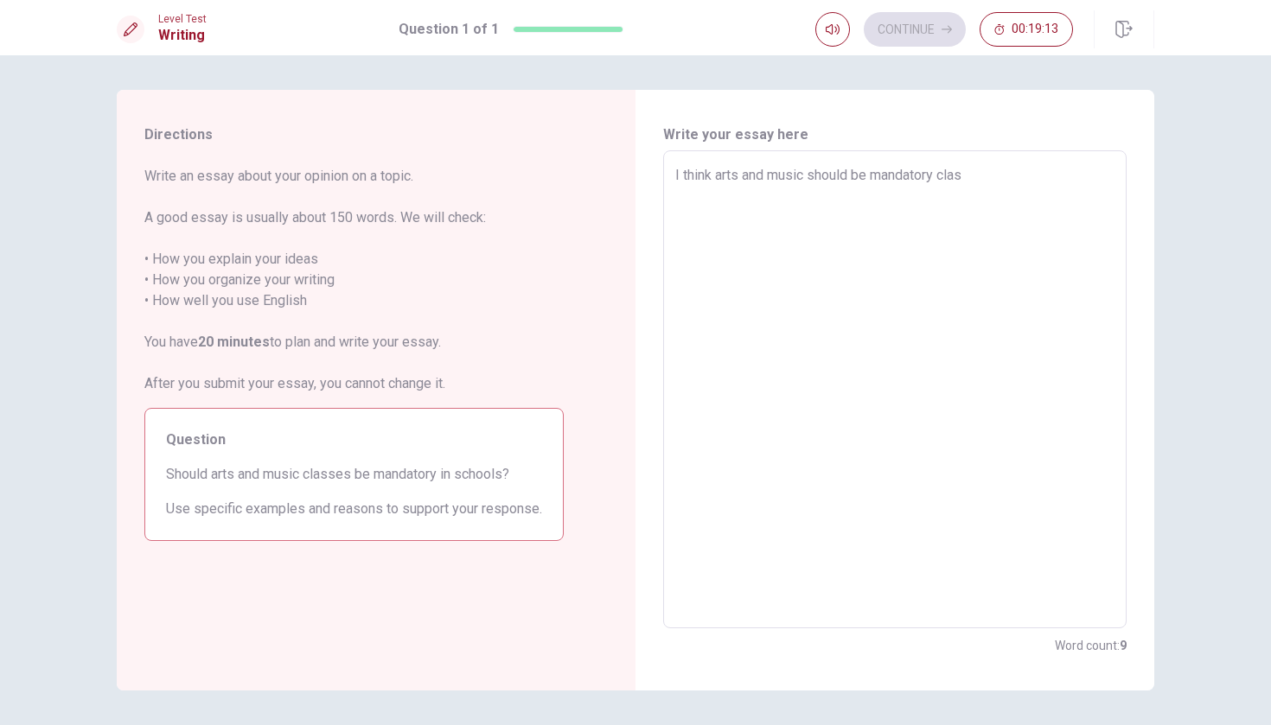
type textarea "I think arts and music should be mandatory class"
type textarea "x"
type textarea "I think arts and music should be mandatory classe"
type textarea "x"
type textarea "I think arts and music should be mandatory classes"
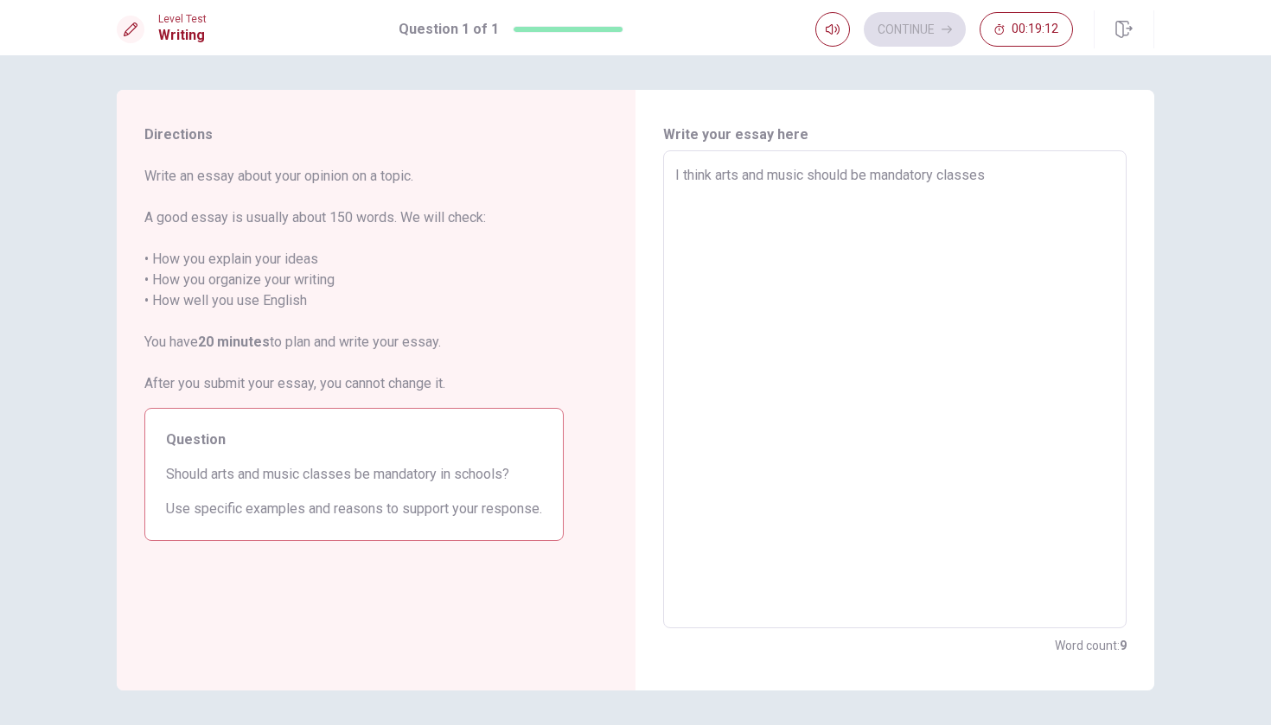
type textarea "x"
type textarea "I think arts and music should be mandatory classes"
type textarea "x"
type textarea "I think arts and music should be mandatory classes a"
type textarea "x"
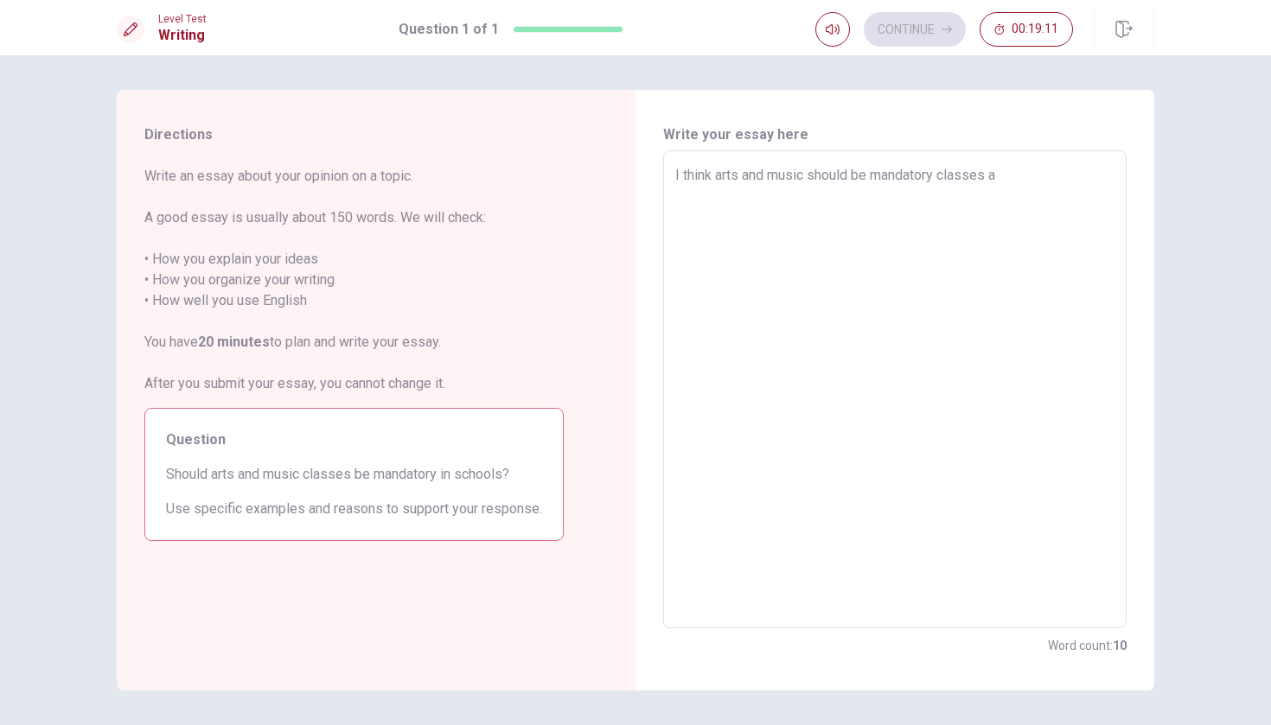
type textarea "I think arts and music should be mandatory classes at"
type textarea "x"
type textarea "I think arts and music should be mandatory classes at"
type textarea "x"
type textarea "I think arts and music should be mandatory classes at s"
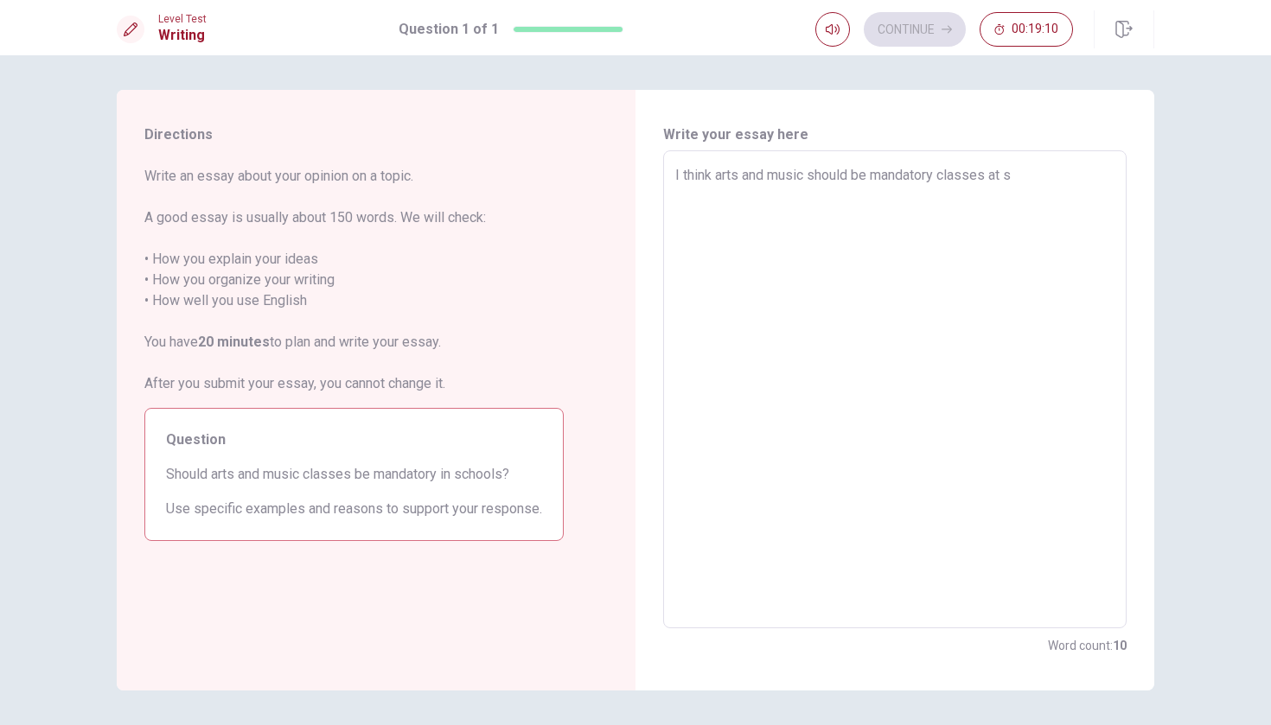
type textarea "x"
type textarea "I think arts and music should be mandatory classes at [GEOGRAPHIC_DATA]"
type textarea "x"
type textarea "I think arts and music should be mandatory classes at sch"
type textarea "x"
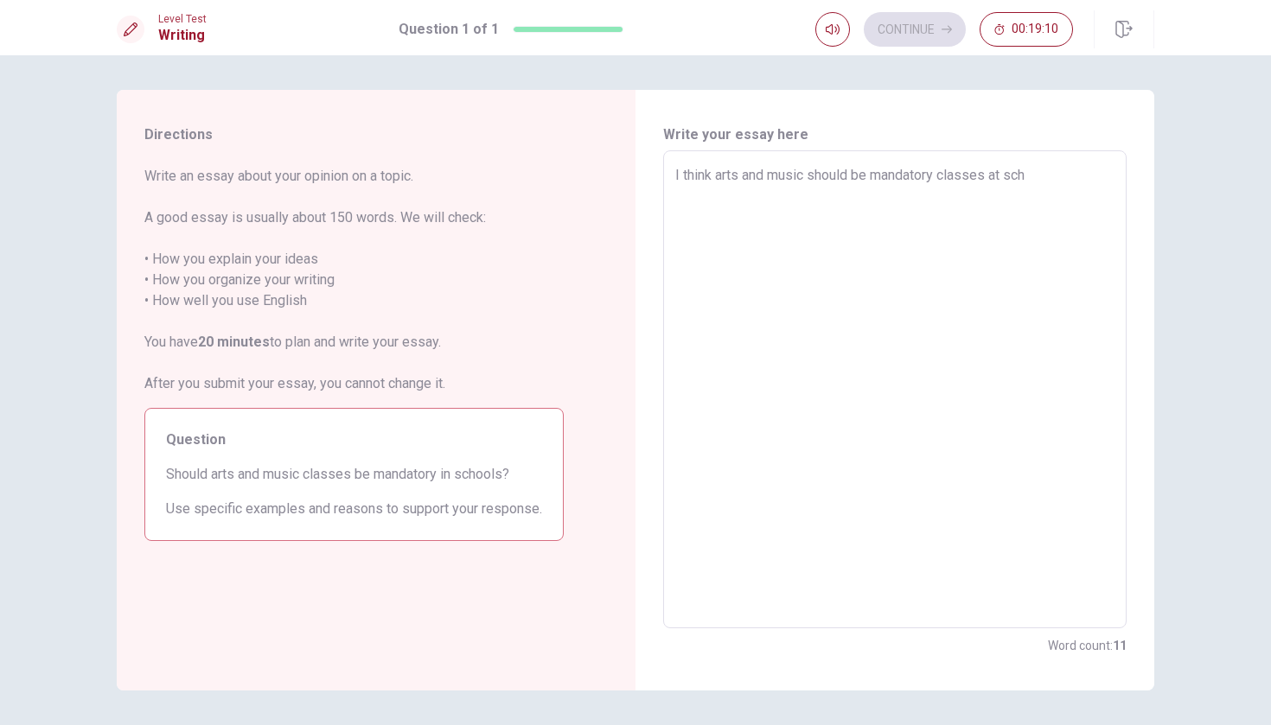
type textarea "I think arts and music should be mandatory classes at scho"
type textarea "x"
type textarea "I think arts and music should be mandatory classes at [GEOGRAPHIC_DATA]"
type textarea "x"
type textarea "I think arts and music should be mandatory classes at school"
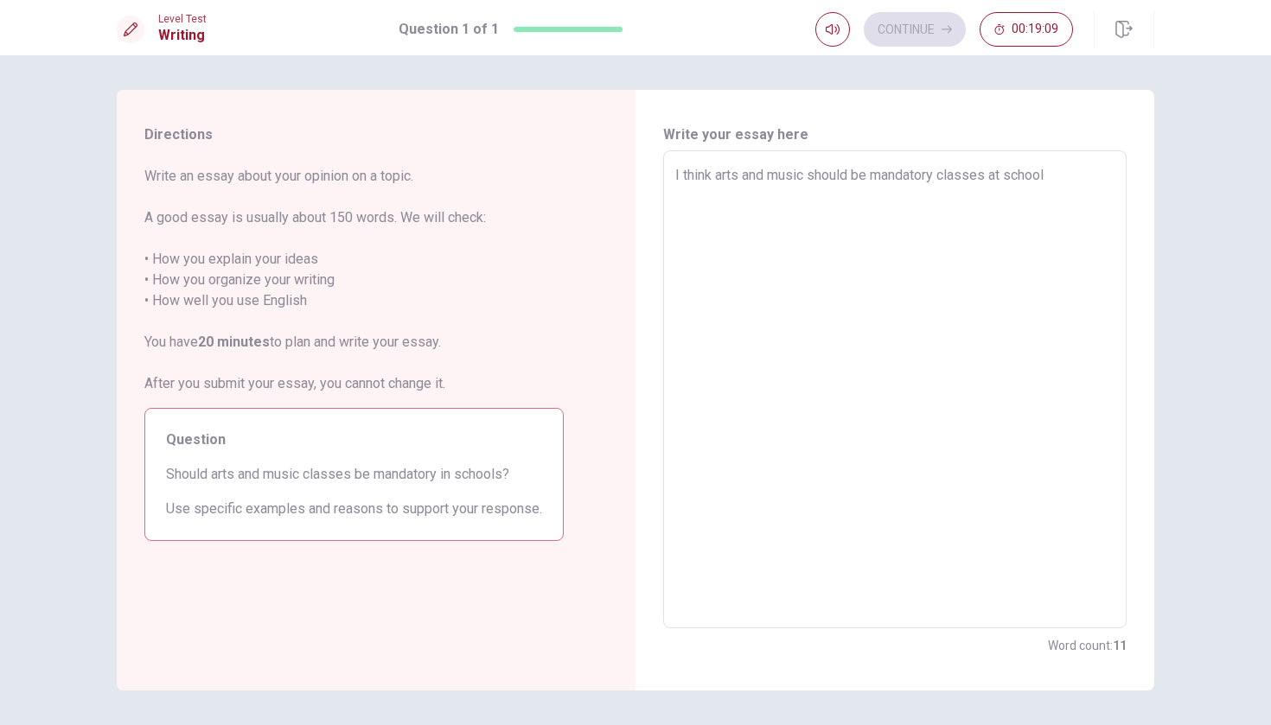
type textarea "x"
type textarea "I think arts and music should be mandatory classes at school."
type textarea "x"
type textarea "I think arts and music should be mandatory classes at school."
type textarea "x"
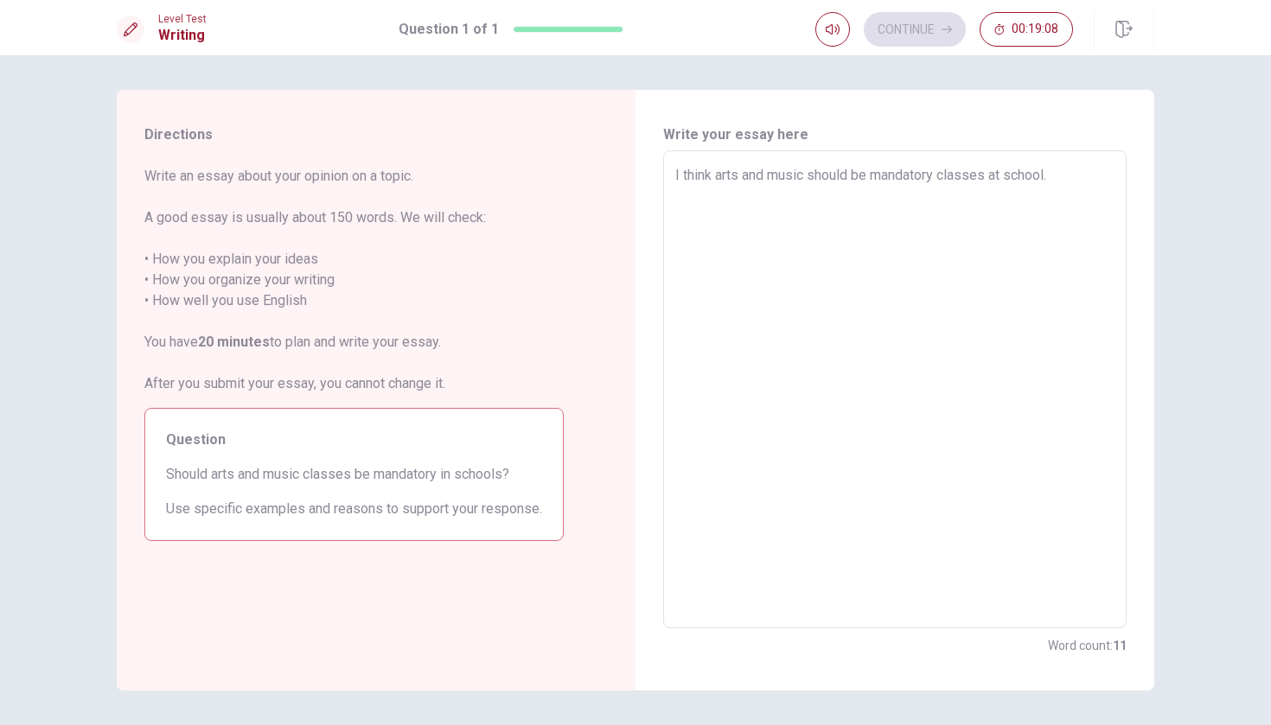
type textarea "I think arts and music should be mandatory classes at school."
type textarea "x"
type textarea "I think arts and music should be mandatory classes at school"
type textarea "x"
type textarea "I think arts and music should be mandatory classes at school,"
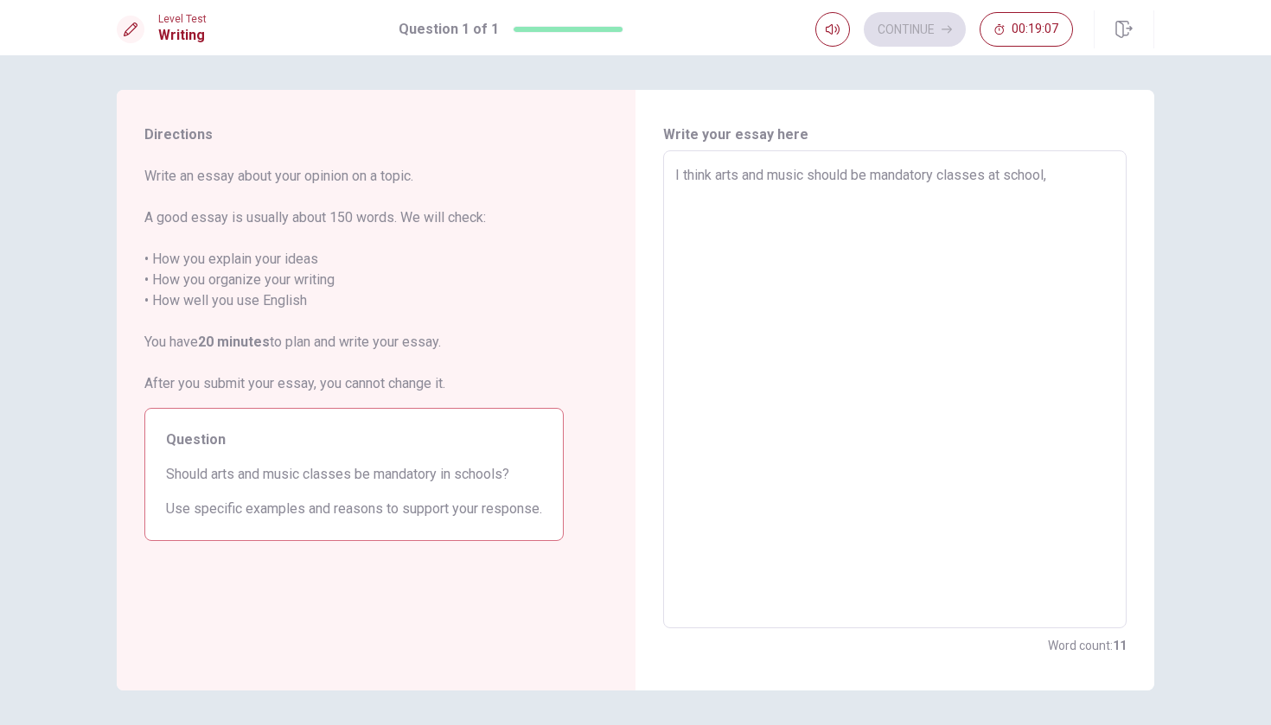
type textarea "x"
type textarea "I think arts and music should be mandatory classes at school,"
type textarea "x"
type textarea "I think arts and music should be mandatory classes at school, i"
type textarea "x"
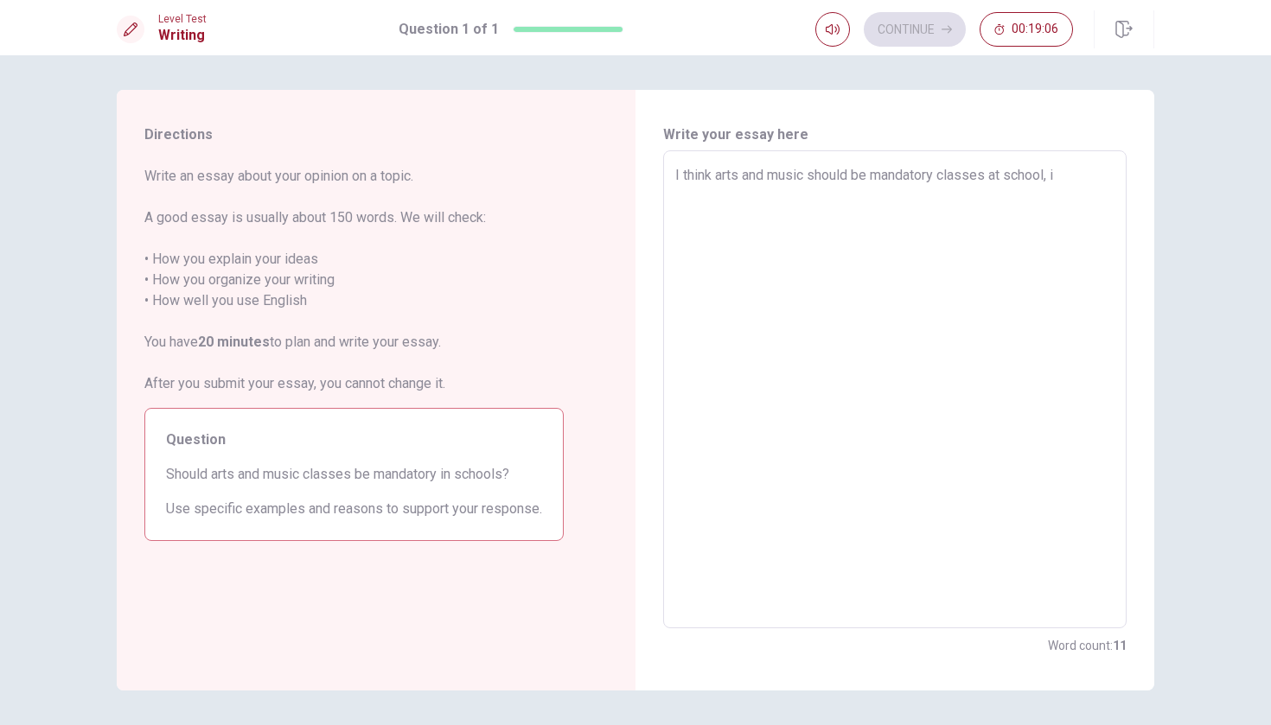
type textarea "I think arts and music should be mandatory classes at school, i"
type textarea "x"
type textarea "I think arts and music should be mandatory classes at school, i"
type textarea "x"
type textarea "I think arts and music should be mandatory classes at school,"
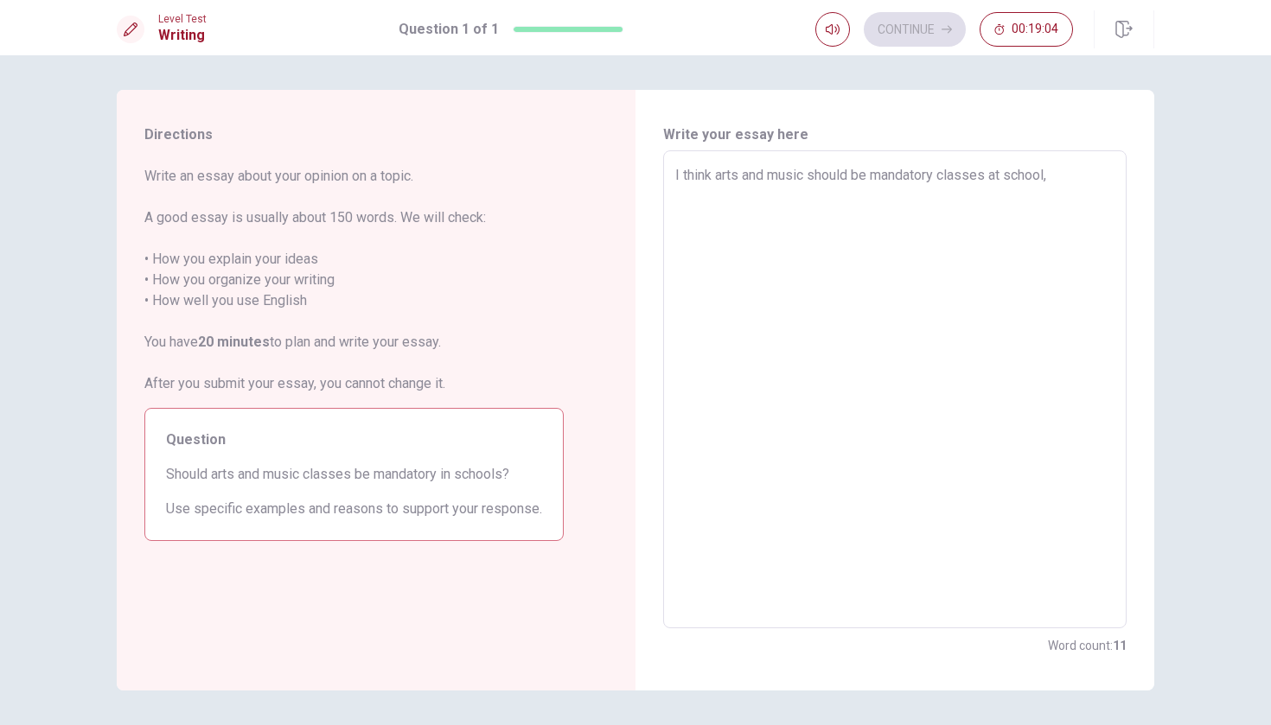
type textarea "x"
type textarea "I think arts and music should be mandatory classes at school, t"
type textarea "x"
type textarea "I think arts and music should be mandatory classes at school, th"
type textarea "x"
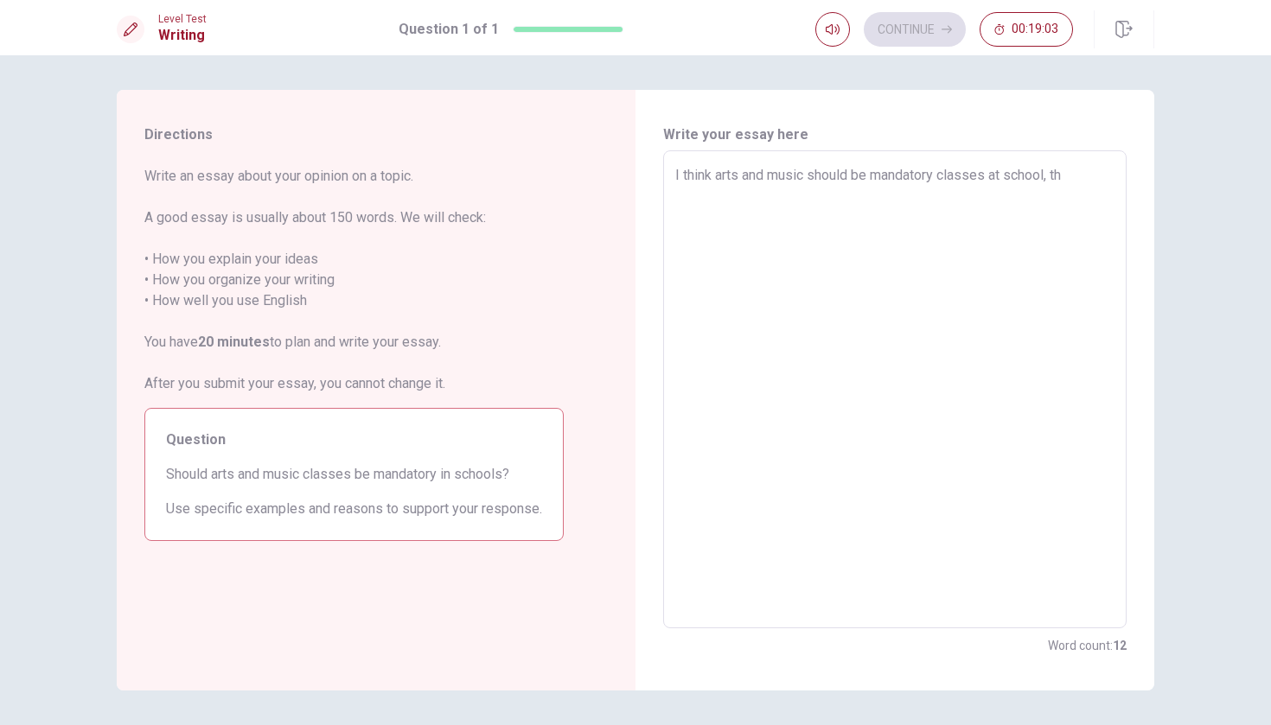
type textarea "I think arts and music should be mandatory classes at school, tho"
type textarea "x"
type textarea "I think arts and music should be mandatory classes at school, [PERSON_NAME]"
type textarea "x"
type textarea "I think arts and music should be mandatory classes at school, those"
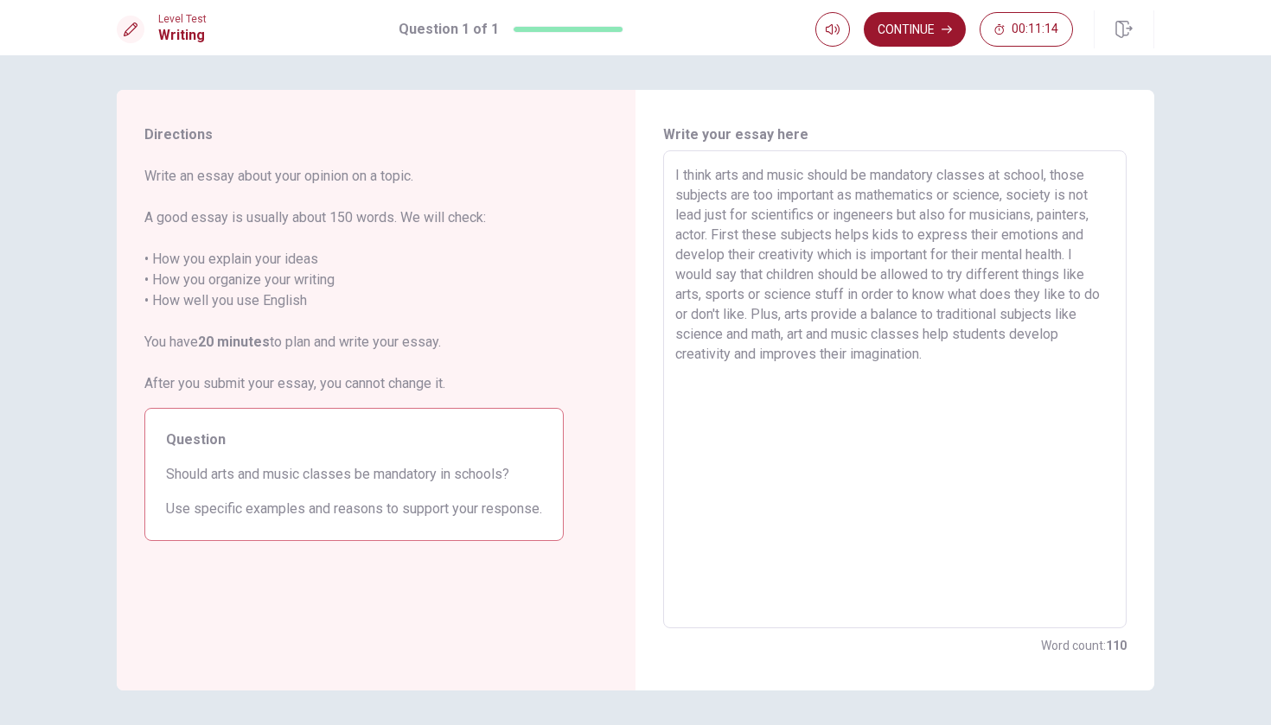
click at [757, 359] on textarea "I think arts and music should be mandatory classes at school, those subjects ar…" at bounding box center [894, 390] width 439 height 450
click at [943, 361] on textarea "I think arts and music should be mandatory classes at school, those subjects ar…" at bounding box center [894, 390] width 439 height 450
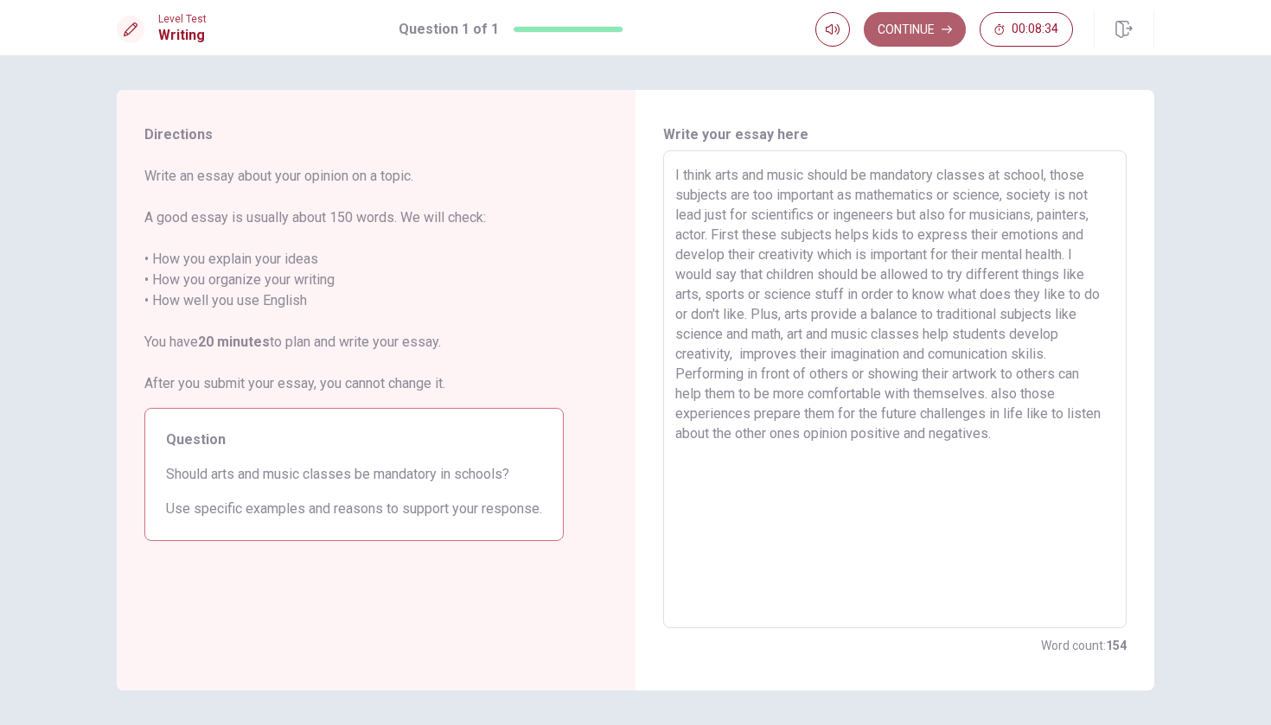
click at [949, 32] on icon "button" at bounding box center [947, 30] width 10 height 8
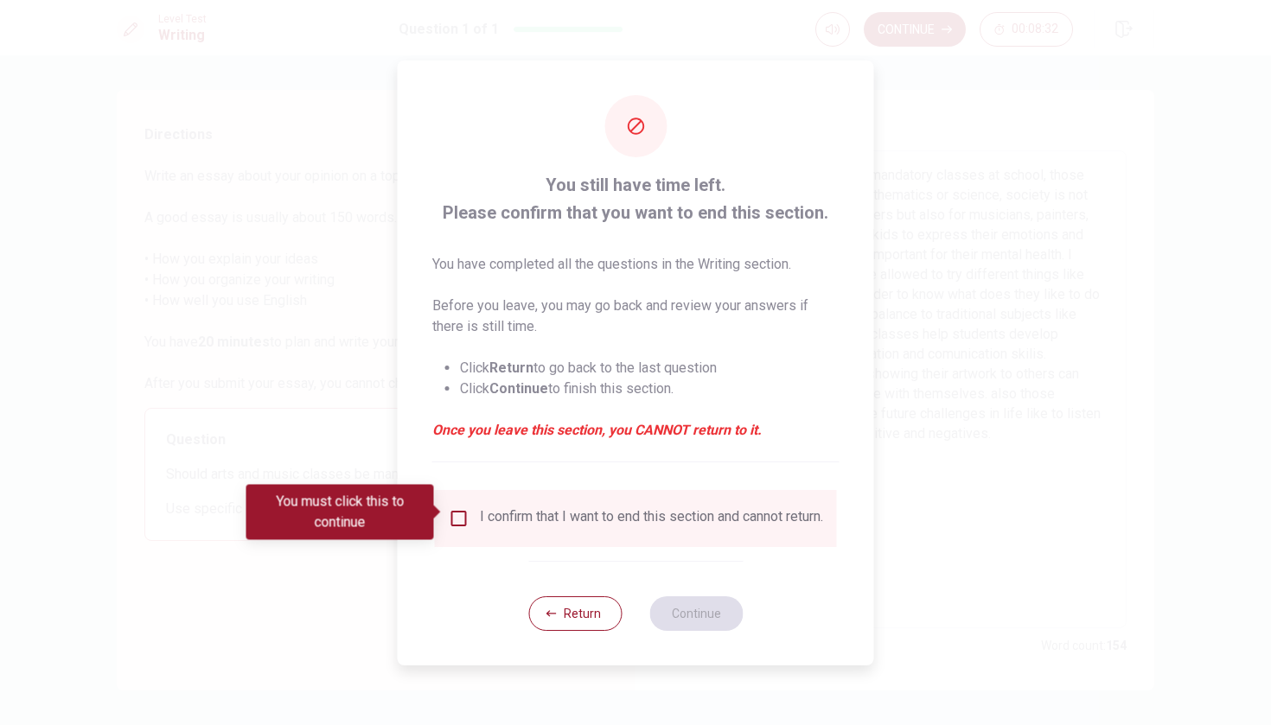
click at [460, 515] on input "You must click this to continue" at bounding box center [459, 518] width 21 height 21
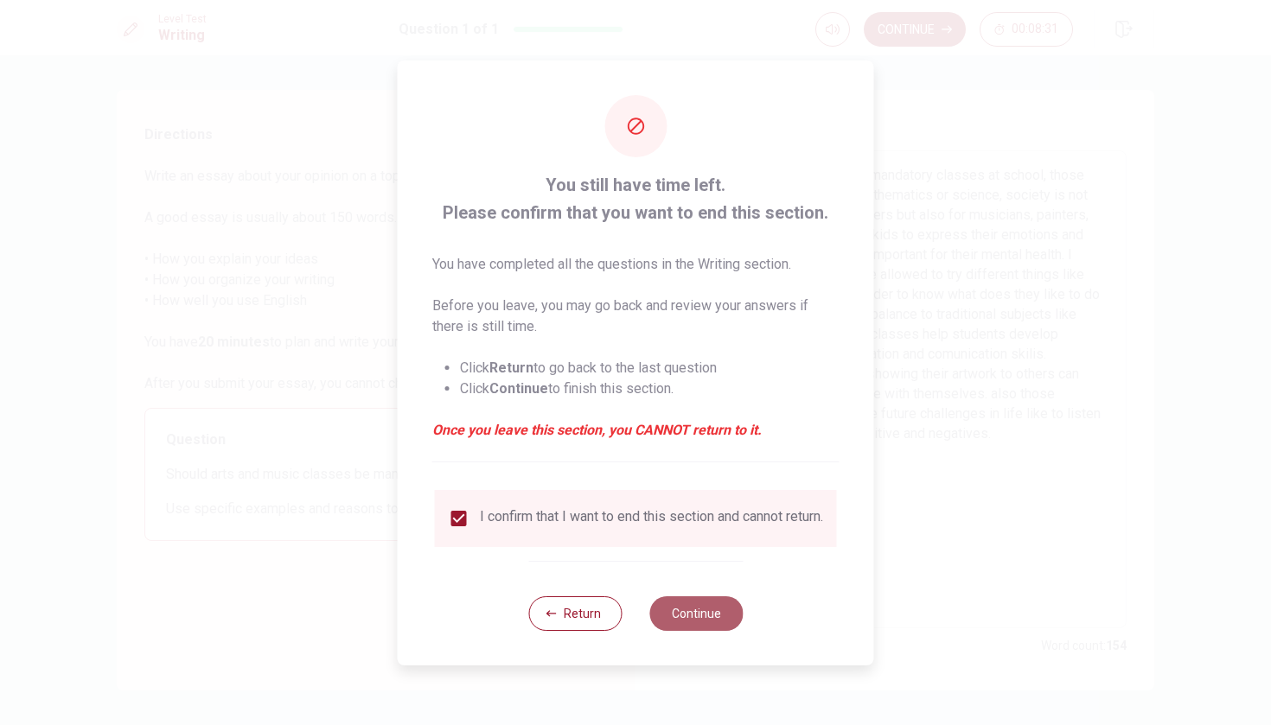
click at [701, 619] on button "Continue" at bounding box center [695, 614] width 93 height 35
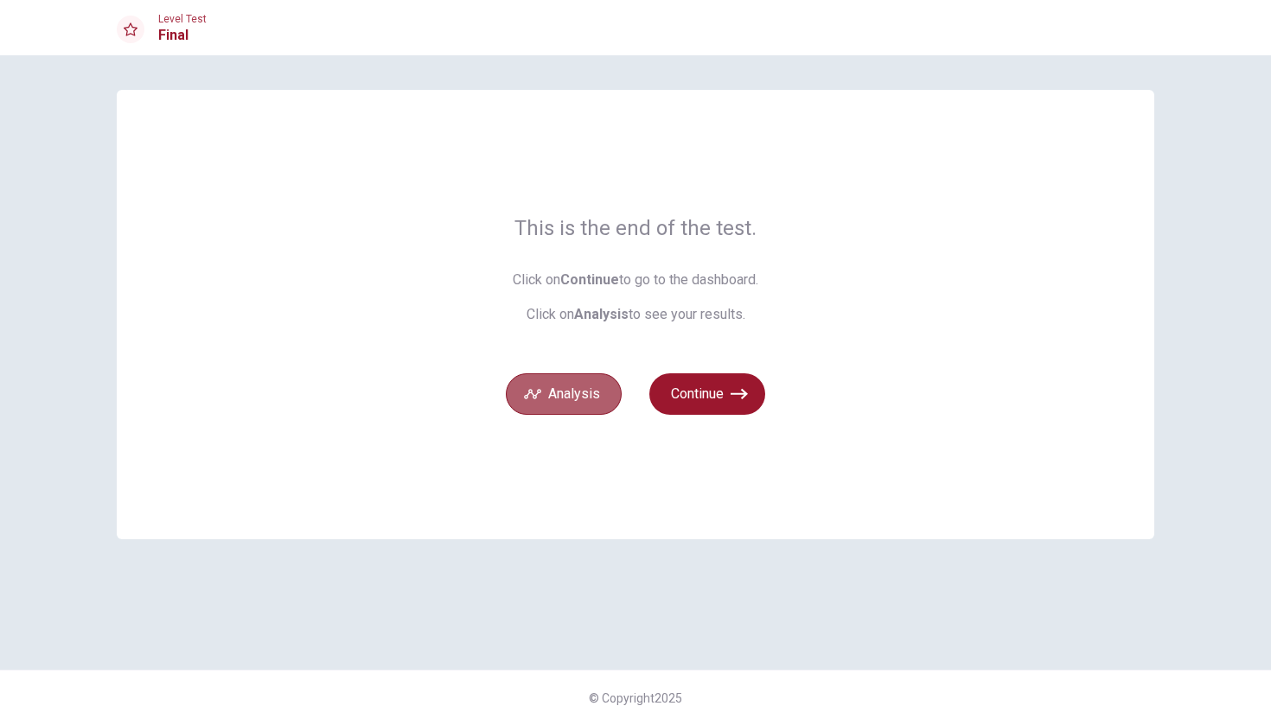
click at [593, 396] on button "Analysis" at bounding box center [564, 395] width 116 height 42
